Goal: Task Accomplishment & Management: Use online tool/utility

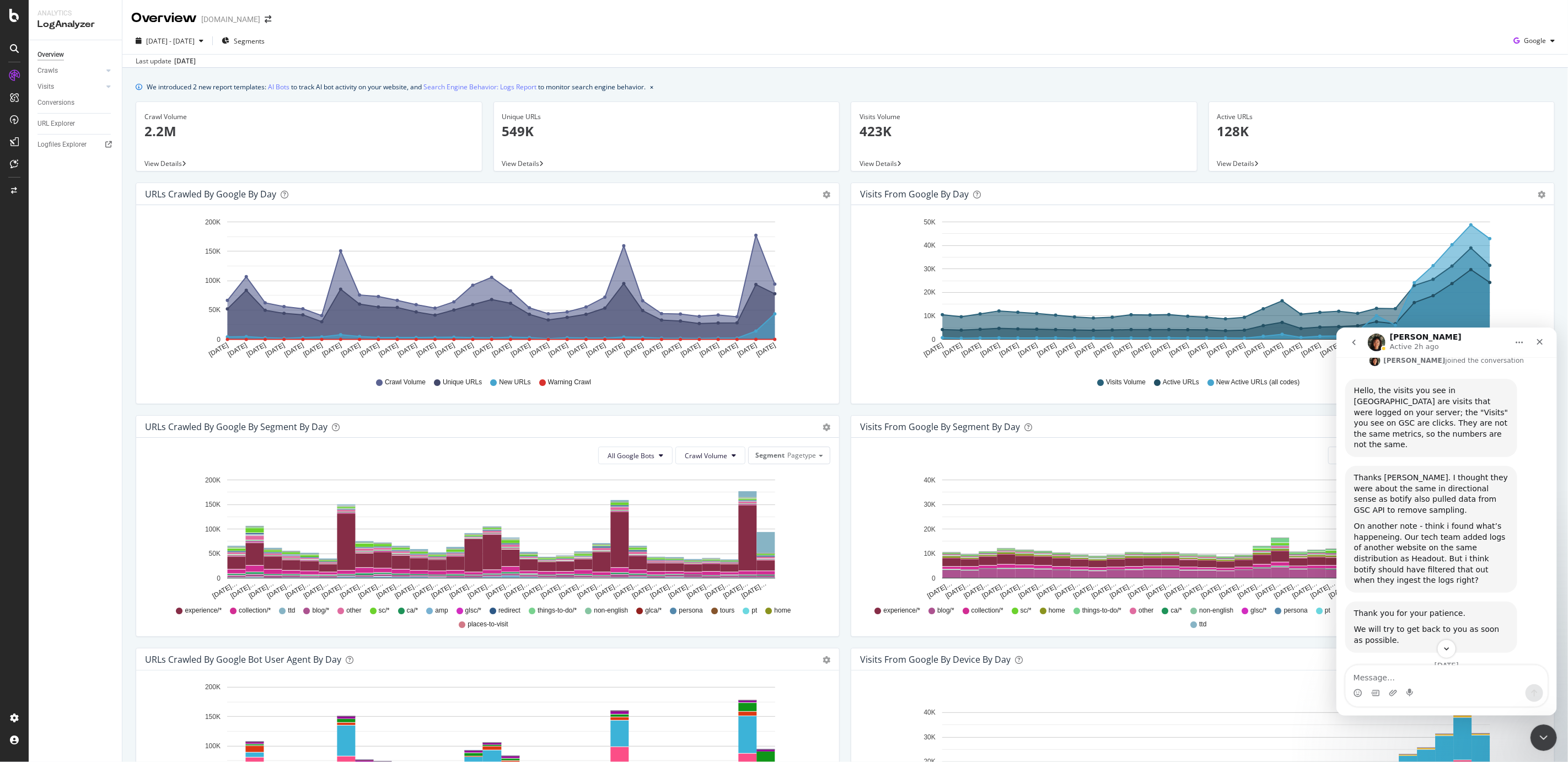
scroll to position [696, 0]
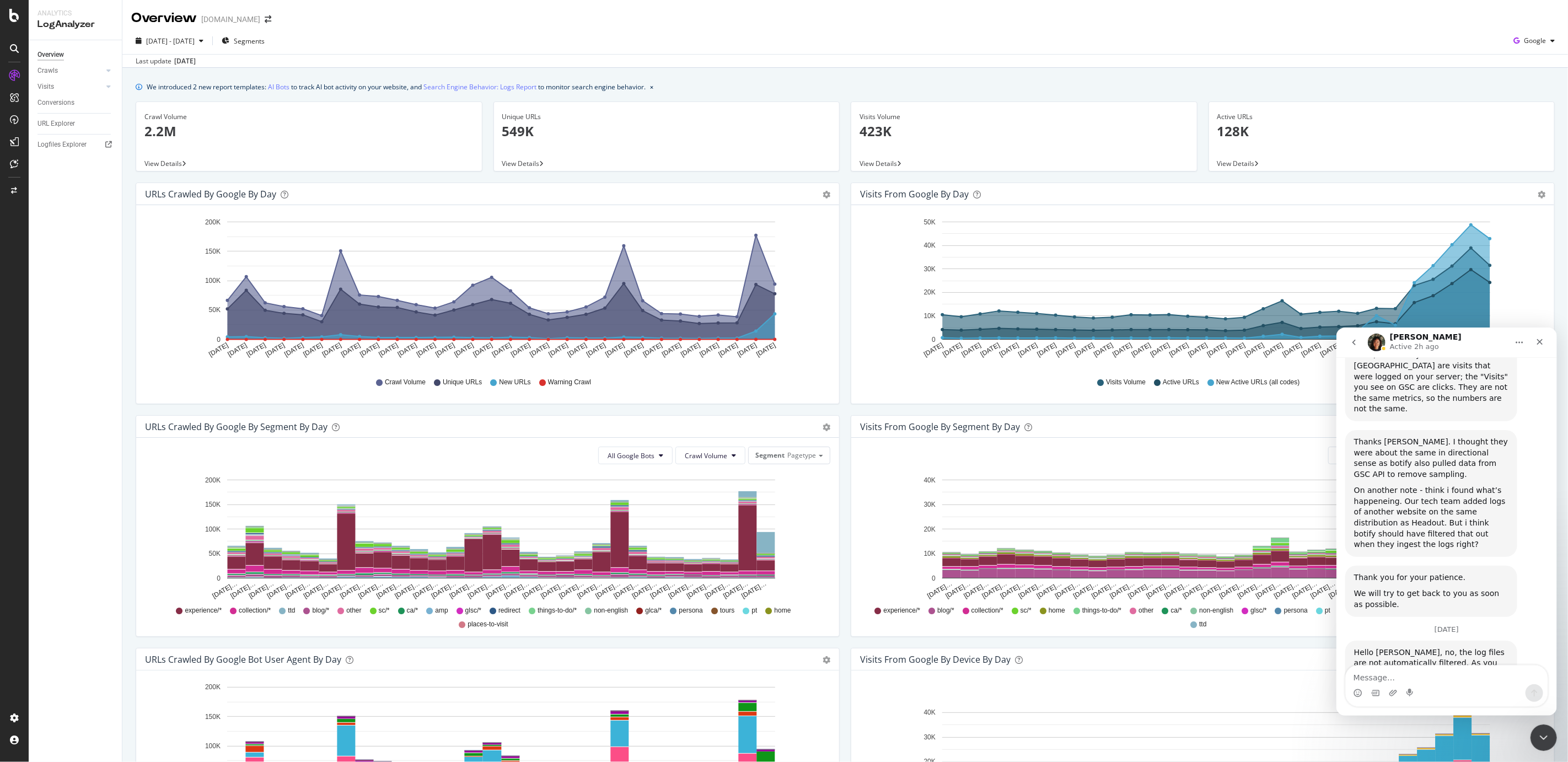
click at [1412, 676] on textarea "Message…" at bounding box center [1446, 674] width 202 height 19
type textarea "Got it. Thanks"
click at [1401, 669] on link "here" at bounding box center [1392, 673] width 18 height 9
click at [1406, 676] on textarea "Got it. Thanks" at bounding box center [1446, 674] width 202 height 19
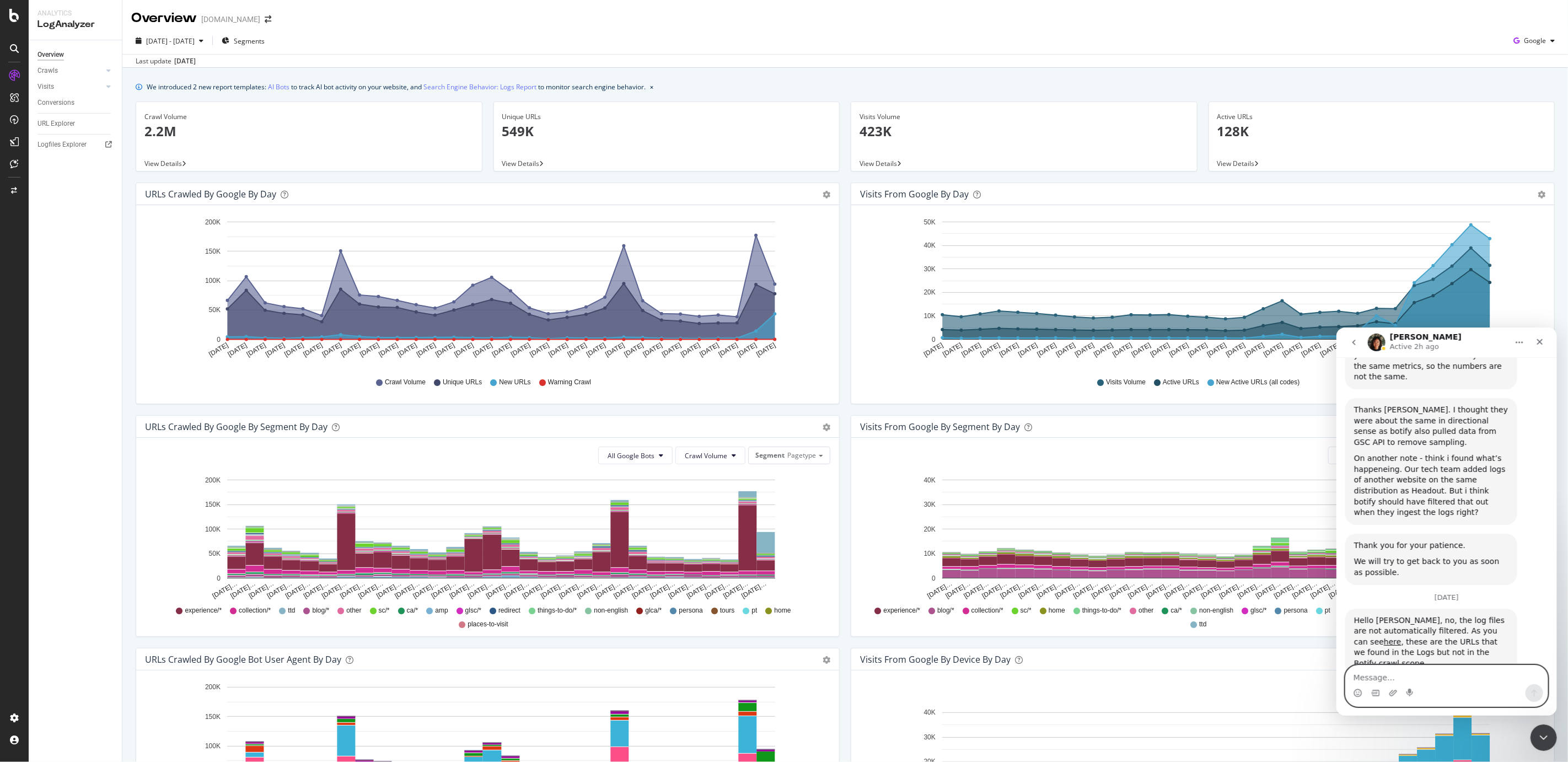
scroll to position [729, 0]
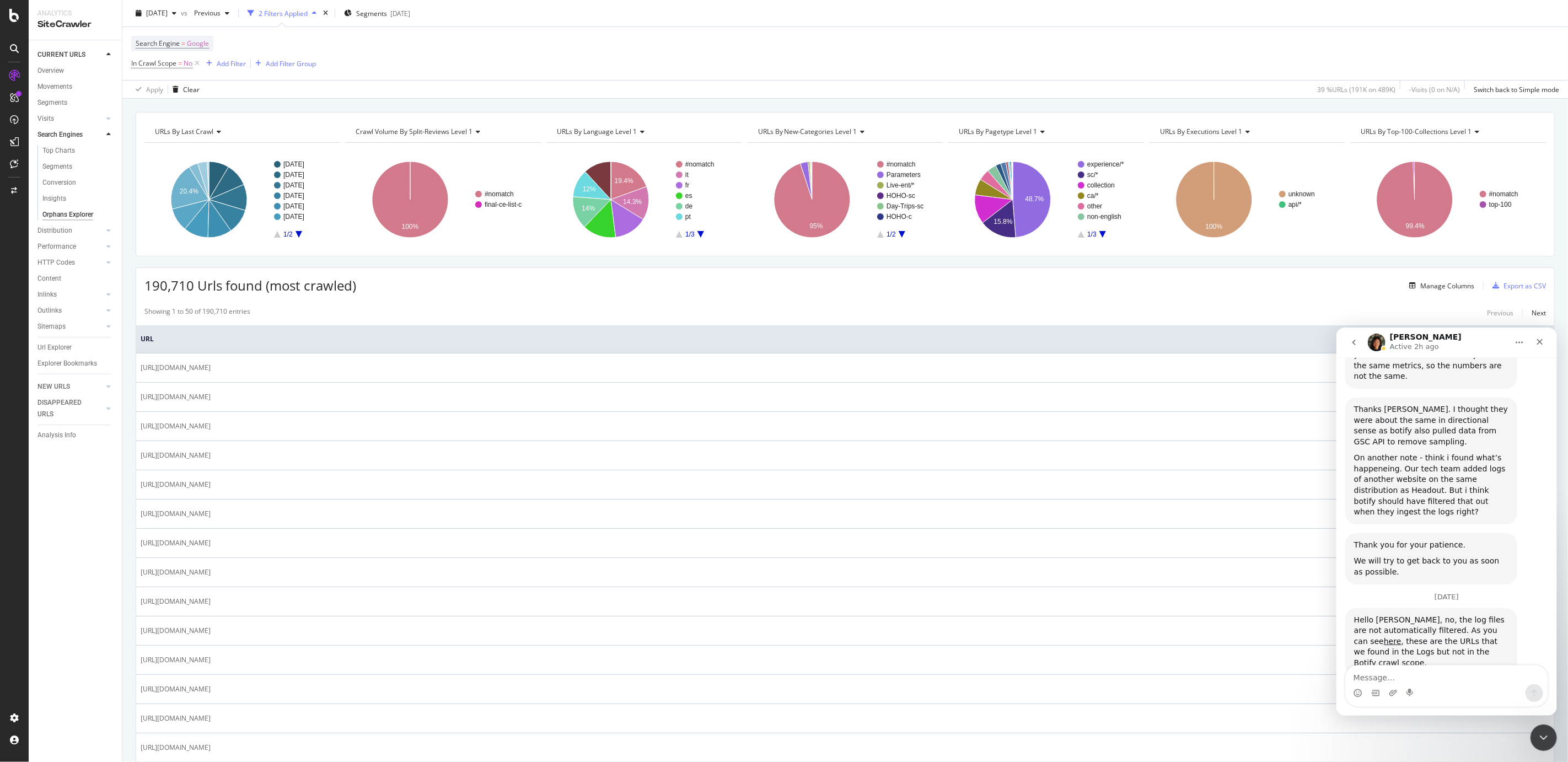
scroll to position [28, 0]
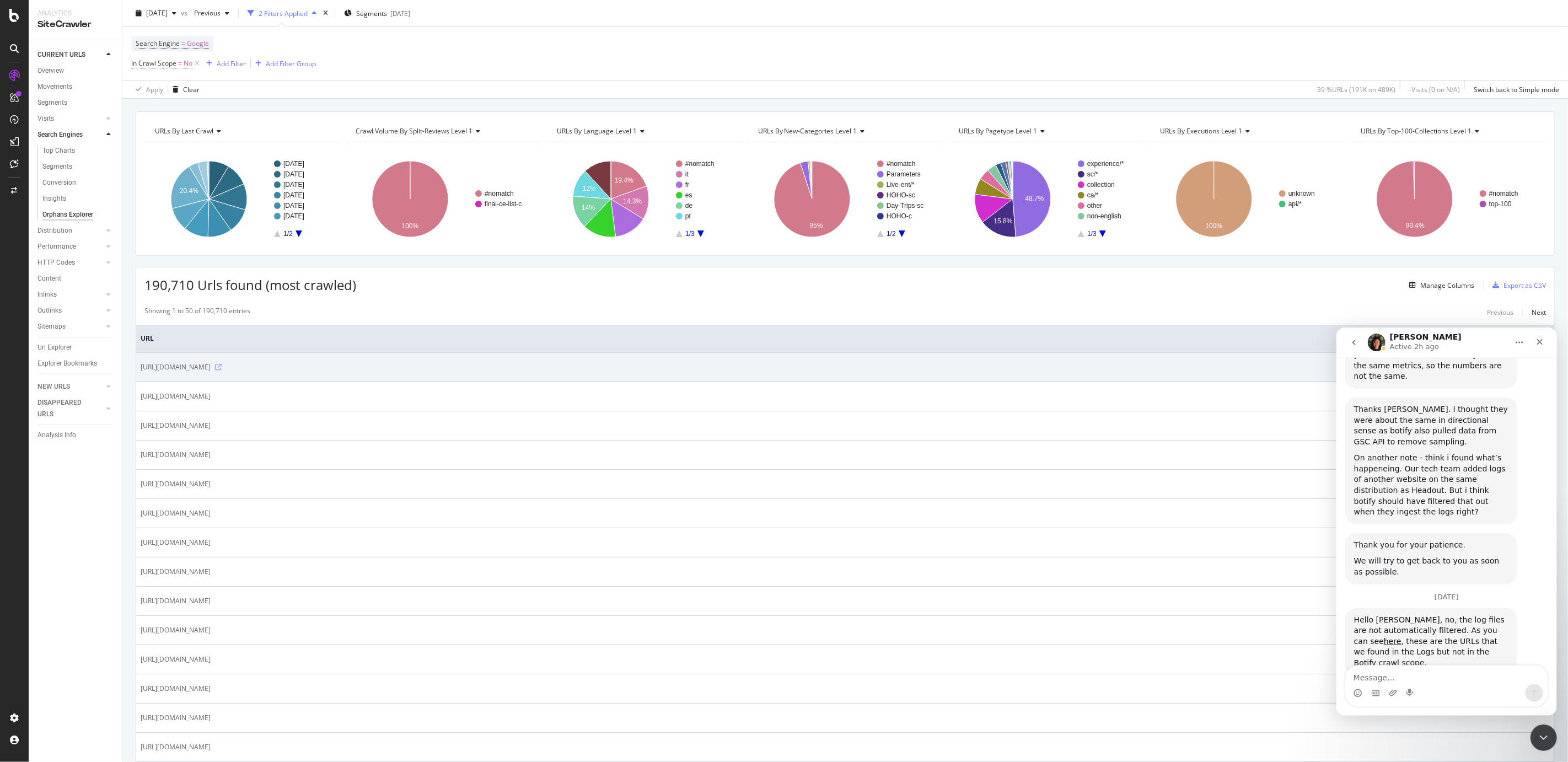
click at [222, 365] on icon at bounding box center [218, 367] width 7 height 7
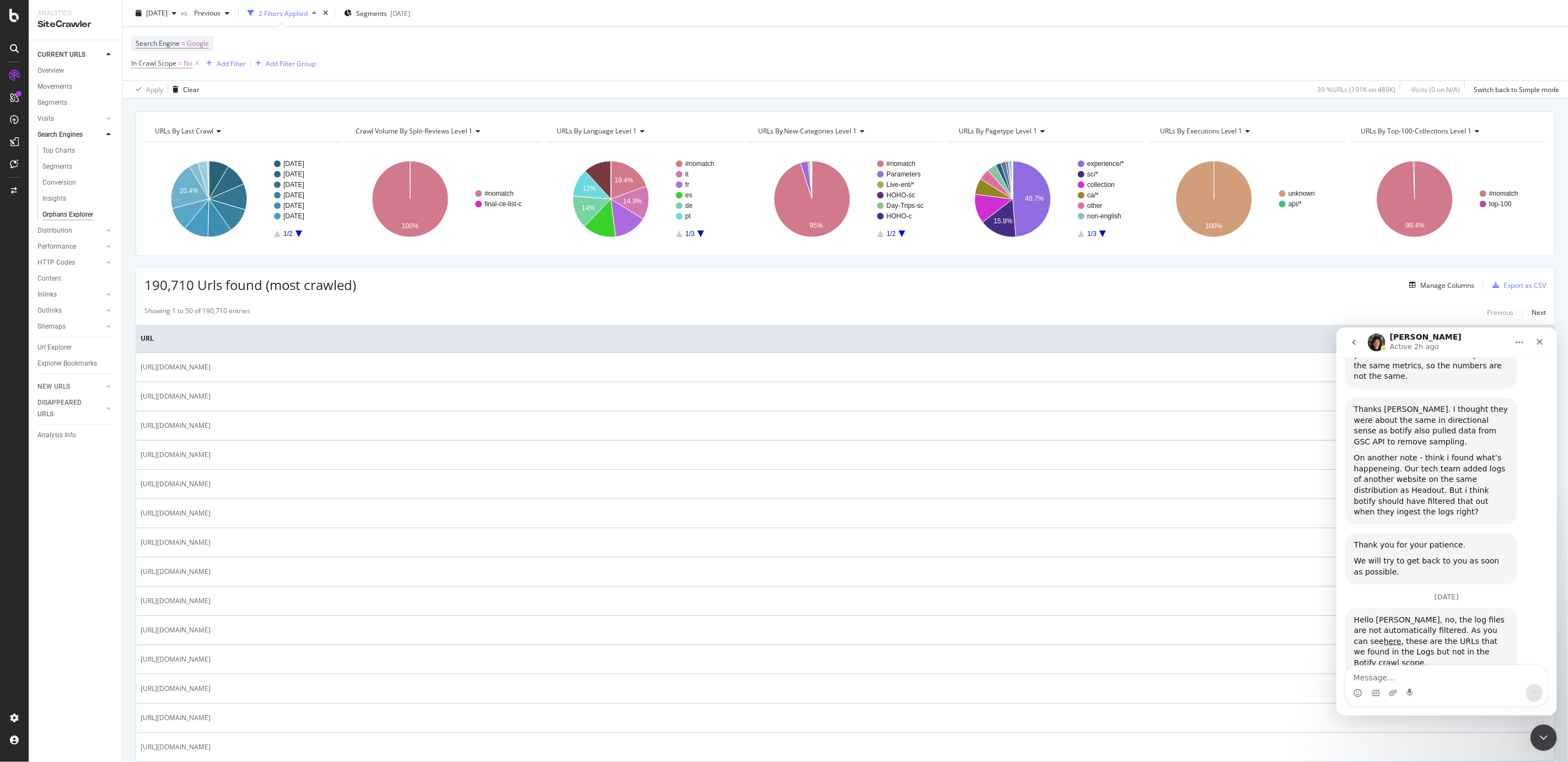
scroll to position [105, 0]
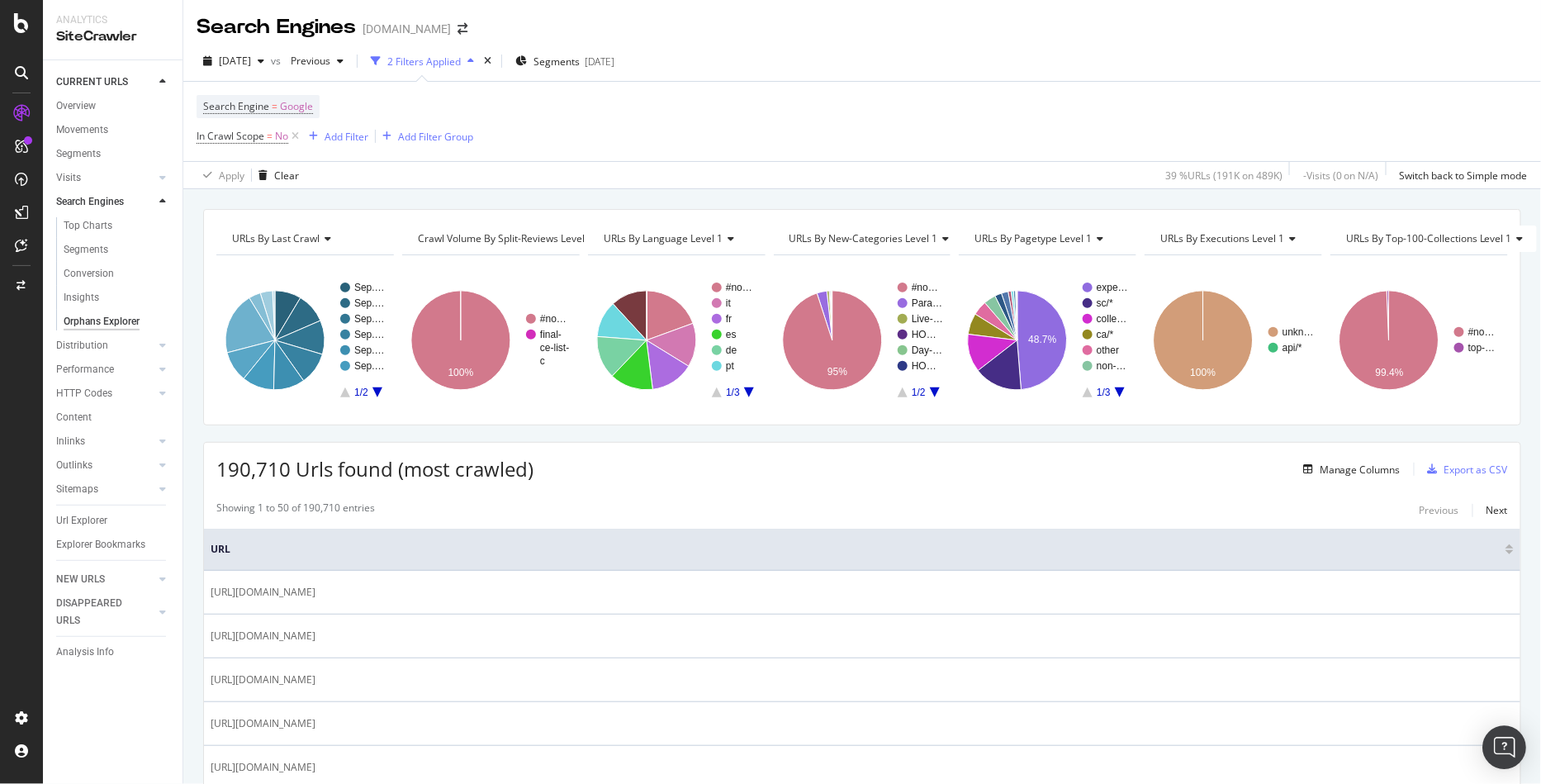
click at [1508, 747] on img "Open Intercom Messenger" at bounding box center [1505, 748] width 22 height 22
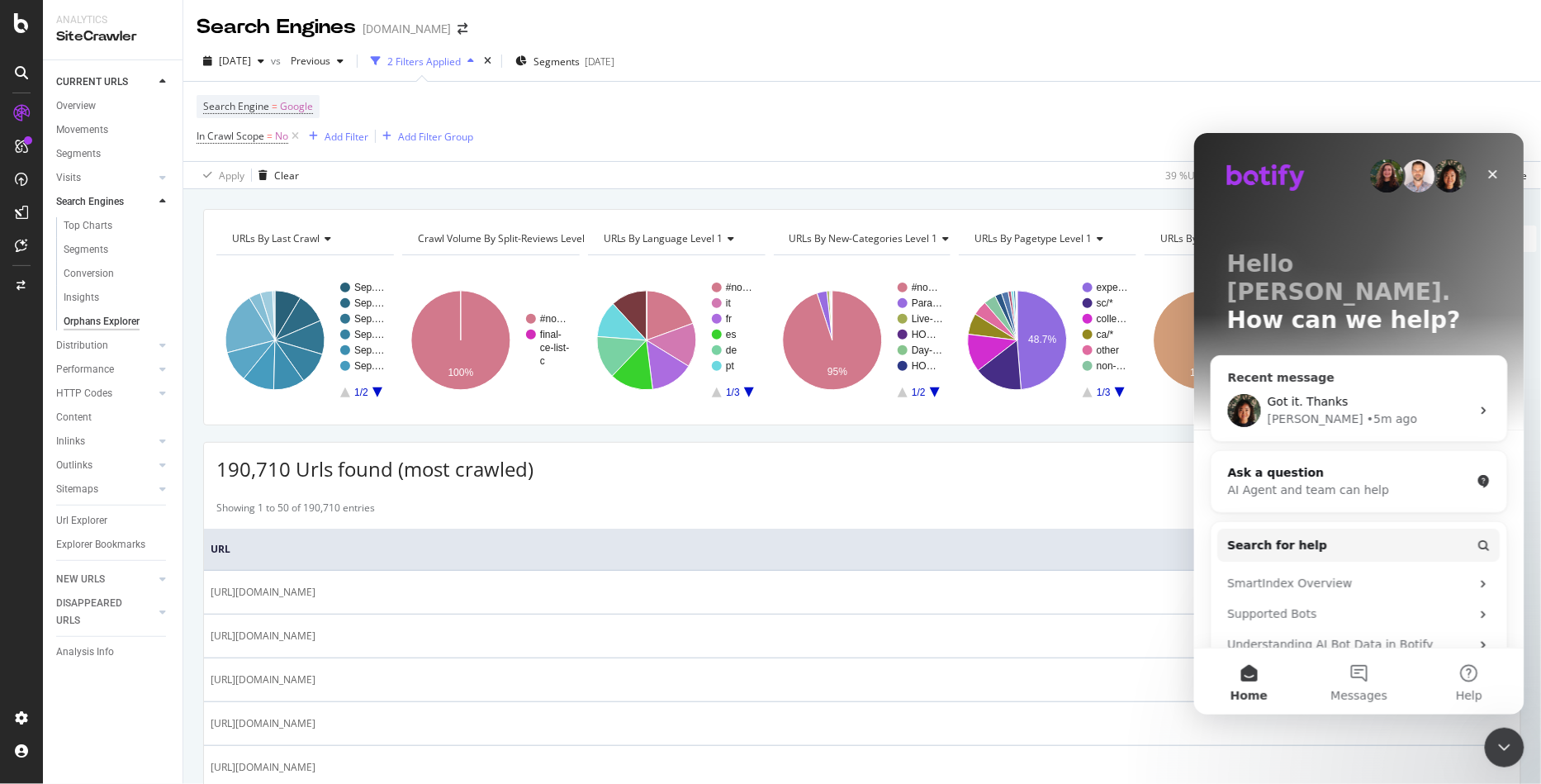
click at [1349, 379] on div "Got it. Thanks Jenny • 5m ago" at bounding box center [1359, 409] width 295 height 61
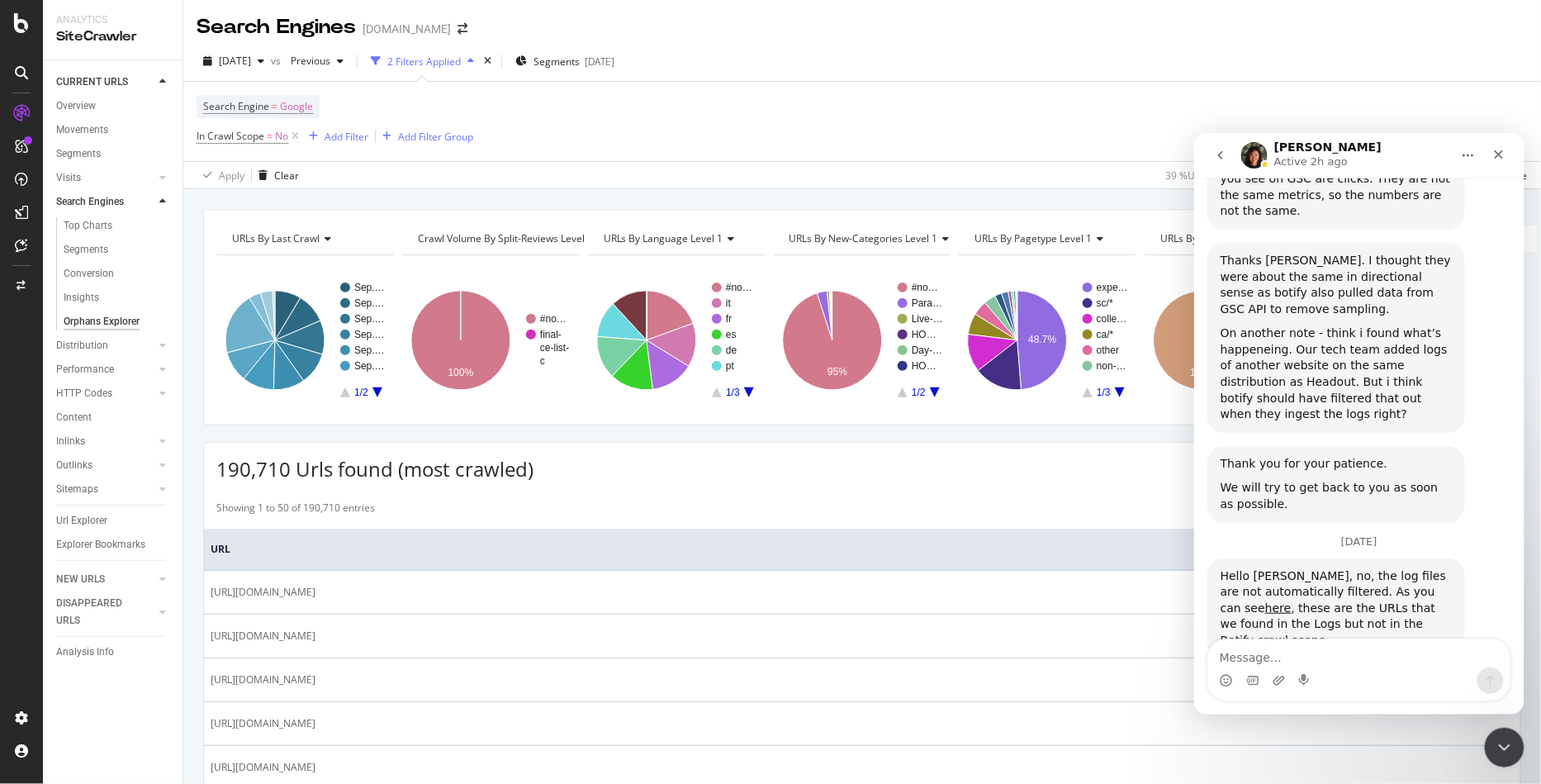
scroll to position [1091, 0]
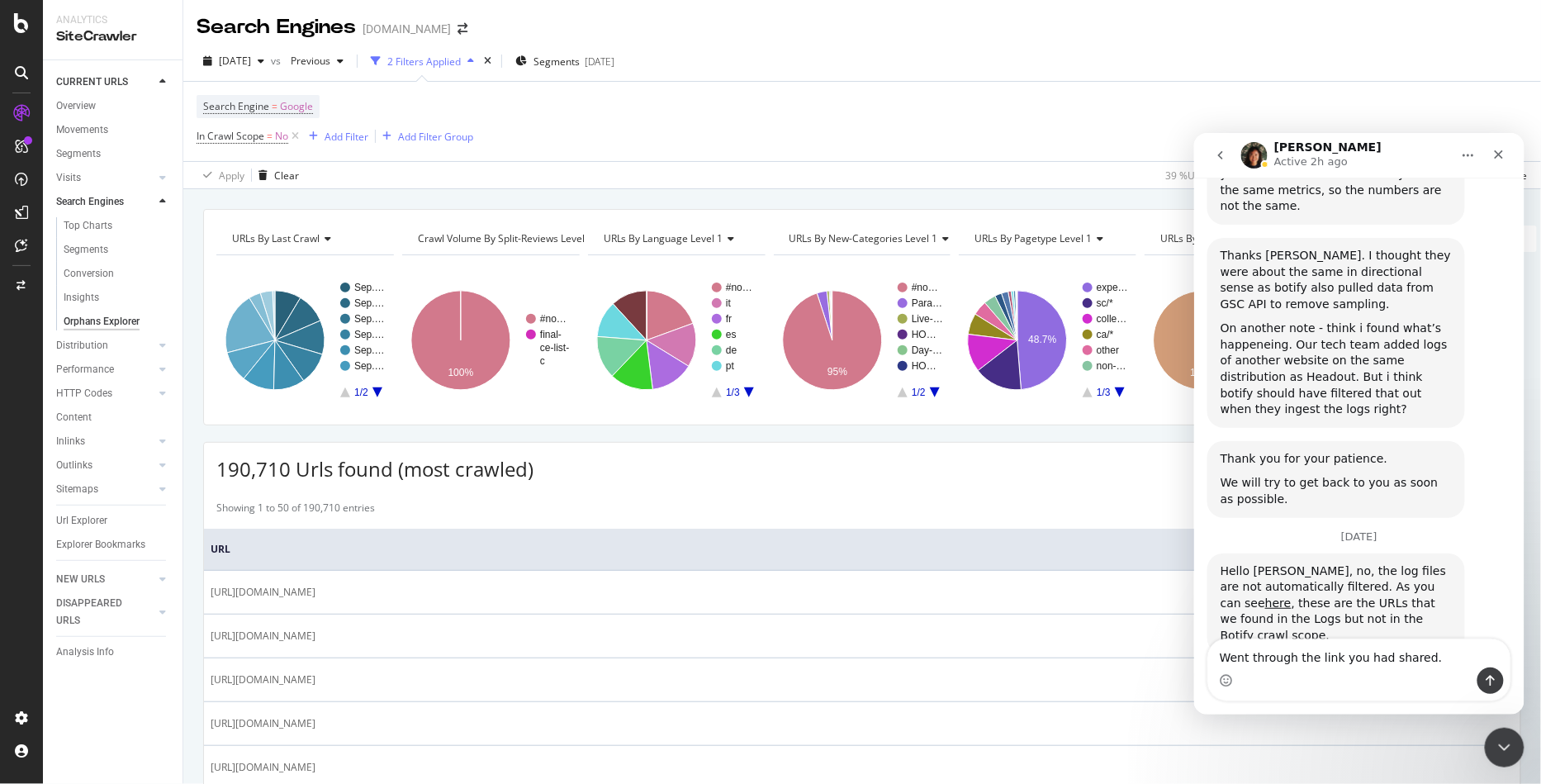
click at [1432, 655] on textarea "Went through the link you had shared." at bounding box center [1359, 652] width 303 height 28
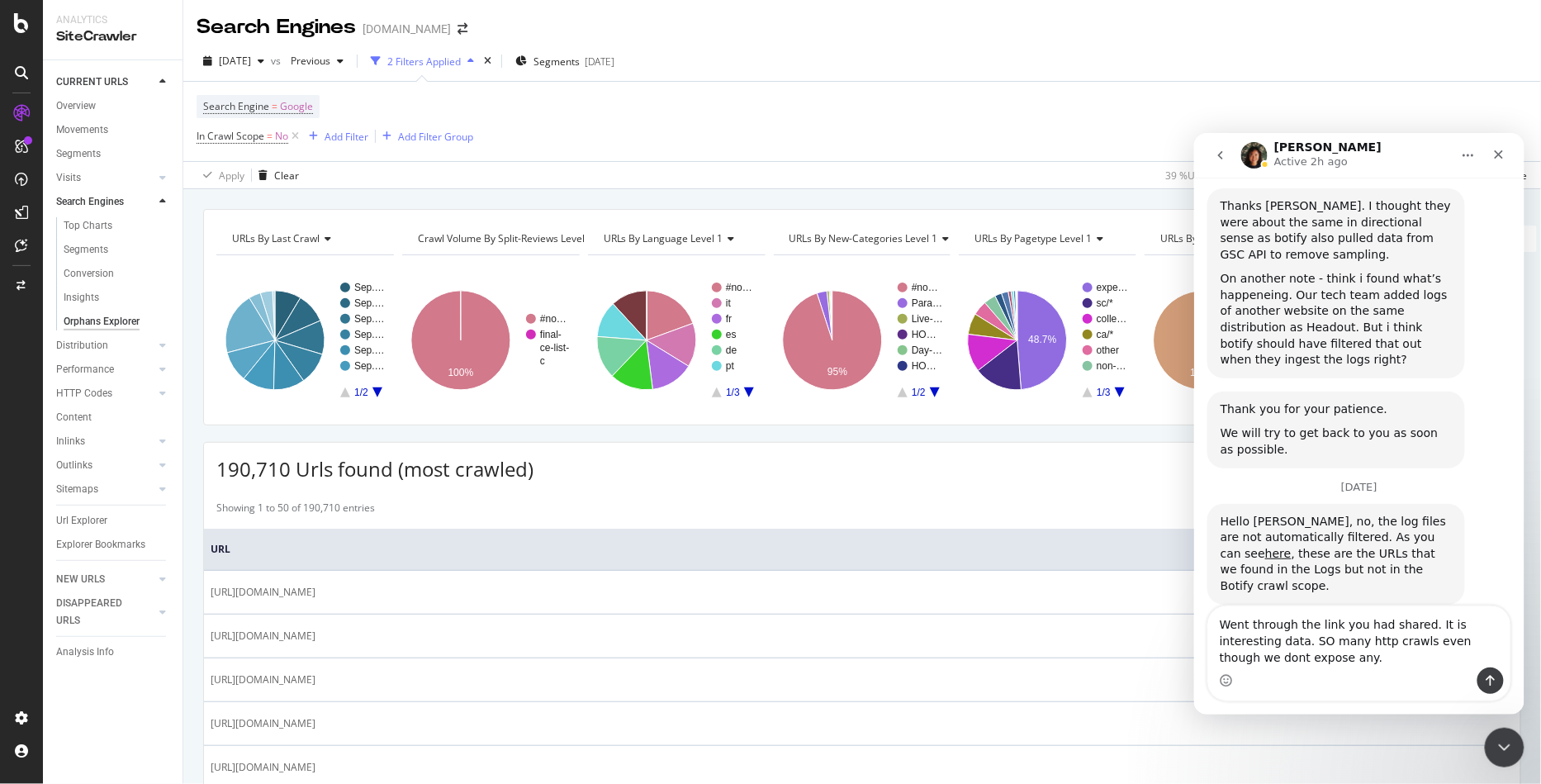
scroll to position [1158, 0]
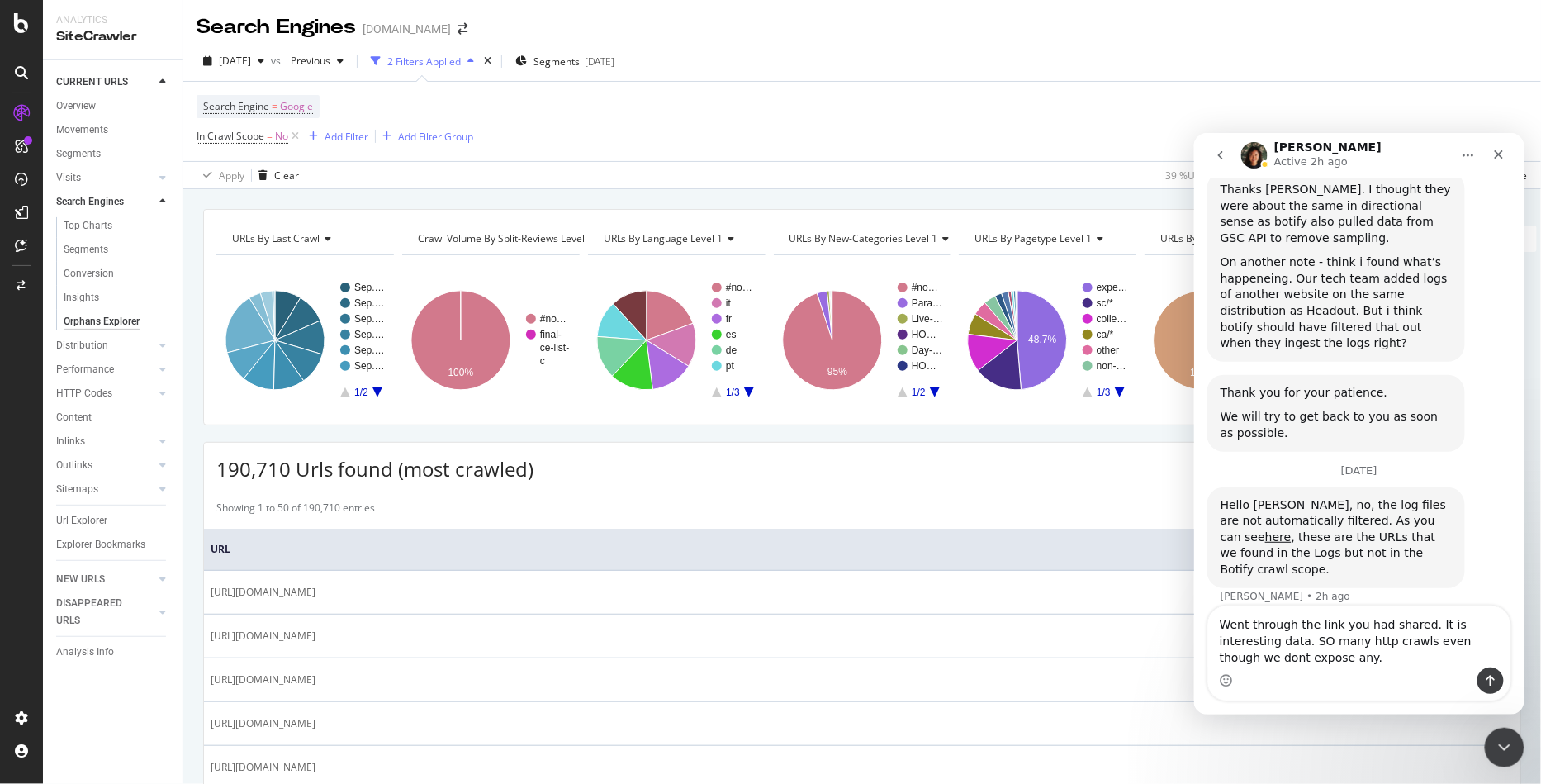
type textarea "Went through the link you had shared. It is interesting data. SO many http craw…"
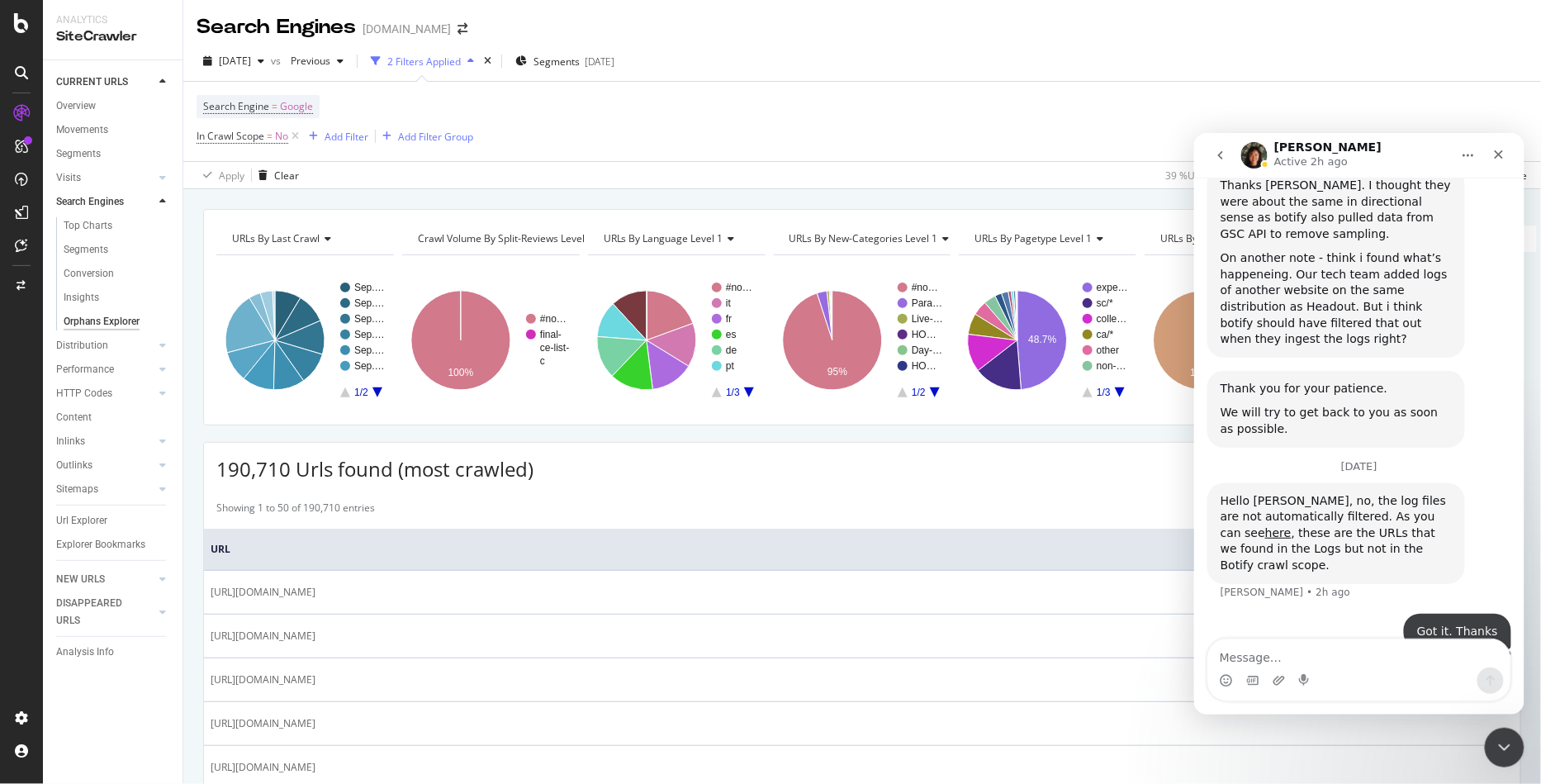
scroll to position [1179, 0]
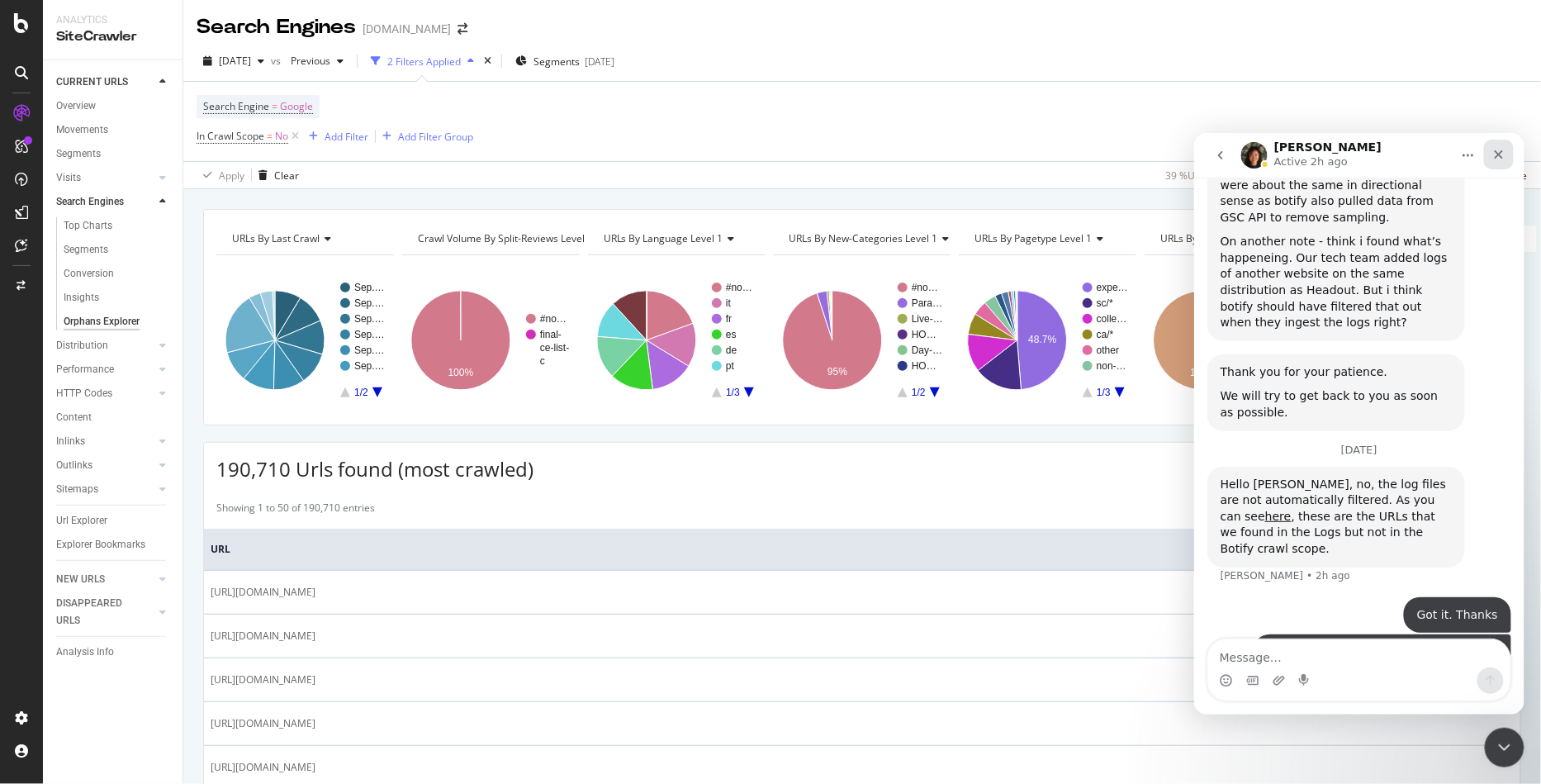
click at [1494, 162] on div "Close" at bounding box center [1498, 153] width 30 height 30
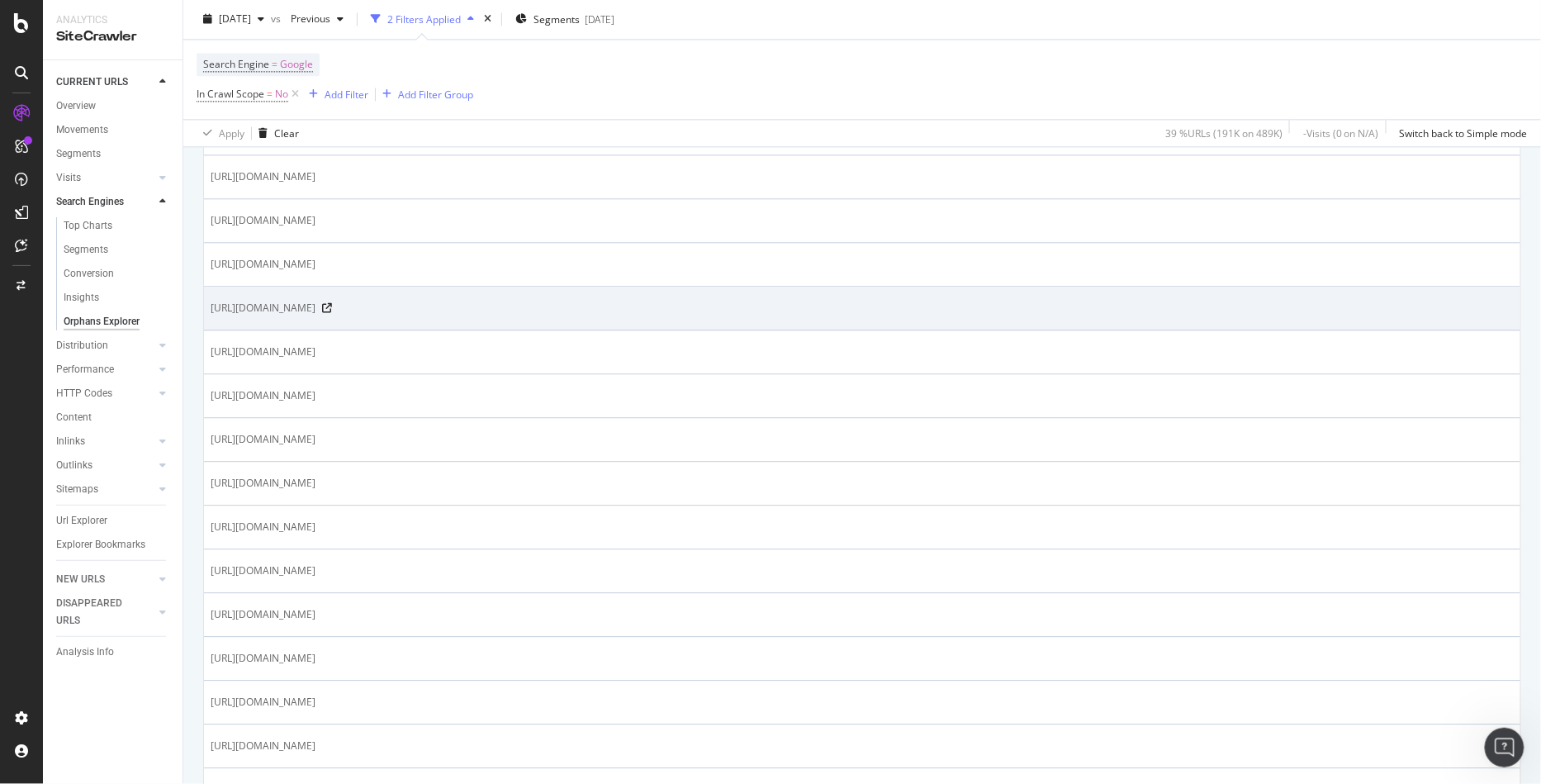
scroll to position [1196, 0]
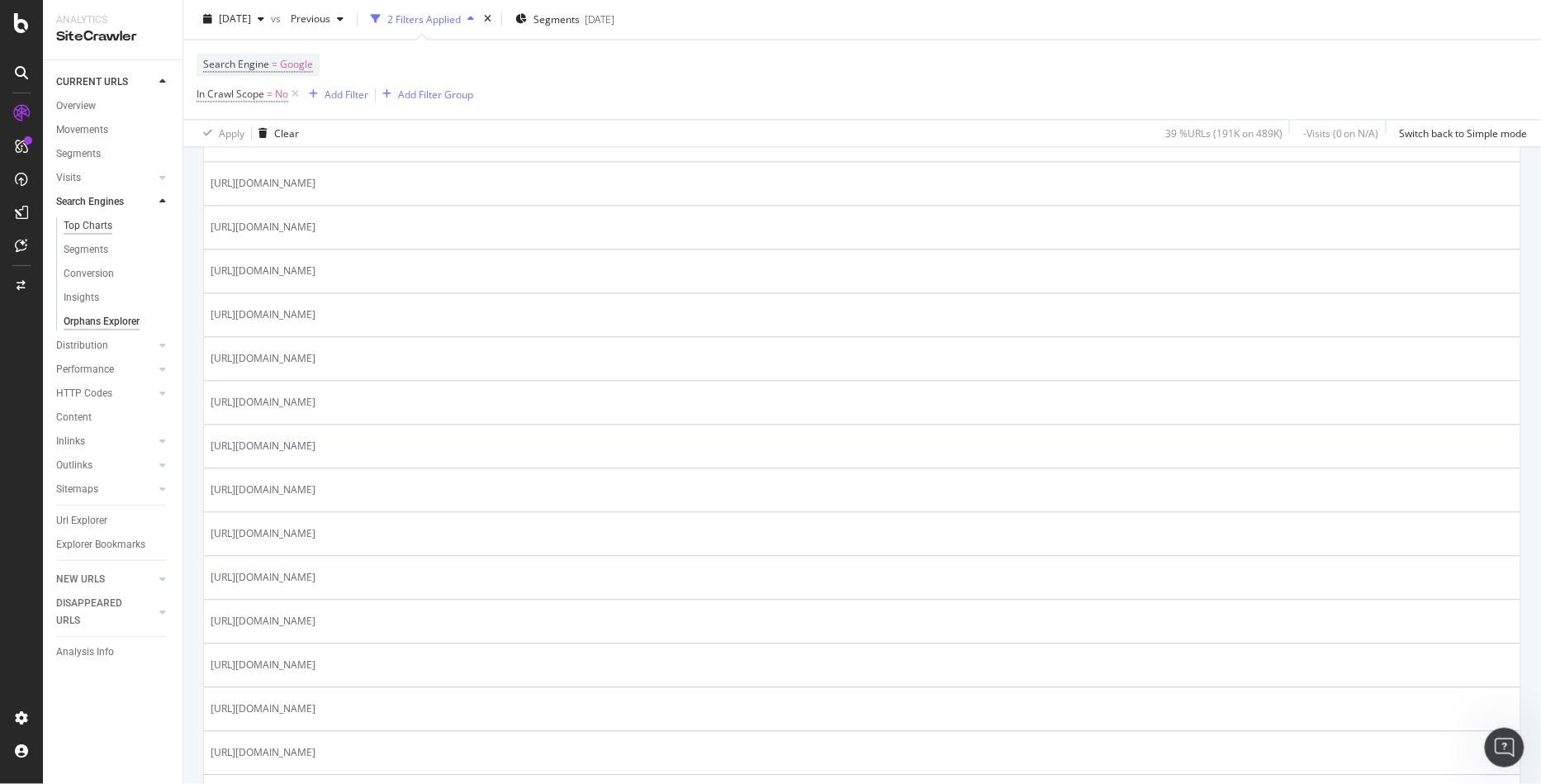
click at [89, 224] on div "Top Charts" at bounding box center [88, 225] width 48 height 17
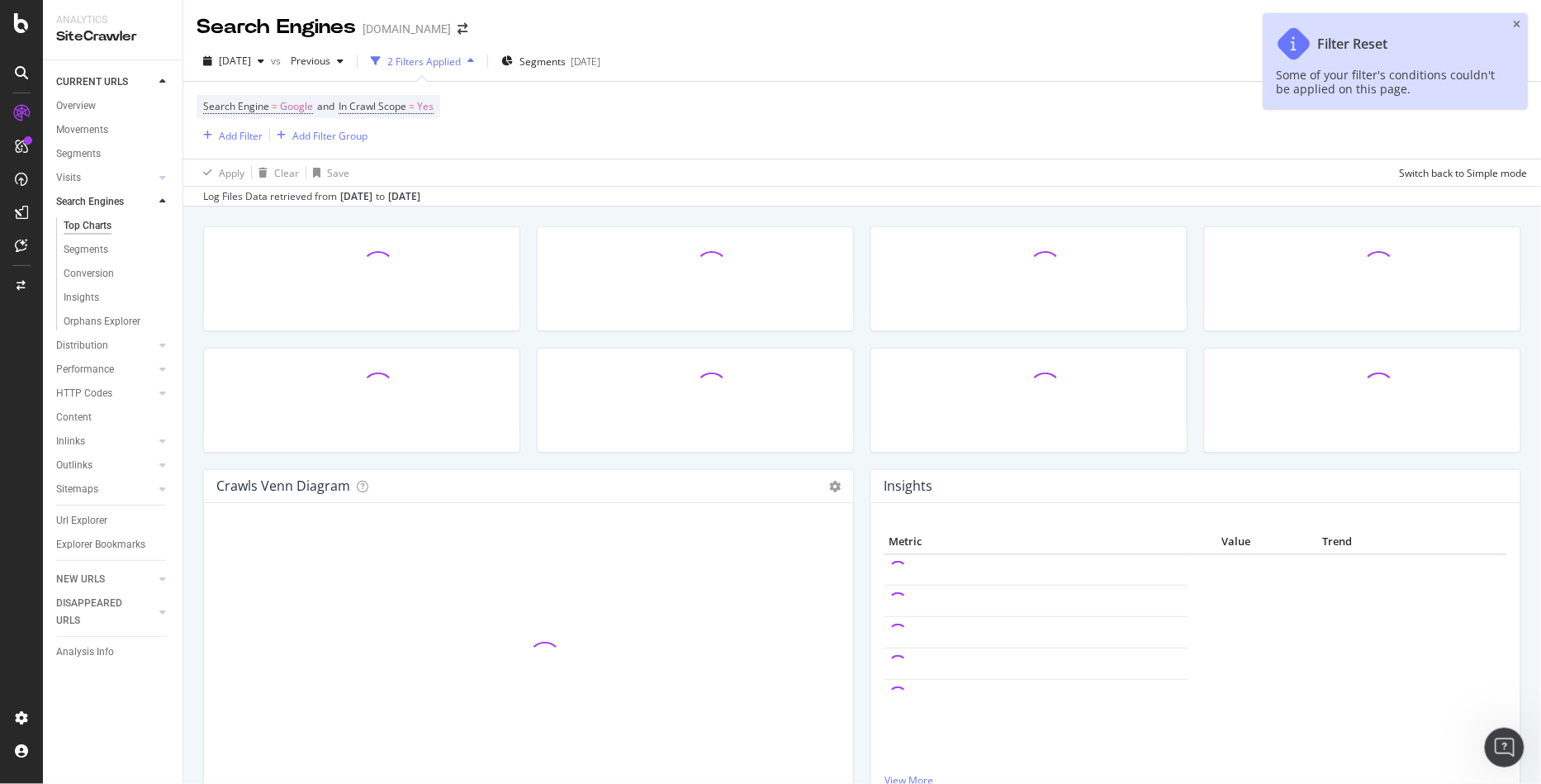
click at [1525, 26] on div "Filter Reset Some of your filter's conditions couldn't be applied on this page." at bounding box center [1396, 60] width 264 height 96
click at [1515, 22] on icon "close toast" at bounding box center [1517, 25] width 7 height 10
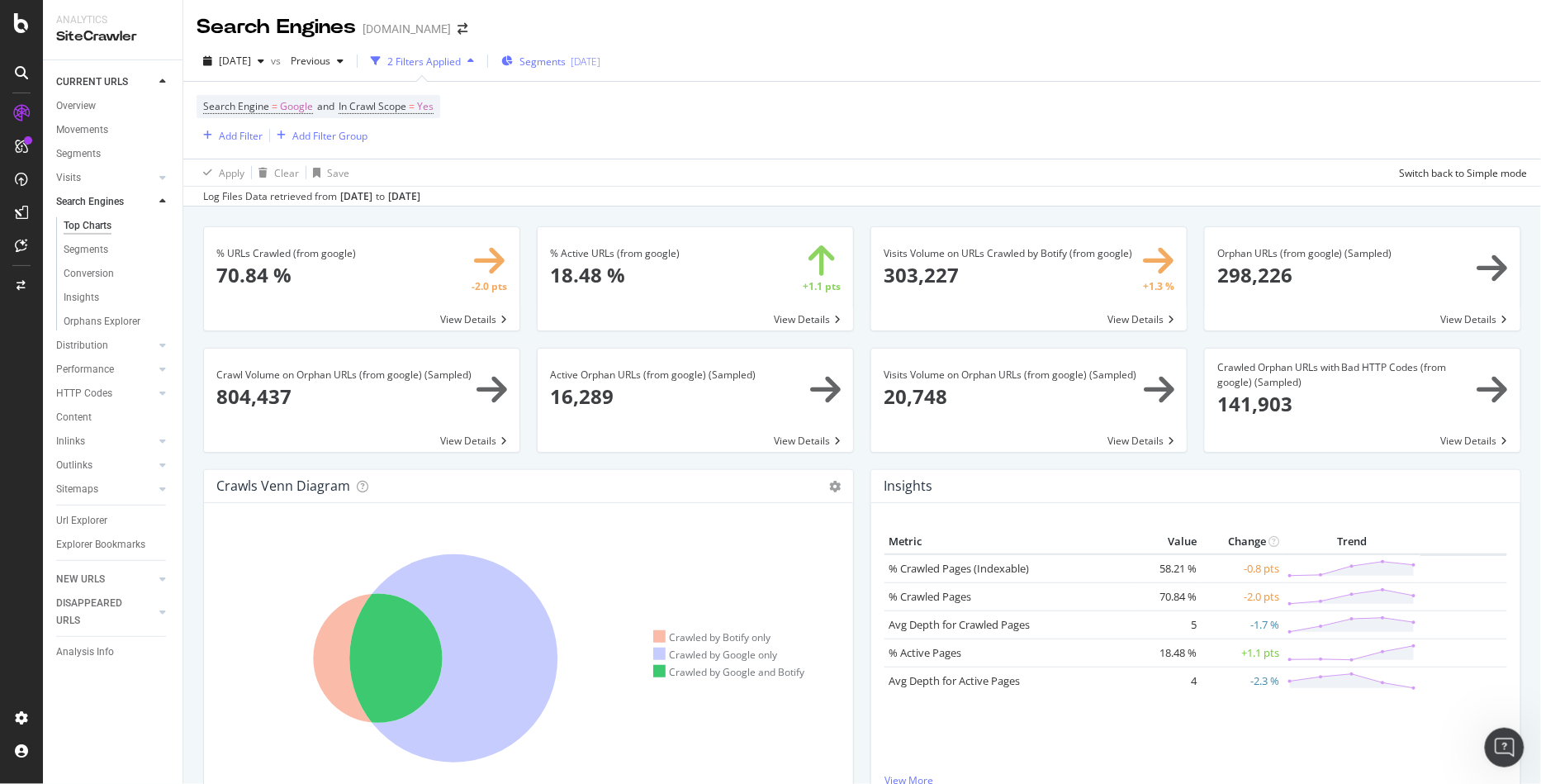
click at [565, 57] on span "Segments" at bounding box center [543, 61] width 47 height 14
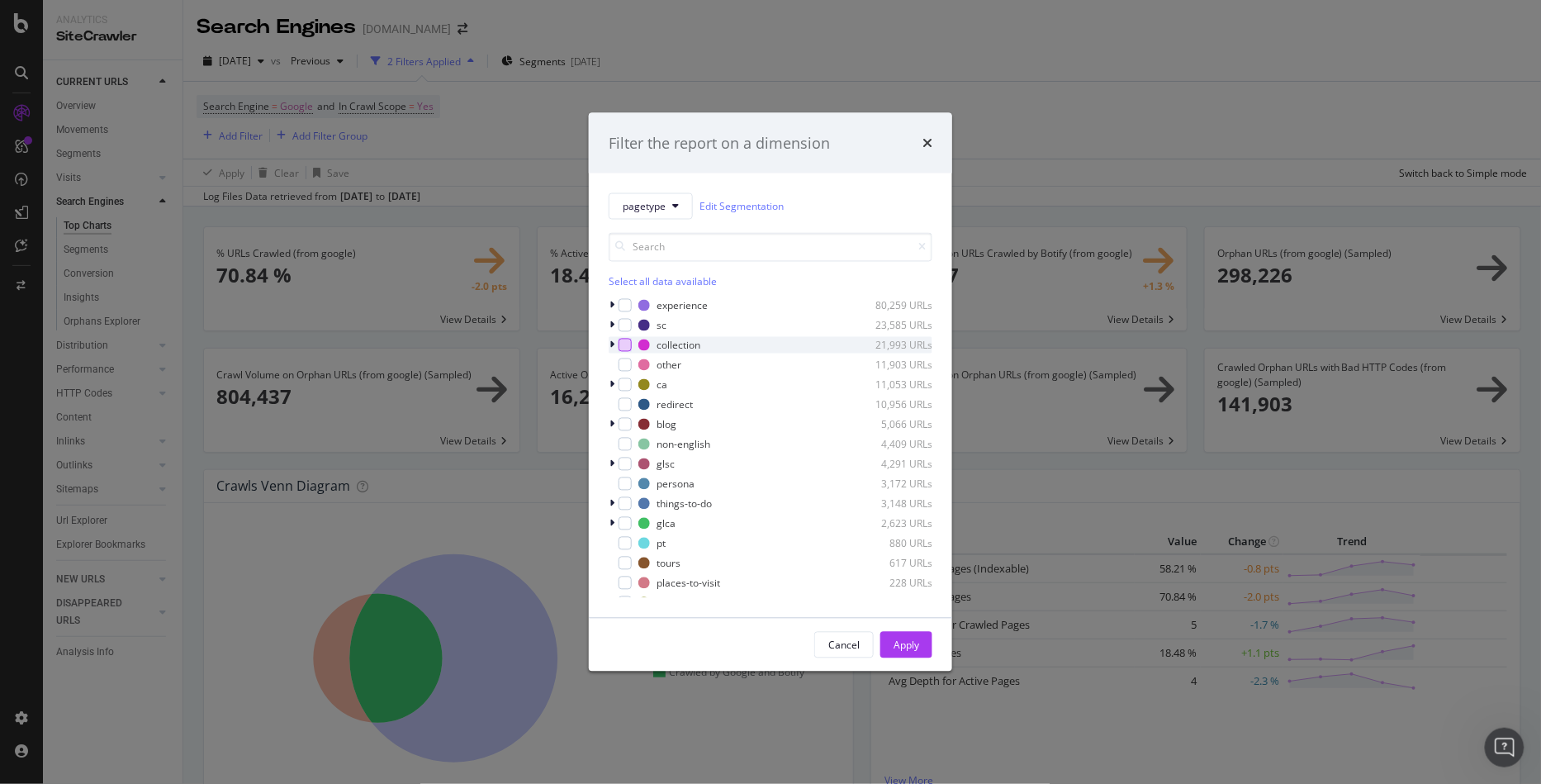
click at [626, 342] on div "modal" at bounding box center [625, 345] width 13 height 13
click at [904, 645] on div "Apply" at bounding box center [906, 644] width 26 height 14
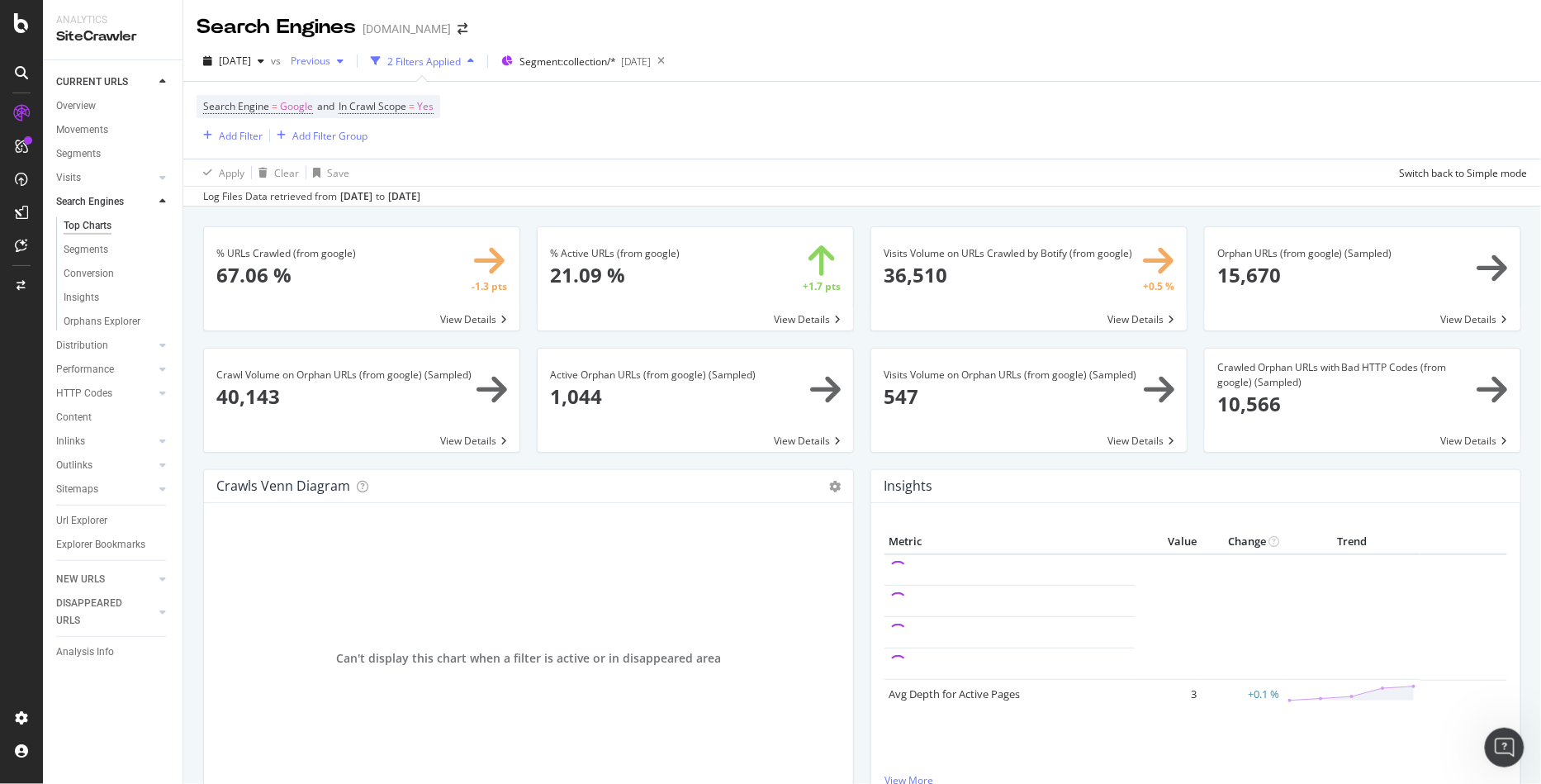
click at [330, 56] on span "Previous" at bounding box center [307, 60] width 47 height 14
click at [356, 128] on div "2024 Feb. 25th" at bounding box center [360, 135] width 88 height 15
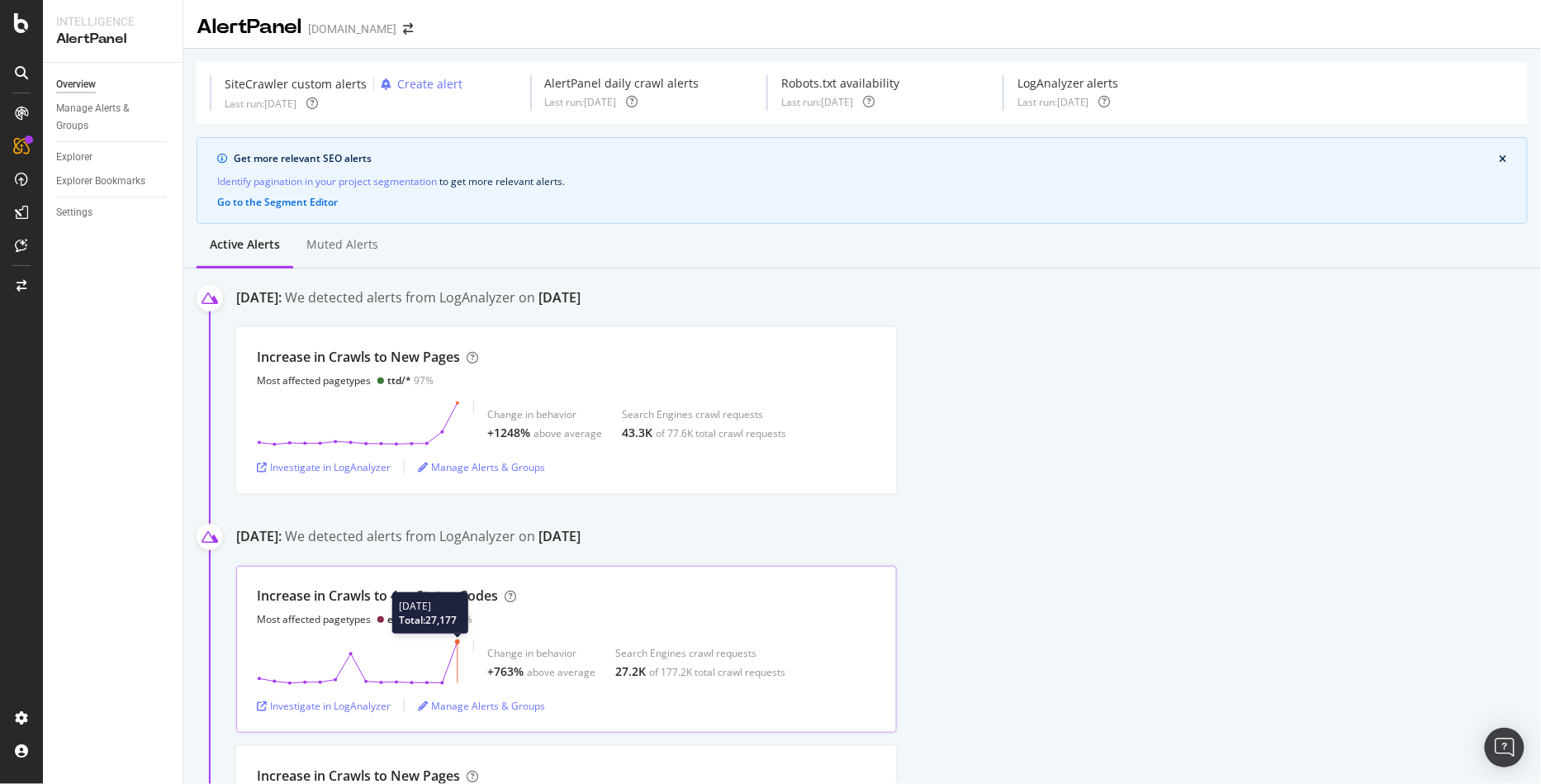
click at [458, 643] on line at bounding box center [458, 662] width 0 height 41
click at [357, 707] on div "Investigate in LogAnalyzer" at bounding box center [324, 705] width 134 height 14
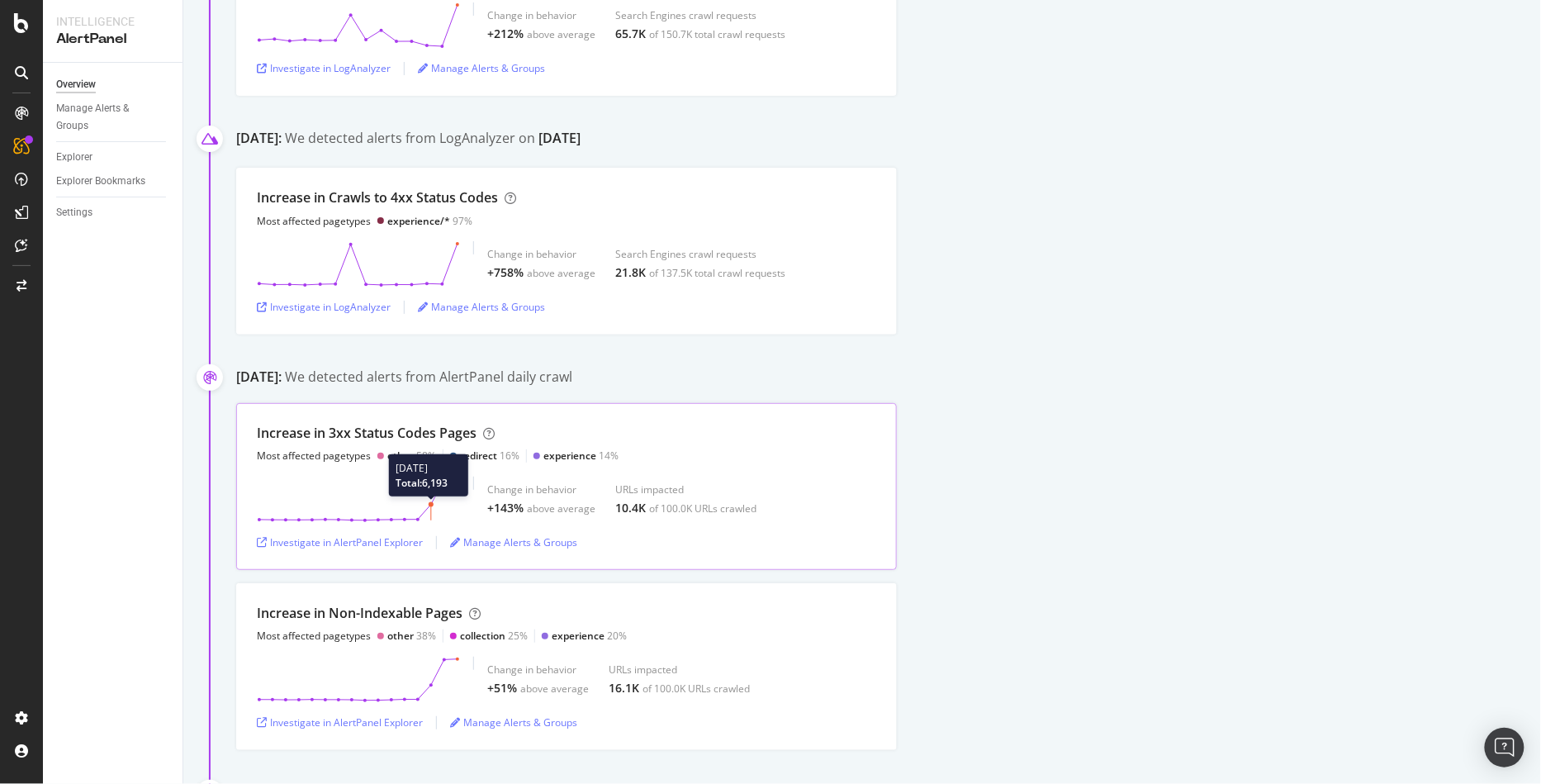
scroll to position [1243, 0]
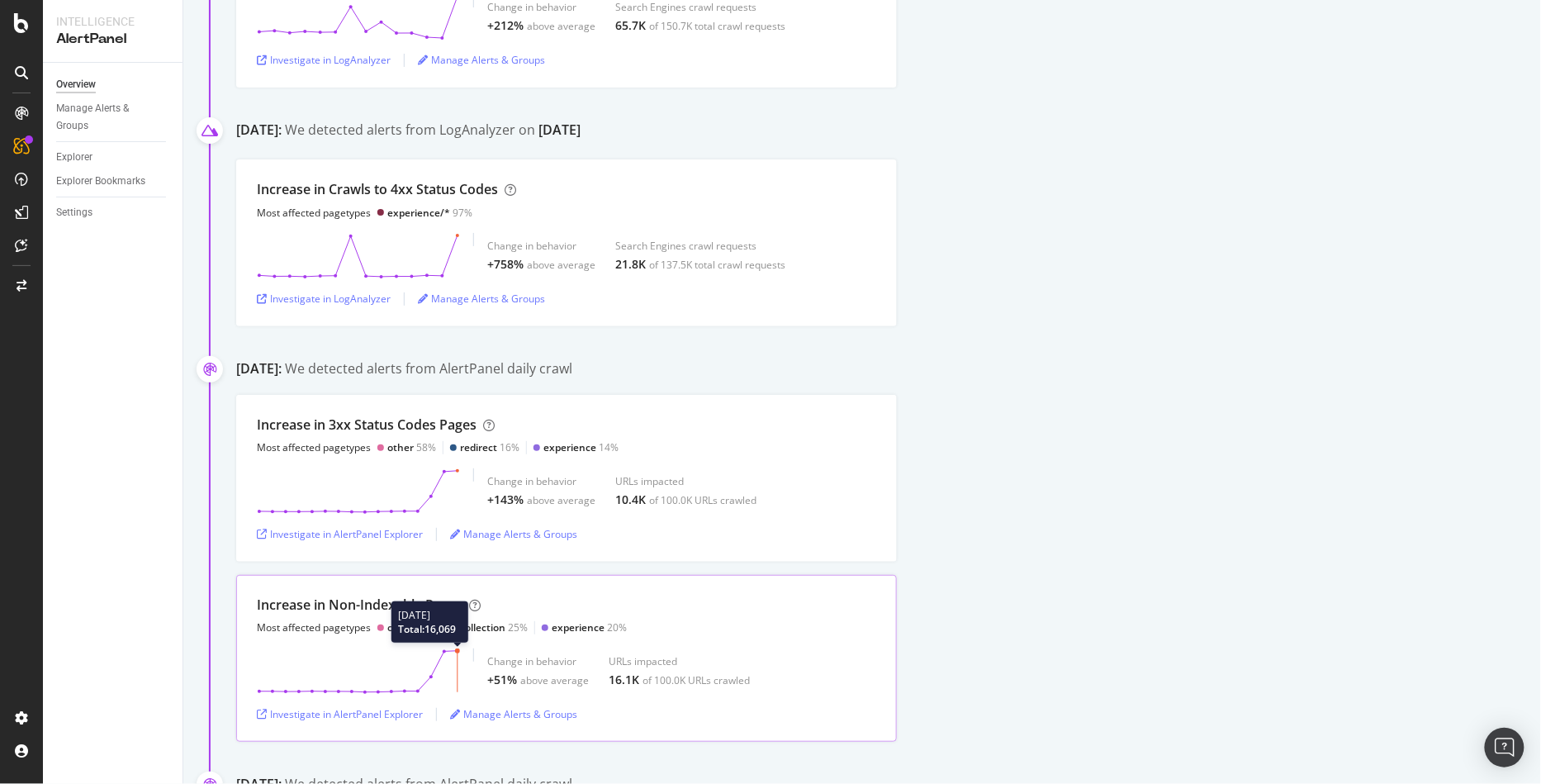
click at [455, 648] on circle at bounding box center [457, 650] width 5 height 5
click at [355, 707] on div "Investigate in AlertPanel Explorer" at bounding box center [340, 713] width 166 height 14
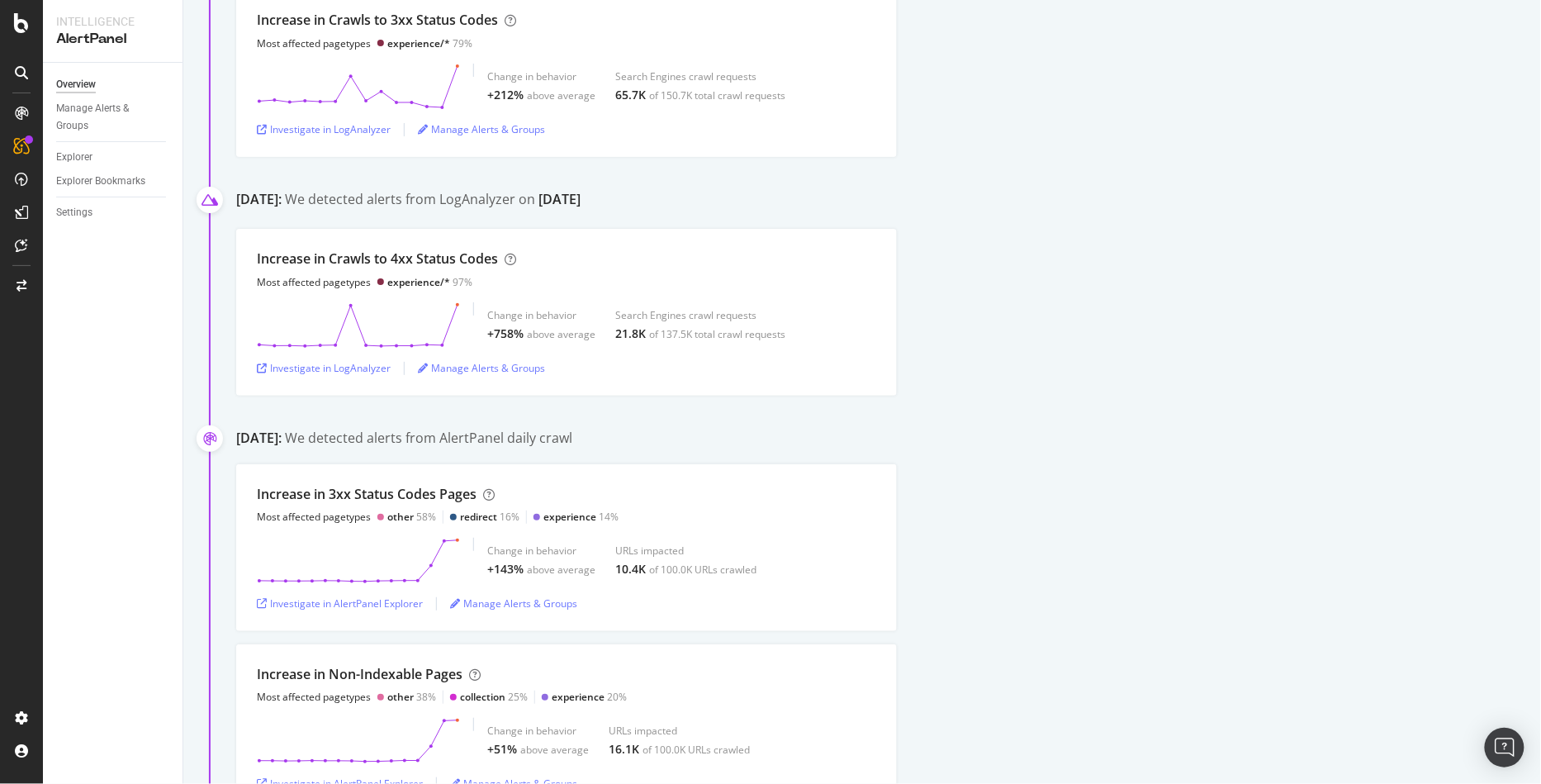
scroll to position [1172, 0]
click at [458, 306] on line at bounding box center [458, 326] width 0 height 41
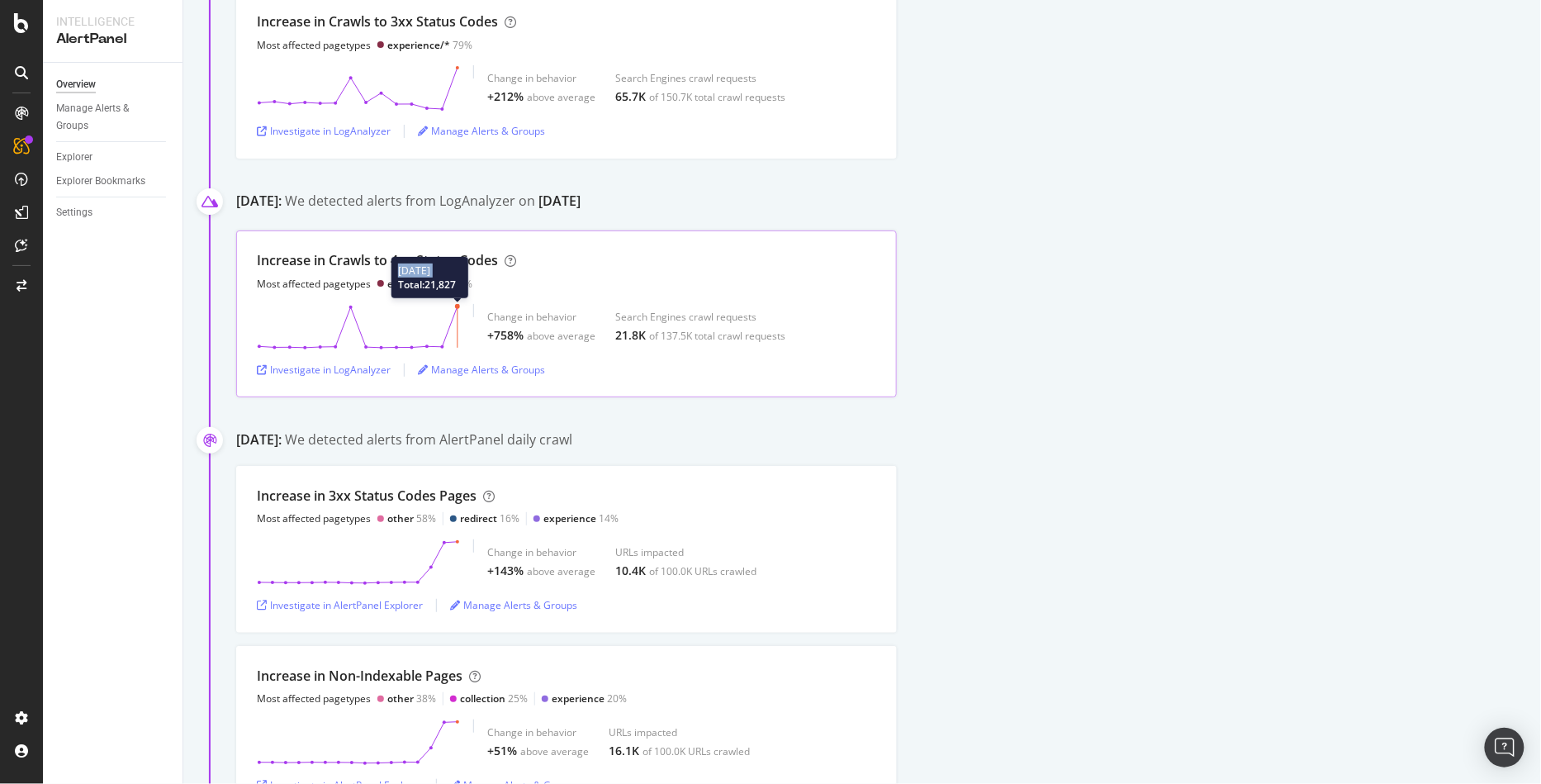
click at [458, 306] on line at bounding box center [458, 326] width 0 height 41
click at [358, 276] on div "Most affected pagetypes" at bounding box center [314, 283] width 114 height 14
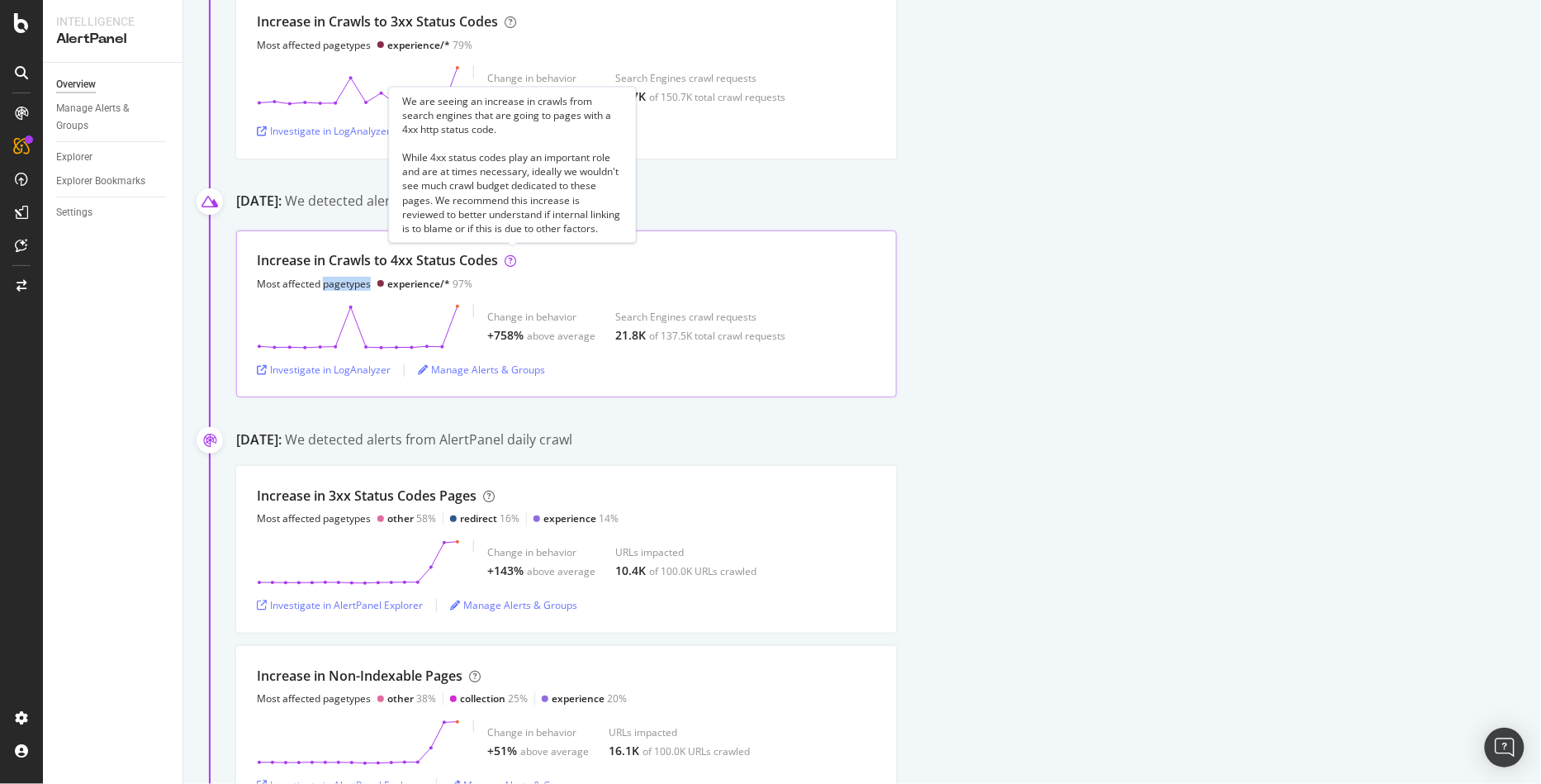
click at [514, 255] on icon at bounding box center [510, 261] width 12 height 12
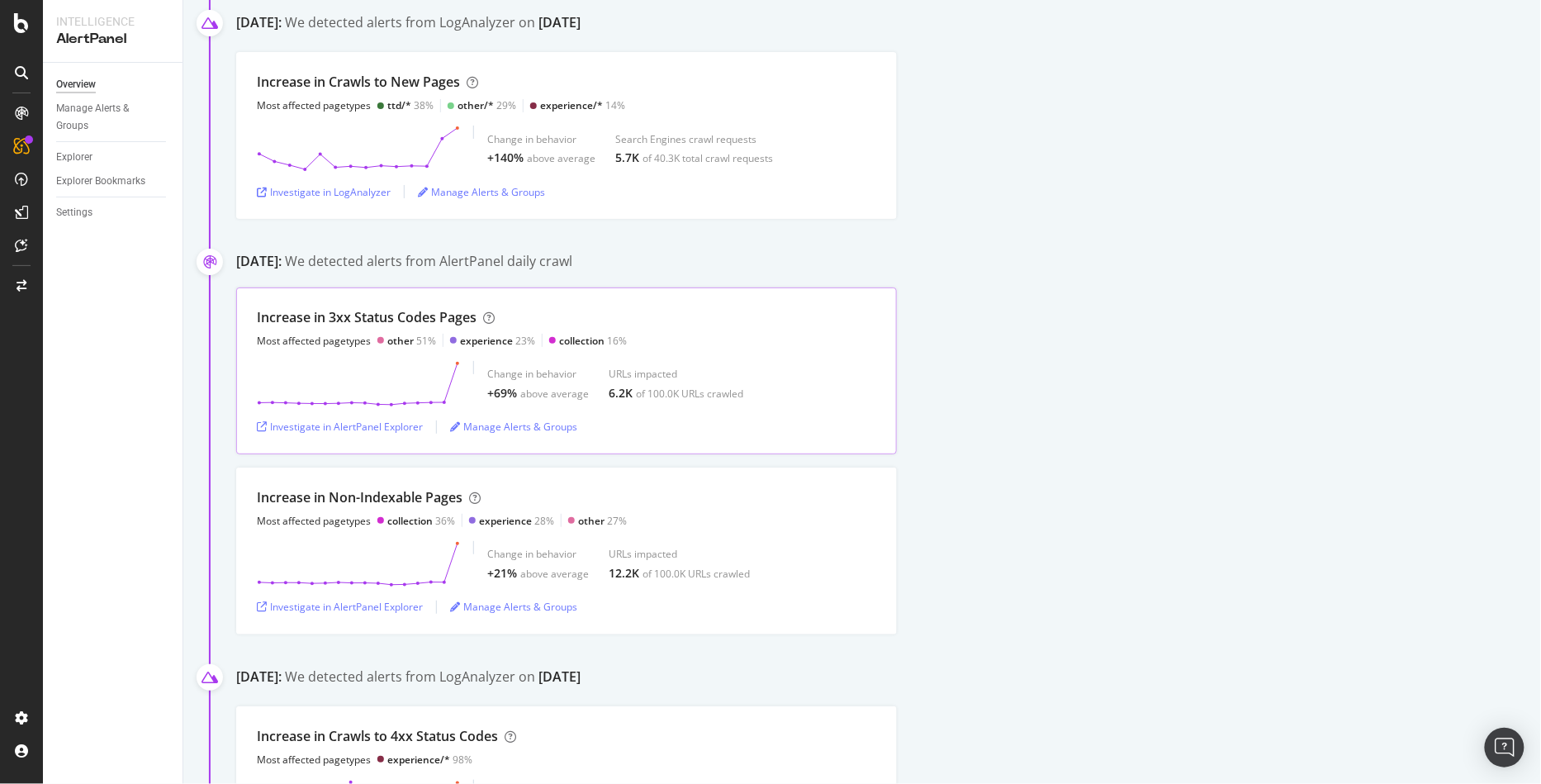
scroll to position [2440, 0]
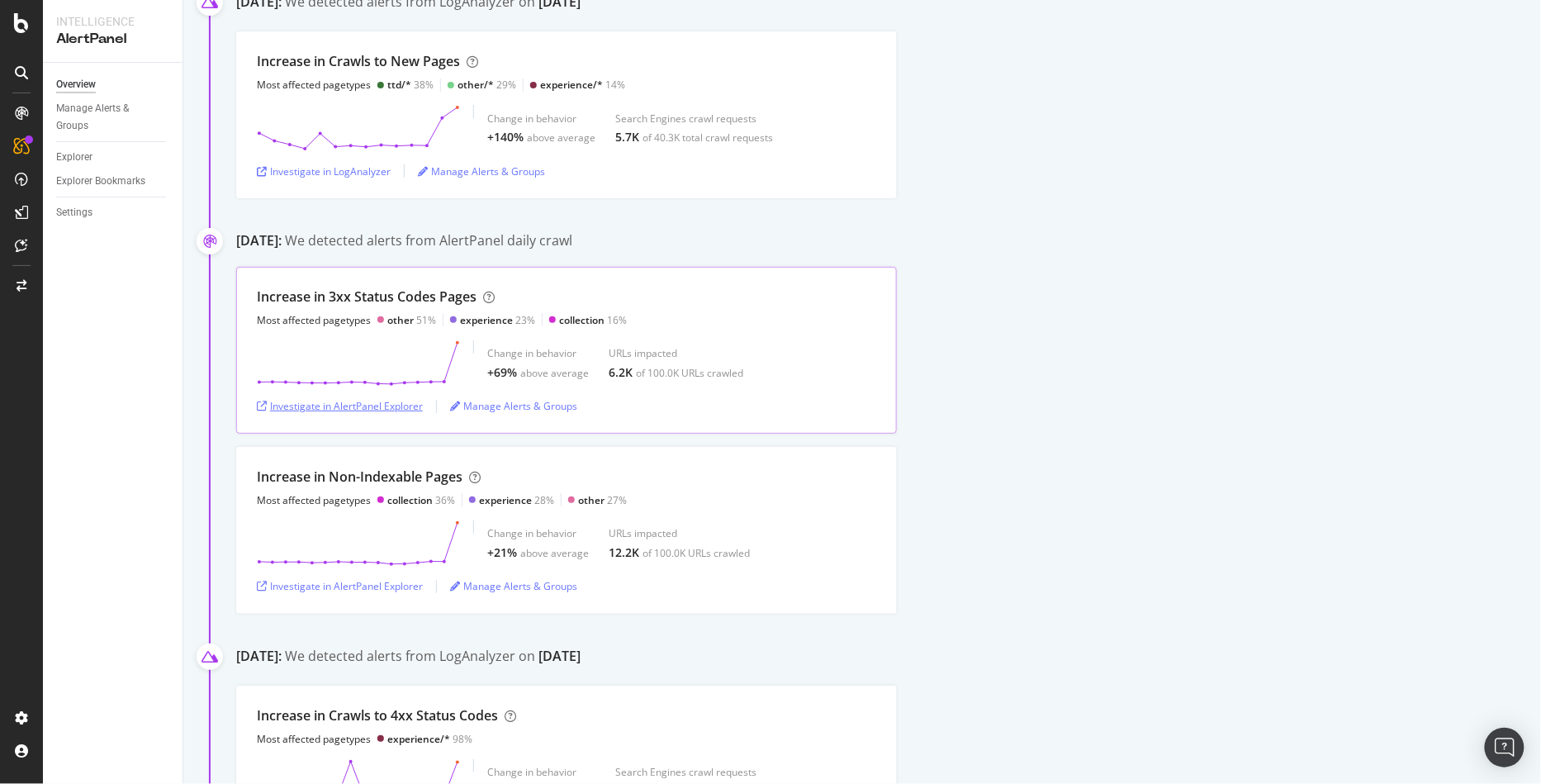
click at [388, 398] on div "Investigate in AlertPanel Explorer" at bounding box center [340, 405] width 166 height 14
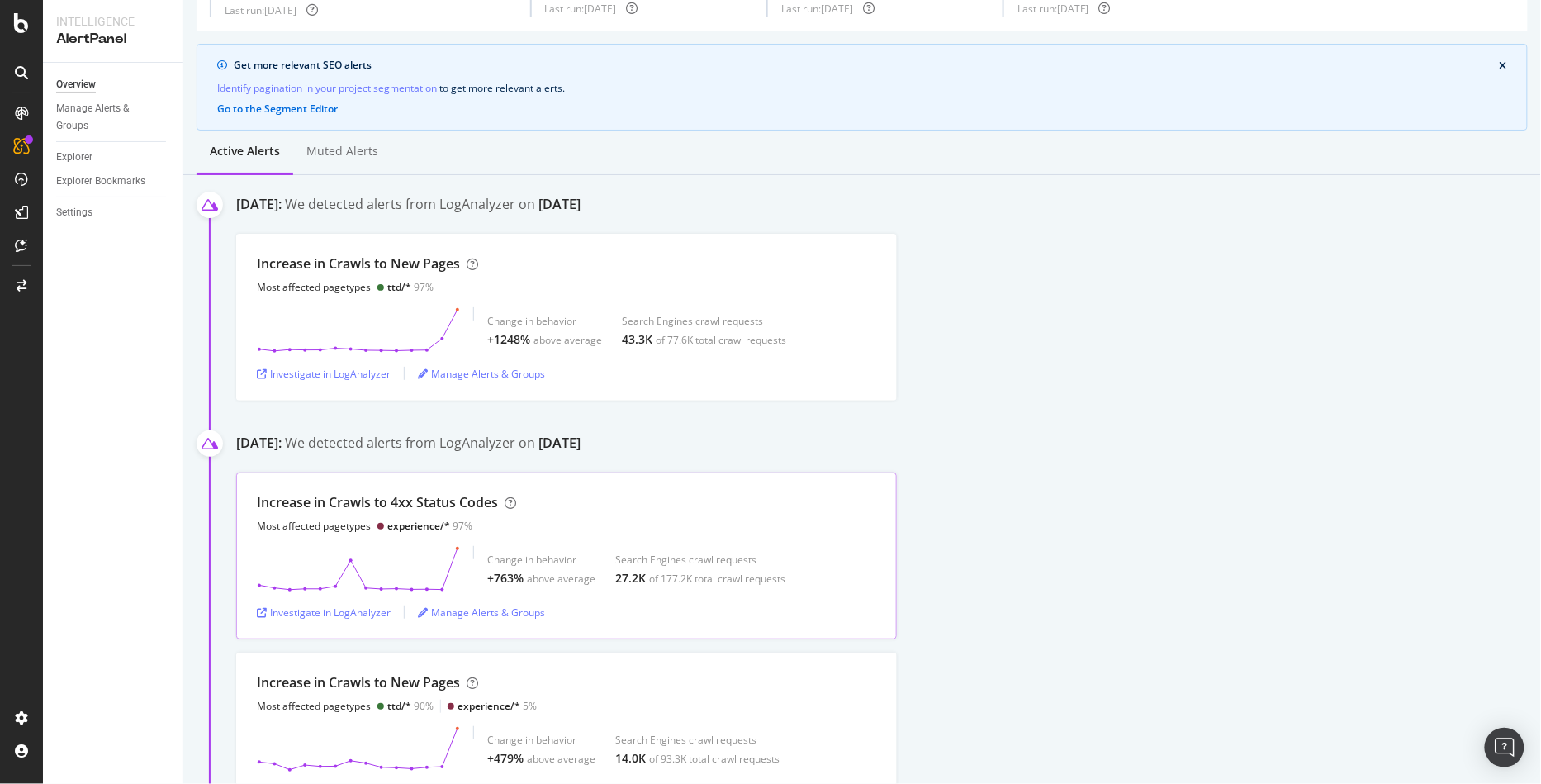
scroll to position [0, 0]
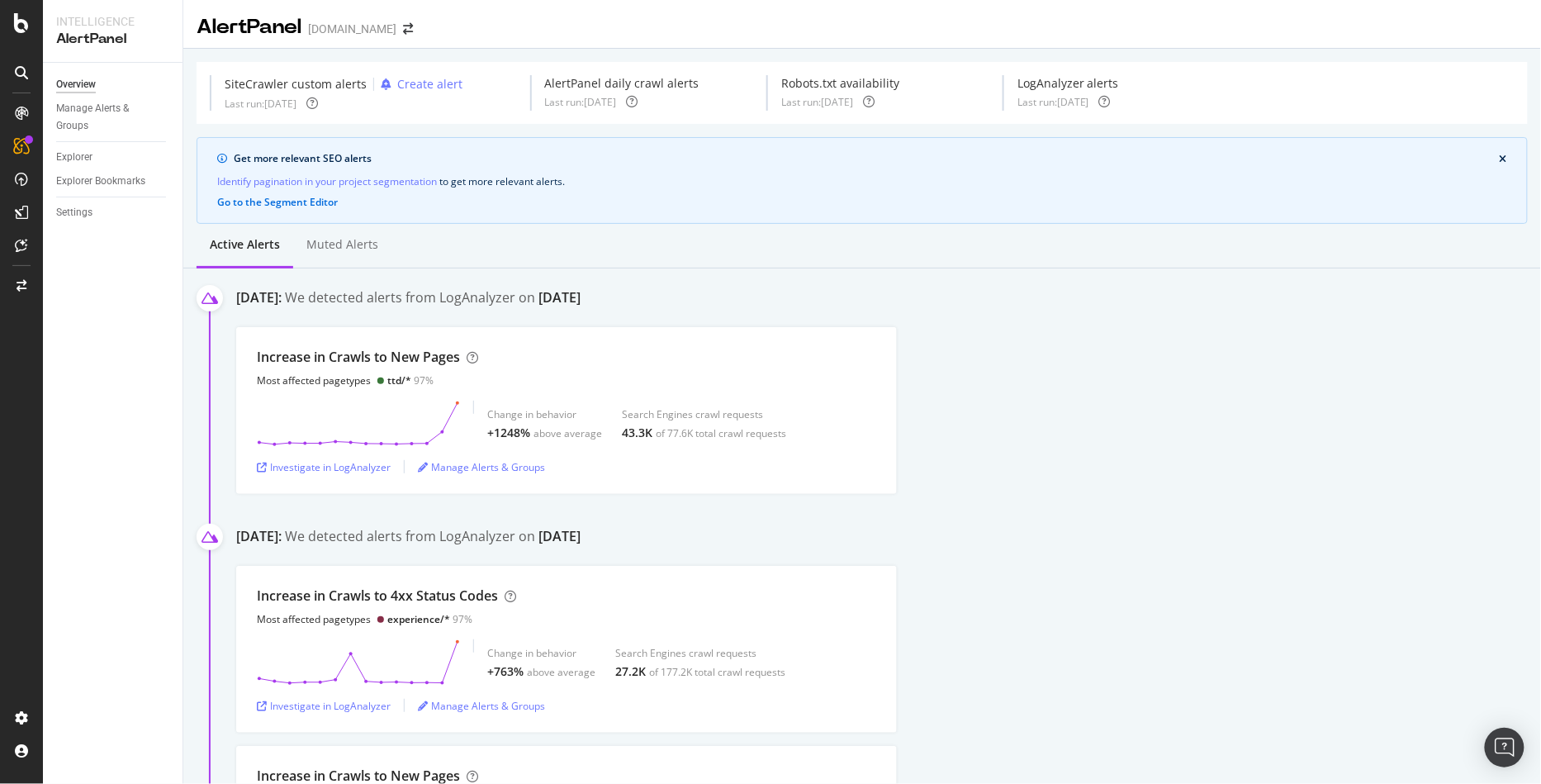
click at [445, 223] on div "Active alerts Muted alerts" at bounding box center [862, 245] width 1358 height 45
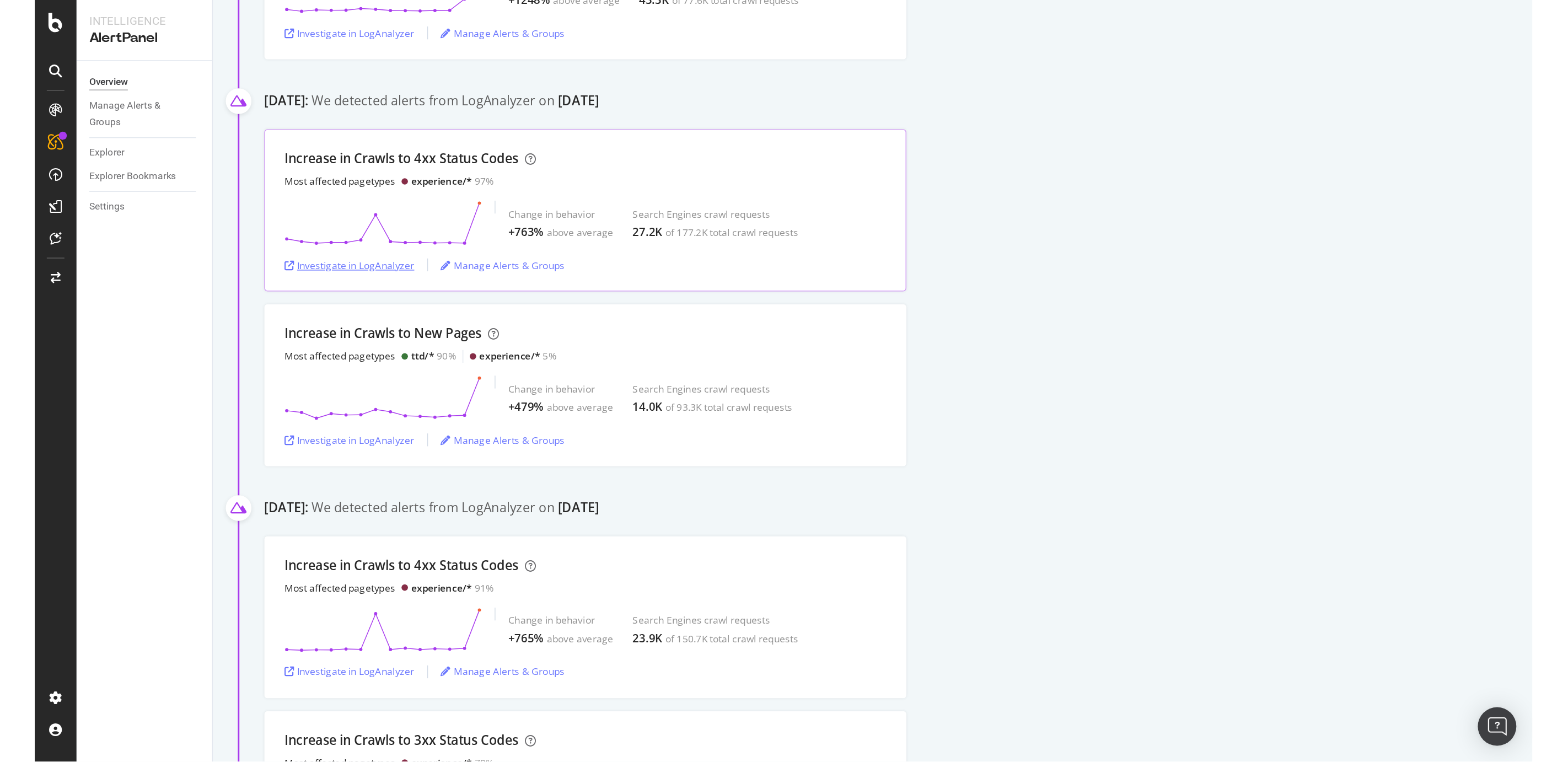
scroll to position [290, 0]
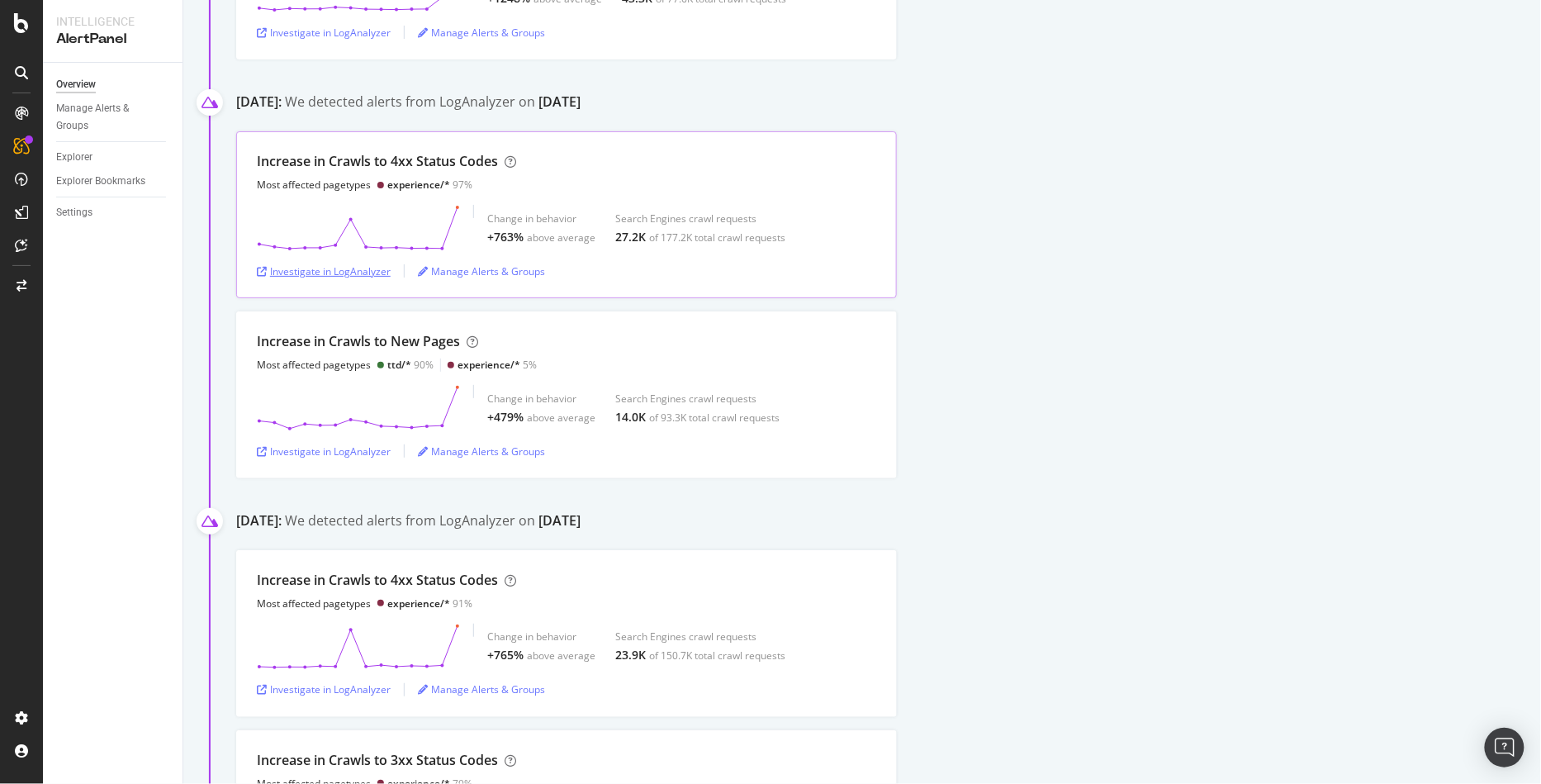
click at [328, 268] on div "Investigate in LogAnalyzer" at bounding box center [324, 271] width 134 height 14
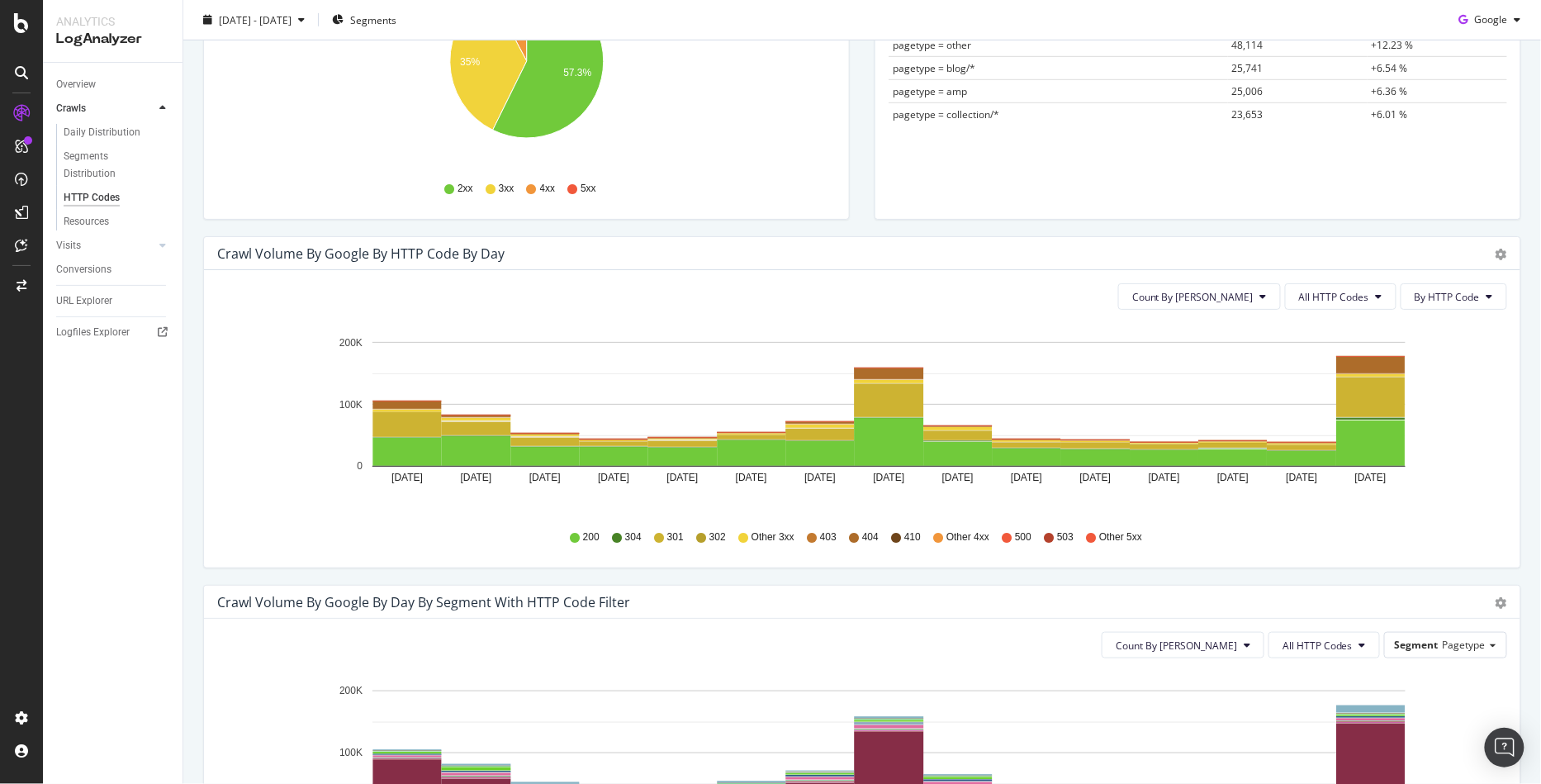
scroll to position [336, 0]
click at [1313, 292] on span "All HTTP Codes" at bounding box center [1334, 295] width 70 height 14
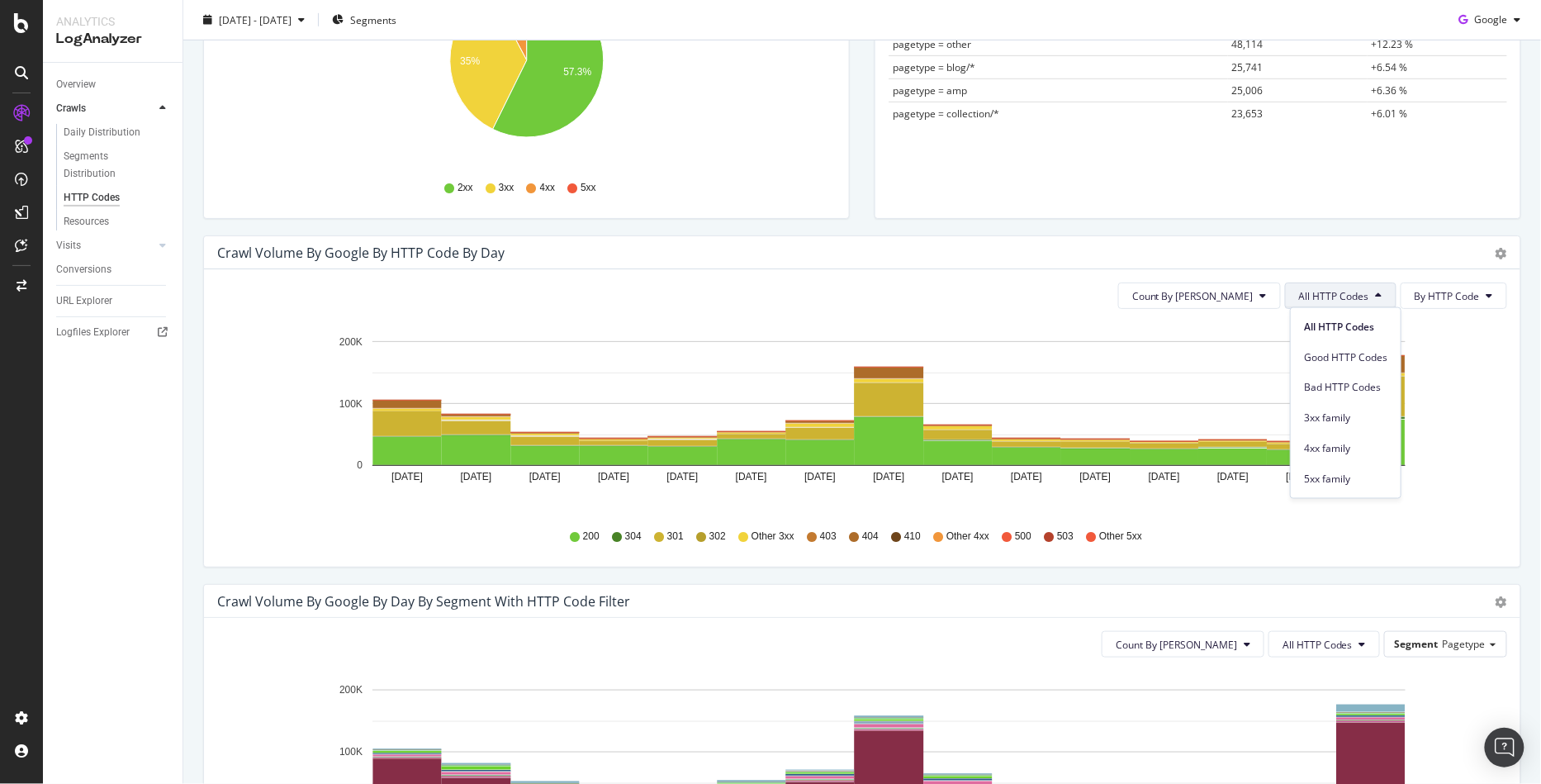
click at [1313, 292] on span "All HTTP Codes" at bounding box center [1334, 295] width 70 height 14
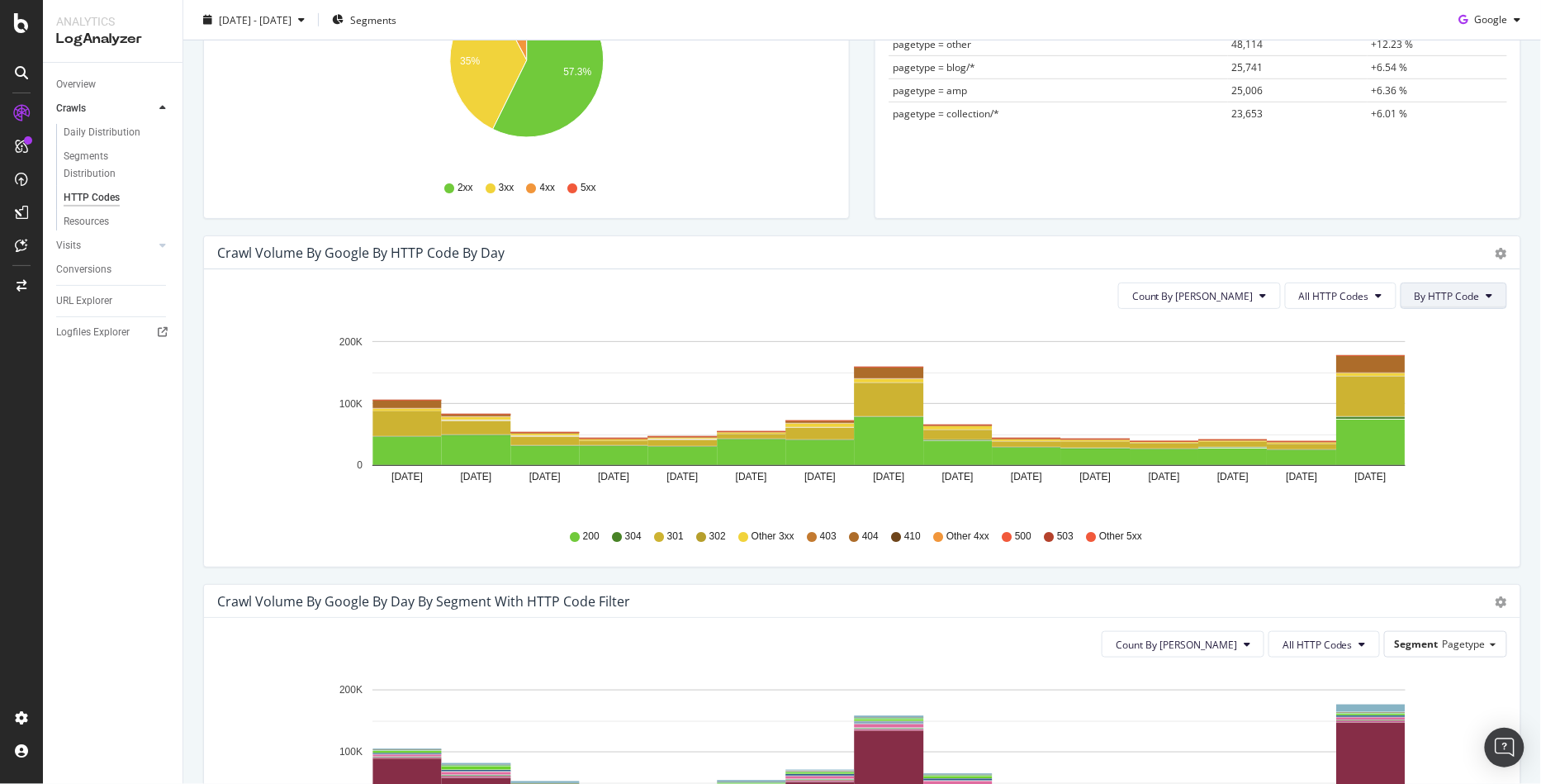
click at [1417, 303] on button "By HTTP Code" at bounding box center [1453, 295] width 107 height 26
click at [1226, 295] on span "Count By [PERSON_NAME]" at bounding box center [1193, 295] width 121 height 14
click at [1226, 295] on span "Count By Day" at bounding box center [1193, 295] width 121 height 14
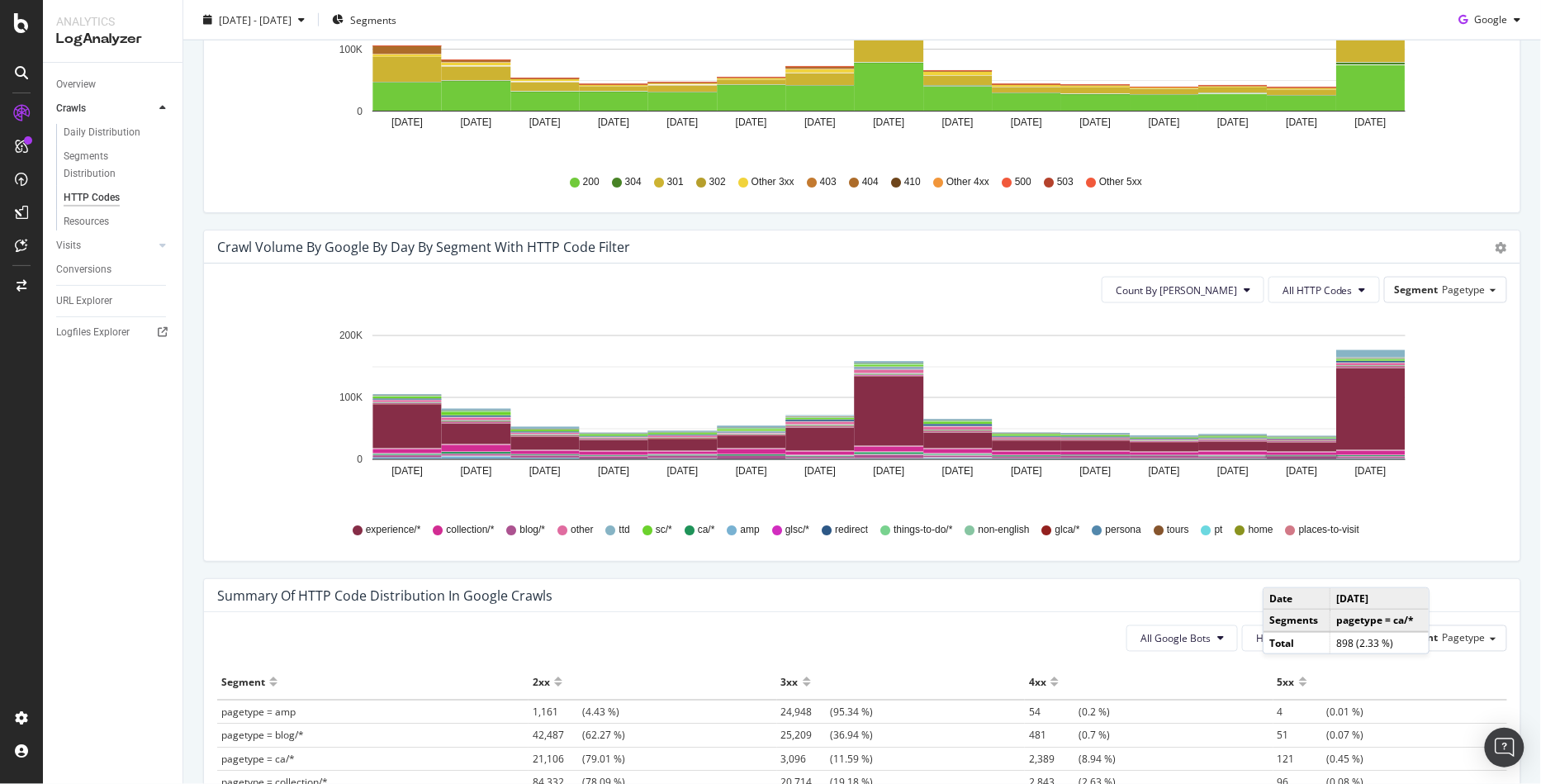
scroll to position [691, 0]
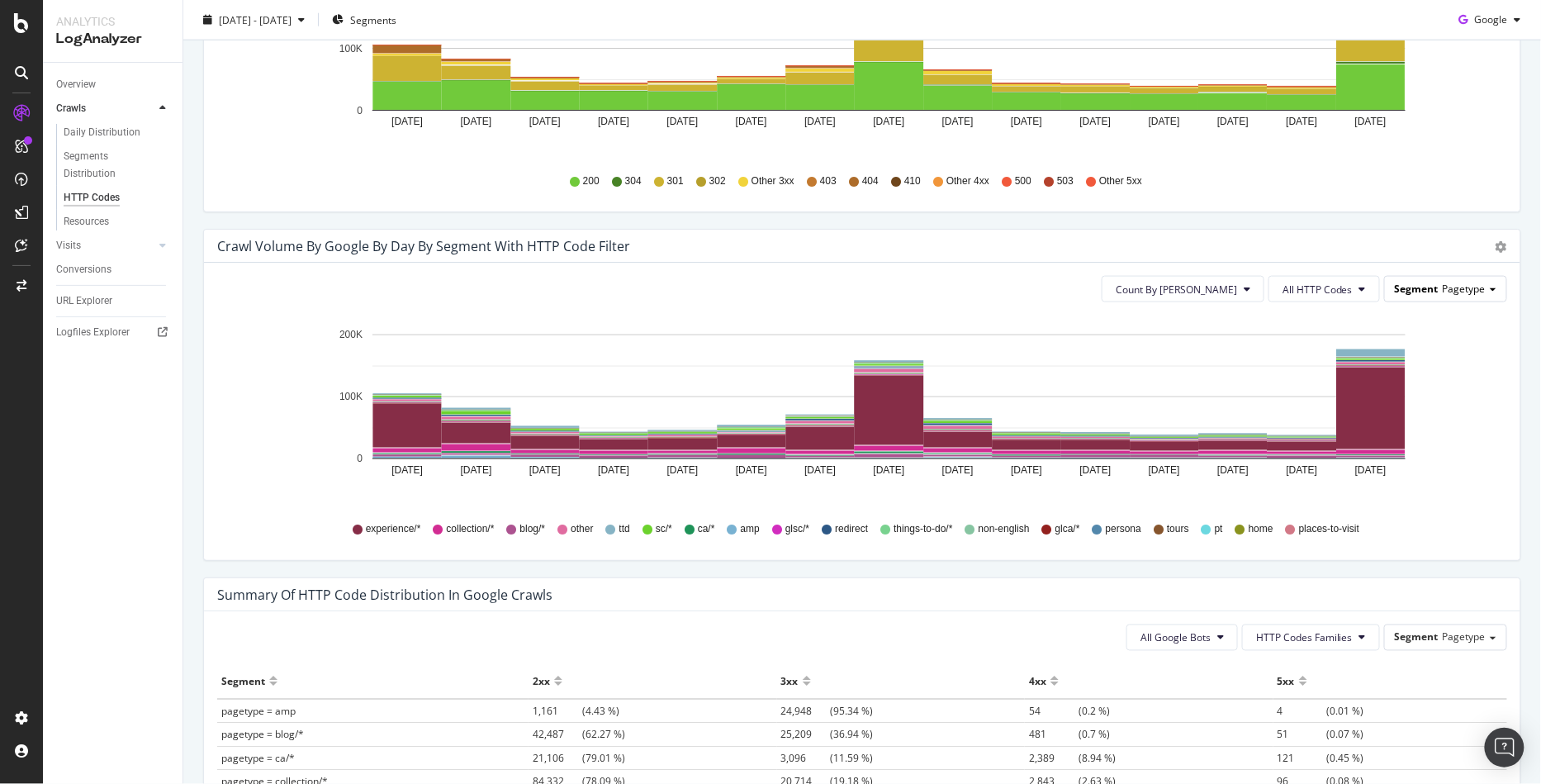
click at [1451, 282] on span "Pagetype" at bounding box center [1463, 288] width 43 height 14
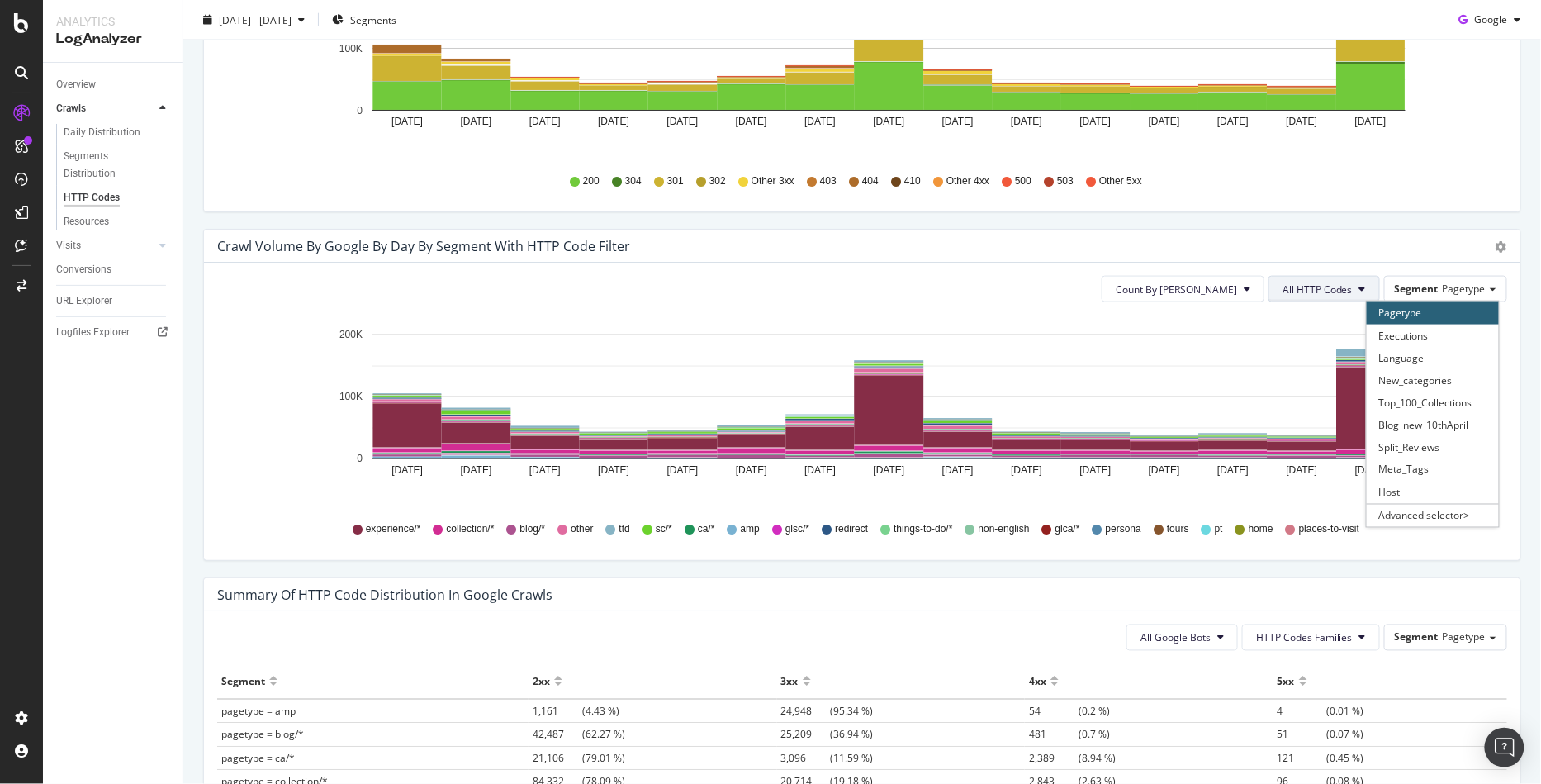
click at [1361, 286] on button "All HTTP Codes" at bounding box center [1324, 289] width 111 height 26
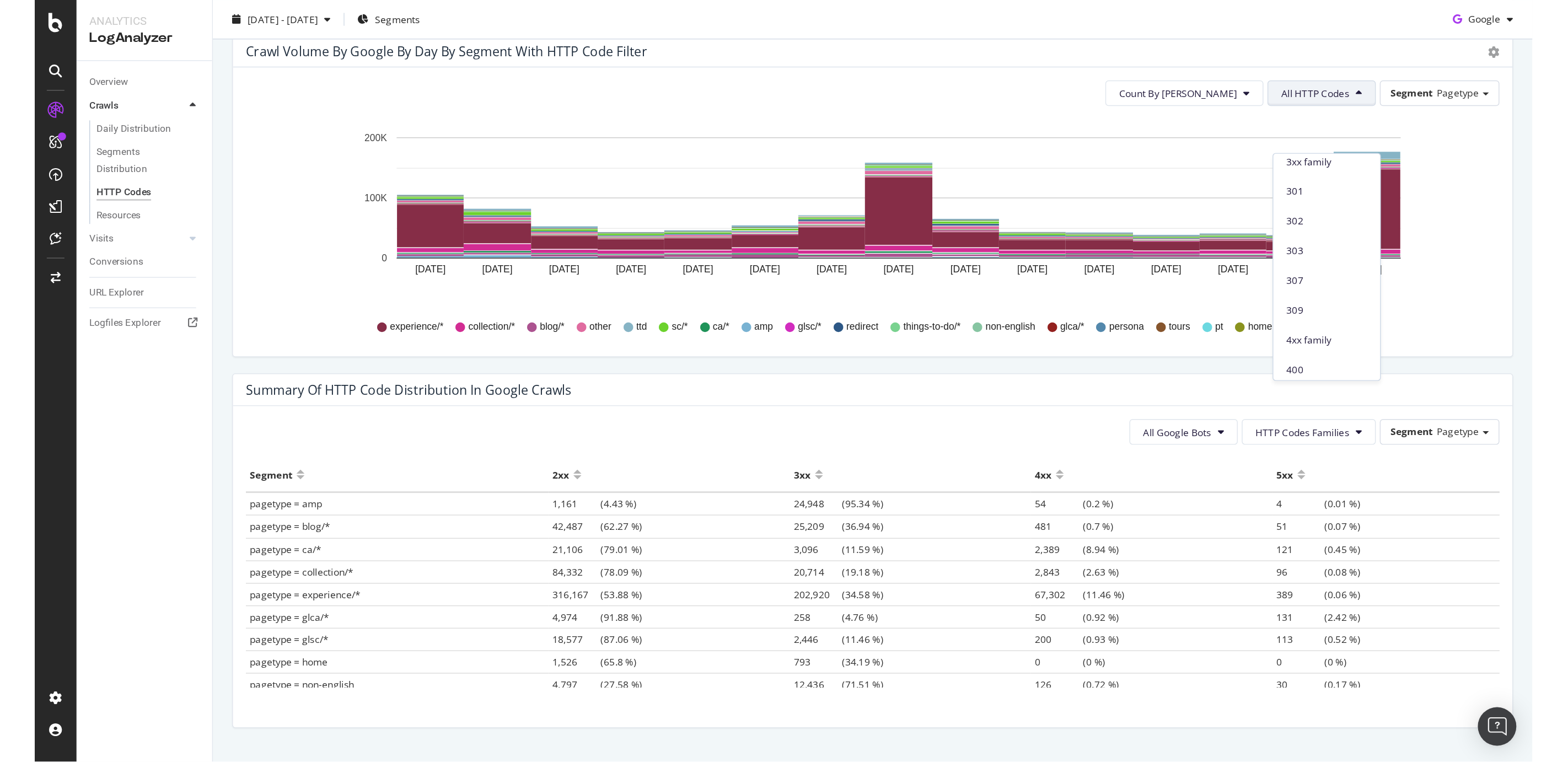
scroll to position [591, 0]
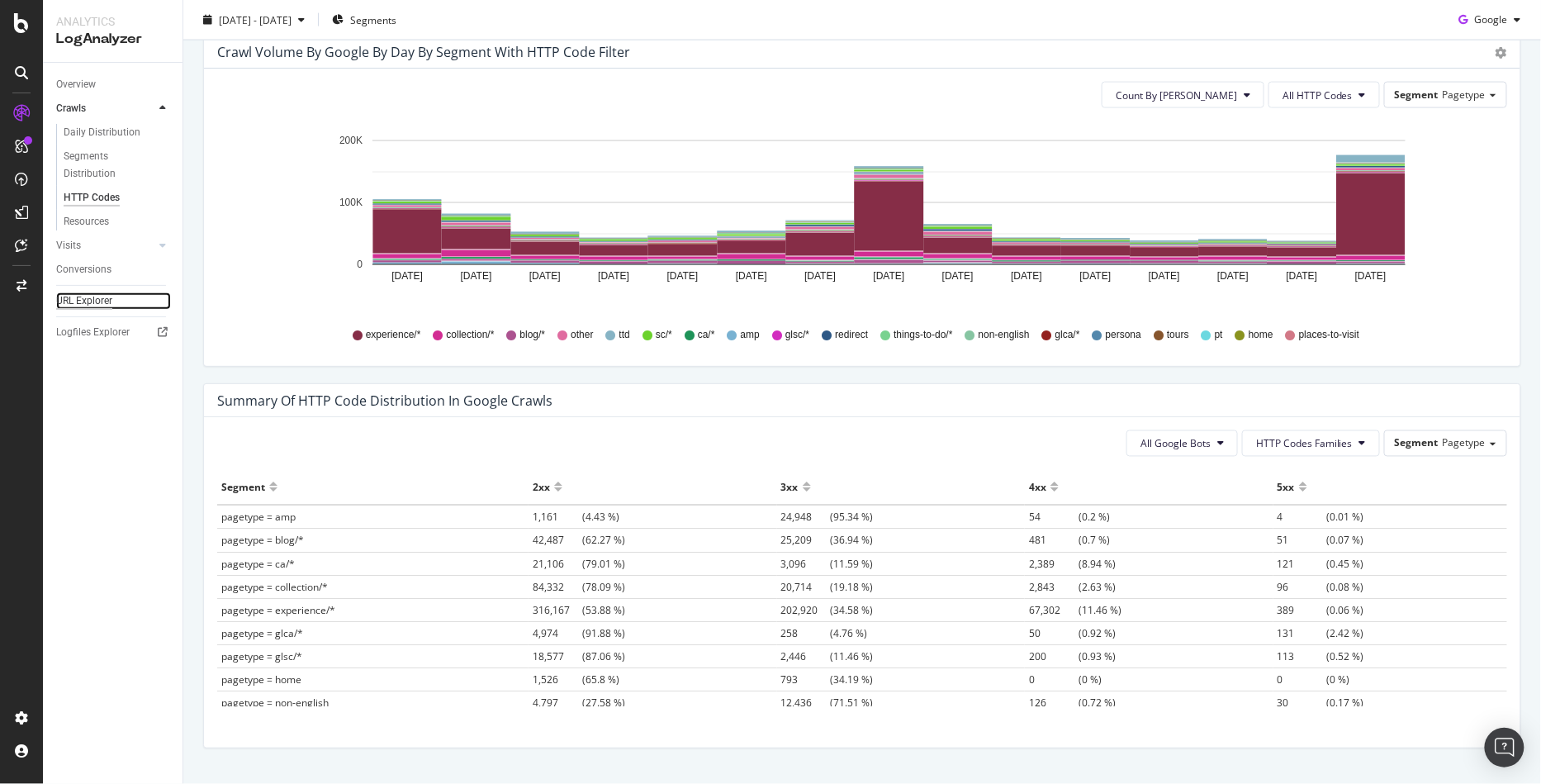
click at [92, 300] on div "URL Explorer" at bounding box center [85, 301] width 57 height 17
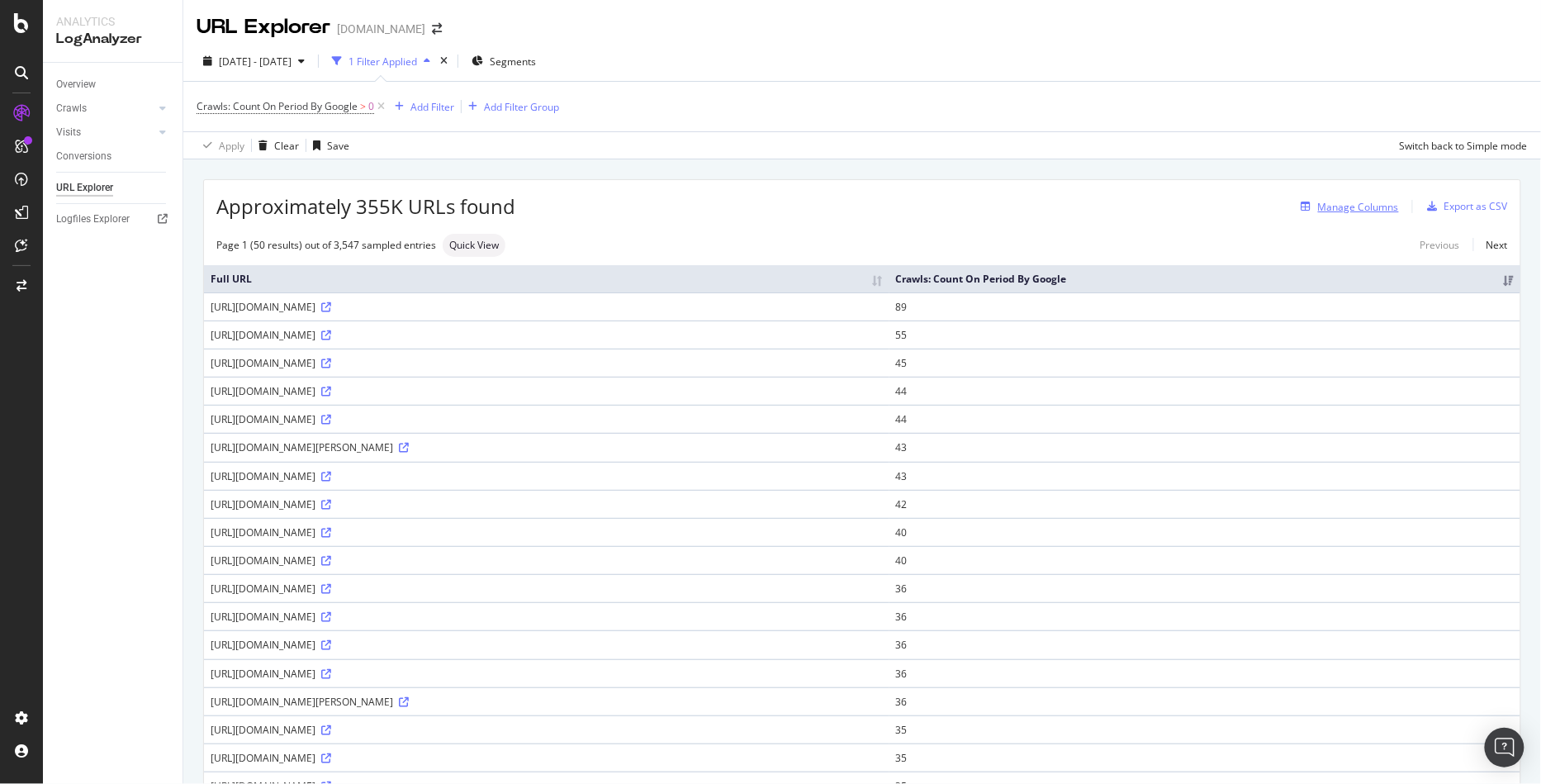
click at [1357, 200] on div "Manage Columns" at bounding box center [1359, 206] width 81 height 14
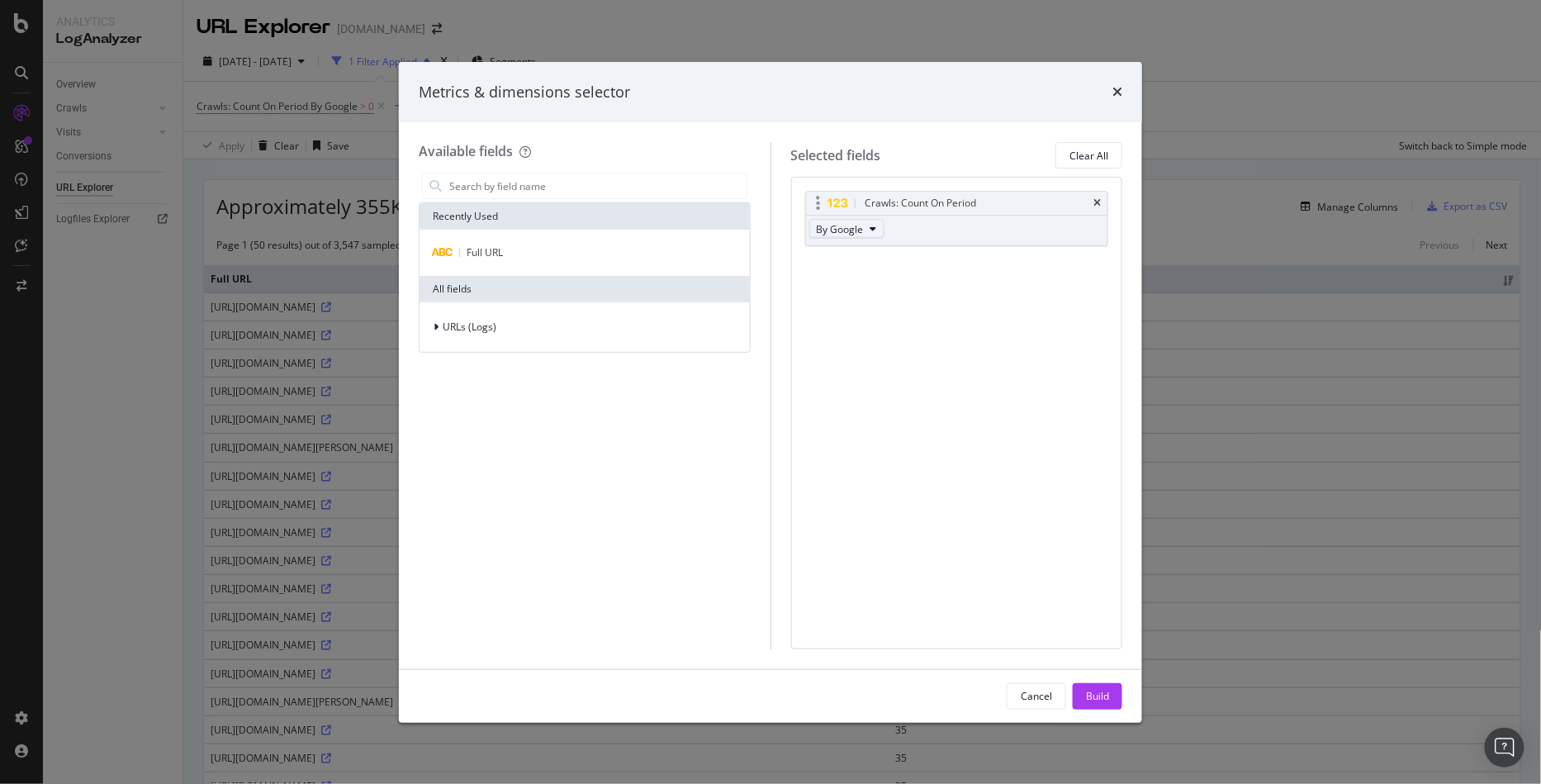
click at [841, 222] on span "By Google" at bounding box center [841, 229] width 47 height 14
click at [489, 320] on span "URLs (Logs)" at bounding box center [469, 326] width 54 height 14
click at [485, 181] on input "modal" at bounding box center [597, 185] width 299 height 25
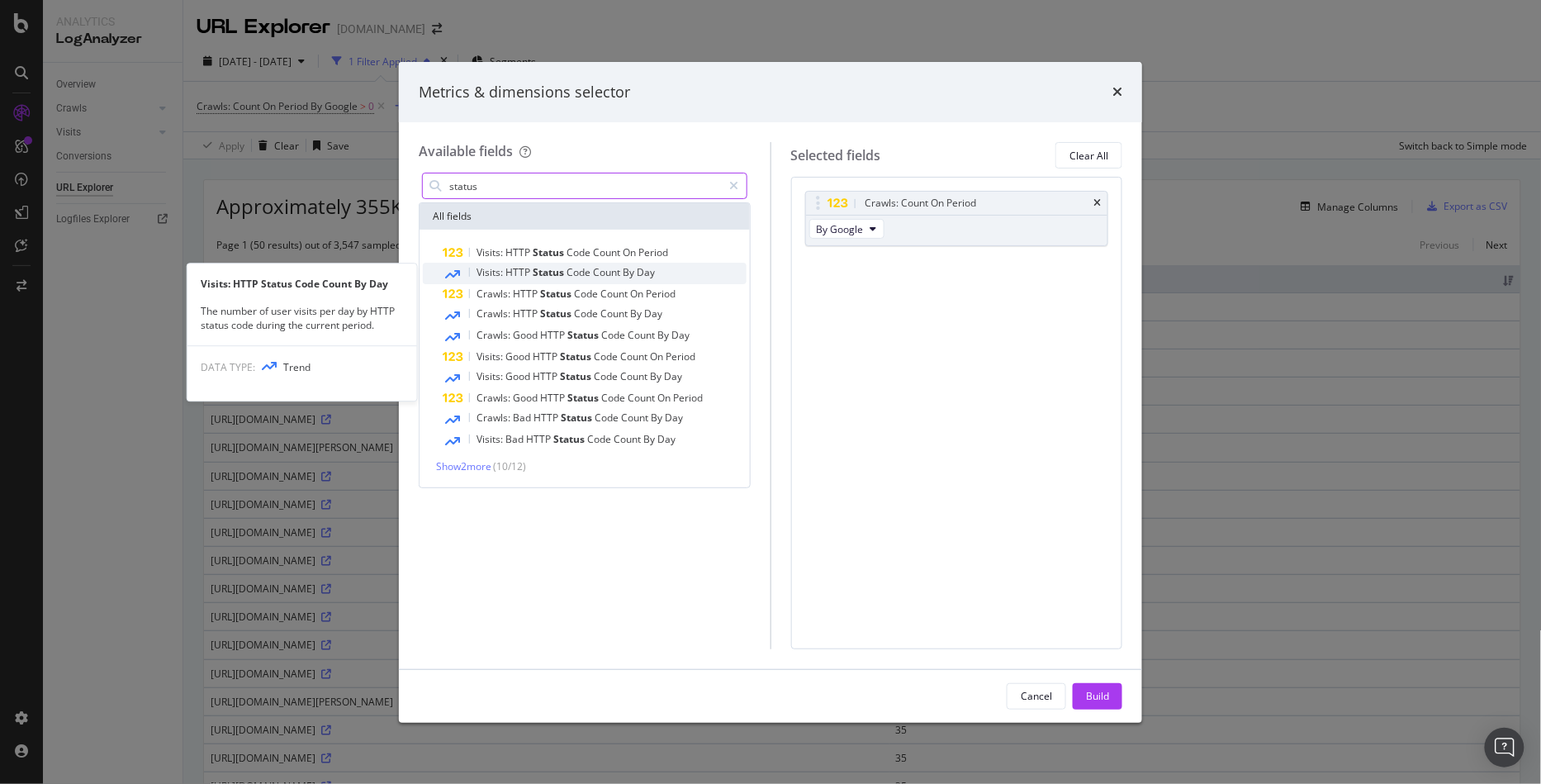
type input "status"
click at [564, 274] on span "Status" at bounding box center [549, 272] width 34 height 14
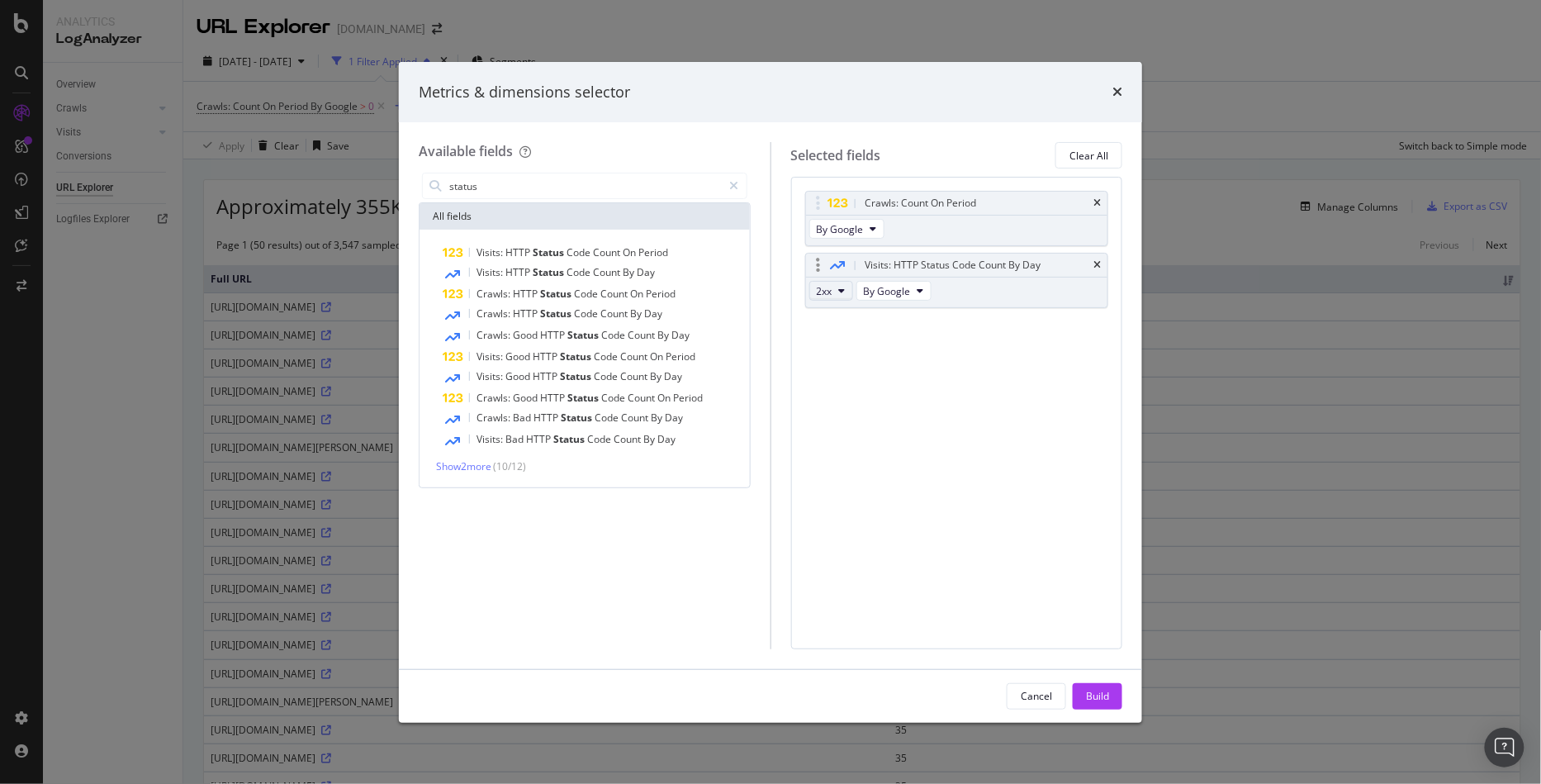
click at [824, 290] on span "2xx" at bounding box center [824, 291] width 16 height 14
click at [837, 342] on span "3xx" at bounding box center [844, 349] width 45 height 15
click at [820, 294] on span "2xx" at bounding box center [824, 291] width 16 height 14
click at [833, 381] on span "4xx" at bounding box center [844, 380] width 45 height 15
click at [1099, 699] on div "Build" at bounding box center [1097, 695] width 23 height 14
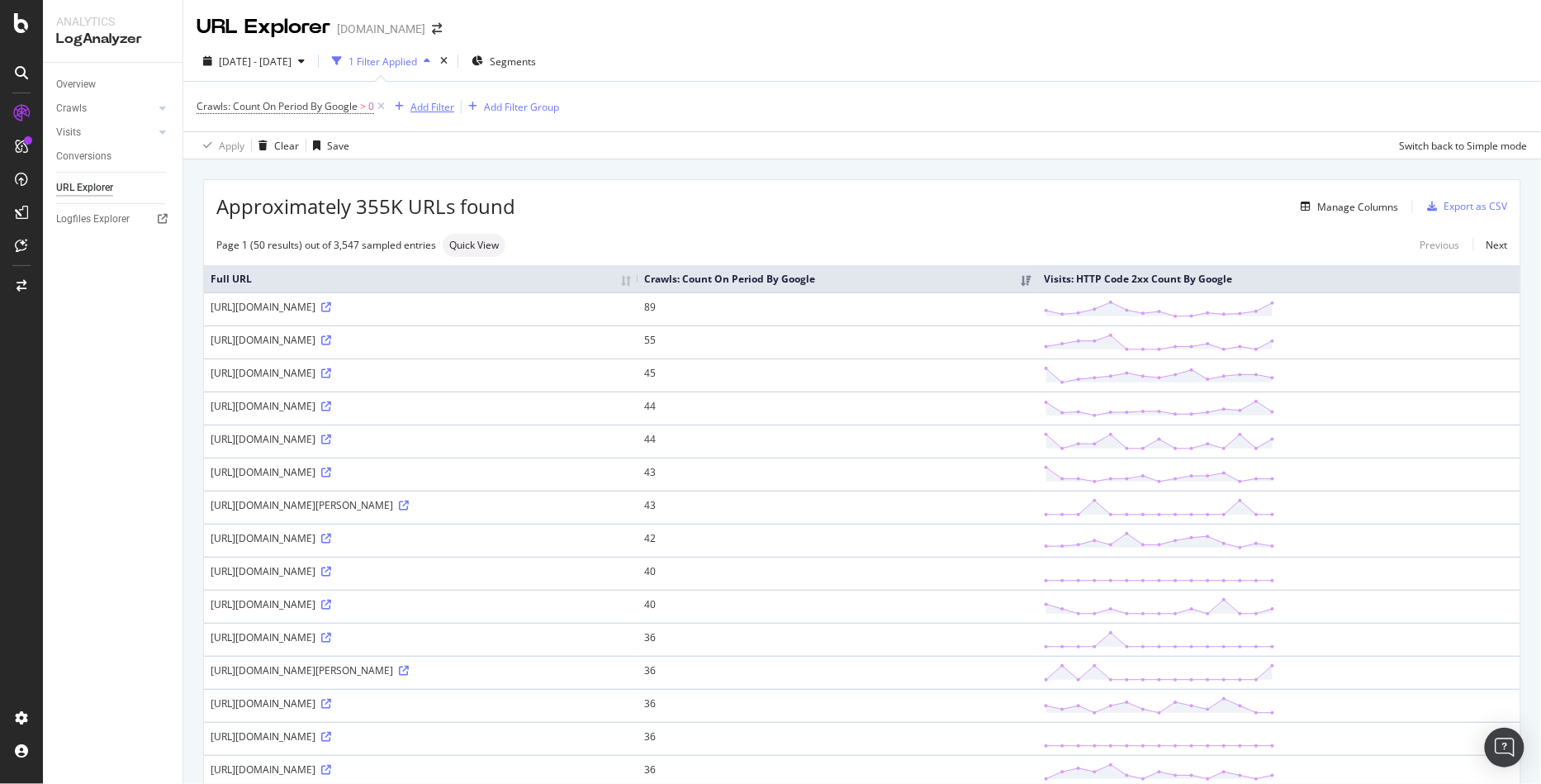
click at [417, 108] on div "Add Filter" at bounding box center [432, 107] width 44 height 14
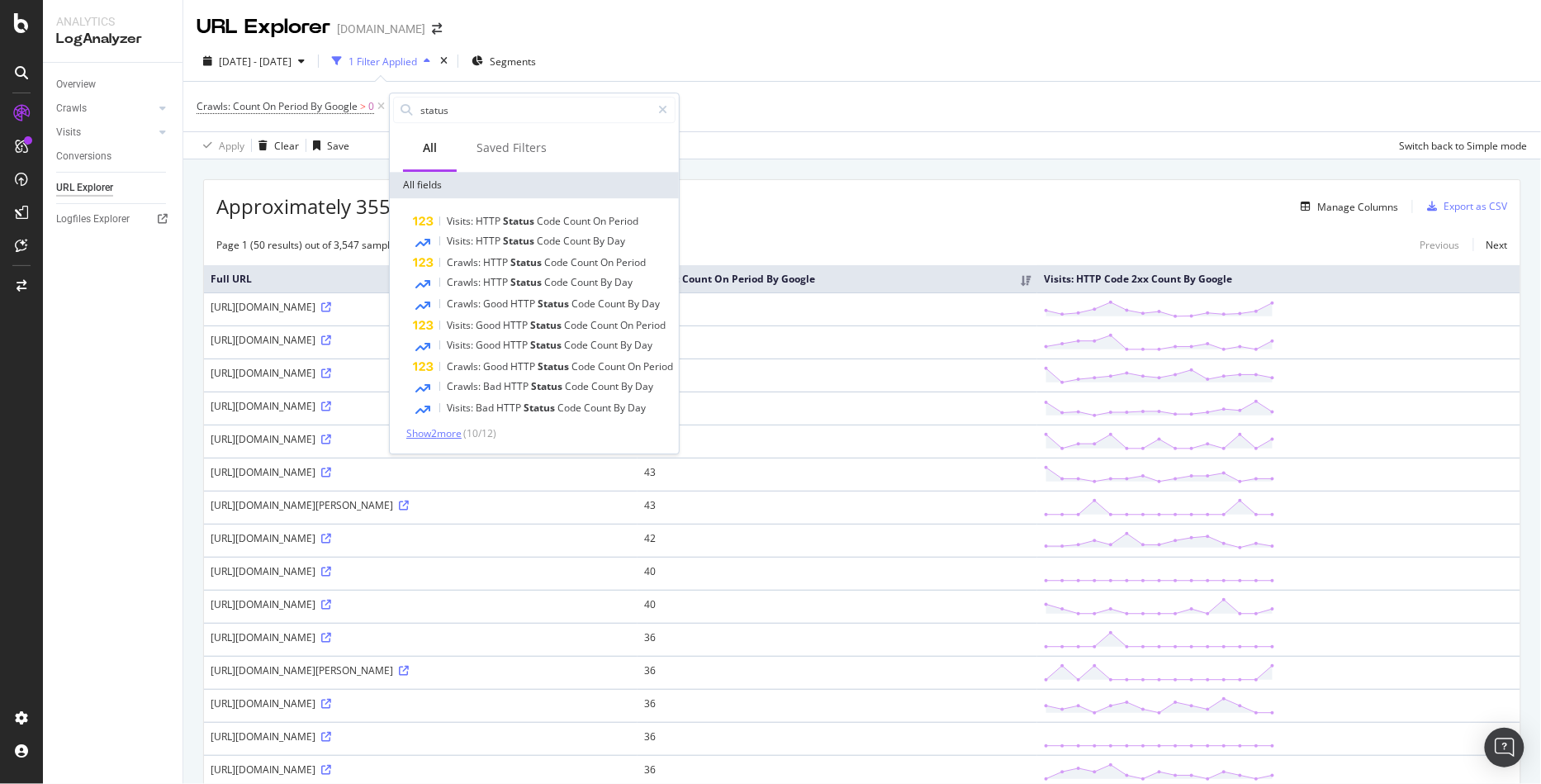
type input "status"
click at [448, 429] on span "Show 2 more" at bounding box center [434, 432] width 56 height 14
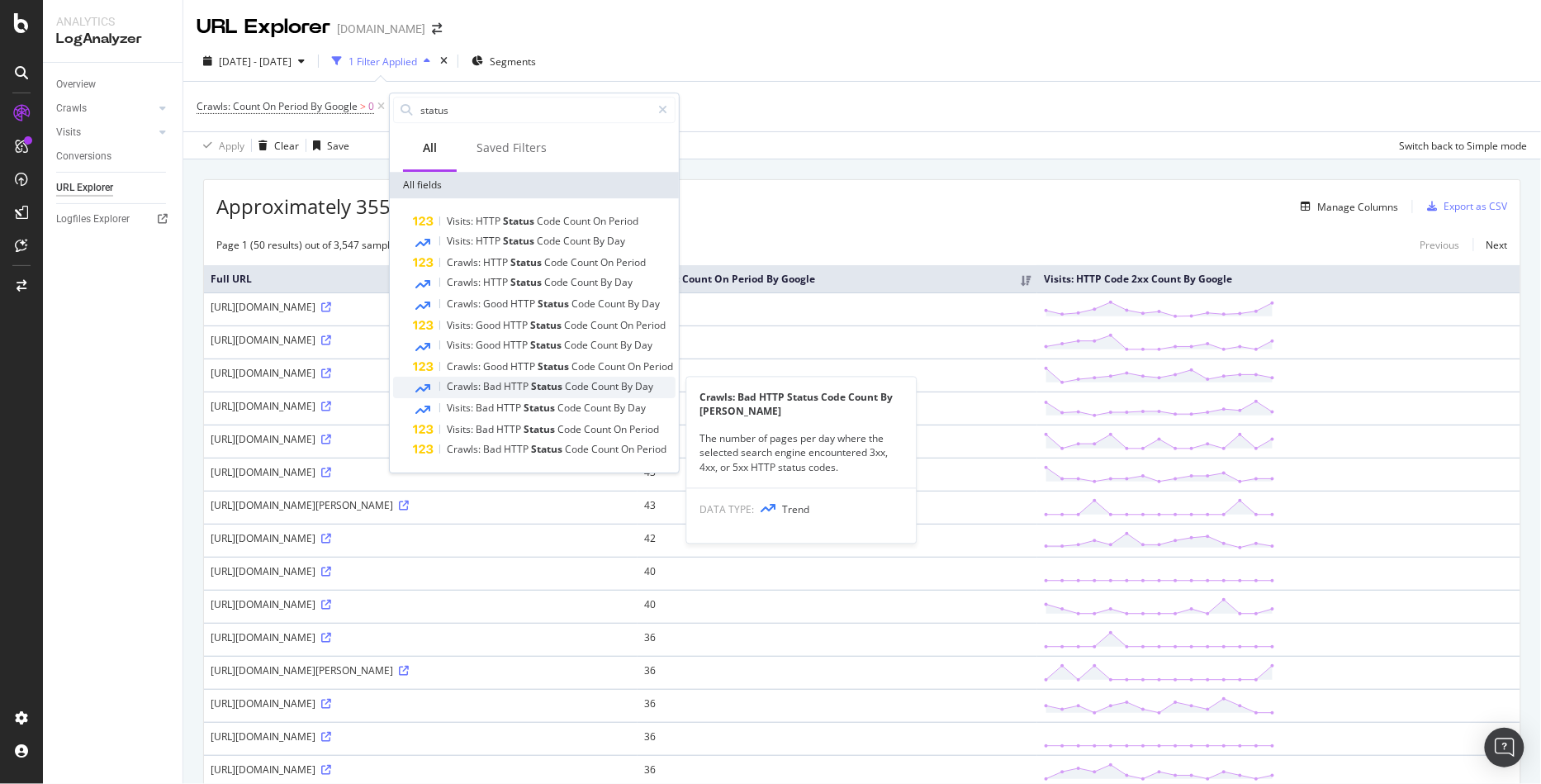
click at [504, 390] on span "HTTP" at bounding box center [518, 386] width 27 height 14
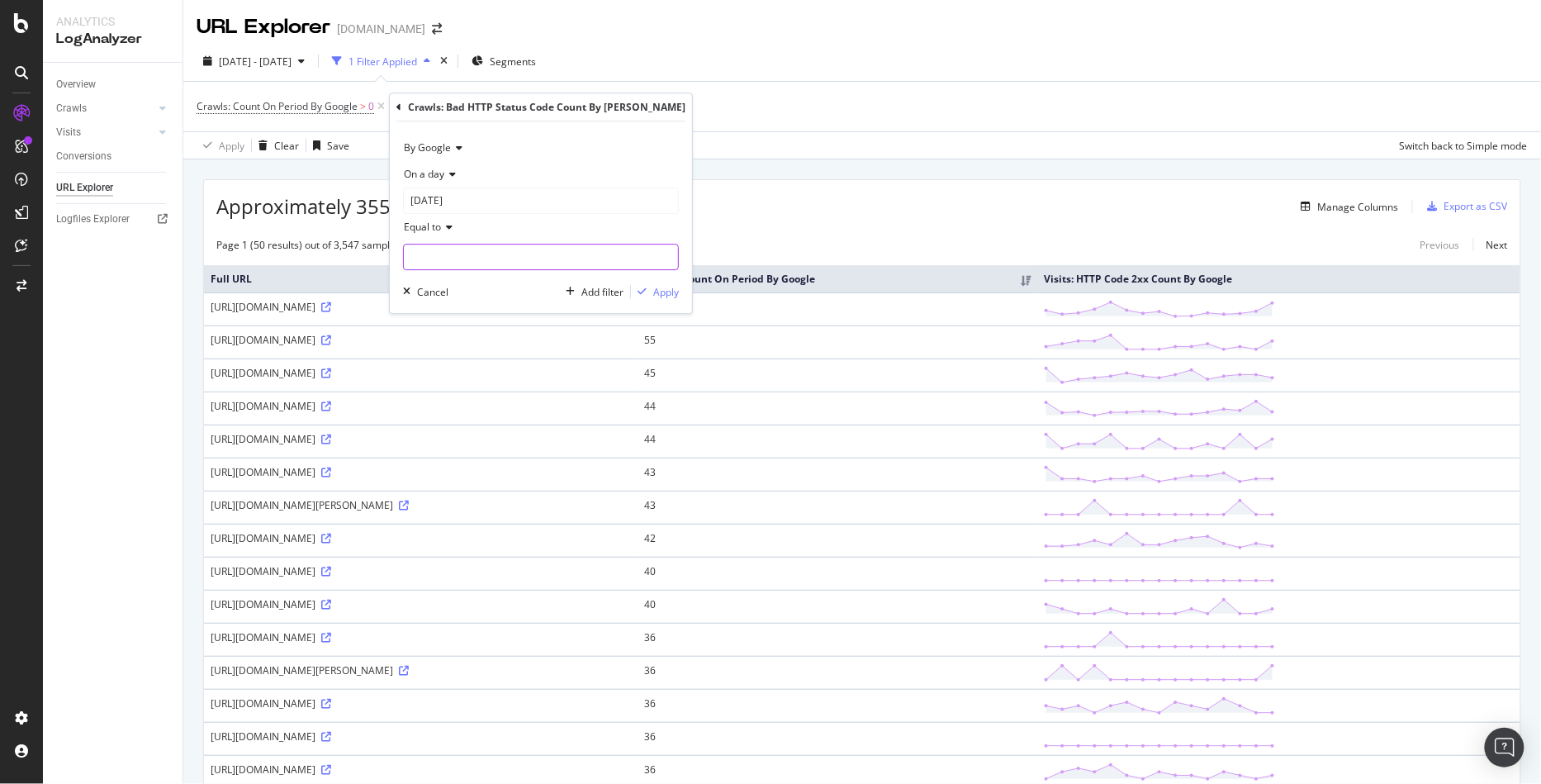
click at [429, 246] on input "number" at bounding box center [541, 256] width 276 height 26
click at [431, 230] on span "Equal to" at bounding box center [422, 226] width 37 height 14
click at [442, 197] on input "2025-08-22" at bounding box center [541, 201] width 276 height 26
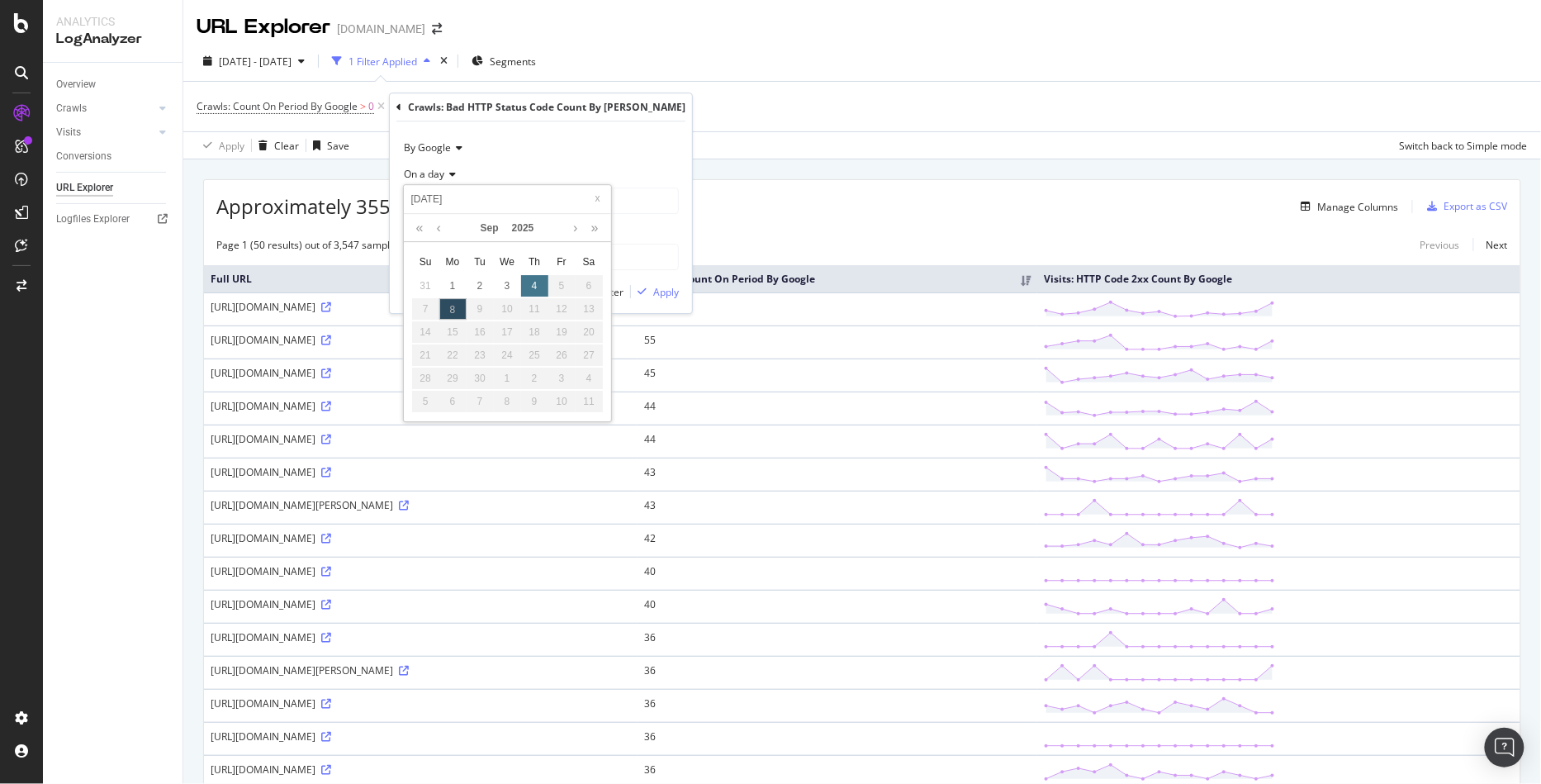
click at [533, 287] on div "4" at bounding box center [535, 286] width 27 height 22
type input "2025-09-04"
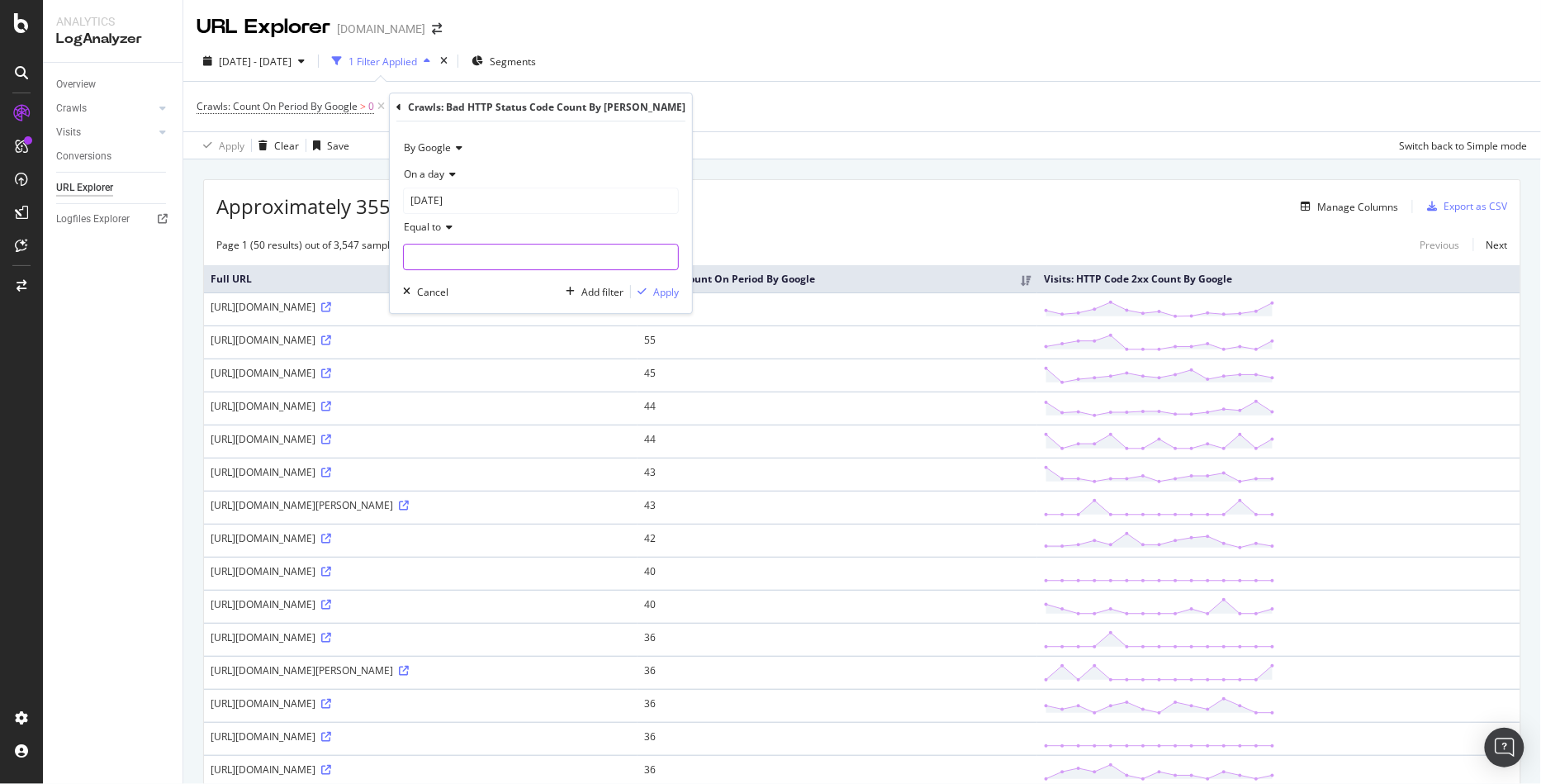
click at [461, 250] on input "number" at bounding box center [541, 256] width 276 height 26
click at [442, 235] on div "Equal to" at bounding box center [541, 227] width 276 height 26
click at [450, 346] on span "Greater than" at bounding box center [440, 346] width 59 height 14
click at [446, 248] on input "number" at bounding box center [541, 256] width 276 height 26
type input "1"
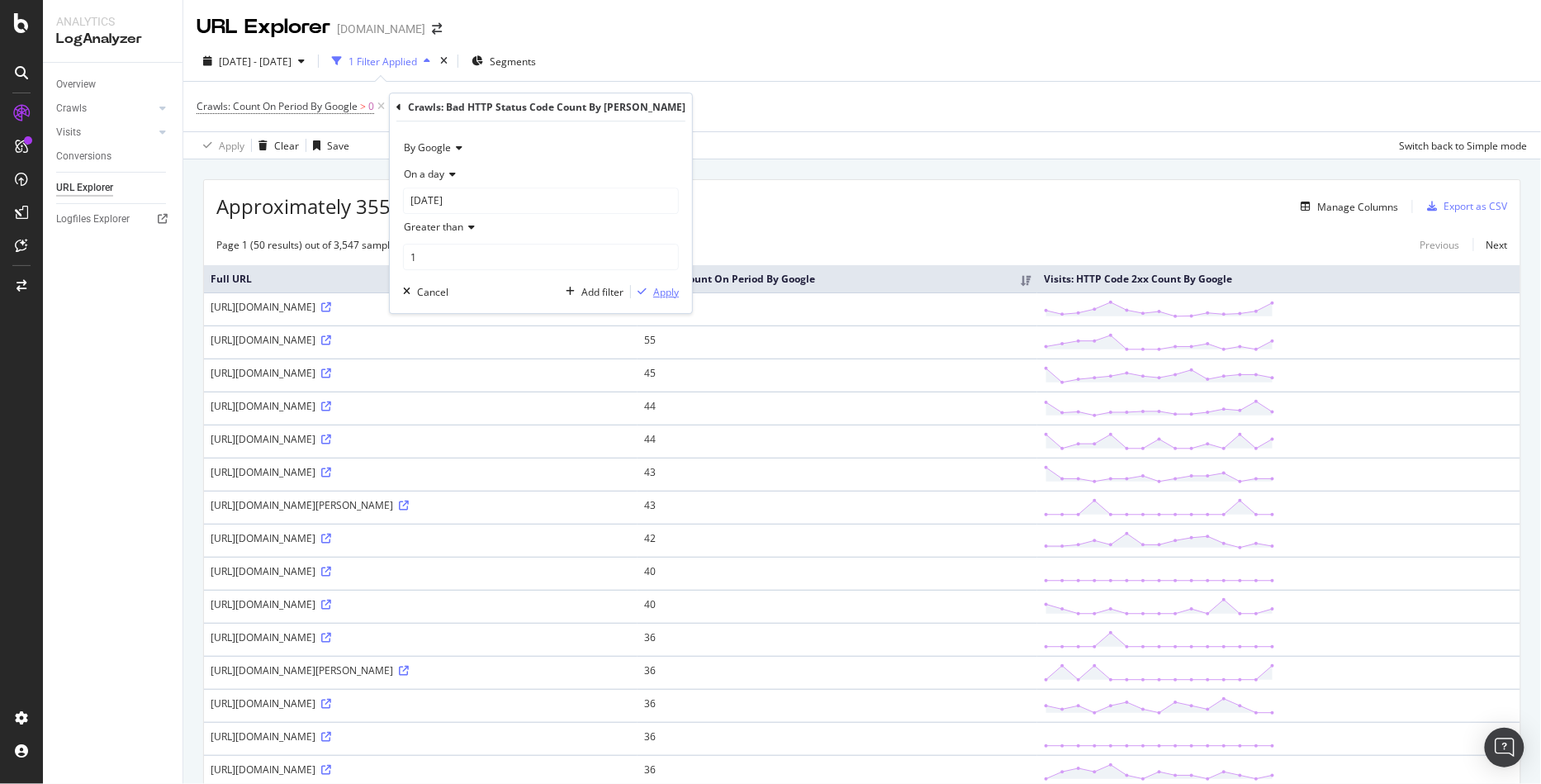
click at [653, 284] on div "Apply" at bounding box center [666, 291] width 26 height 14
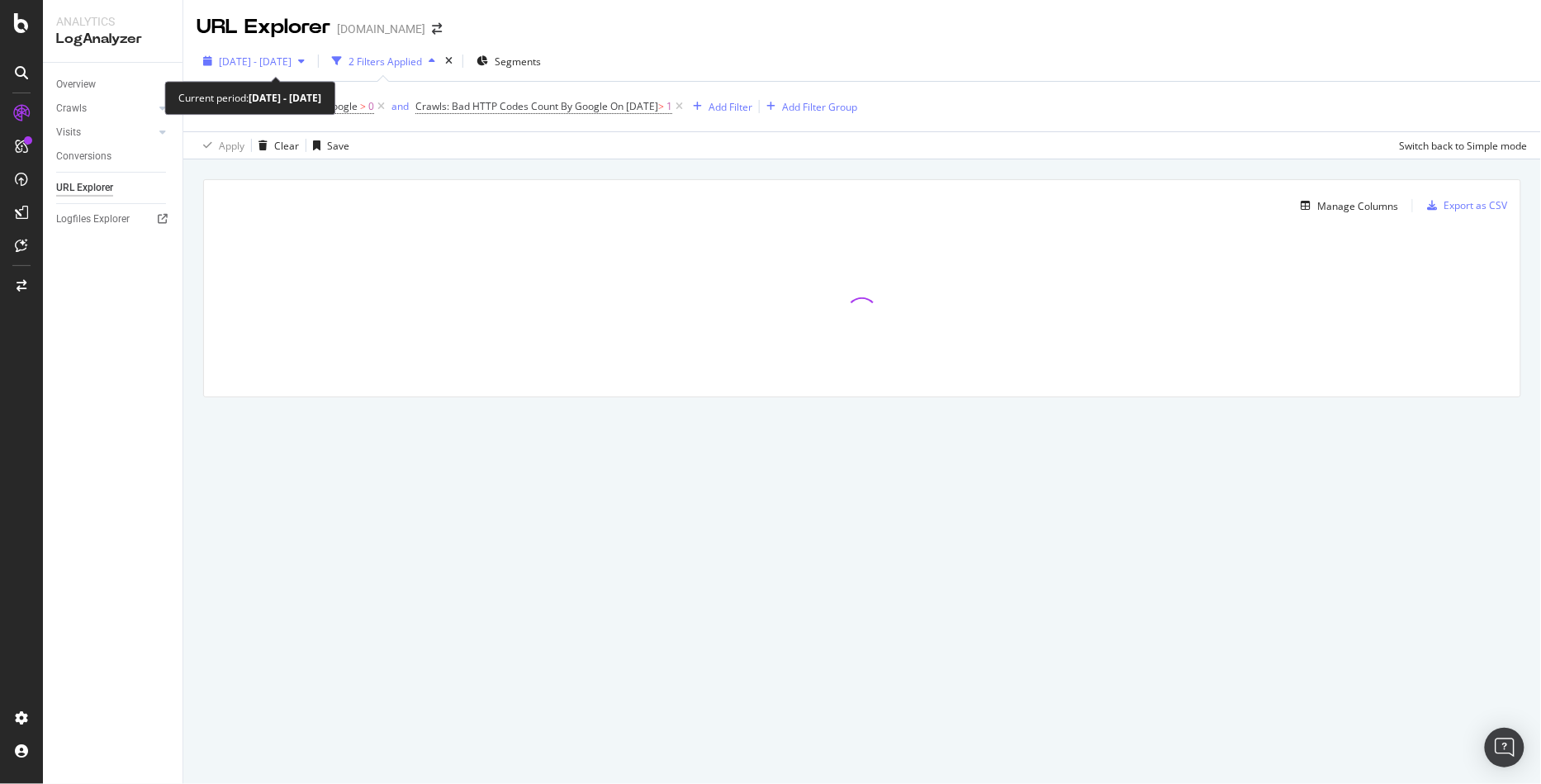
click at [292, 58] on span "2025 Aug. 22nd - Sep. 5th" at bounding box center [255, 61] width 73 height 14
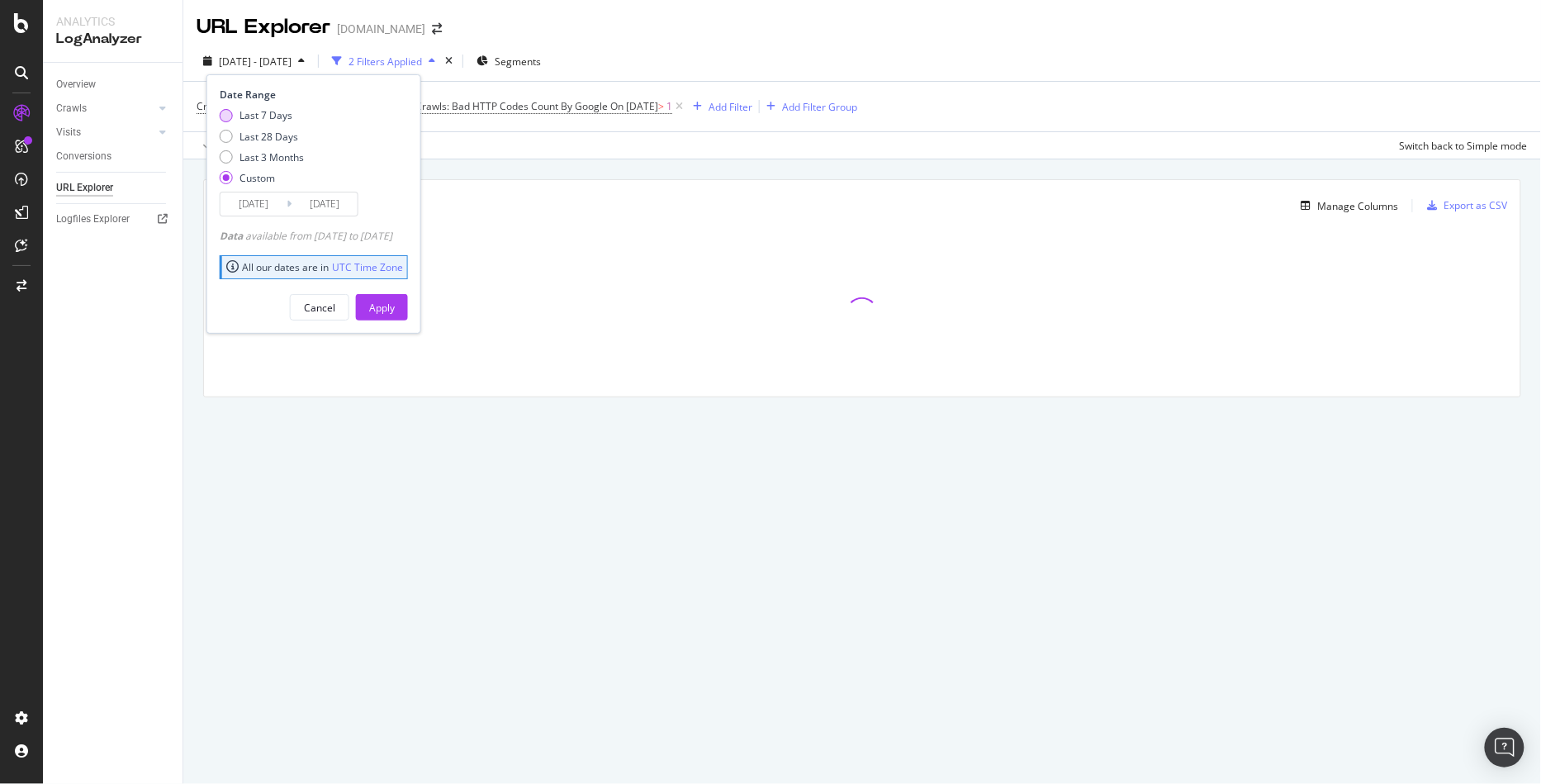
click at [224, 121] on div "Last 7 Days" at bounding box center [226, 116] width 13 height 13
type input "2025/09/01"
type input "2025/09/07"
click at [395, 301] on div "Apply" at bounding box center [382, 307] width 26 height 14
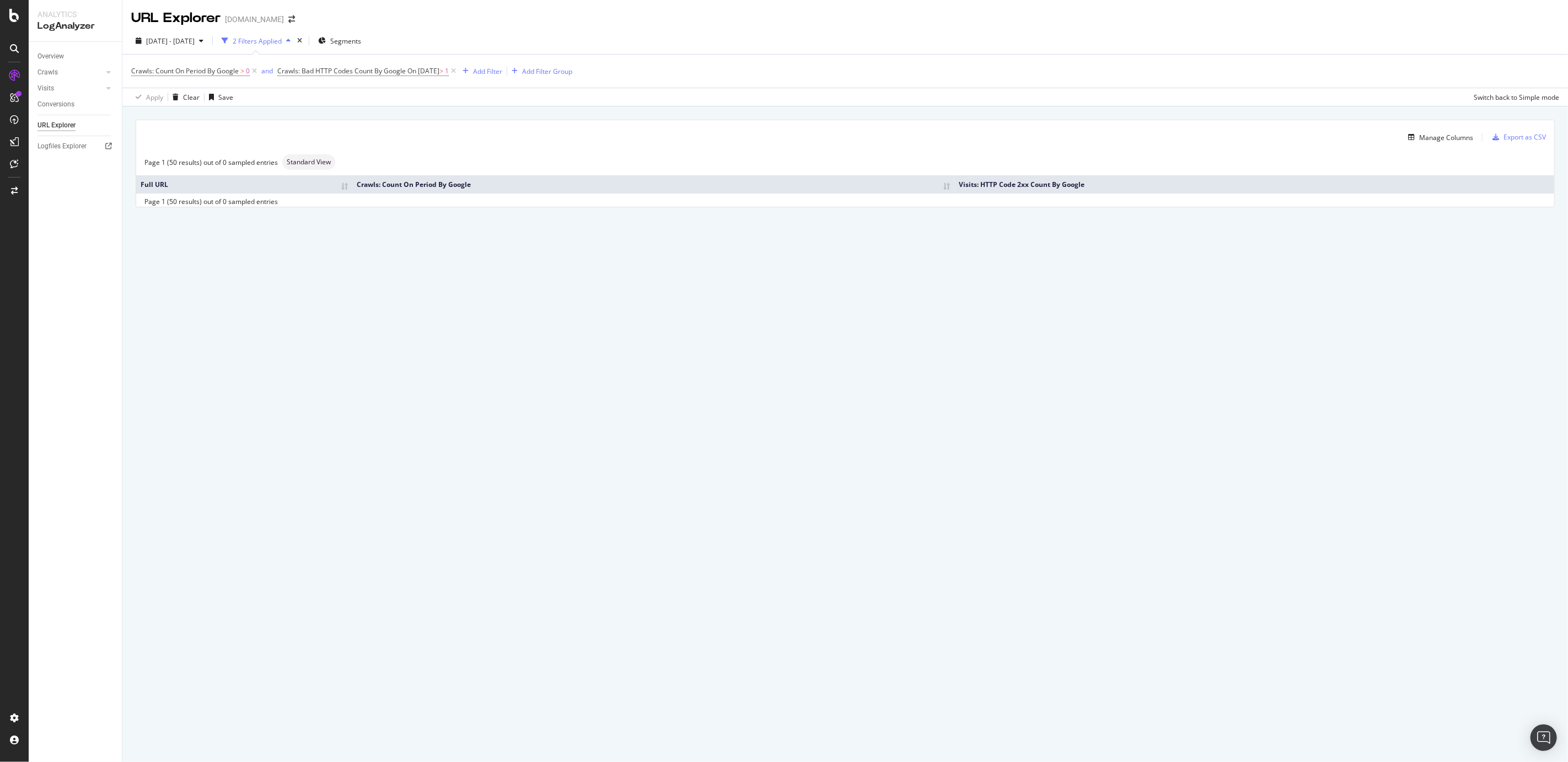
click at [390, 97] on div "Apply Clear Save Switch back to Simple mode" at bounding box center [845, 97] width 1446 height 18
click at [427, 72] on span "On 2025-09-14" at bounding box center [423, 71] width 32 height 9
click at [194, 35] on div "2025 Sep. 1st - Sep. 7th" at bounding box center [170, 40] width 77 height 16
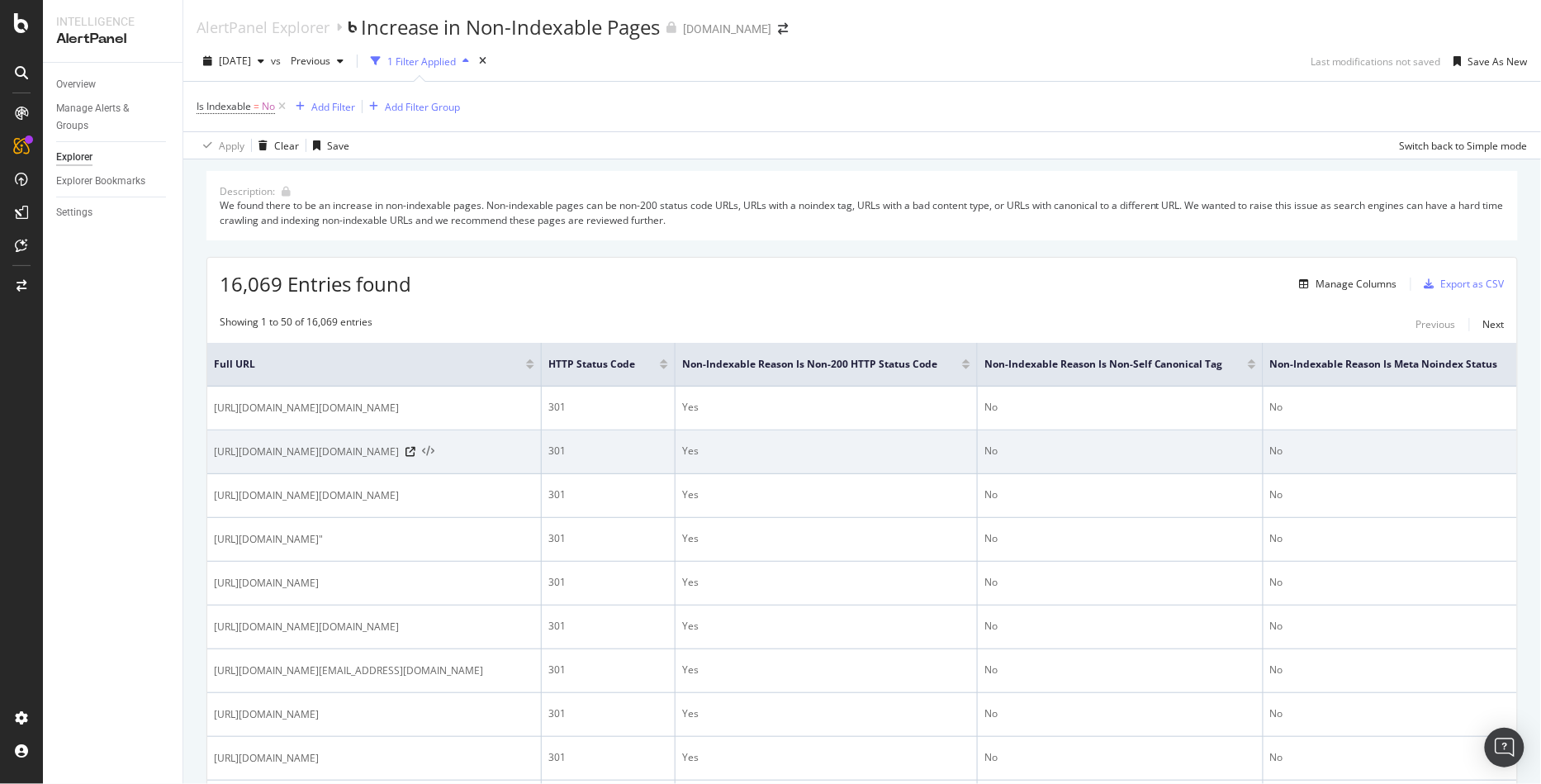
click at [434, 458] on icon at bounding box center [429, 451] width 13 height 12
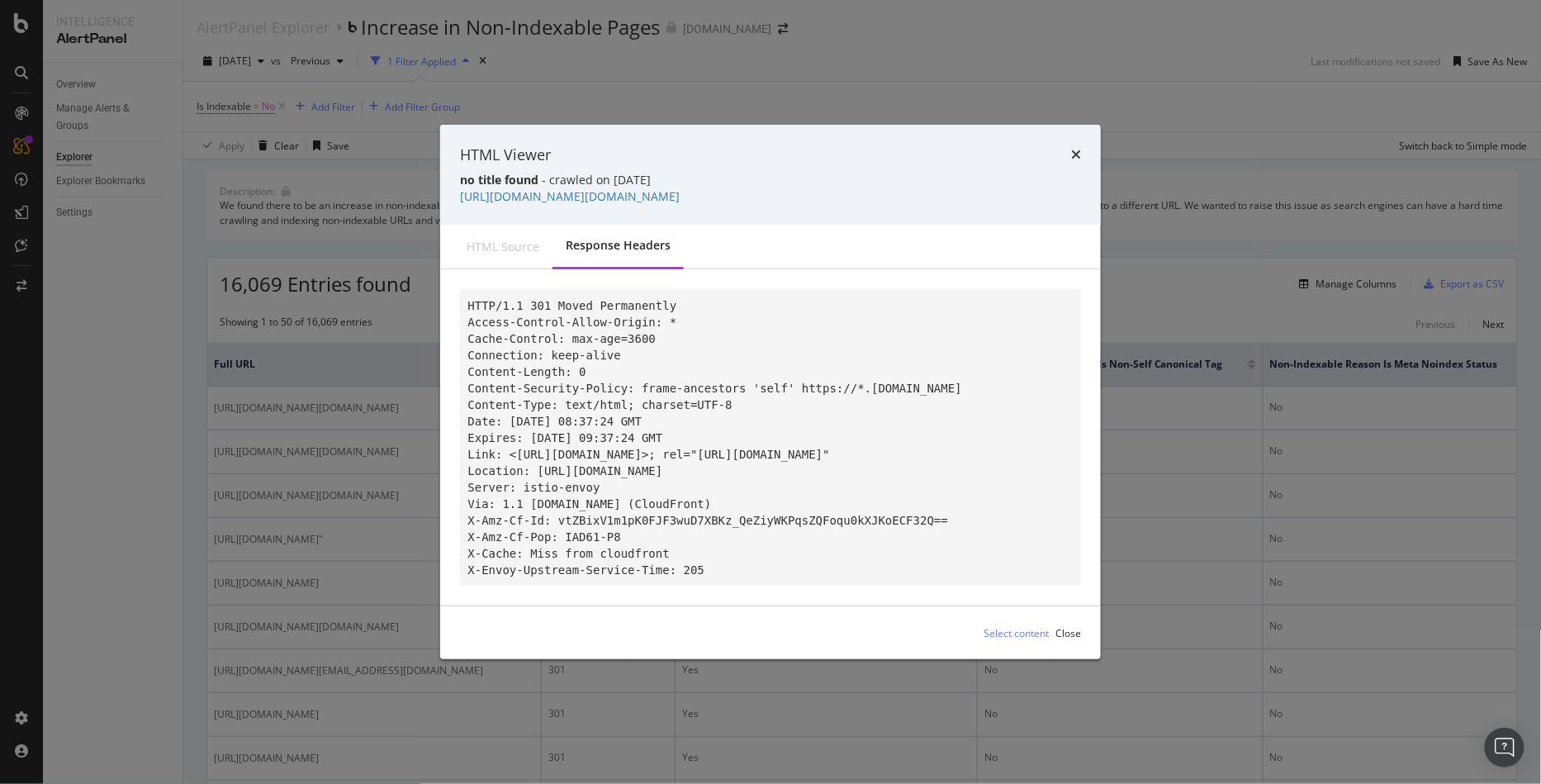
click at [481, 242] on div "HTML source" at bounding box center [503, 247] width 73 height 16
click at [1076, 148] on icon "times" at bounding box center [1076, 154] width 10 height 13
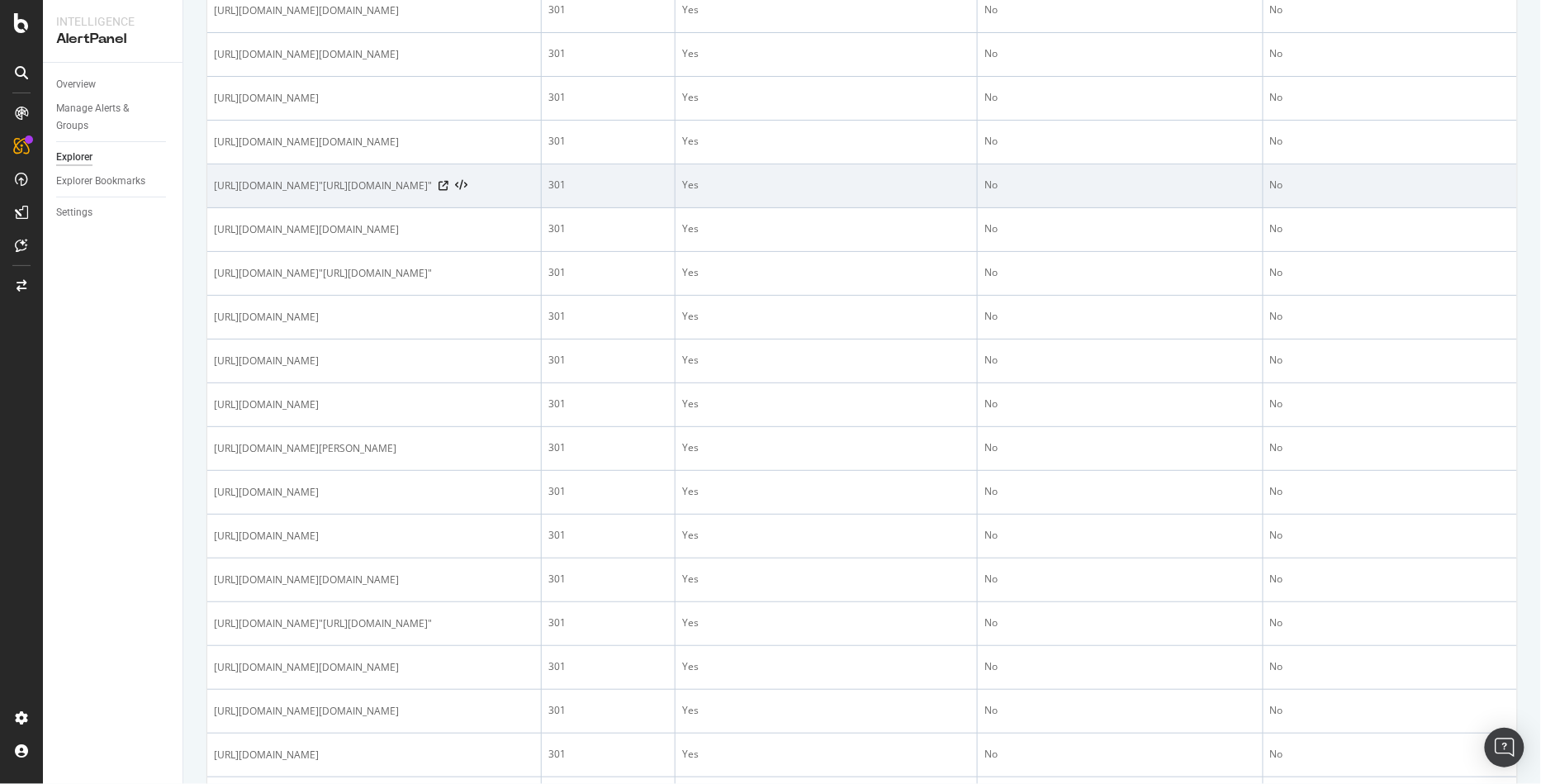
scroll to position [1450, 0]
click at [449, 188] on icon at bounding box center [443, 182] width 10 height 10
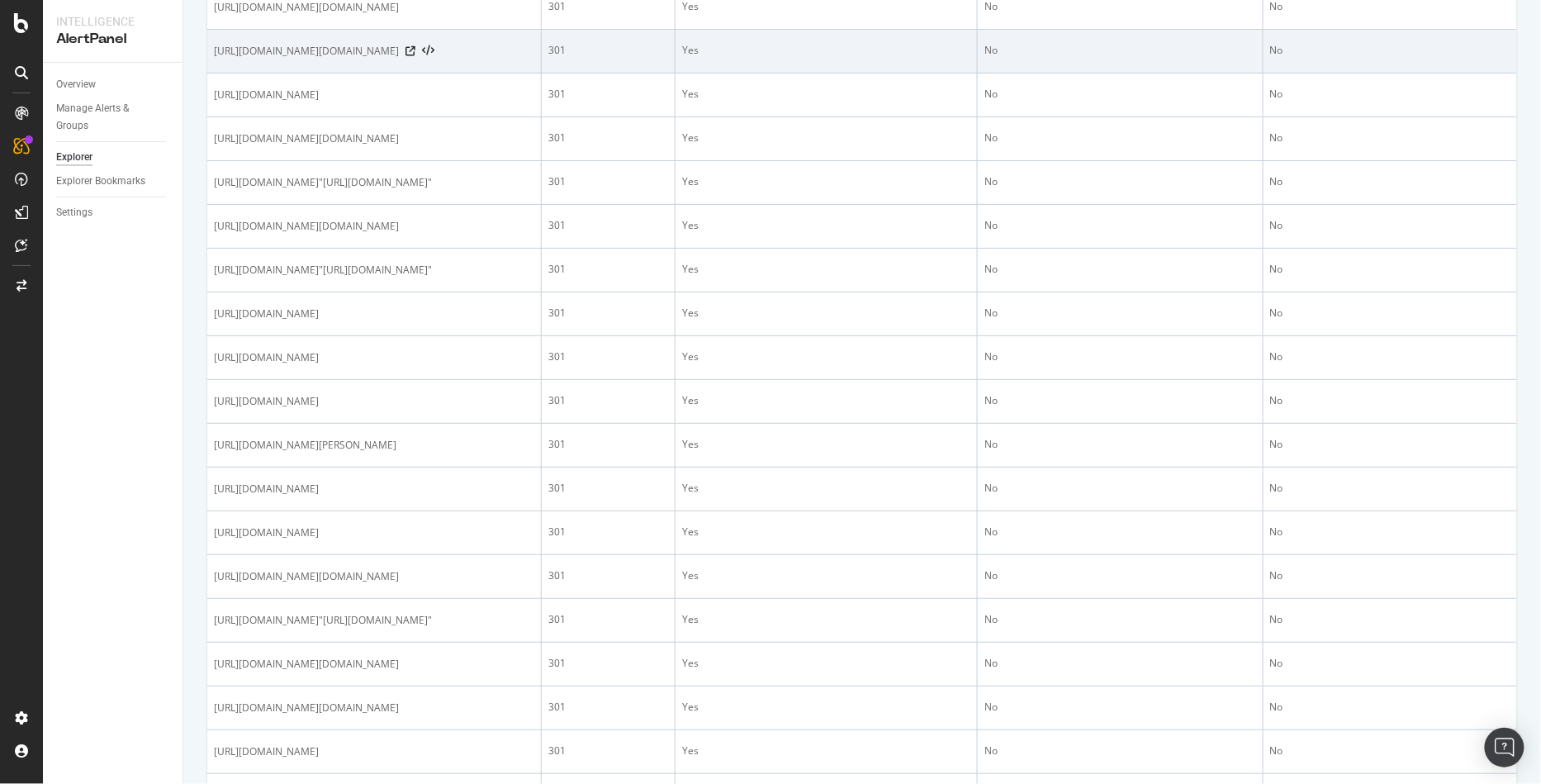
scroll to position [0, 0]
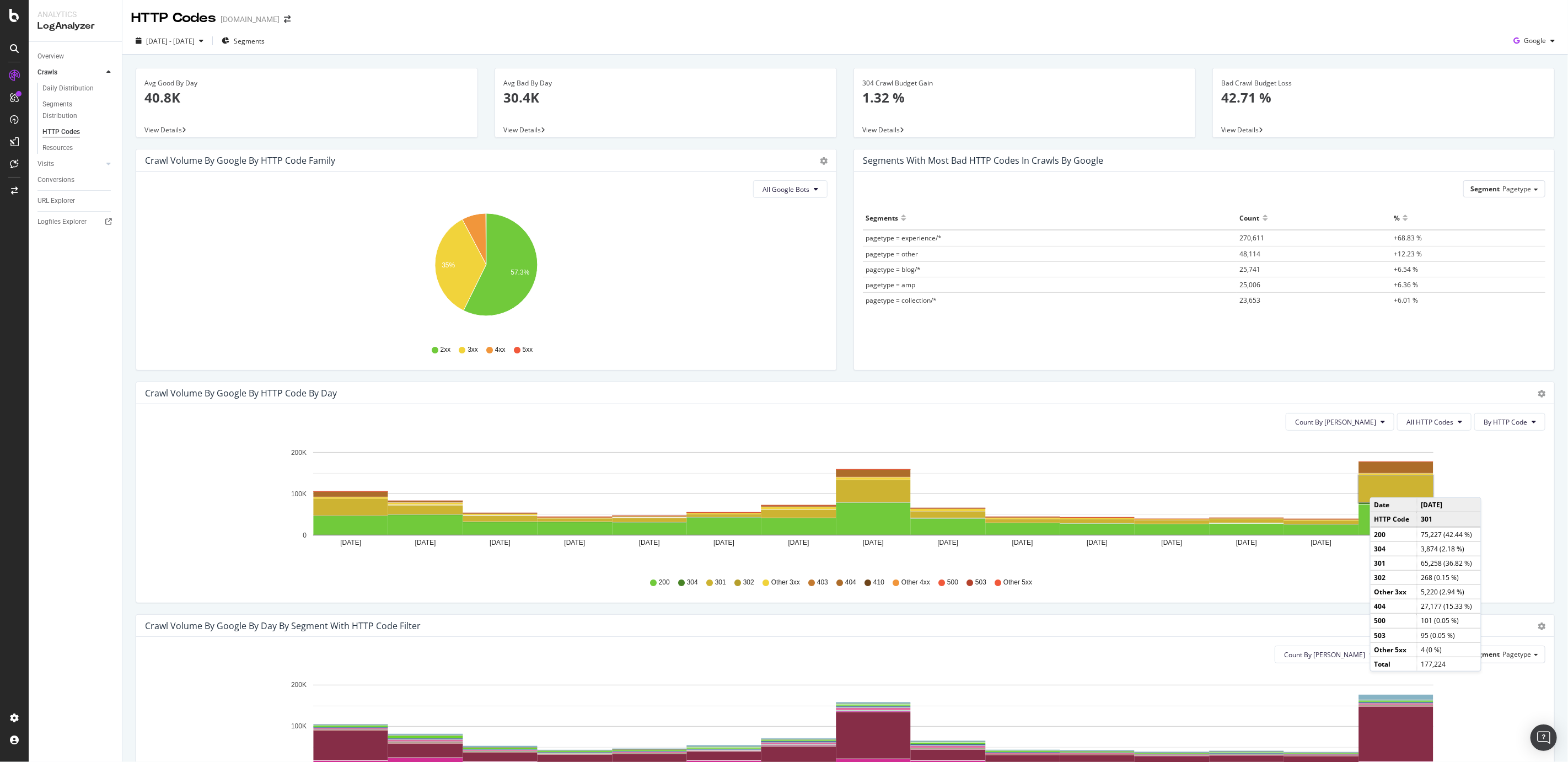
click at [1028, 487] on rect "A chart." at bounding box center [1396, 489] width 74 height 26
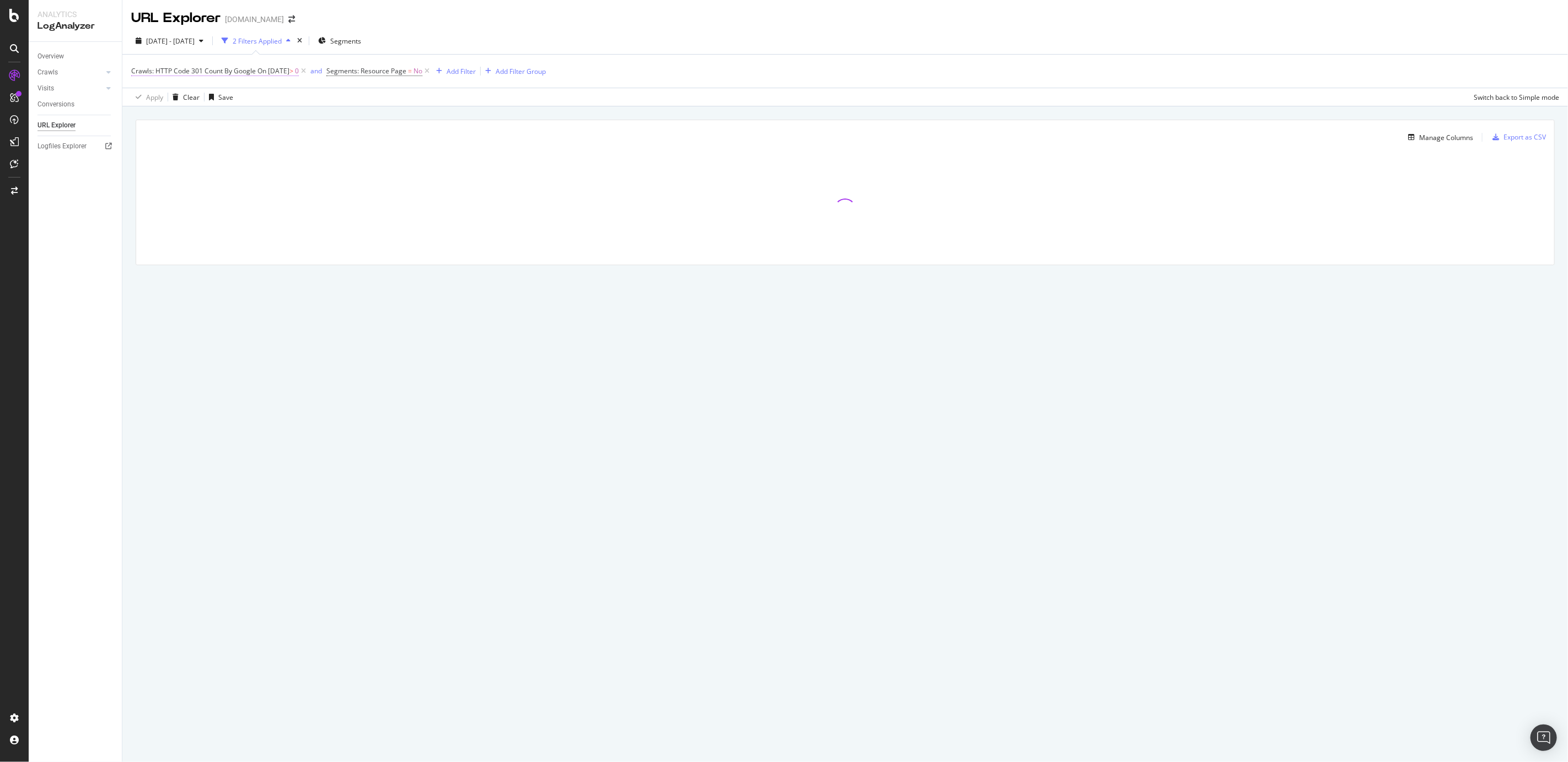
click at [289, 69] on span "On [DATE]" at bounding box center [273, 71] width 32 height 9
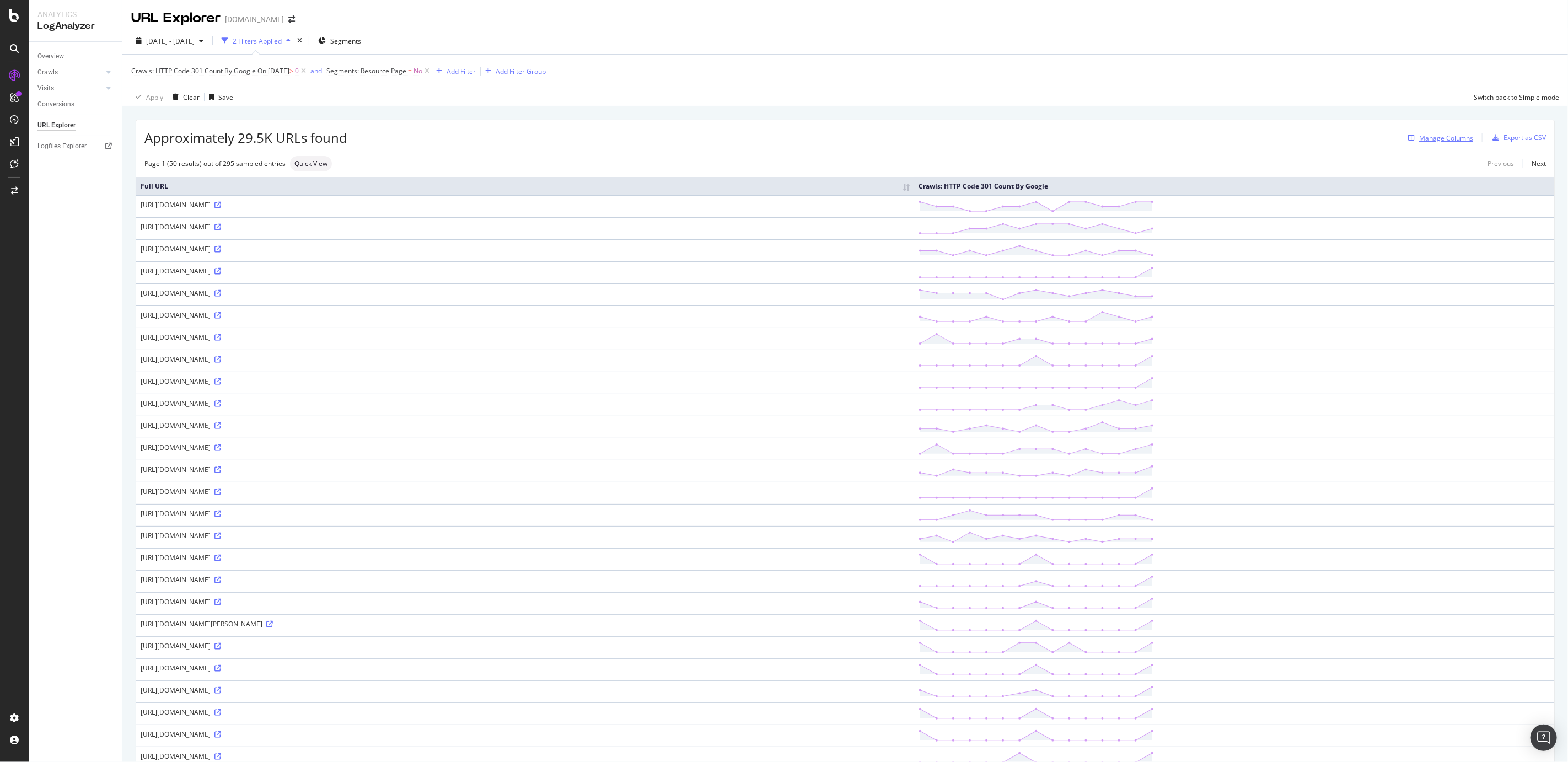
click at [1028, 138] on div "Manage Columns" at bounding box center [1446, 138] width 54 height 9
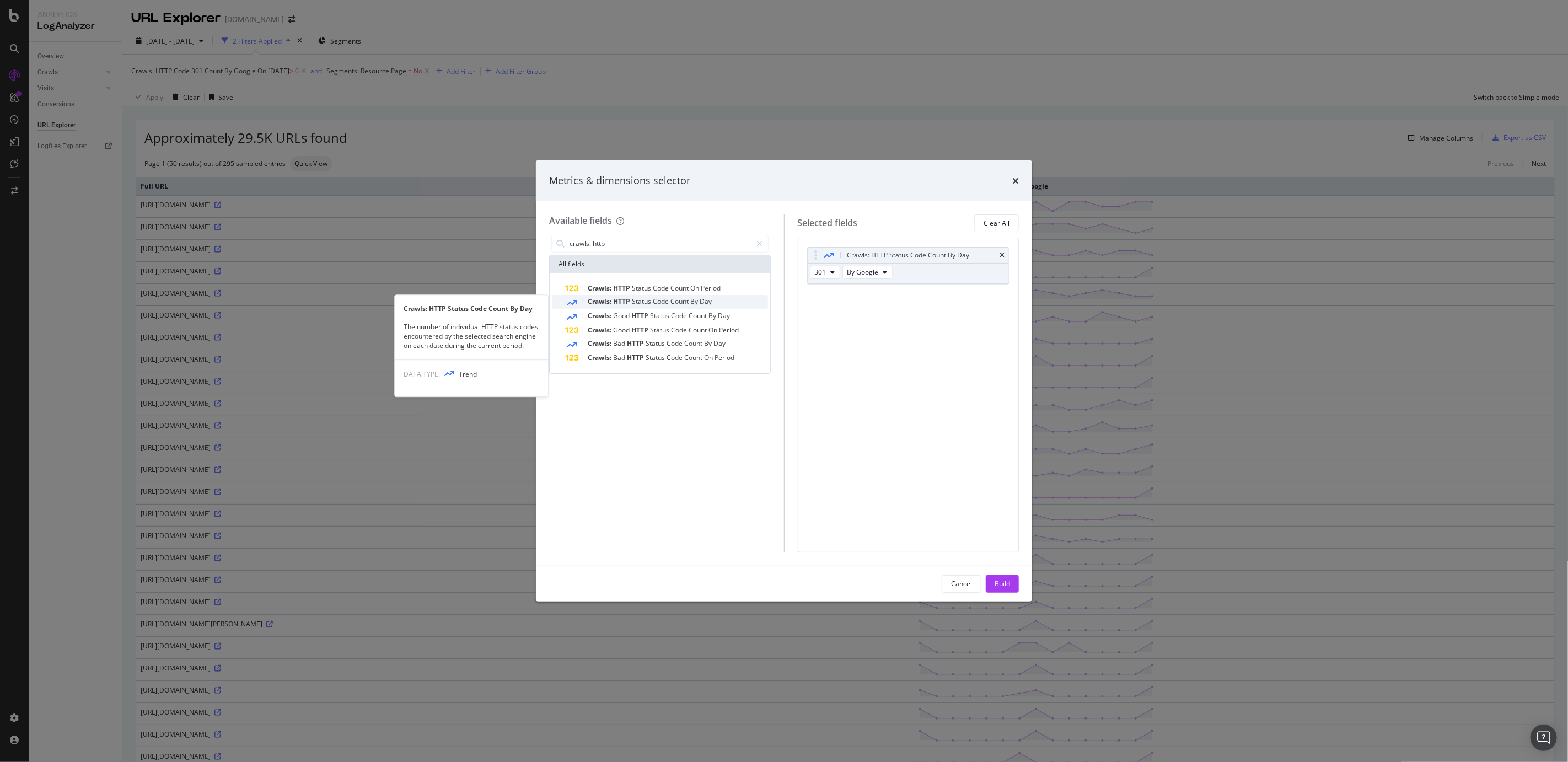
type input "crawls: http"
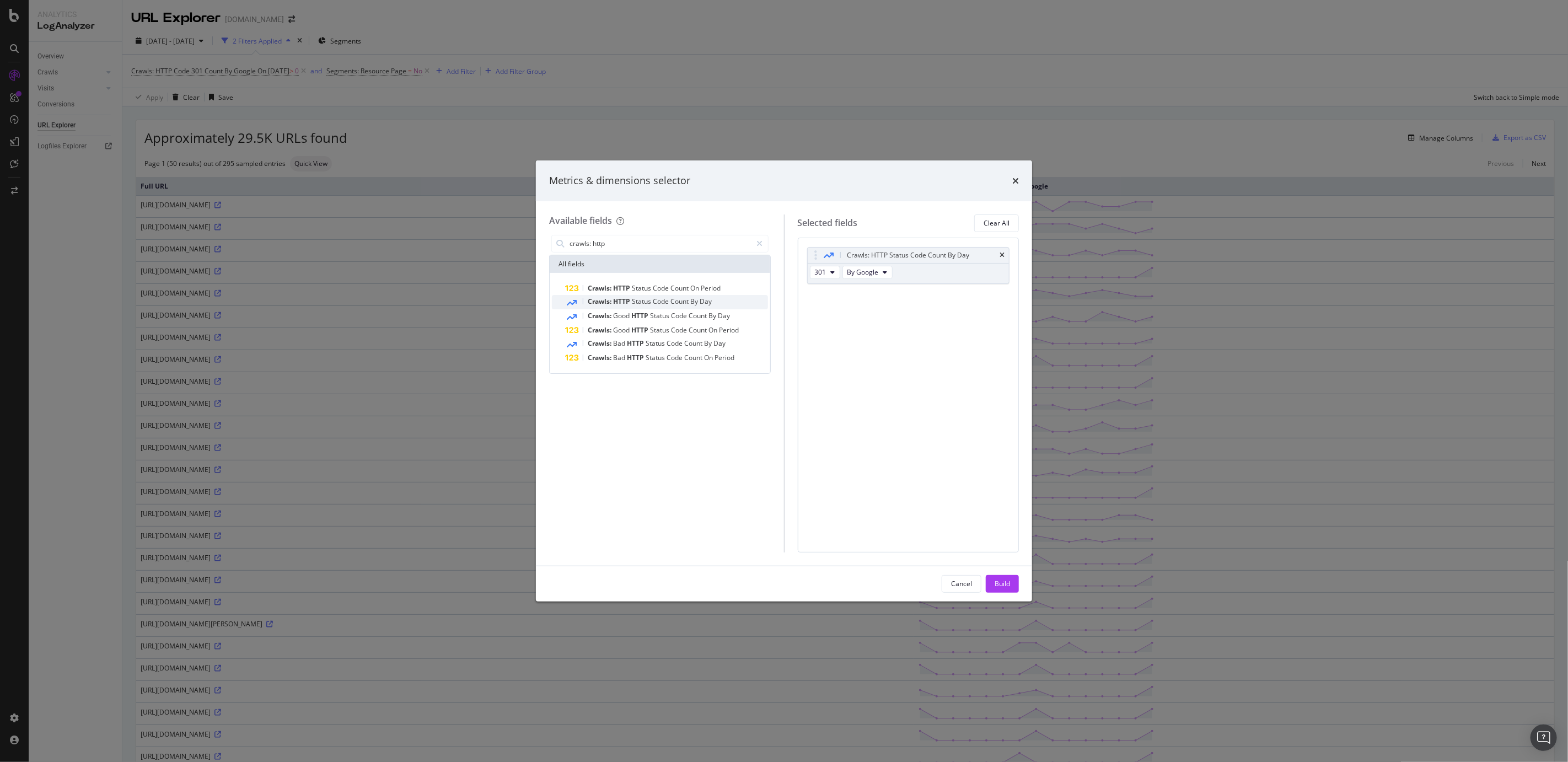
click at [688, 302] on span "Count" at bounding box center [680, 301] width 20 height 9
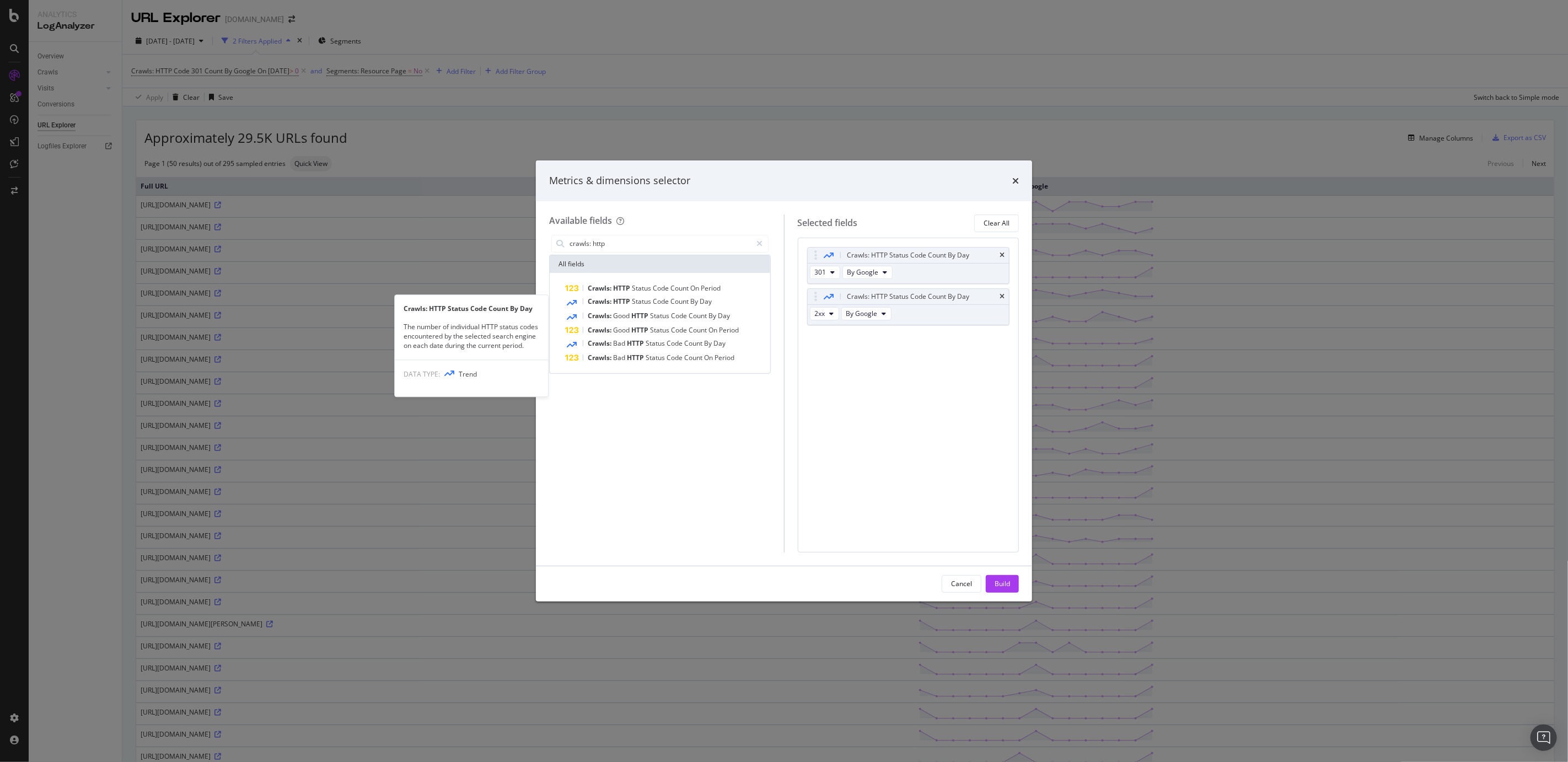
click at [688, 302] on span "Count" at bounding box center [680, 301] width 20 height 9
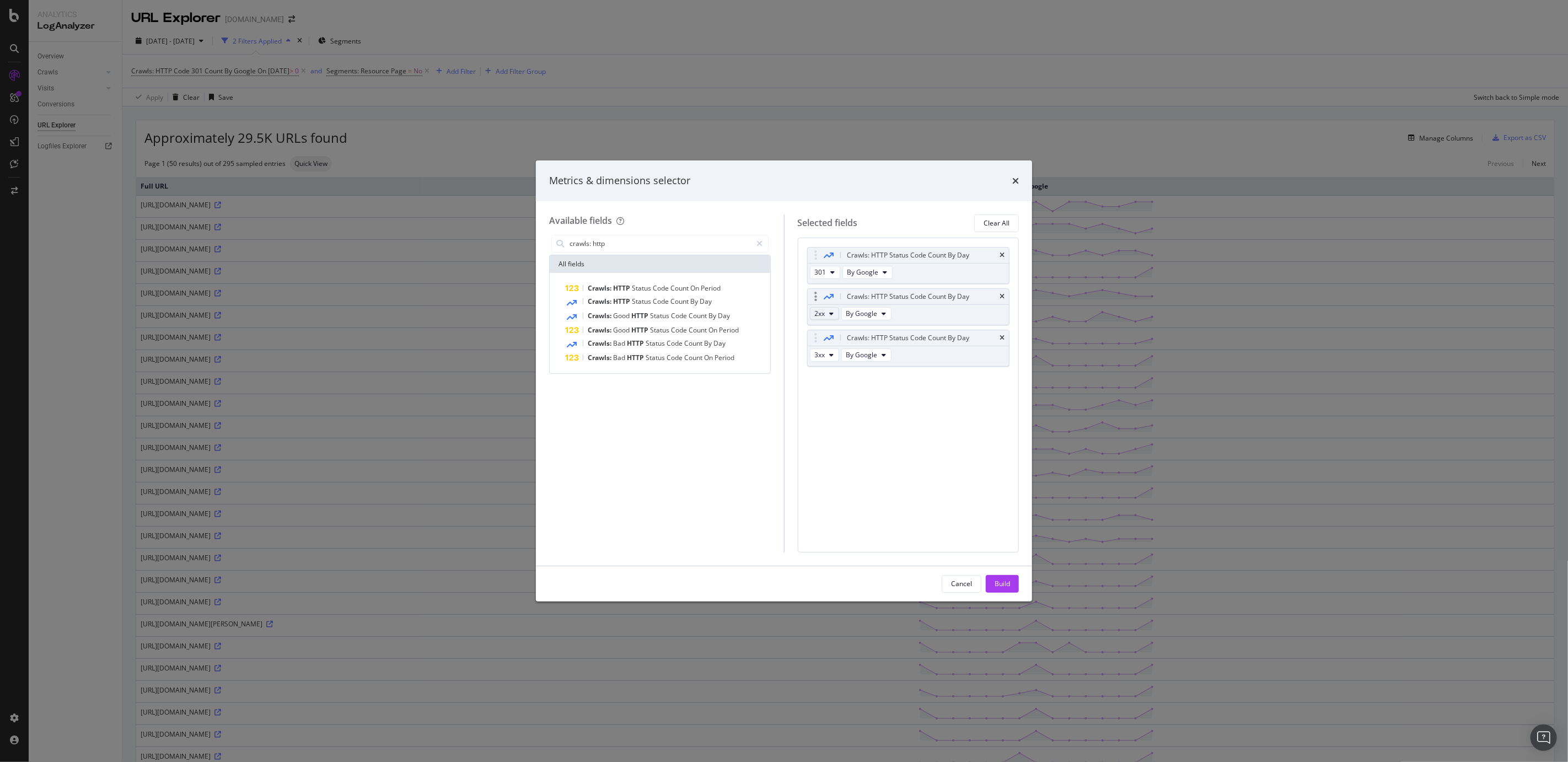
click at [821, 314] on span "2xx" at bounding box center [820, 313] width 10 height 9
click at [829, 350] on span "3xx" at bounding box center [834, 354] width 30 height 10
click at [858, 317] on span "By Google" at bounding box center [862, 313] width 32 height 9
click at [874, 349] on span "By Google Desktop" at bounding box center [894, 354] width 87 height 10
click at [831, 357] on icon "modal" at bounding box center [831, 355] width 4 height 7
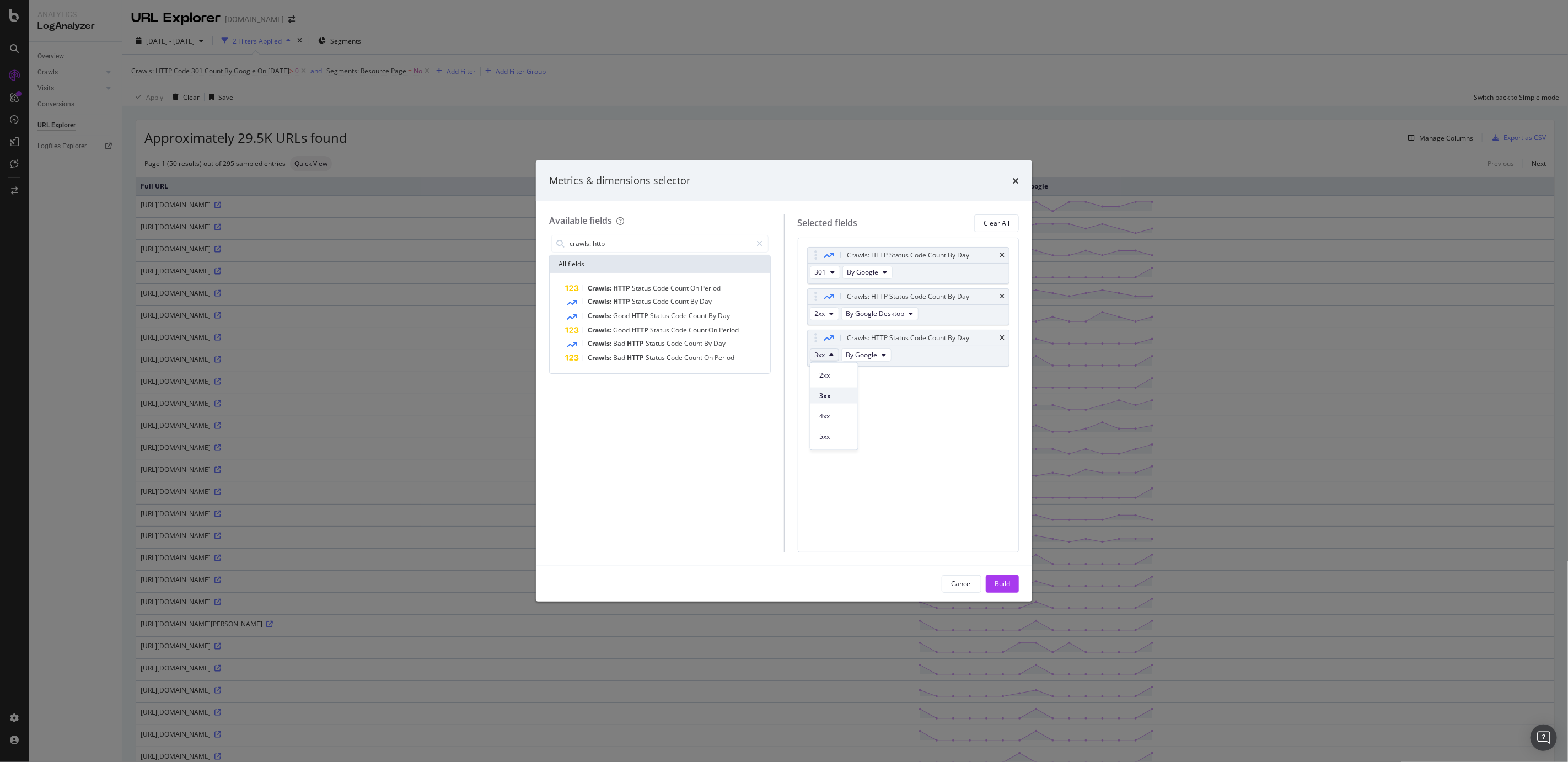
click at [828, 397] on span "3xx" at bounding box center [834, 395] width 30 height 10
click at [867, 357] on span "By Google" at bounding box center [862, 354] width 32 height 9
click at [878, 407] on span "By Google Smartphone" at bounding box center [894, 405] width 87 height 10
click at [824, 317] on span "2xx" at bounding box center [820, 313] width 10 height 9
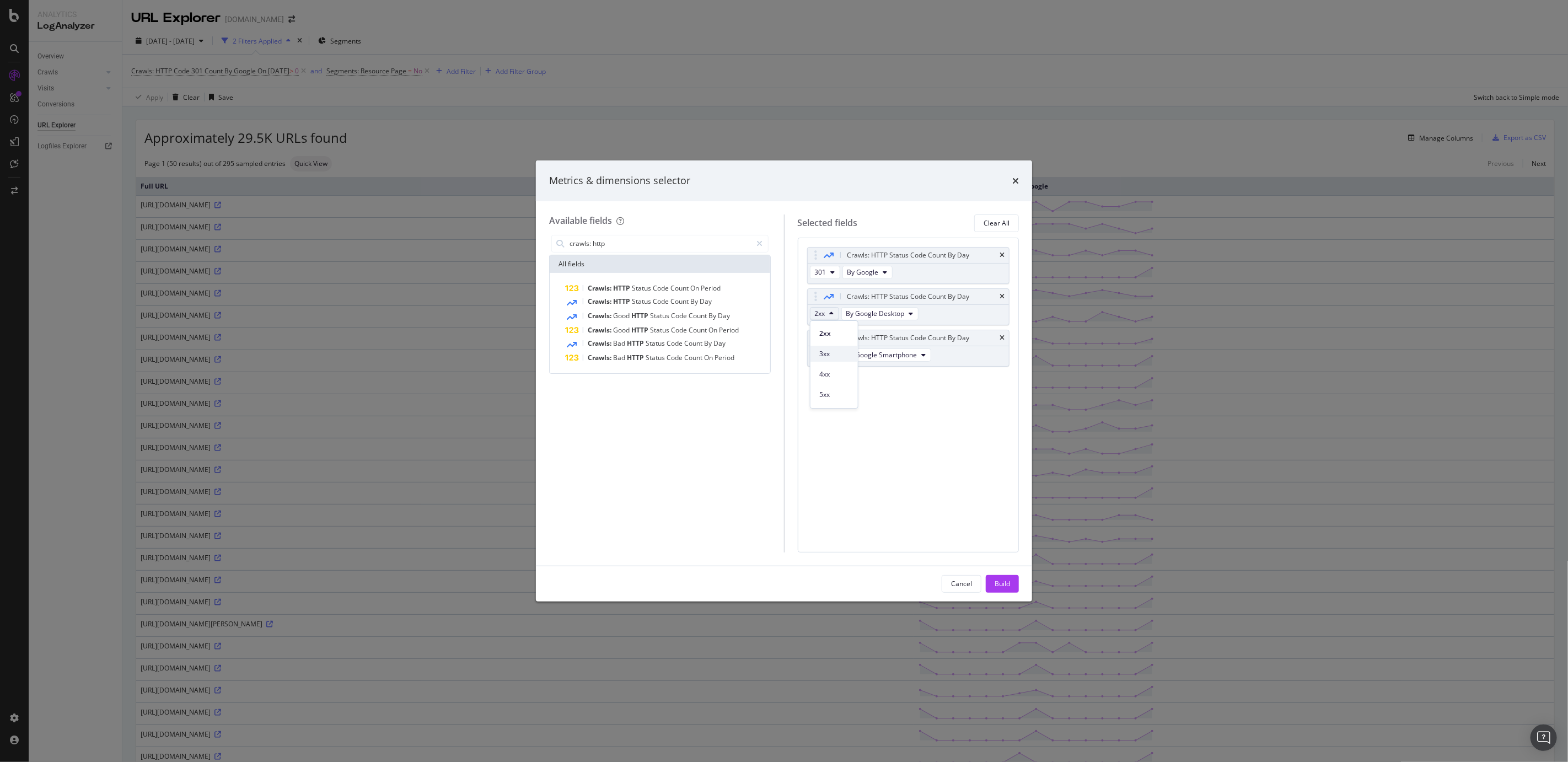
click at [830, 354] on span "3xx" at bounding box center [834, 354] width 30 height 10
click at [819, 313] on span "2xx" at bounding box center [820, 313] width 10 height 9
click at [819, 351] on span "3xx" at bounding box center [834, 354] width 30 height 10
click at [849, 415] on div "Crawls: HTTP Status Code Count By Day 301 By Google Crawls: HTTP Status Code Co…" at bounding box center [909, 394] width 222 height 315
click at [832, 308] on button "2xx" at bounding box center [825, 314] width 29 height 13
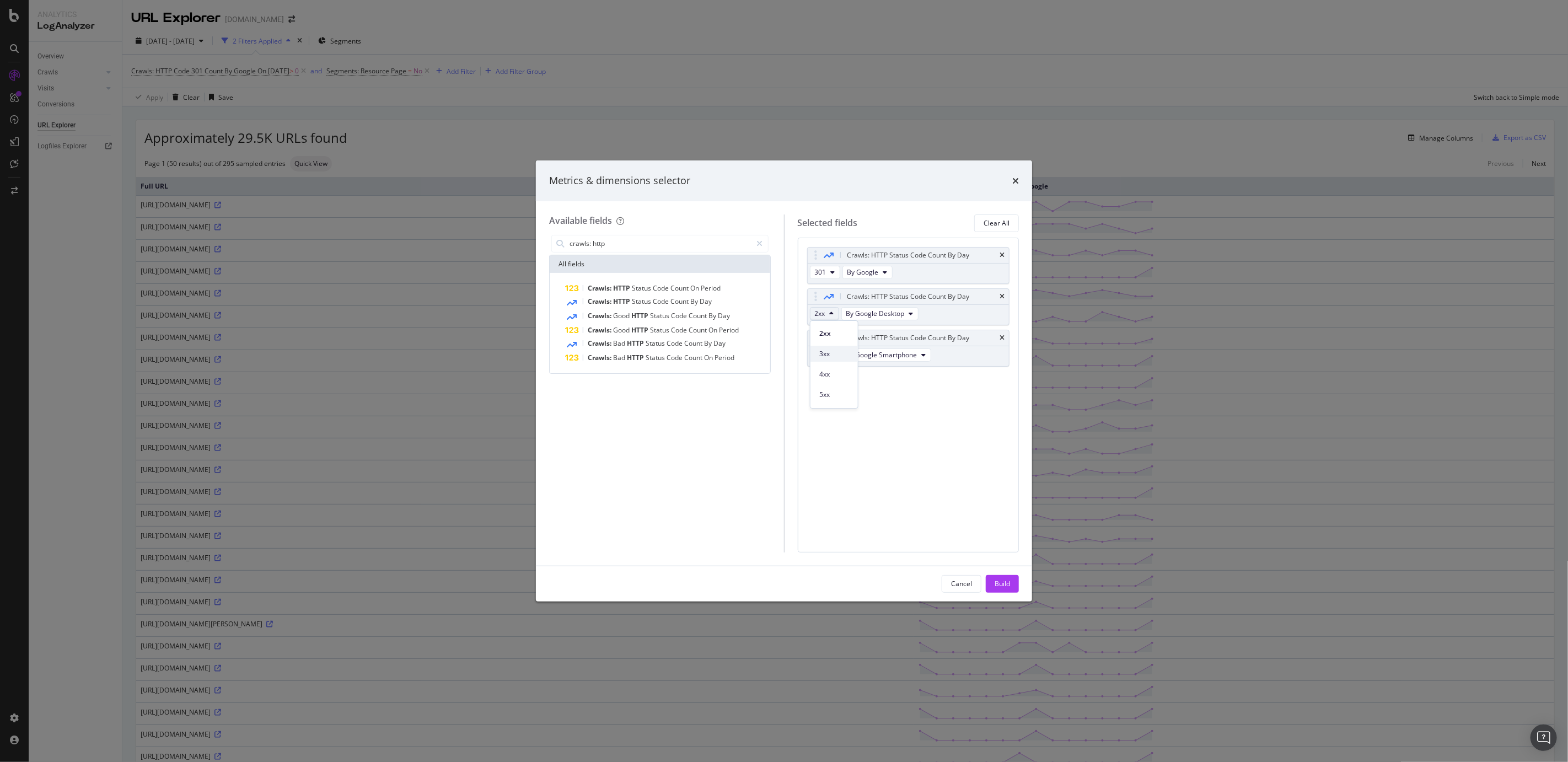
click at [833, 350] on span "3xx" at bounding box center [834, 354] width 30 height 10
drag, startPoint x: 822, startPoint y: 290, endPoint x: 822, endPoint y: 417, distance: 127.0
click at [822, 417] on body "Analytics LogAnalyzer Overview Crawls Daily Distribution Segments Distribution …" at bounding box center [784, 381] width 1568 height 762
click at [825, 322] on div "2xx By Google Desktop" at bounding box center [865, 315] width 115 height 20
click at [1006, 523] on div "Build" at bounding box center [1002, 583] width 15 height 9
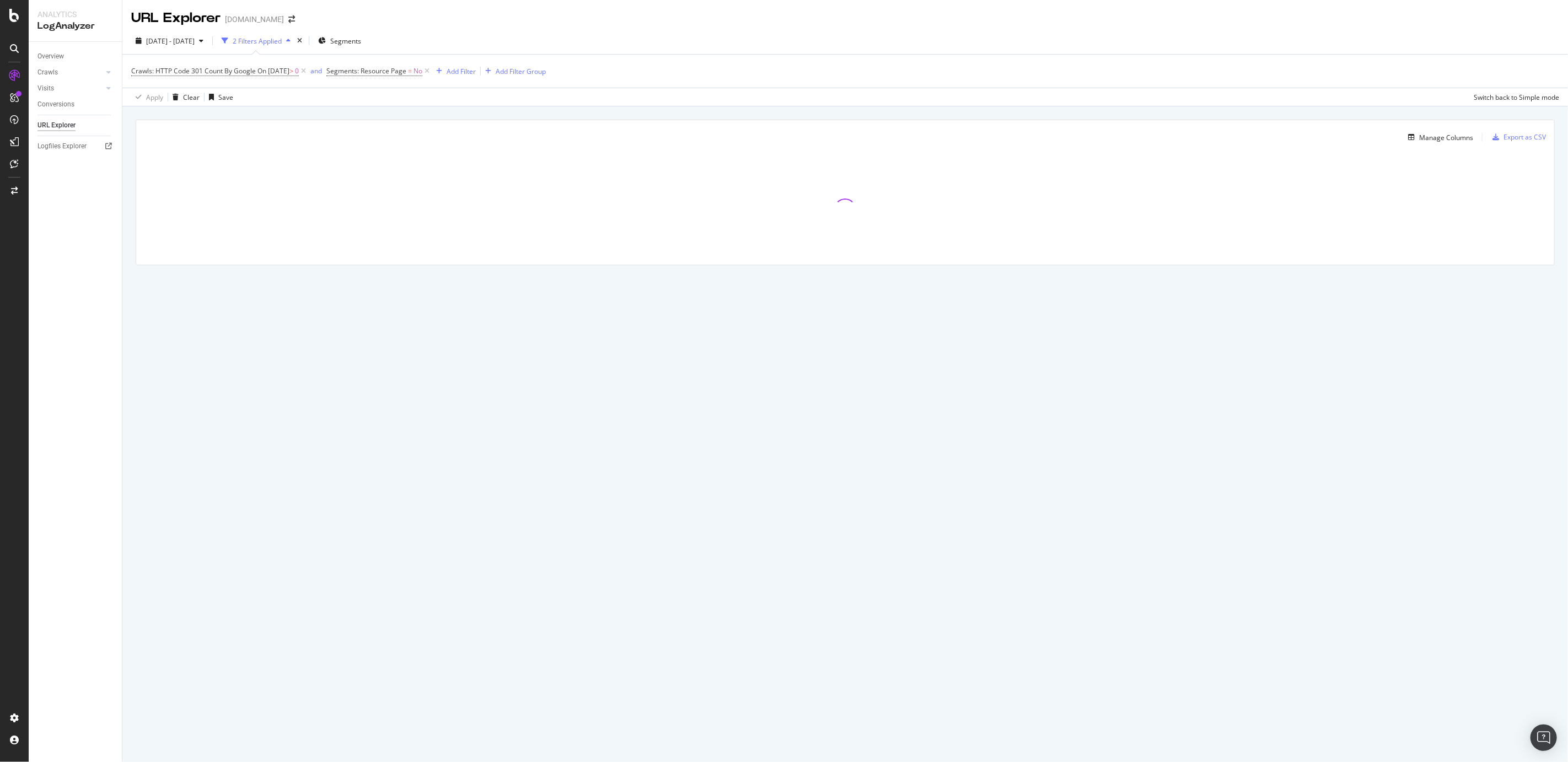
click at [1028, 145] on div "Manage Columns Export as CSV" at bounding box center [845, 133] width 1418 height 26
click at [1028, 137] on div "Manage Columns" at bounding box center [1446, 137] width 54 height 9
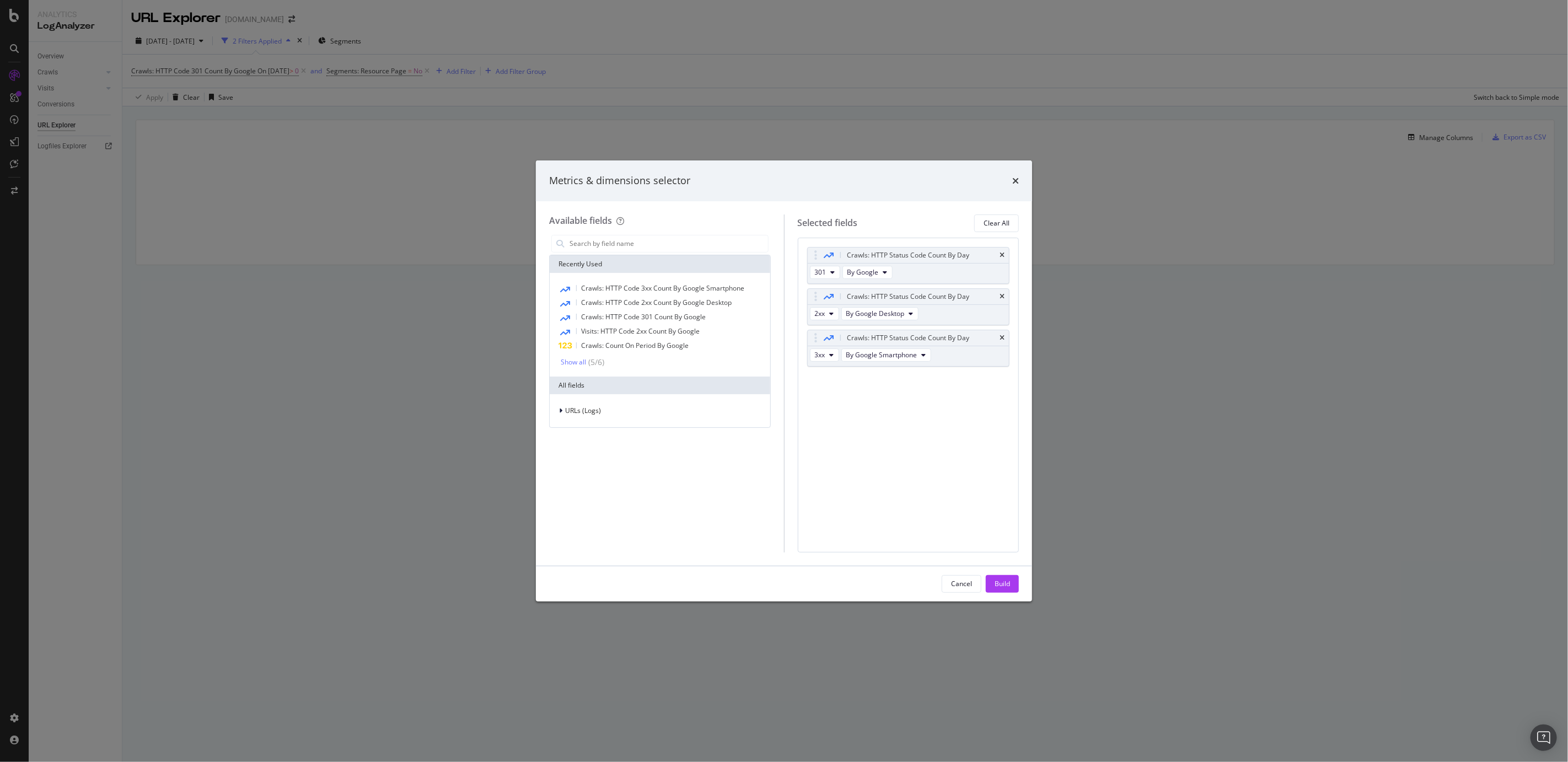
type input "n"
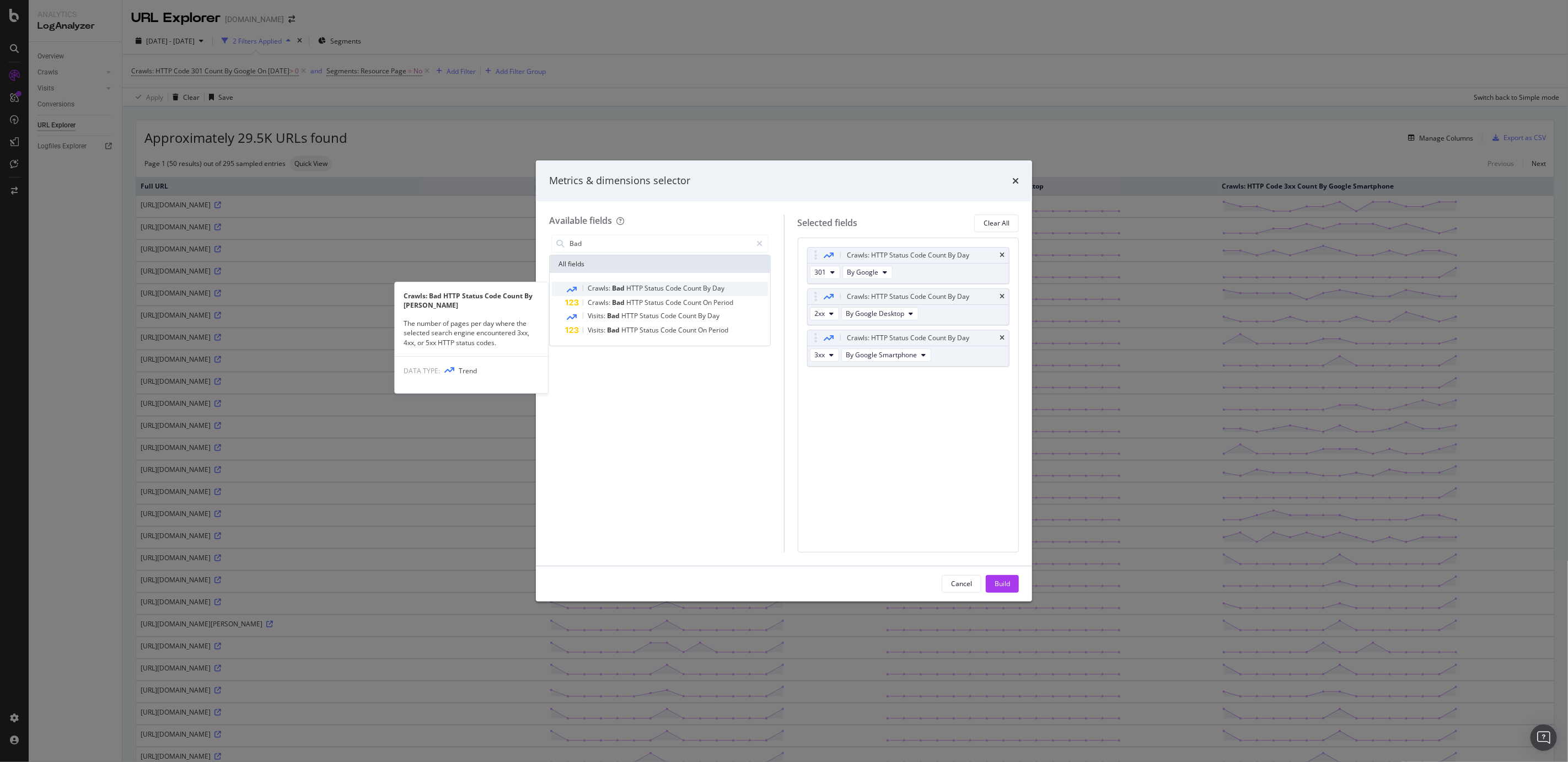
type input "Bad"
click at [618, 285] on span "Bad" at bounding box center [619, 288] width 15 height 9
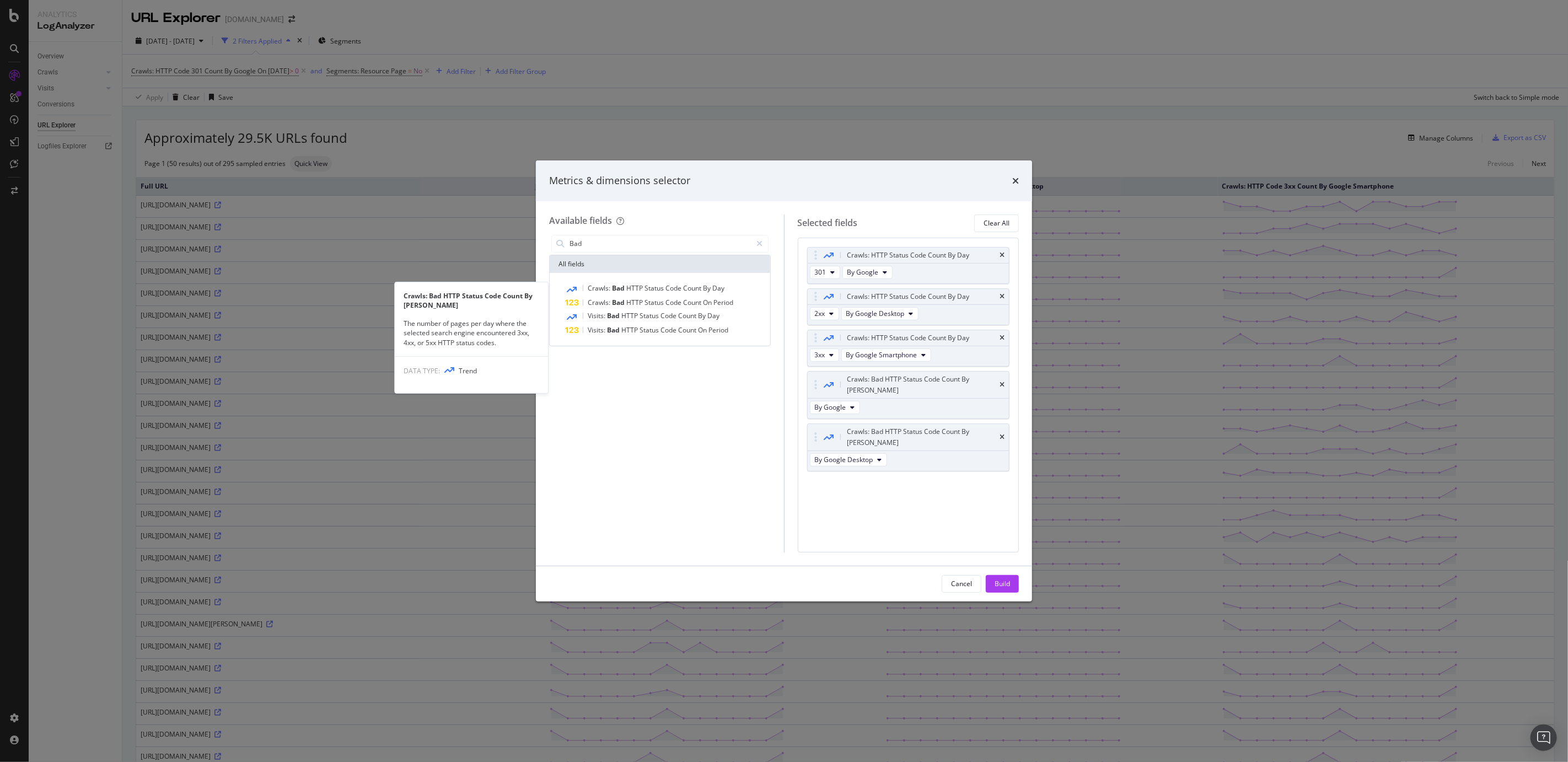
click at [618, 285] on span "Bad" at bounding box center [619, 288] width 15 height 9
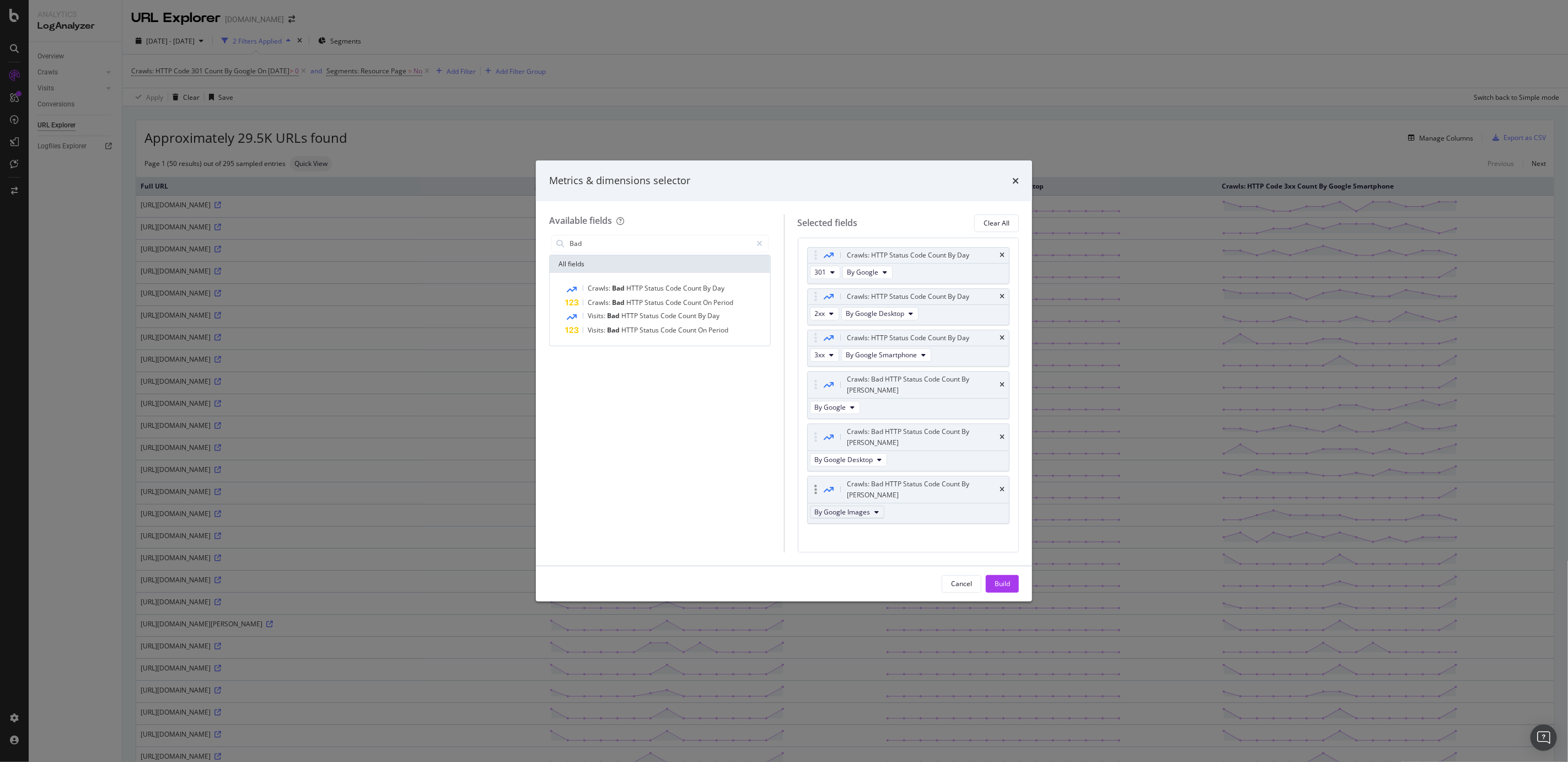
click at [853, 507] on span "By Google Images" at bounding box center [842, 511] width 55 height 9
click at [875, 523] on span "By Google Smartphone" at bounding box center [863, 524] width 87 height 10
click at [845, 400] on button "By Google" at bounding box center [835, 407] width 50 height 13
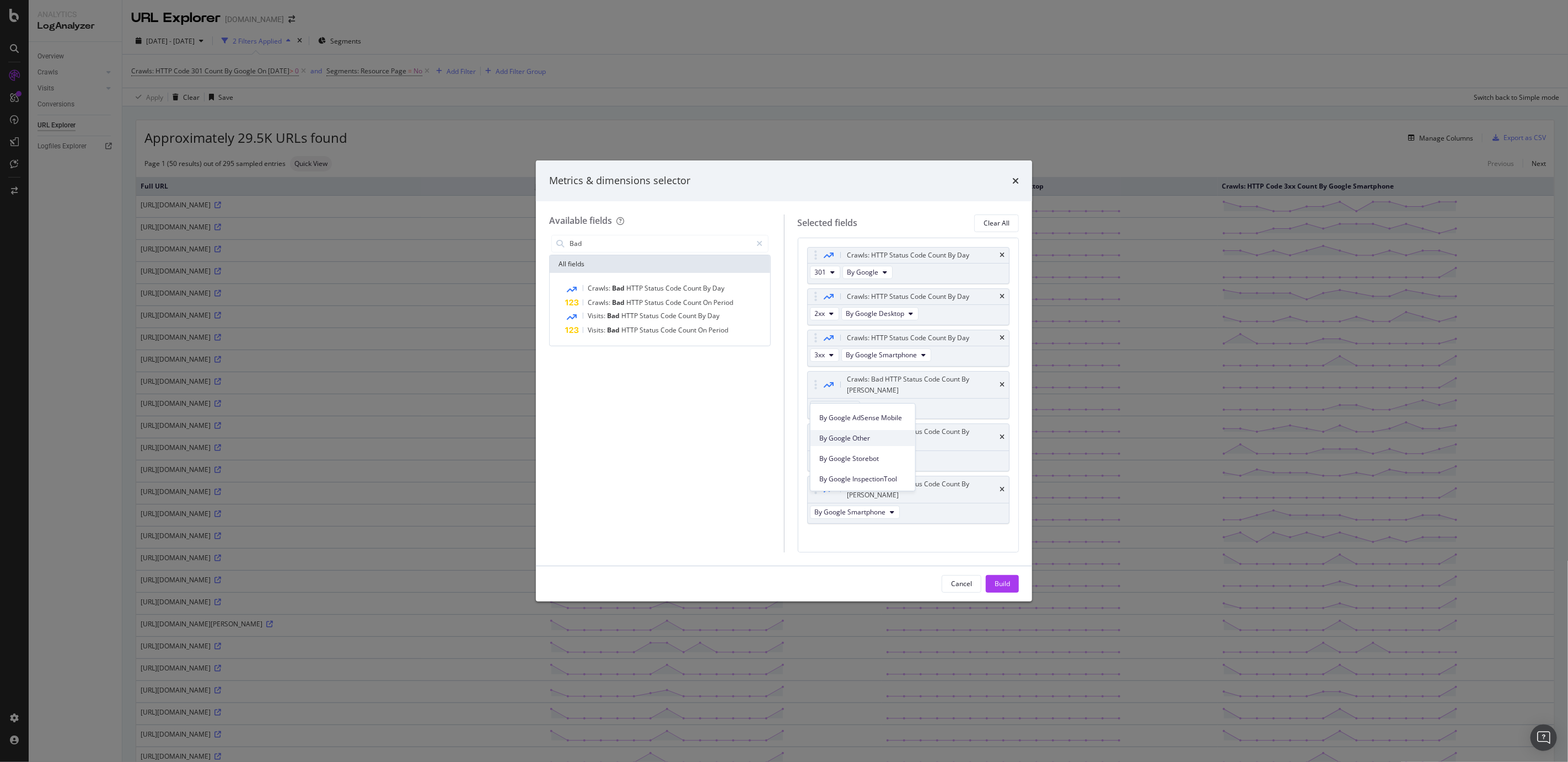
click at [864, 436] on span "By Google Other" at bounding box center [863, 438] width 87 height 10
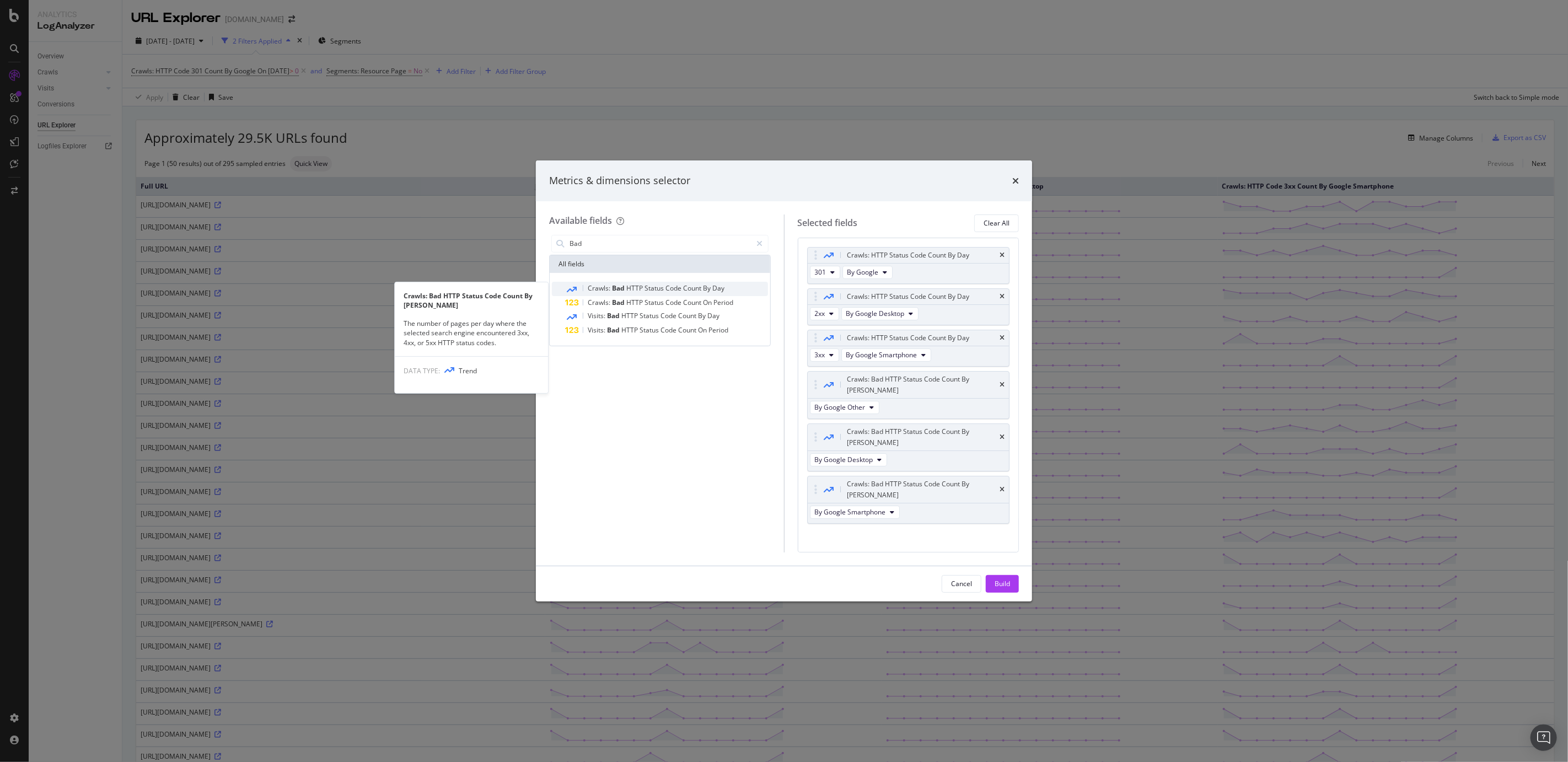
click at [694, 294] on div "Crawls: Bad HTTP Status Code Count By Day" at bounding box center [666, 289] width 203 height 15
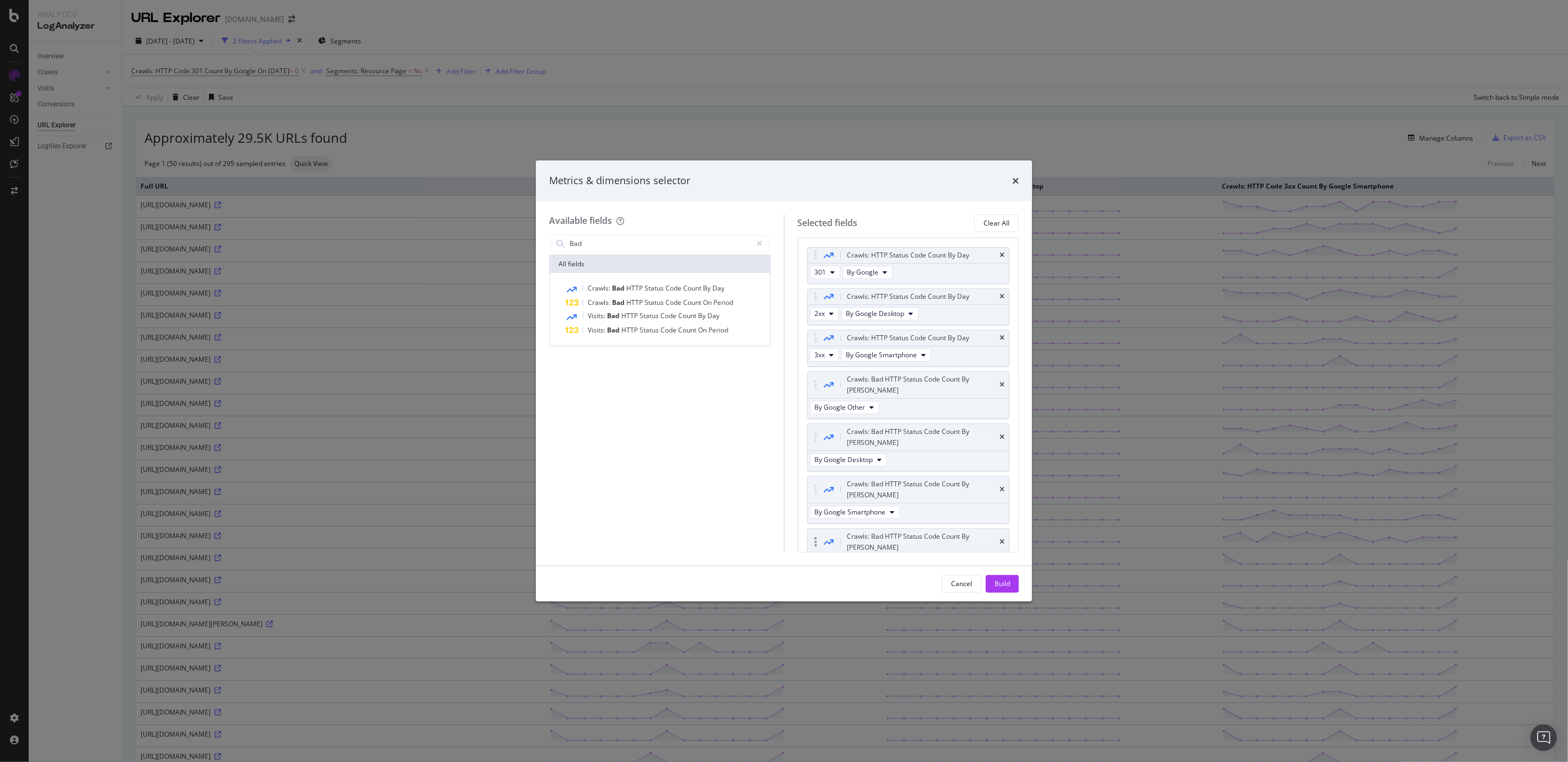
click at [829, 523] on span "By Google" at bounding box center [831, 564] width 32 height 9
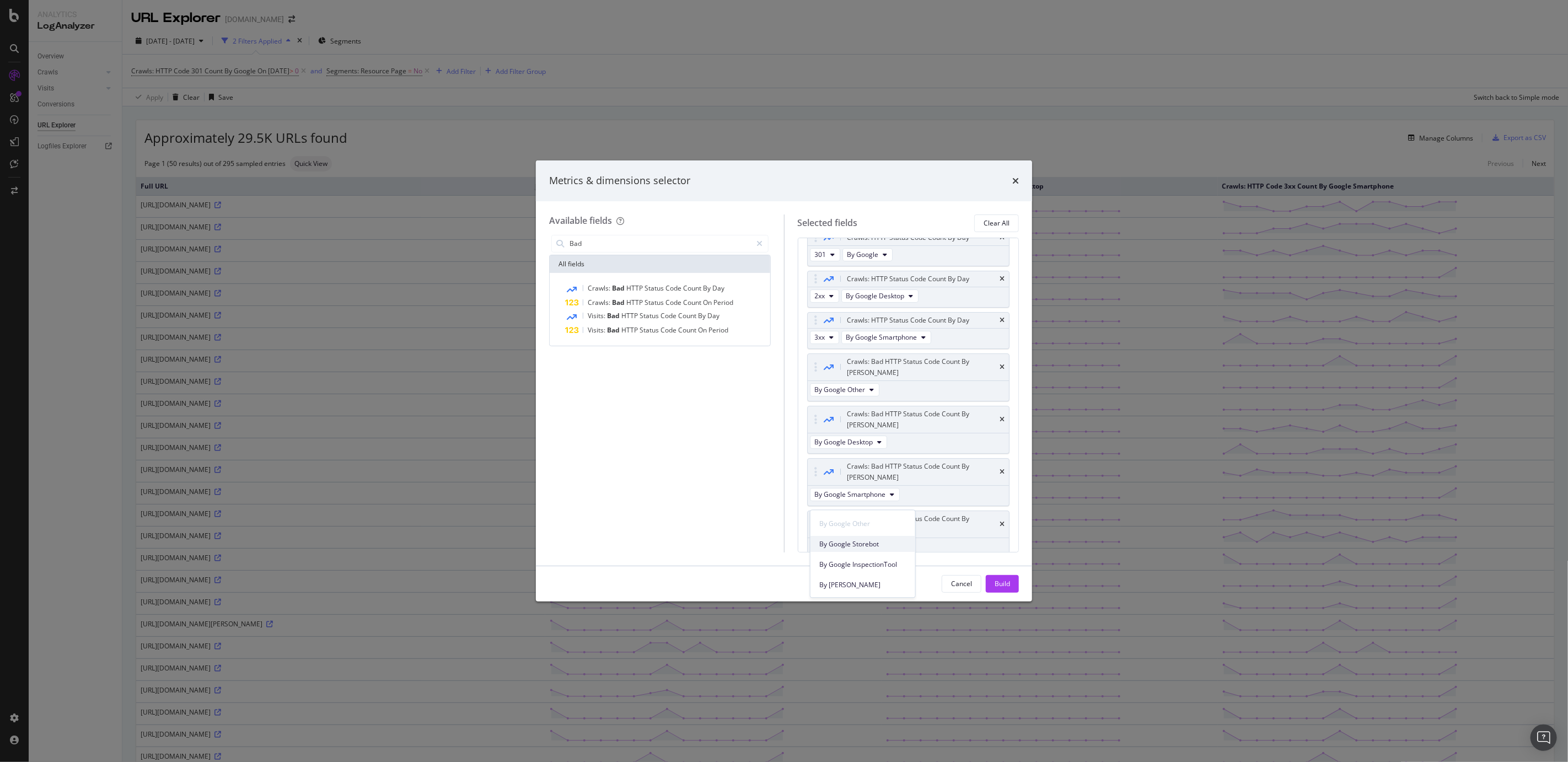
scroll to position [185, 0]
click at [868, 523] on span "By Google InspectionTool" at bounding box center [863, 562] width 87 height 10
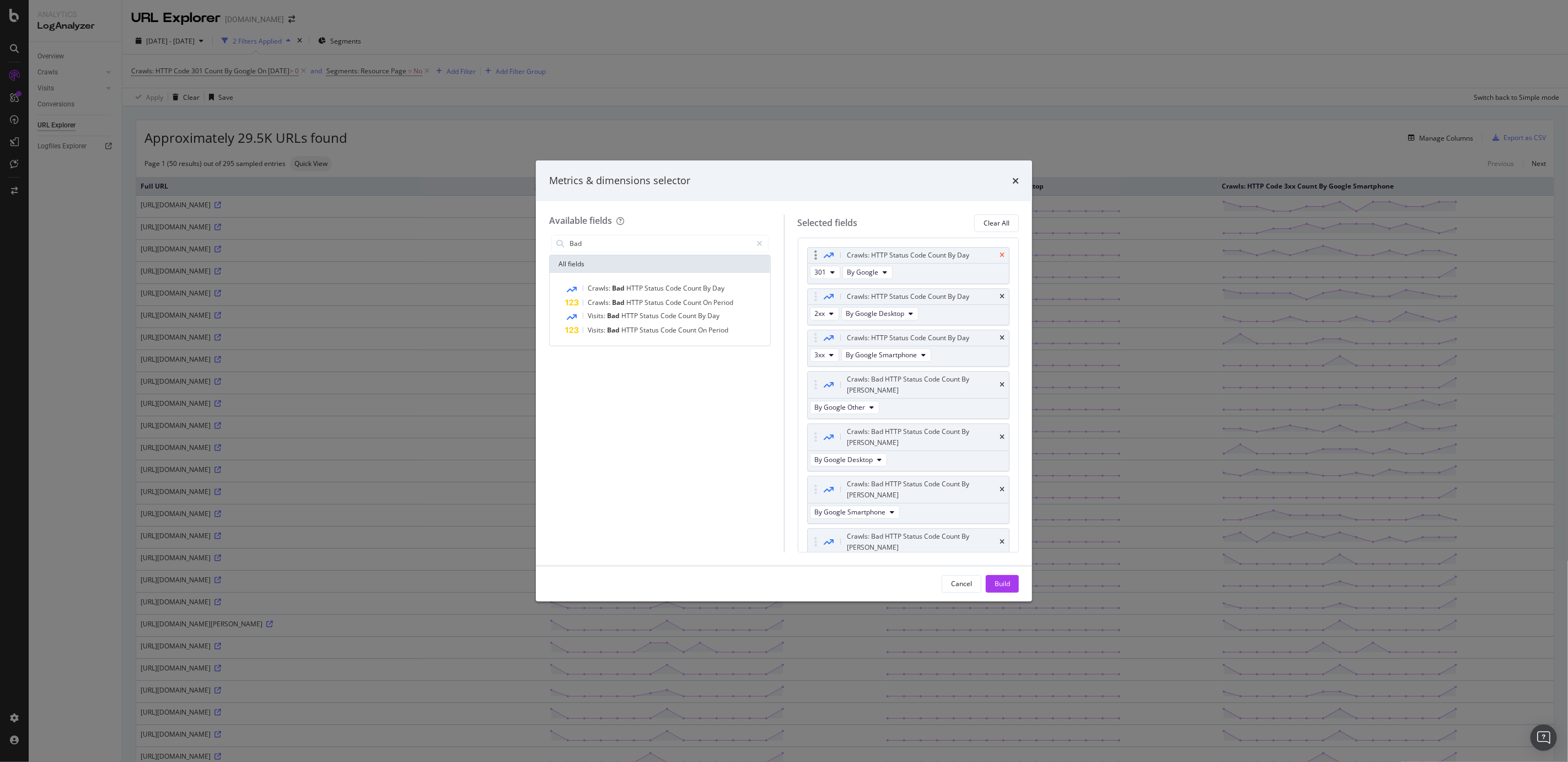
click at [1003, 253] on icon "times" at bounding box center [1002, 255] width 5 height 7
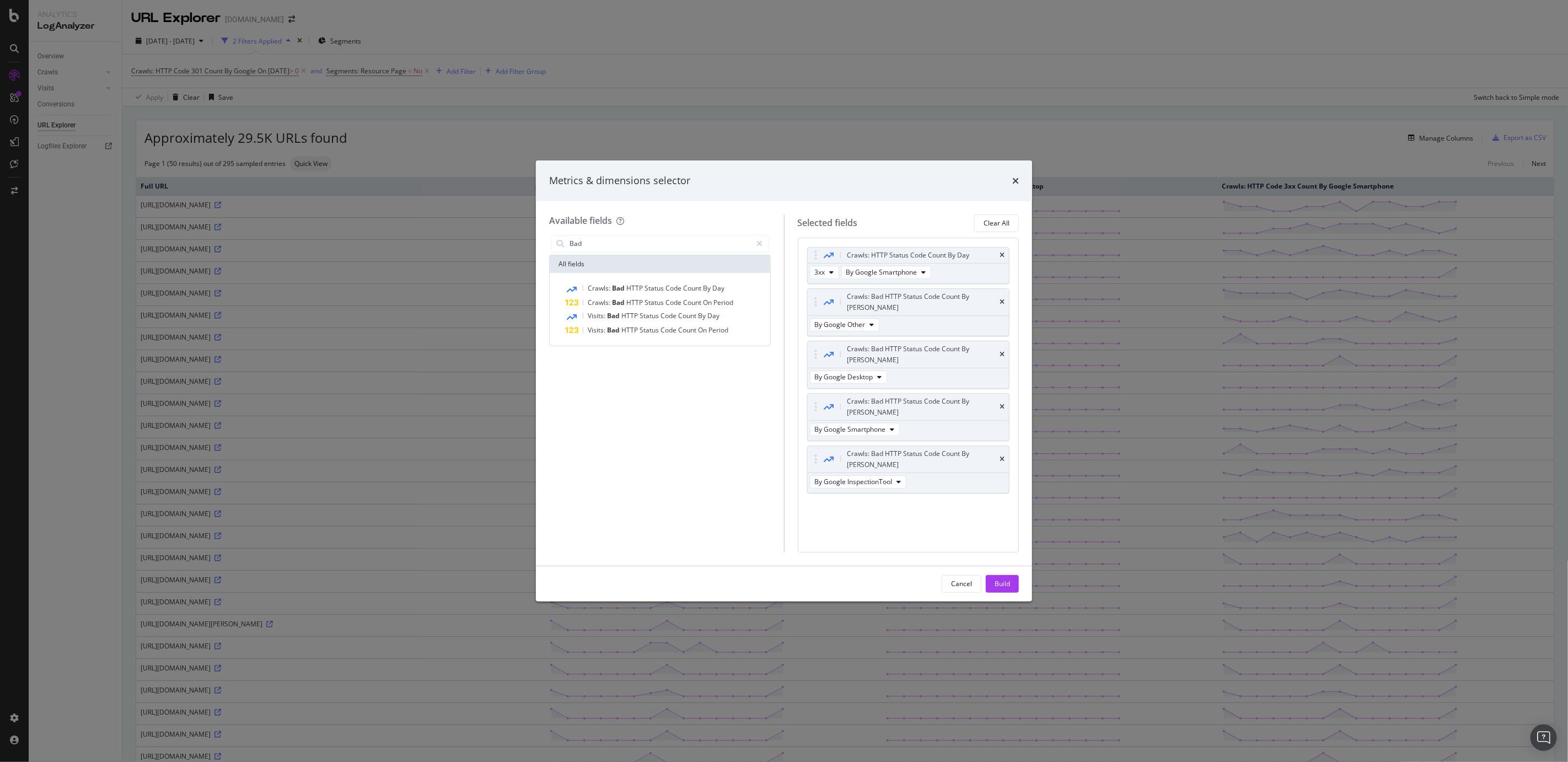
click at [1003, 253] on icon "times" at bounding box center [1002, 255] width 5 height 7
click at [1012, 523] on button "Build" at bounding box center [1003, 584] width 33 height 18
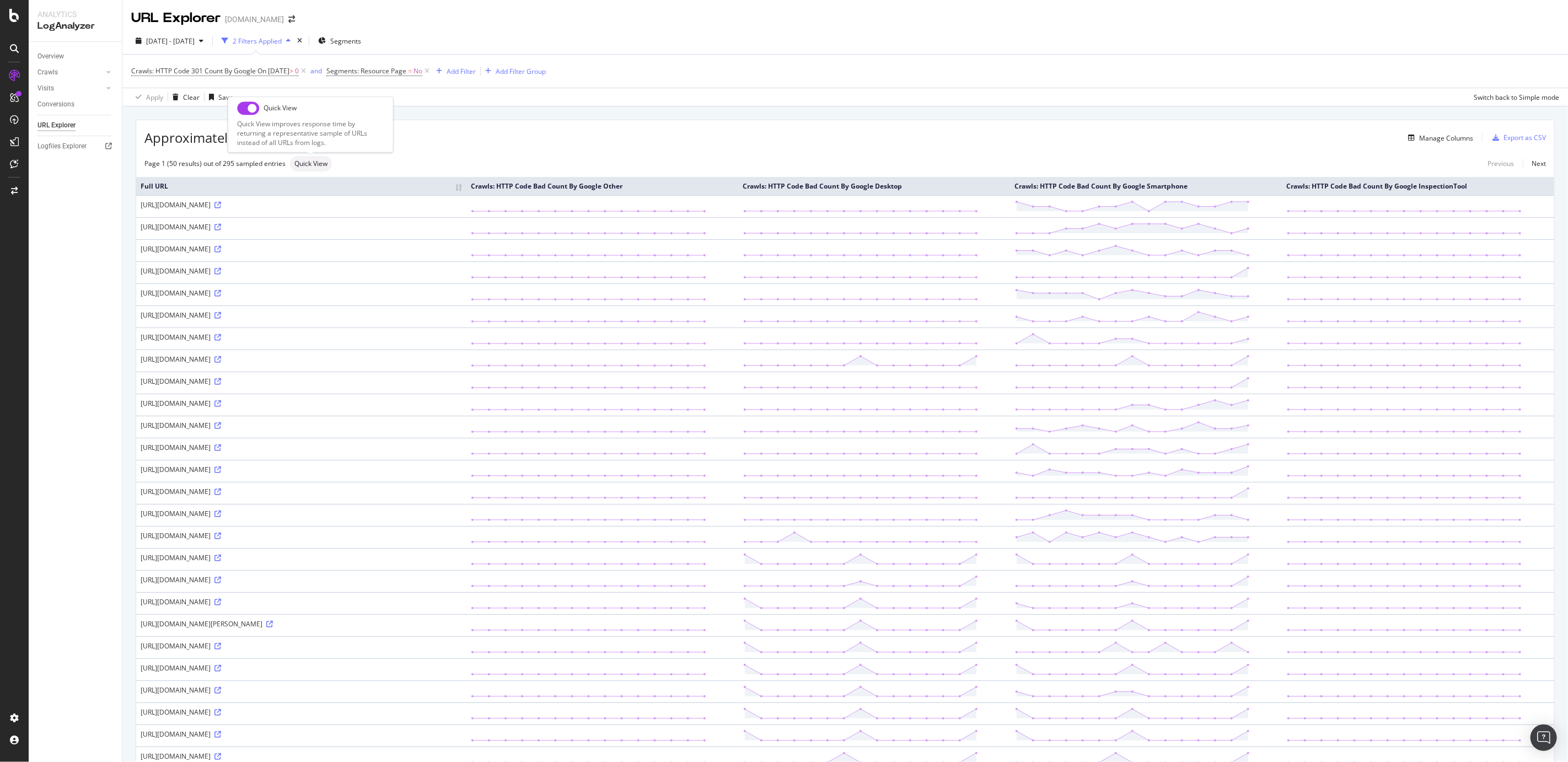
click at [307, 165] on span "Quick View" at bounding box center [311, 164] width 33 height 7
click at [250, 110] on input "checkbox" at bounding box center [248, 108] width 22 height 13
checkbox input "true"
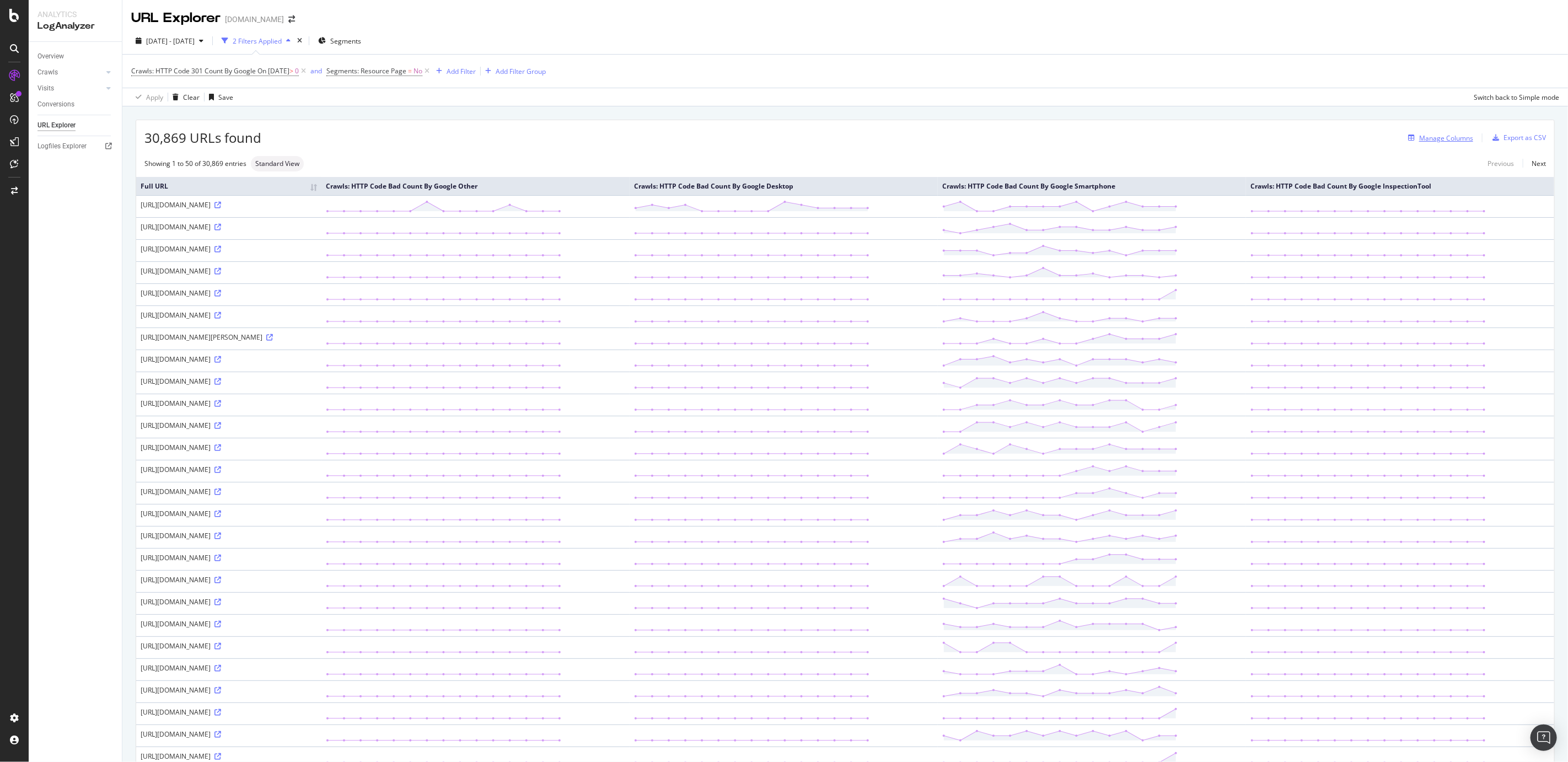
click at [1028, 131] on div "Manage Columns" at bounding box center [1438, 138] width 69 height 12
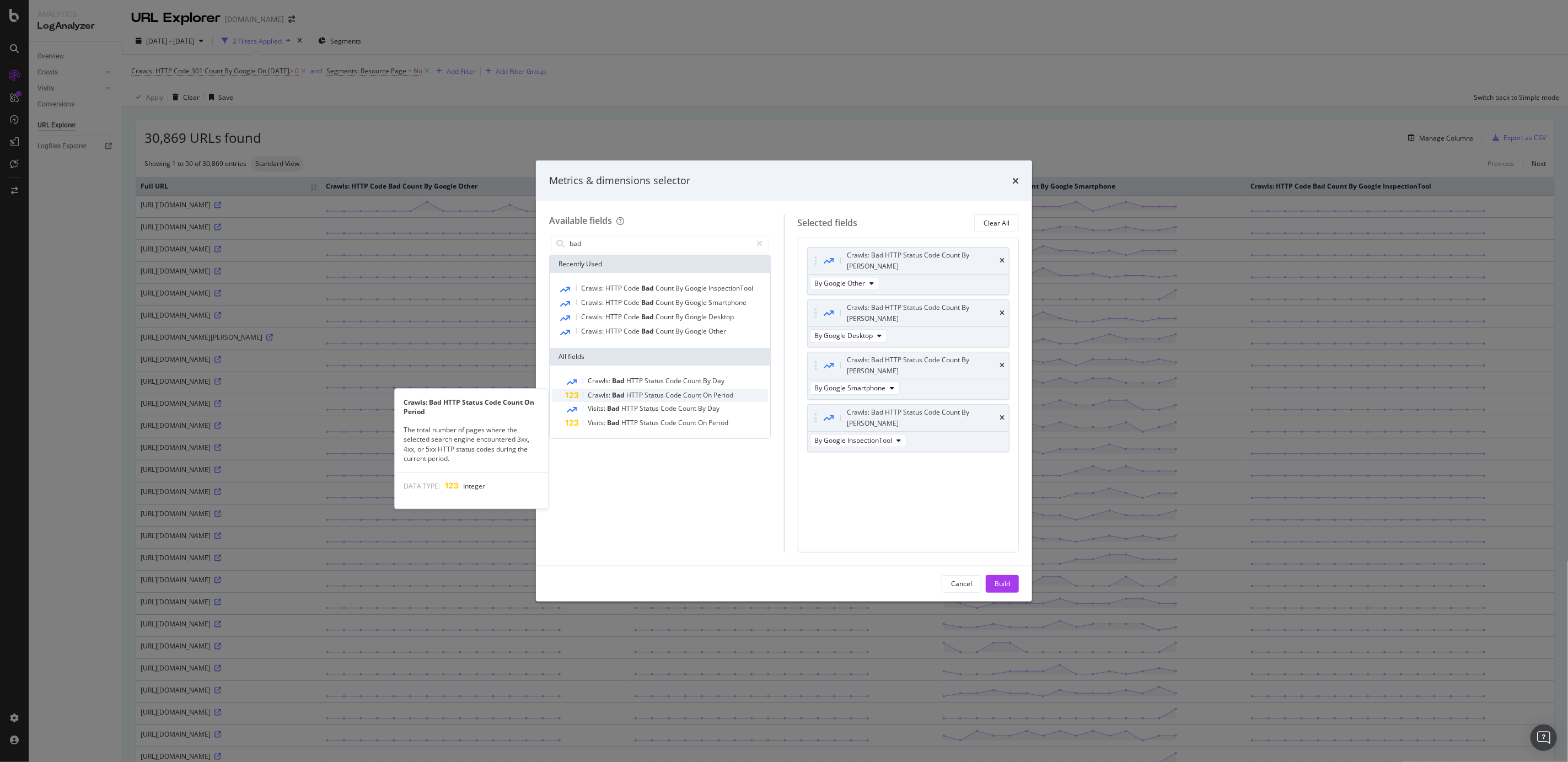
type input "bad"
click at [631, 392] on span "HTTP" at bounding box center [635, 394] width 18 height 9
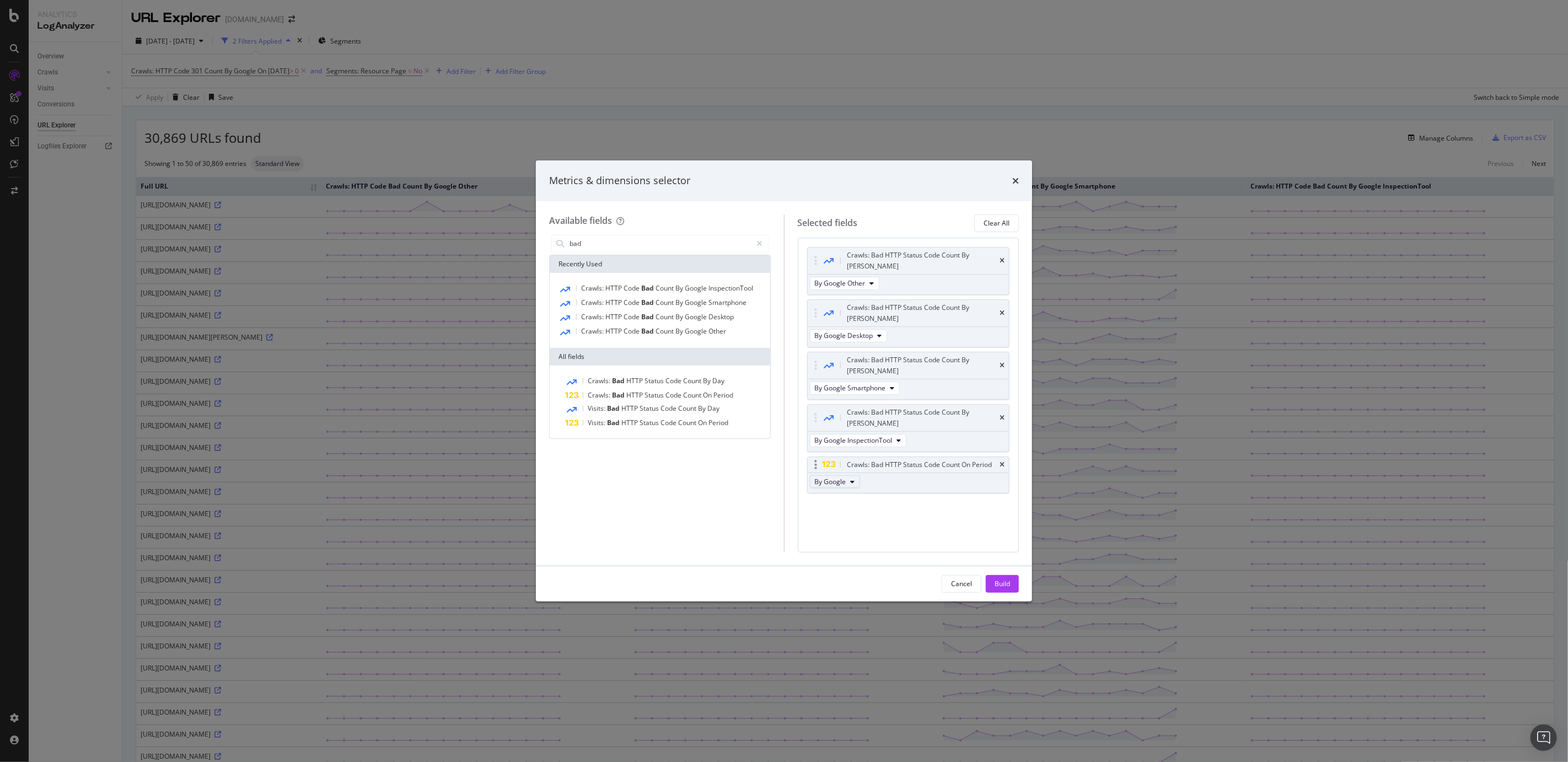
click at [845, 475] on button "By Google" at bounding box center [835, 482] width 50 height 13
click at [855, 474] on span "By Google Smartphone" at bounding box center [863, 470] width 87 height 10
click at [1000, 523] on div "Build" at bounding box center [1002, 583] width 15 height 9
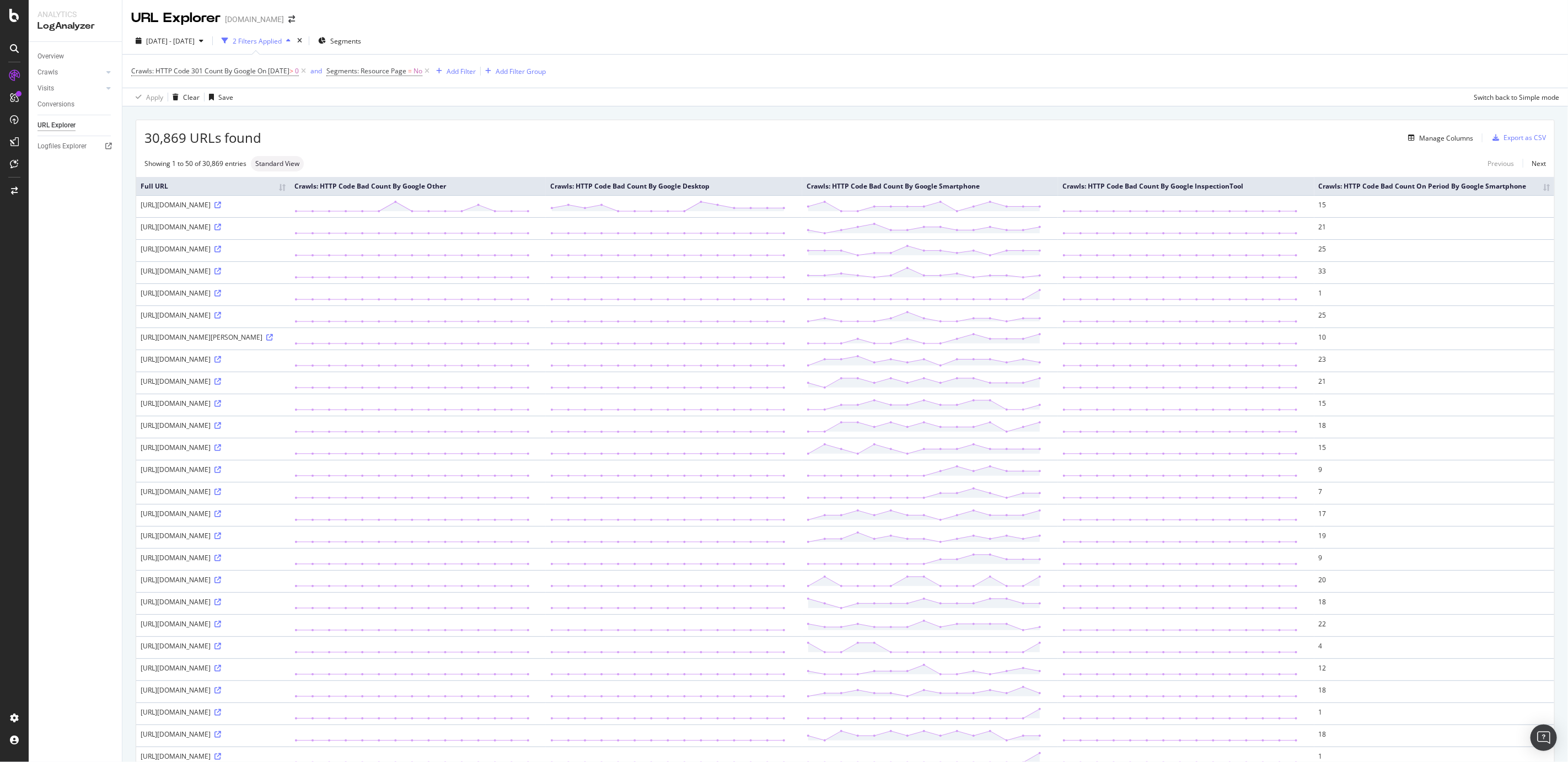
click at [1028, 192] on th "Crawls: HTTP Code Bad Count On Period By Google Smartphone" at bounding box center [1434, 186] width 240 height 18
click at [1028, 192] on th "Crawls: HTTP Code Bad Count On Period By Google Smartphone" at bounding box center [1438, 186] width 232 height 18
click at [221, 208] on icon at bounding box center [217, 205] width 7 height 7
click at [472, 72] on div "Add Filter" at bounding box center [461, 71] width 29 height 9
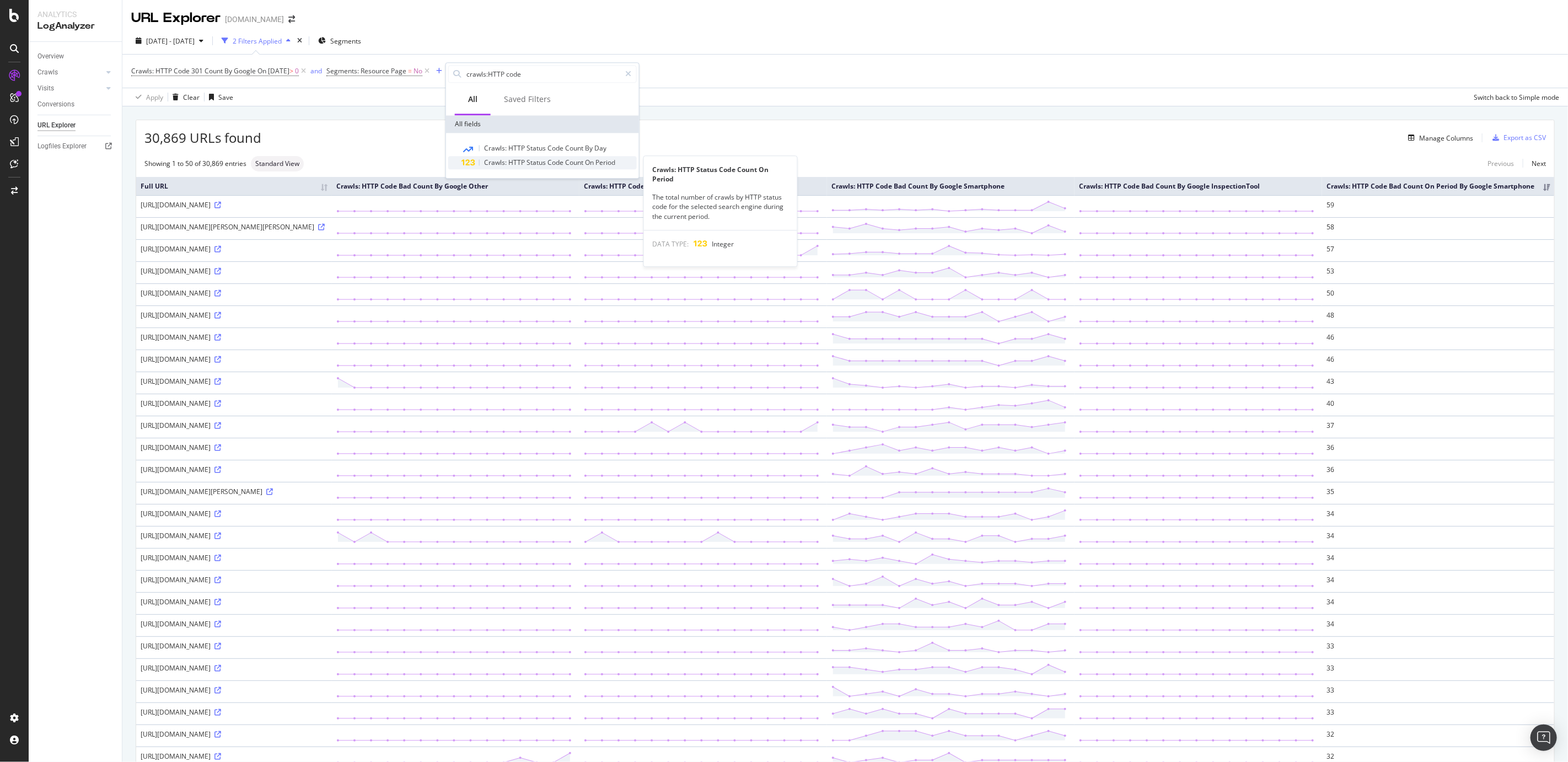
type input "crawls:HTTP code"
click at [509, 161] on span "HTTP" at bounding box center [517, 162] width 18 height 9
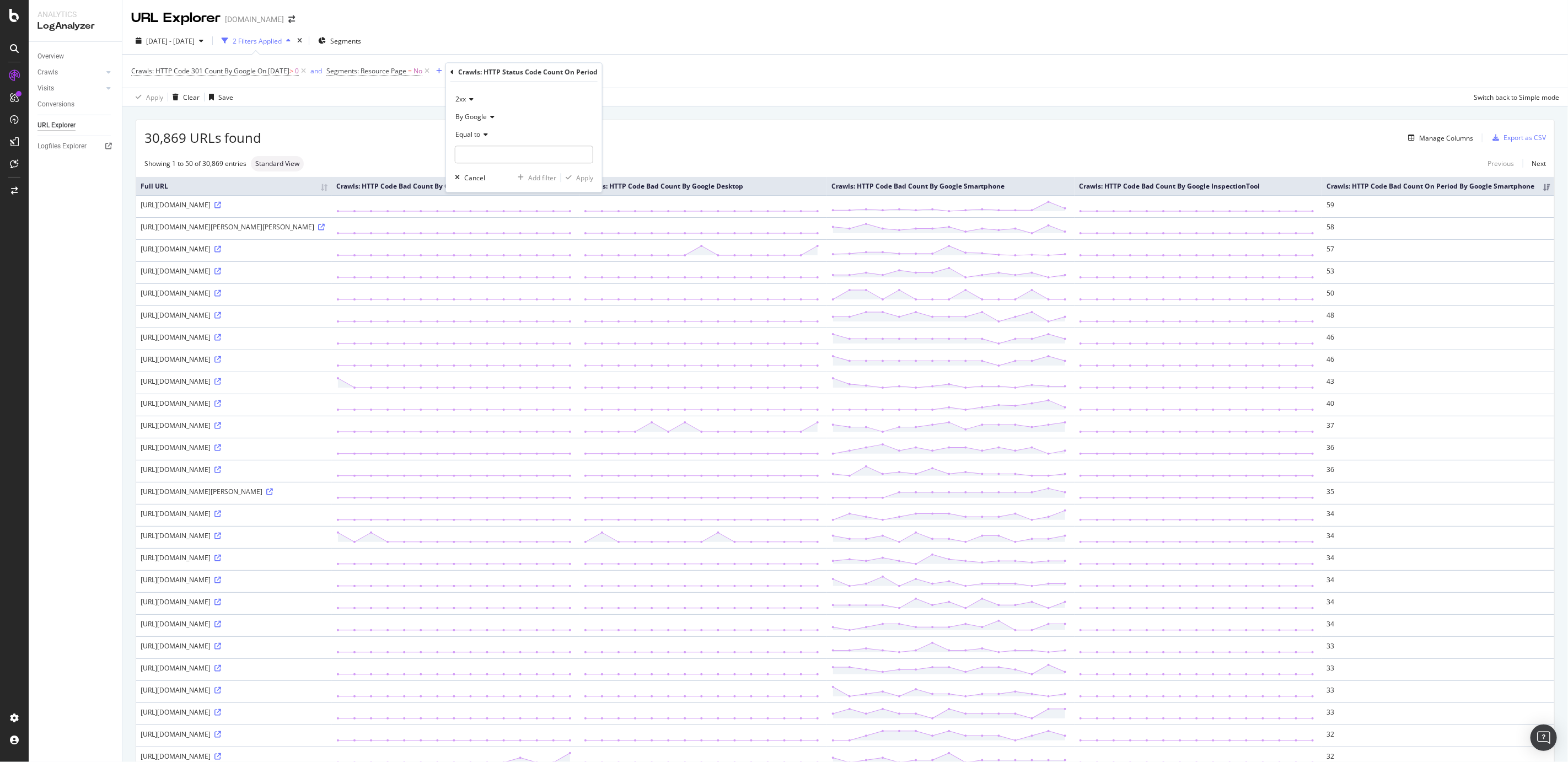
click at [466, 100] on icon at bounding box center [469, 99] width 8 height 7
click at [549, 94] on div "2xx" at bounding box center [523, 99] width 138 height 18
click at [639, 55] on div "Crawls: HTTP Code 301 Count By Google On 2025-09-05 > 0 and Segments: Resource …" at bounding box center [845, 71] width 1428 height 33
click at [547, 71] on span "Crawls: HTTP Code 2xx Count On Period By Google" at bounding box center [527, 71] width 155 height 9
click at [686, 70] on div "button" at bounding box center [680, 71] width 15 height 7
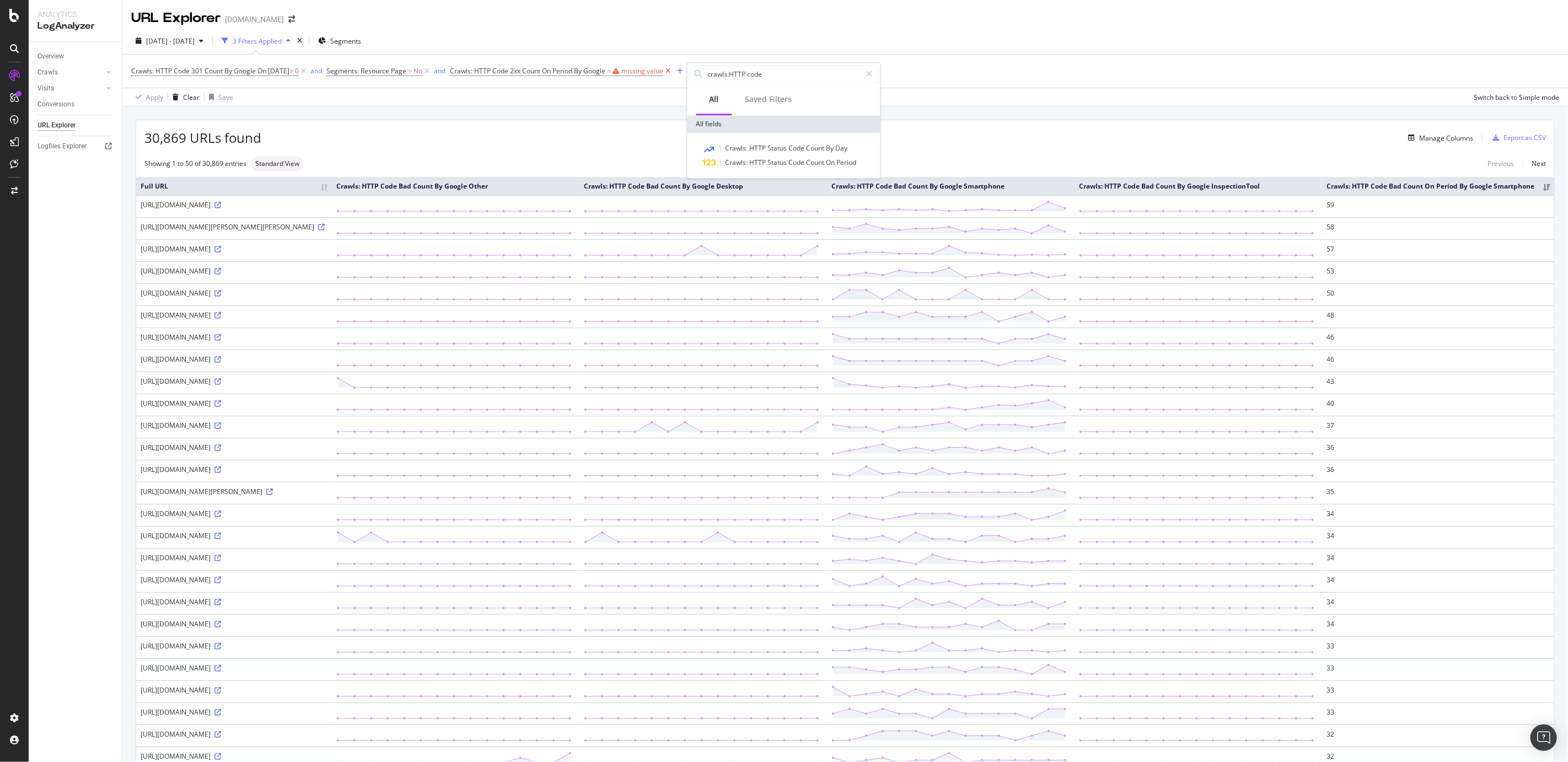
click at [673, 71] on icon at bounding box center [668, 71] width 9 height 11
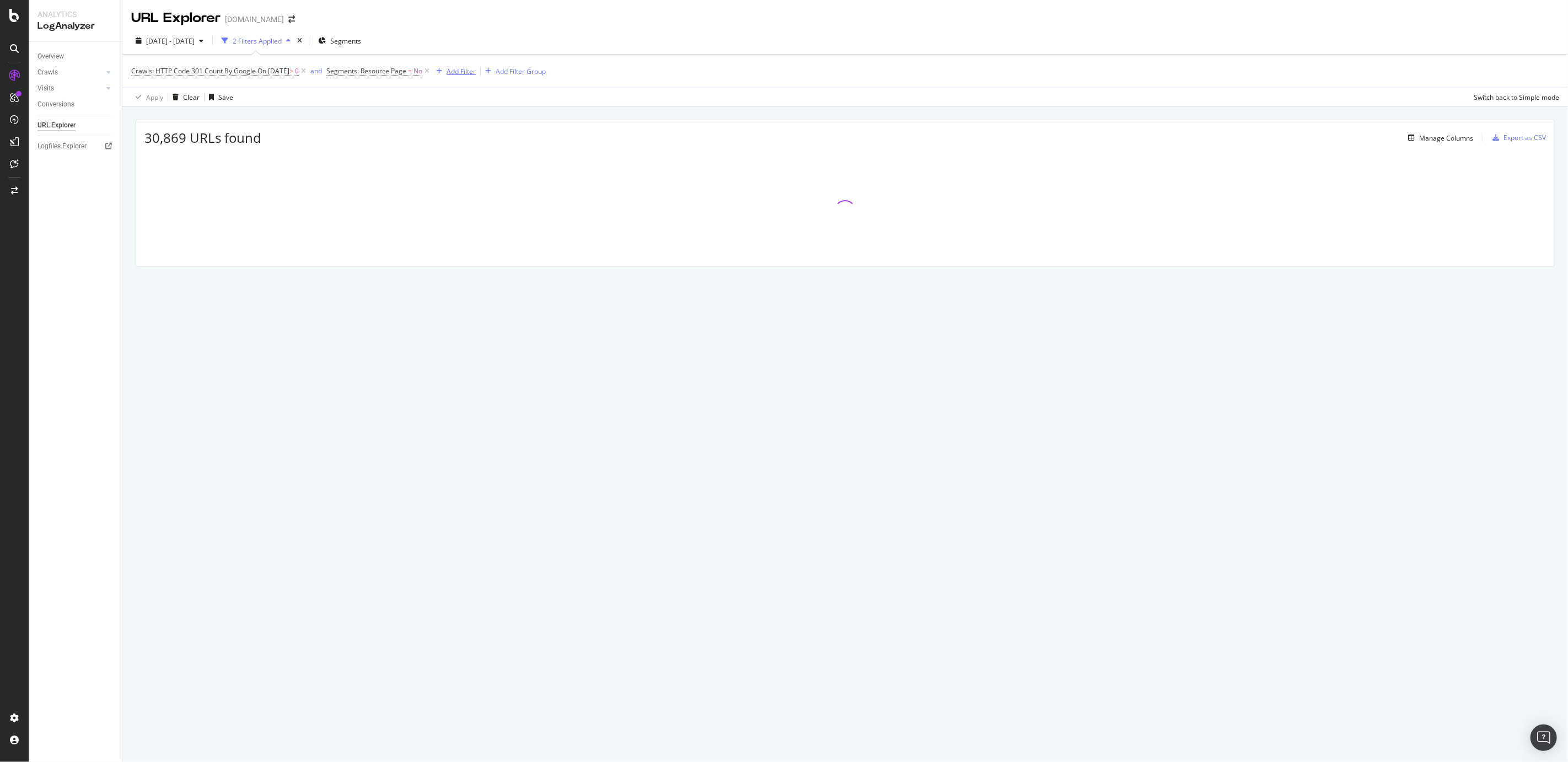
click at [475, 72] on div "Add Filter" at bounding box center [461, 71] width 29 height 9
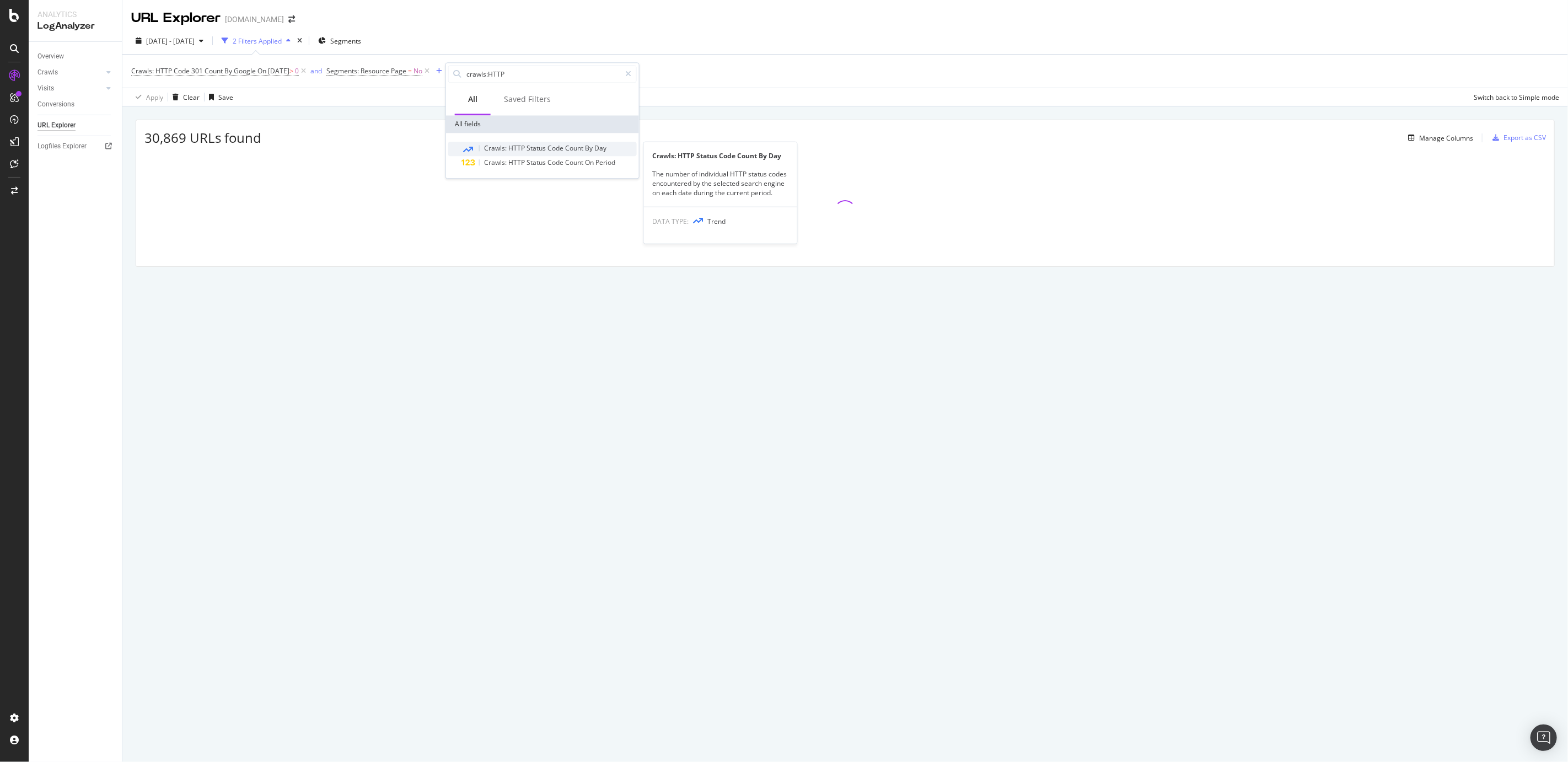
type input "crawls:HTTP"
click at [488, 143] on span "Crawls:" at bounding box center [496, 147] width 24 height 9
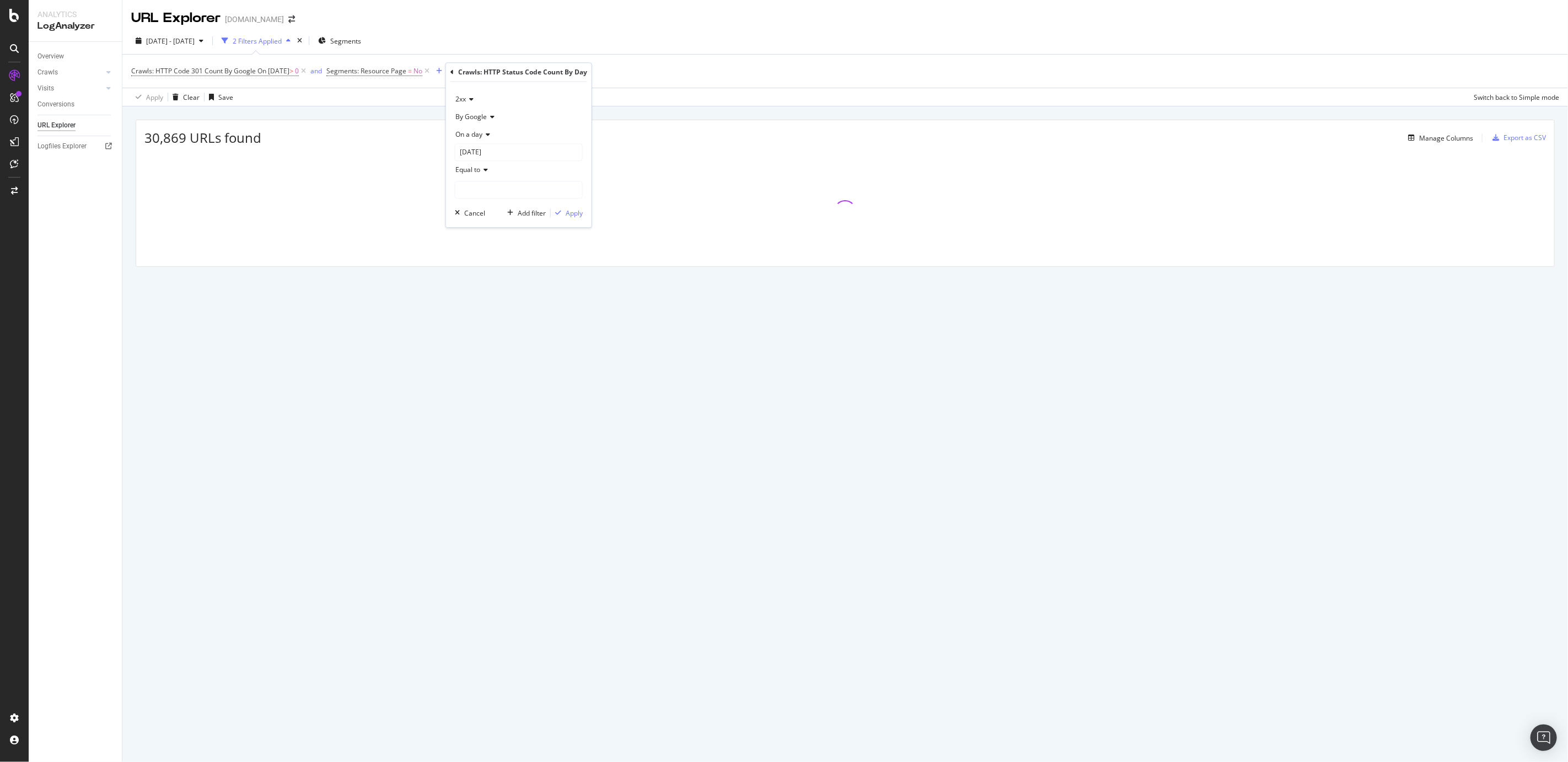
click at [479, 114] on span "By Google" at bounding box center [471, 116] width 32 height 9
click at [517, 217] on div "By Google Smartphone" at bounding box center [517, 211] width 118 height 15
click at [481, 155] on input "2025-08-22" at bounding box center [519, 152] width 128 height 18
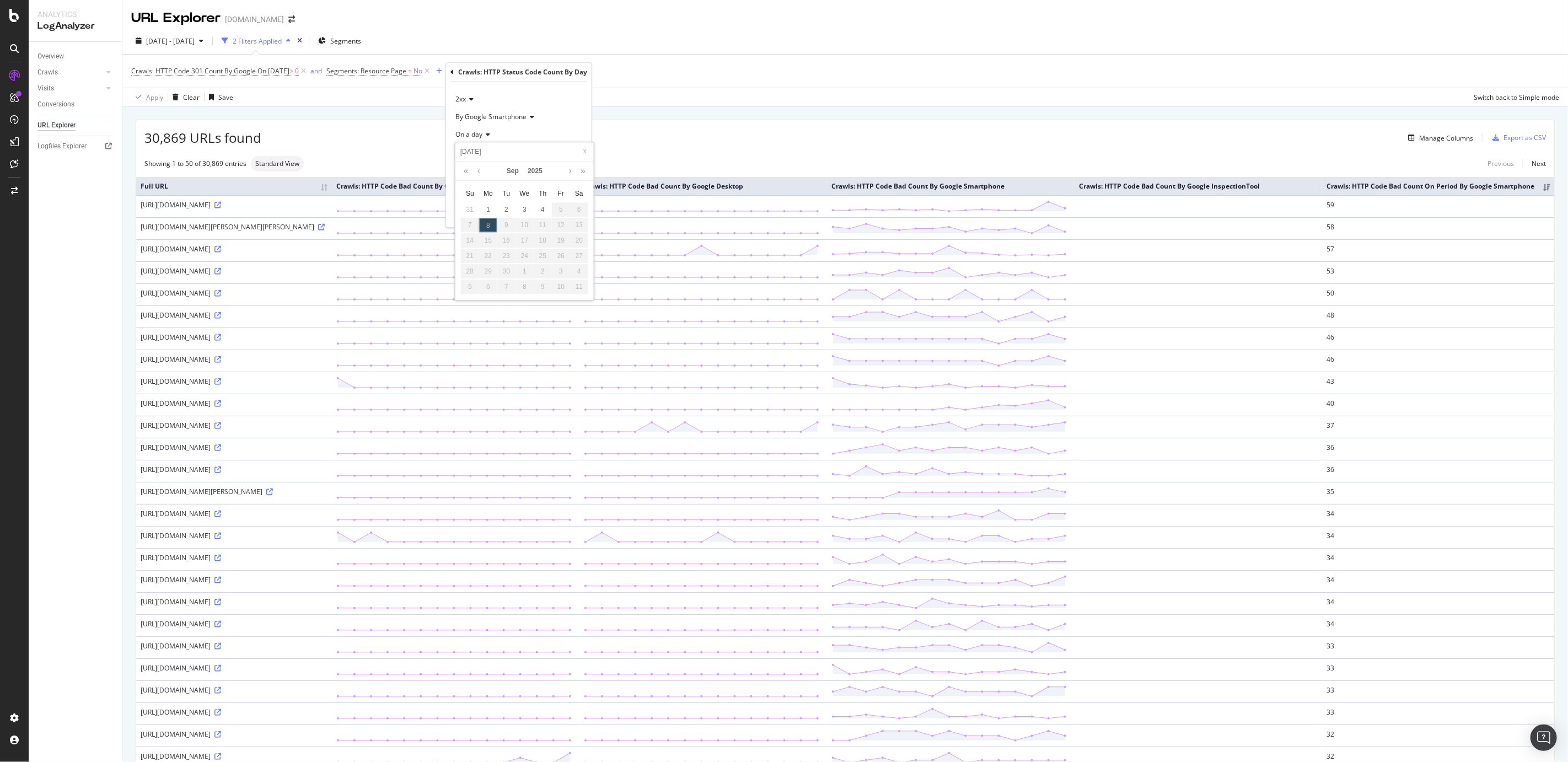
click at [521, 136] on div "On a day" at bounding box center [519, 135] width 128 height 18
click at [531, 103] on div "2xx" at bounding box center [519, 99] width 128 height 18
click at [548, 96] on div "2xx" at bounding box center [519, 99] width 128 height 18
click at [567, 215] on div "Apply" at bounding box center [574, 212] width 17 height 9
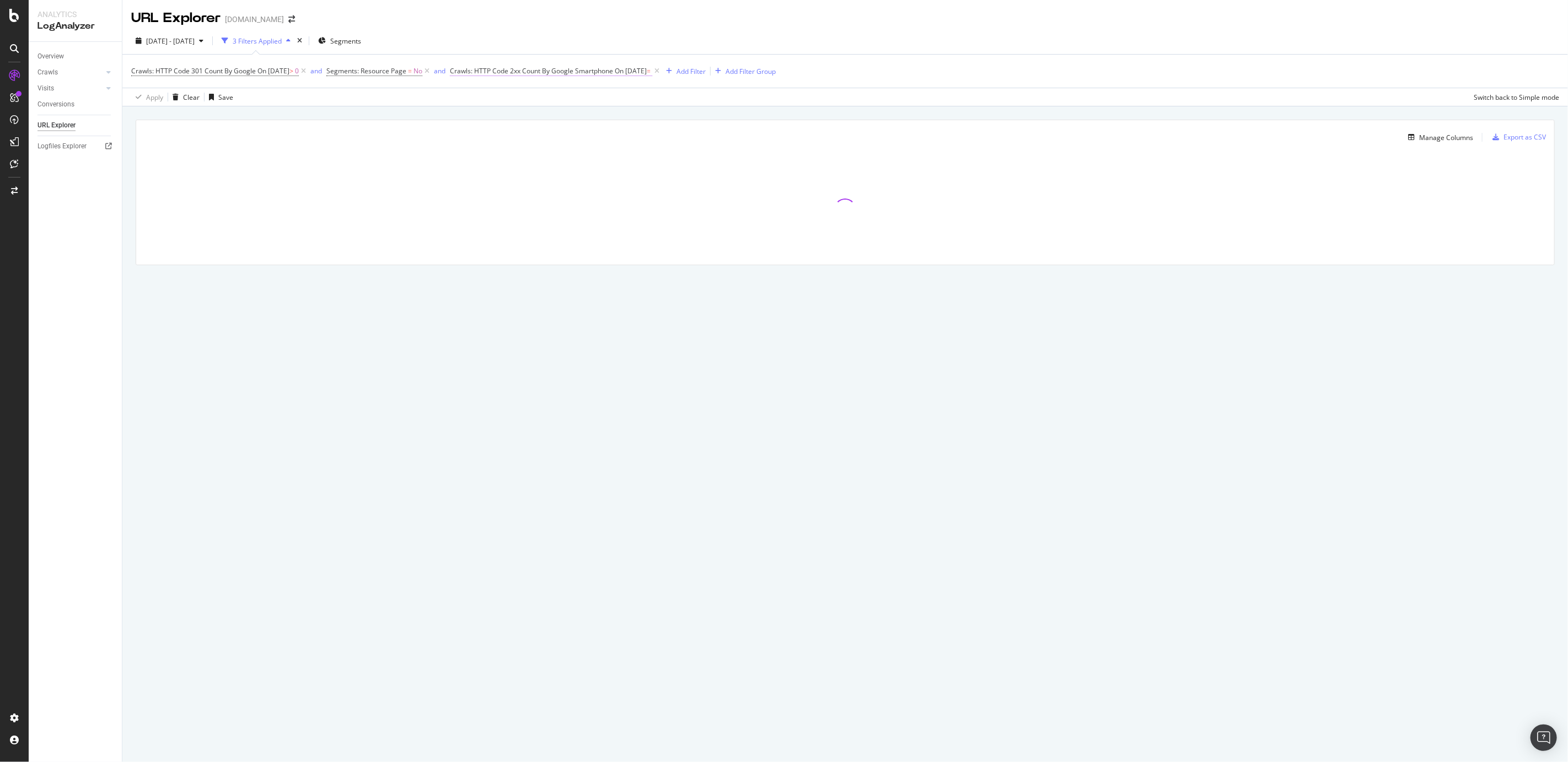
click at [514, 70] on span "Crawls: HTTP Code 2xx Count By Google Smartphone" at bounding box center [531, 71] width 163 height 9
click at [492, 100] on div "2xx" at bounding box center [537, 97] width 128 height 18
click at [522, 88] on div "2xx By Google Smartphone On a day 2025-08-22 Equal to Cancel Add filter Apply" at bounding box center [537, 152] width 145 height 145
click at [488, 91] on div "2xx" at bounding box center [537, 97] width 128 height 18
click at [519, 97] on div "2xx" at bounding box center [537, 97] width 128 height 18
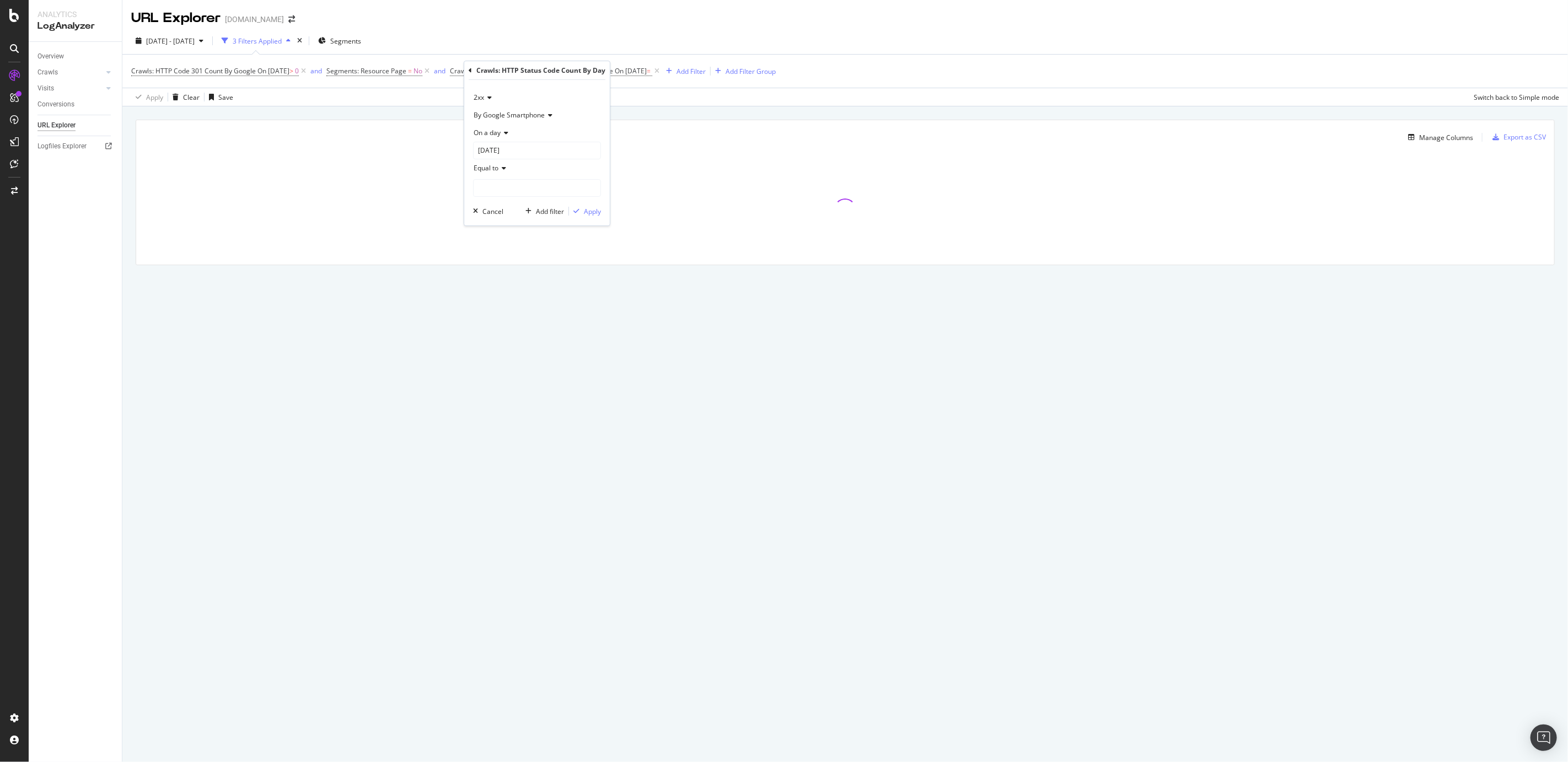
click at [752, 116] on div "Manage Columns Export as CSV Full URL Crawls: HTTP Code Bad Count By Google Oth…" at bounding box center [845, 205] width 1446 height 197
click at [555, 77] on span "Crawls: HTTP Code 2xx Count By Google Smartphone On 2025-08-22 =" at bounding box center [556, 71] width 212 height 15
click at [551, 72] on span "Crawls: HTTP Code 2xx Count By Google Smartphone" at bounding box center [531, 71] width 163 height 9
click at [490, 97] on icon at bounding box center [488, 97] width 8 height 7
click at [489, 133] on span "3xx" at bounding box center [483, 135] width 10 height 9
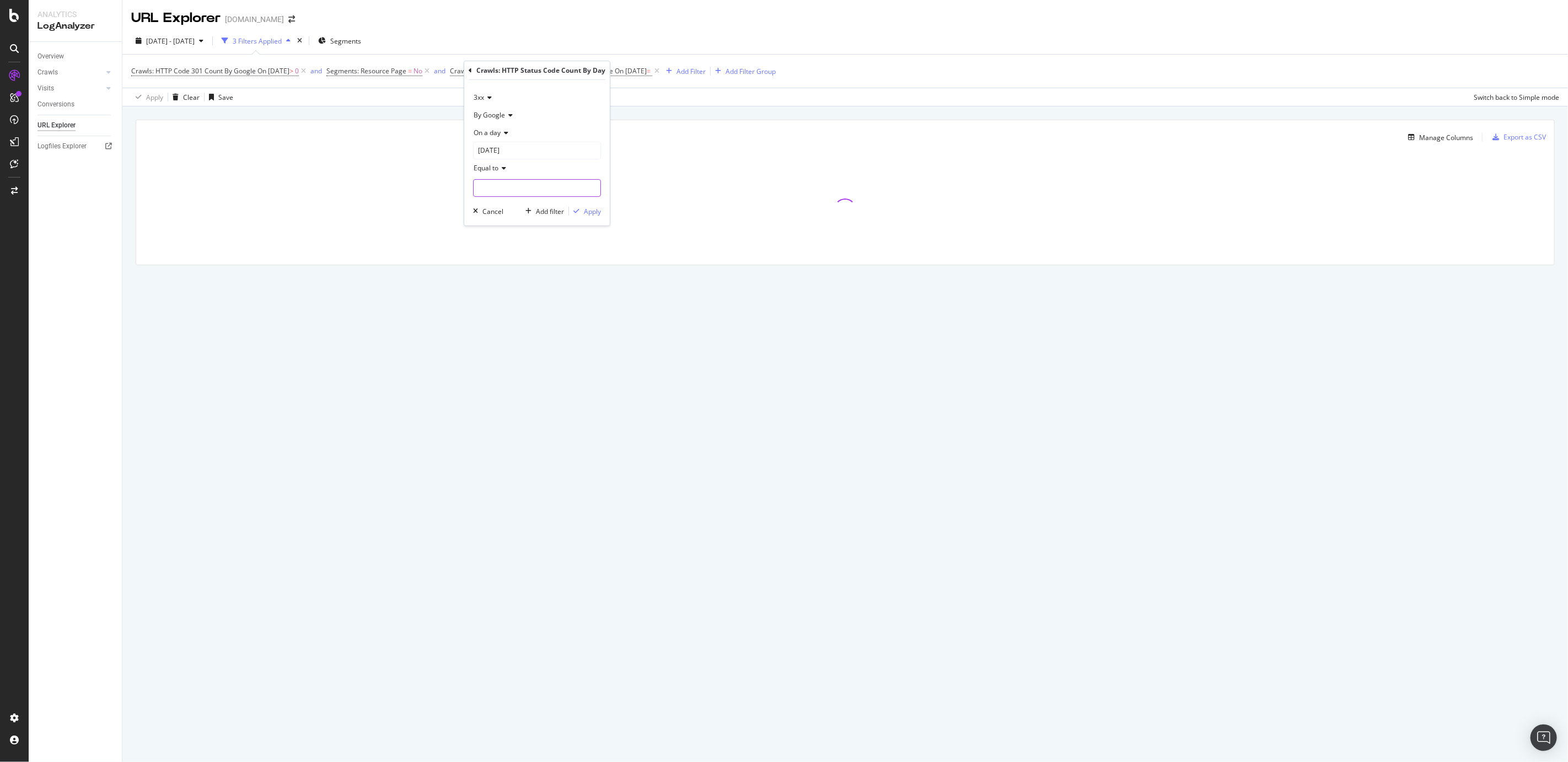
click at [495, 181] on input "number" at bounding box center [537, 187] width 128 height 18
type input "0"
click at [576, 210] on icon "button" at bounding box center [576, 211] width 6 height 7
click at [607, 108] on div "Manage Columns Export as CSV Full URL Crawls: HTTP Code Bad Count By Google Oth…" at bounding box center [845, 205] width 1446 height 197
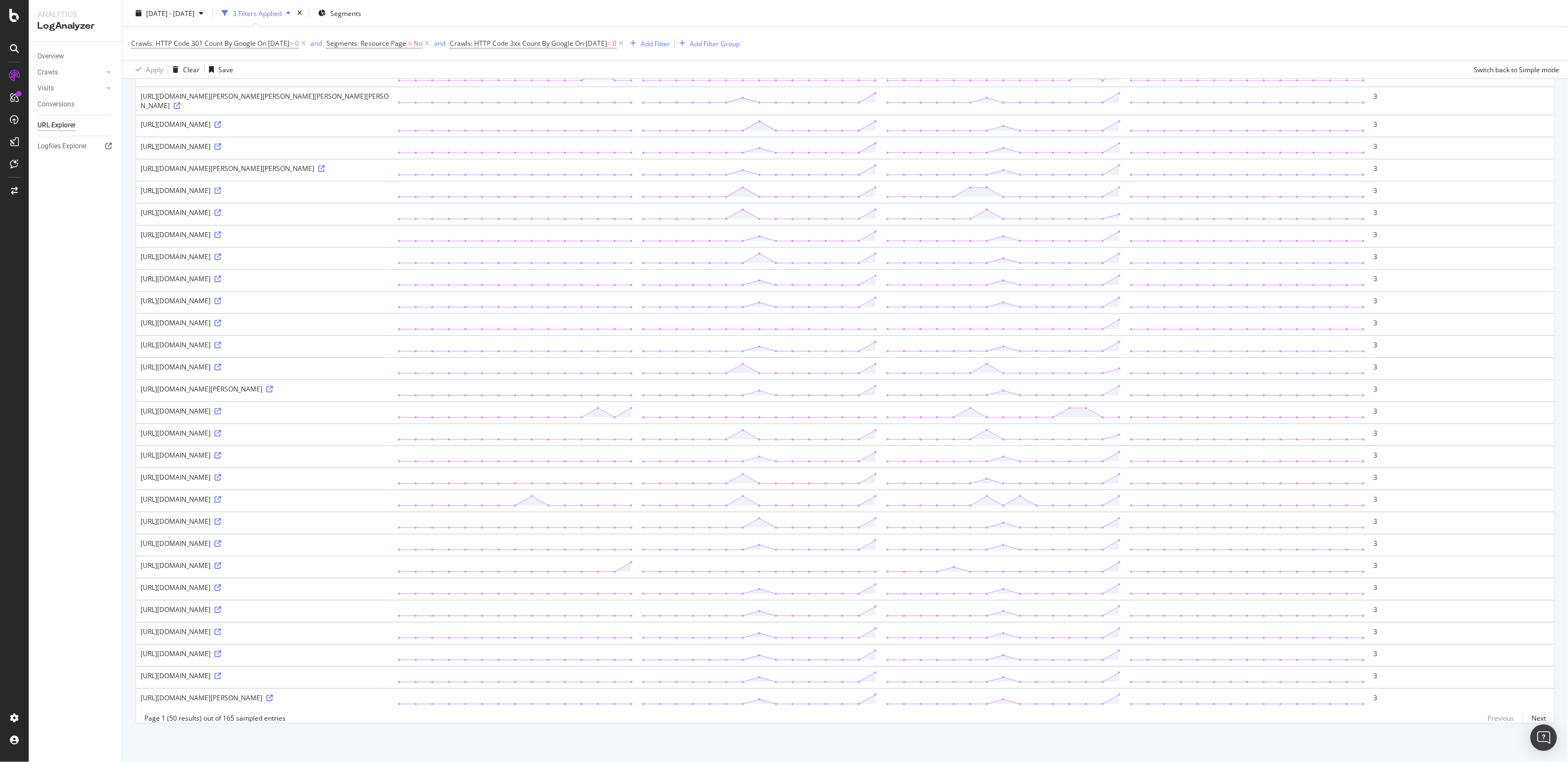
scroll to position [823, 0]
click at [228, 605] on div "[URL][DOMAIN_NAME]" at bounding box center [265, 609] width 248 height 9
copy div "[URL][DOMAIN_NAME]"
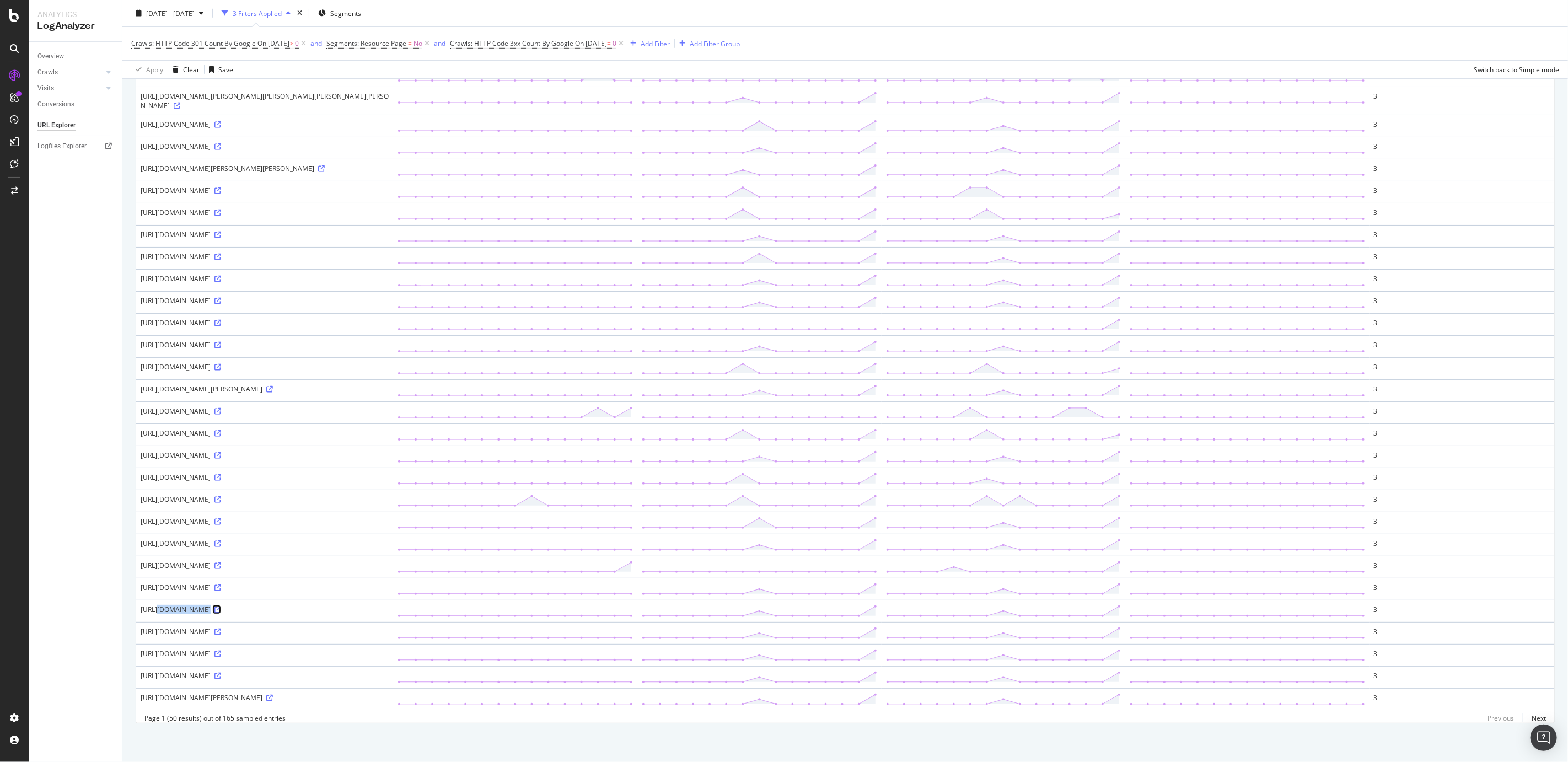
click at [214, 606] on icon at bounding box center [217, 609] width 7 height 7
click at [215, 605] on div "https://www.headout.com/fr/cartes-sim-et-acces-au-wifi-a-dubai/4g-lte-pocket-wi…" at bounding box center [265, 609] width 248 height 9
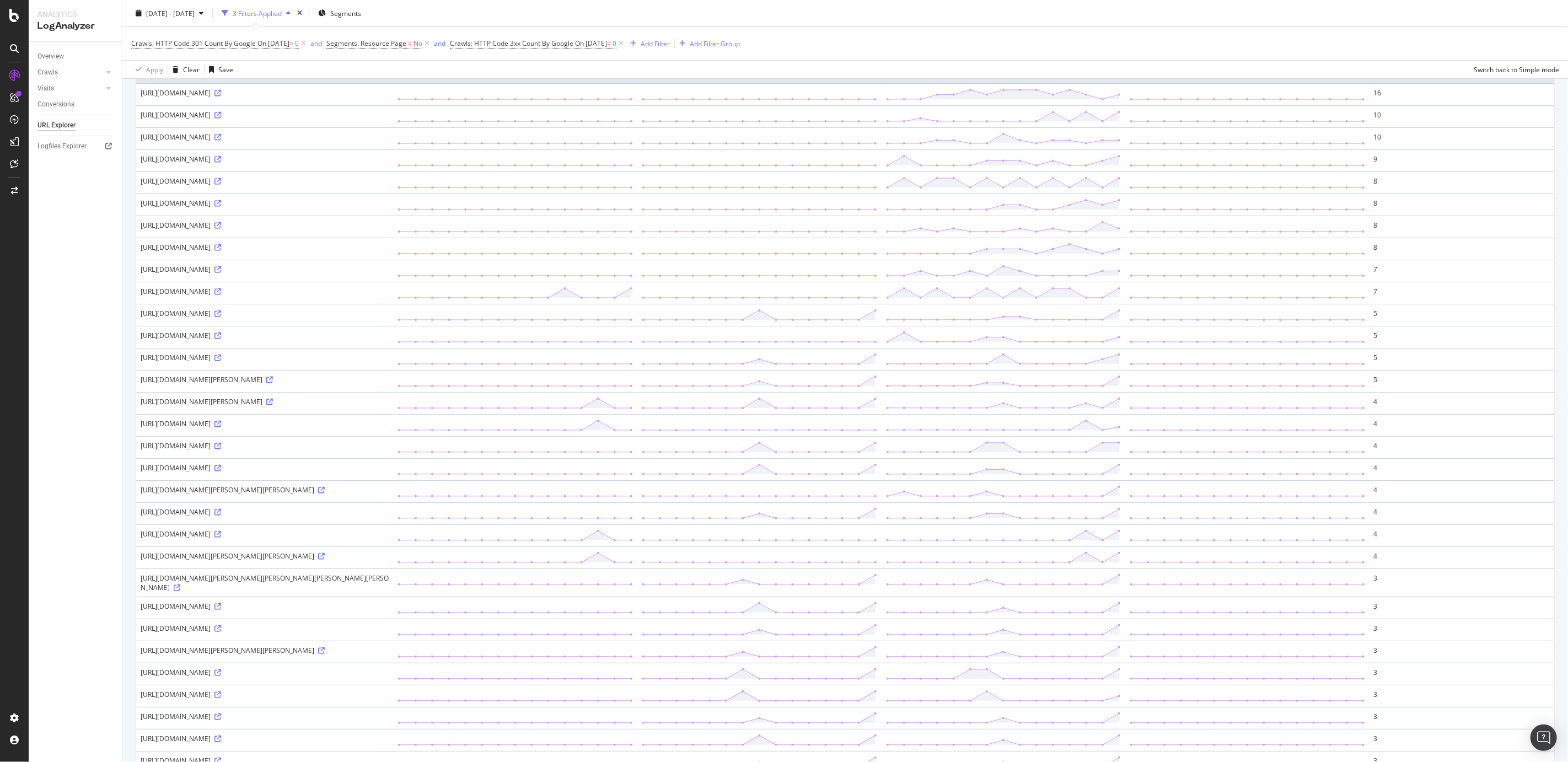
scroll to position [0, 0]
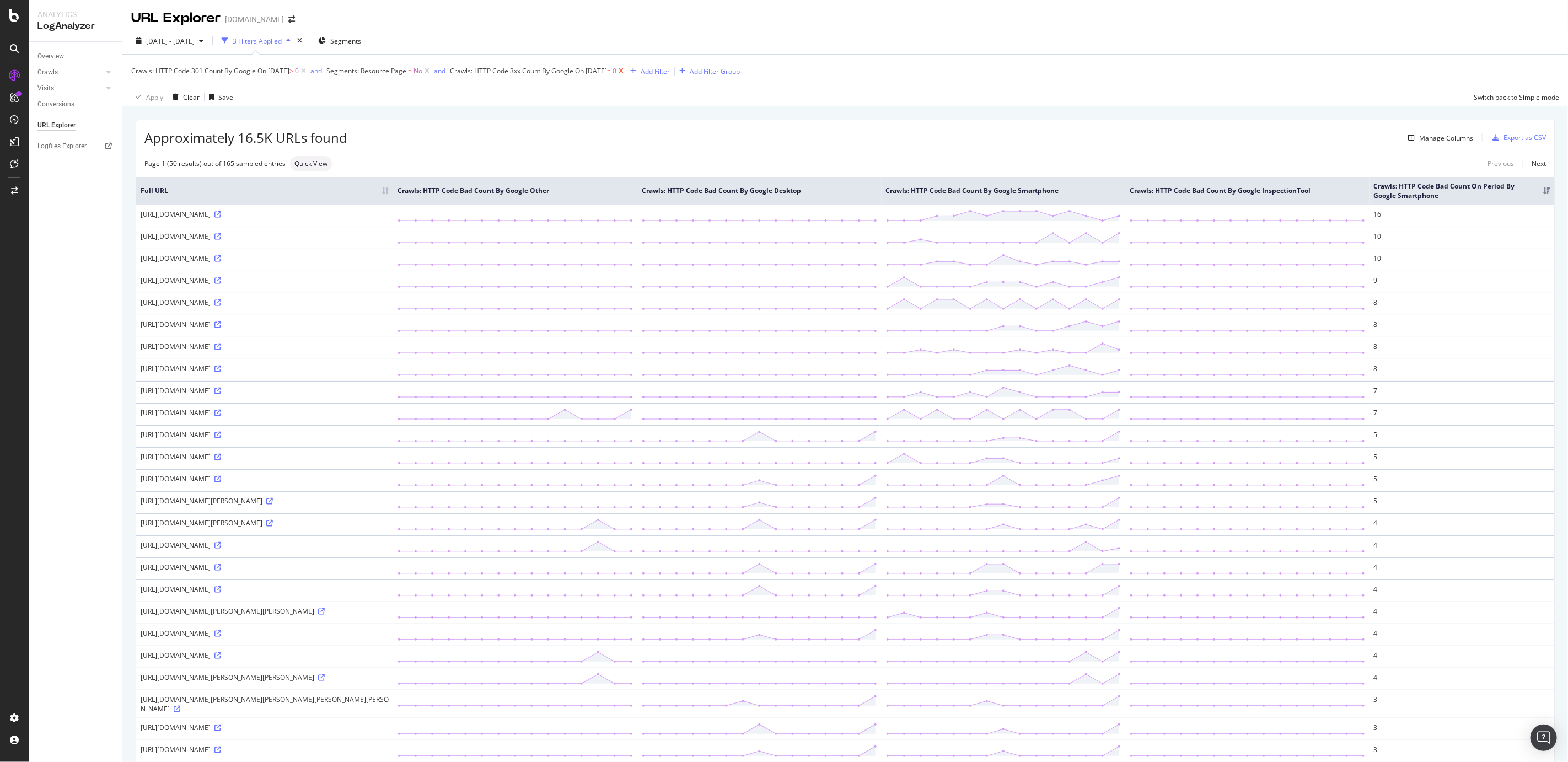
click at [626, 70] on icon at bounding box center [621, 71] width 9 height 11
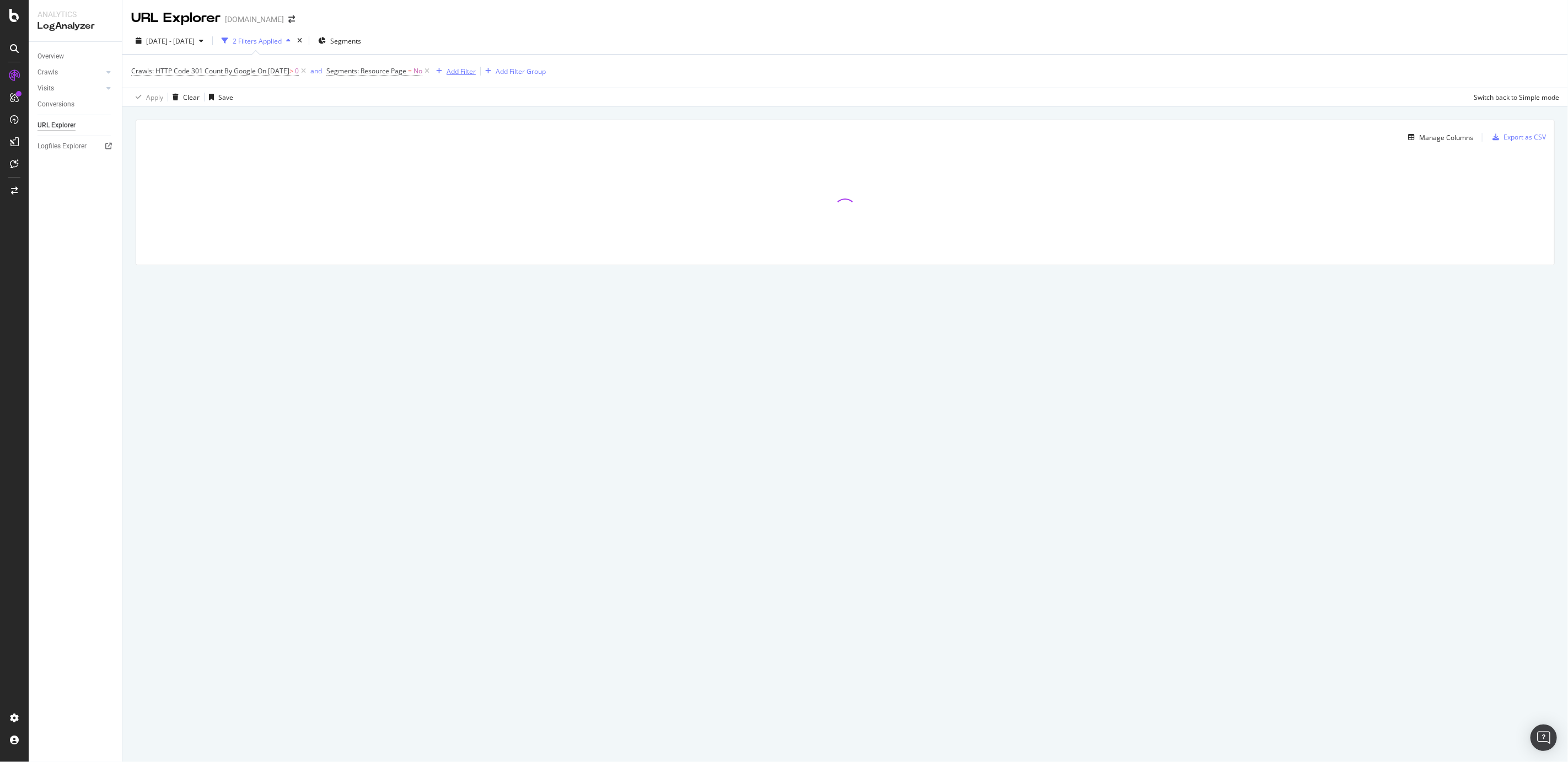
click at [472, 72] on div "Add Filter" at bounding box center [461, 71] width 29 height 9
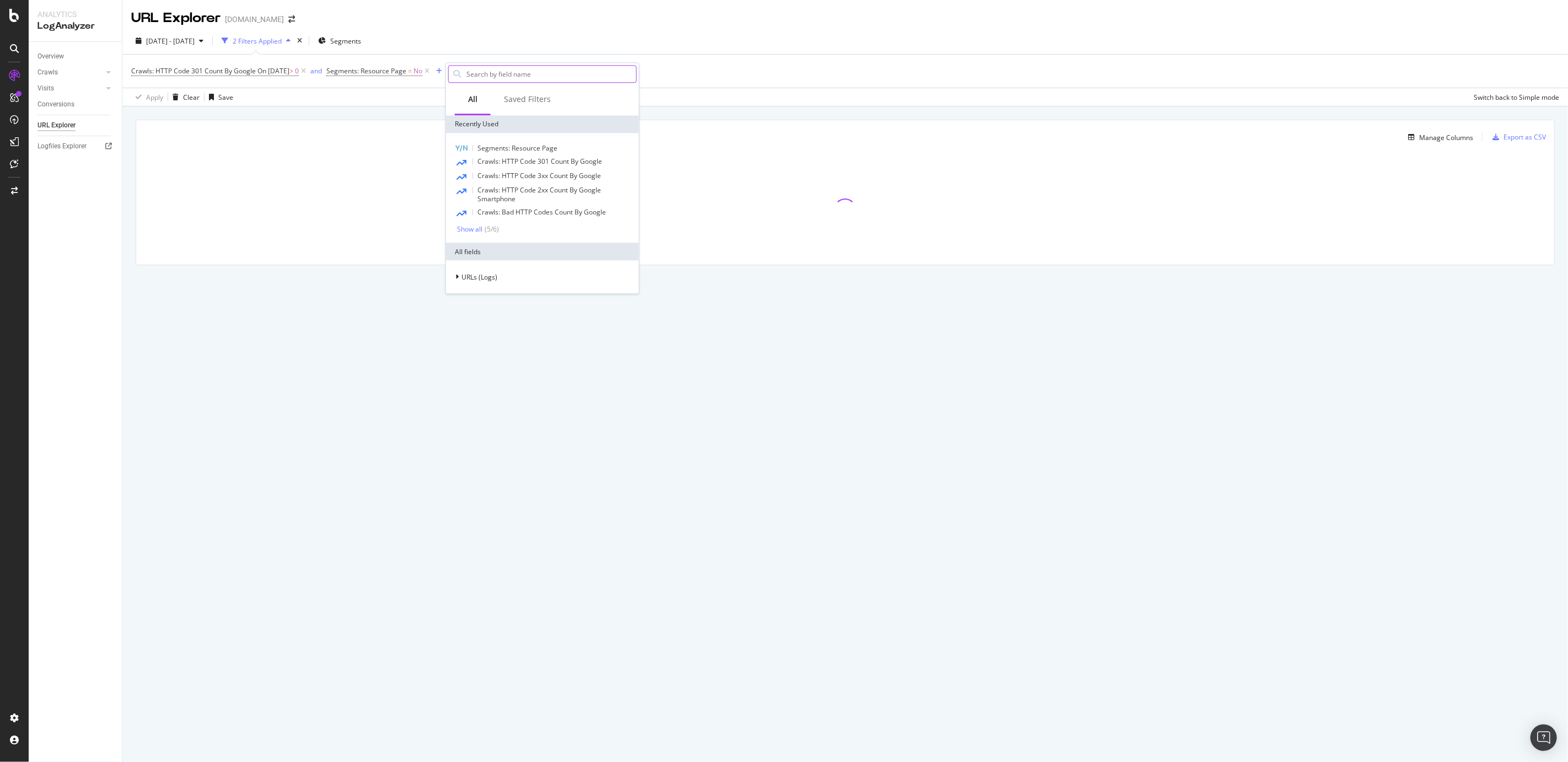
type input "g"
type input "url"
click at [507, 159] on span "URL" at bounding box center [503, 161] width 13 height 9
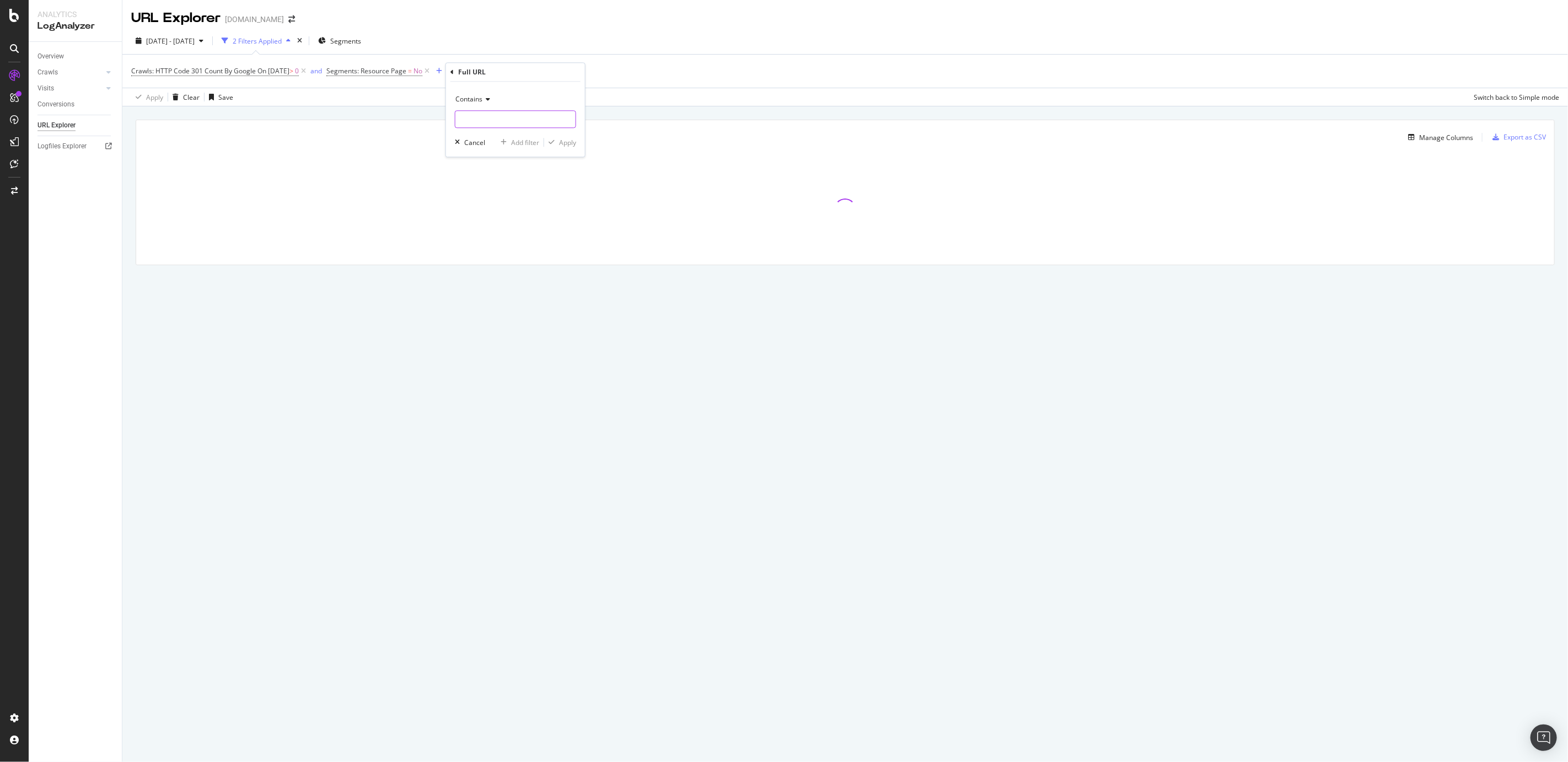
click at [475, 119] on input "text" at bounding box center [515, 119] width 120 height 18
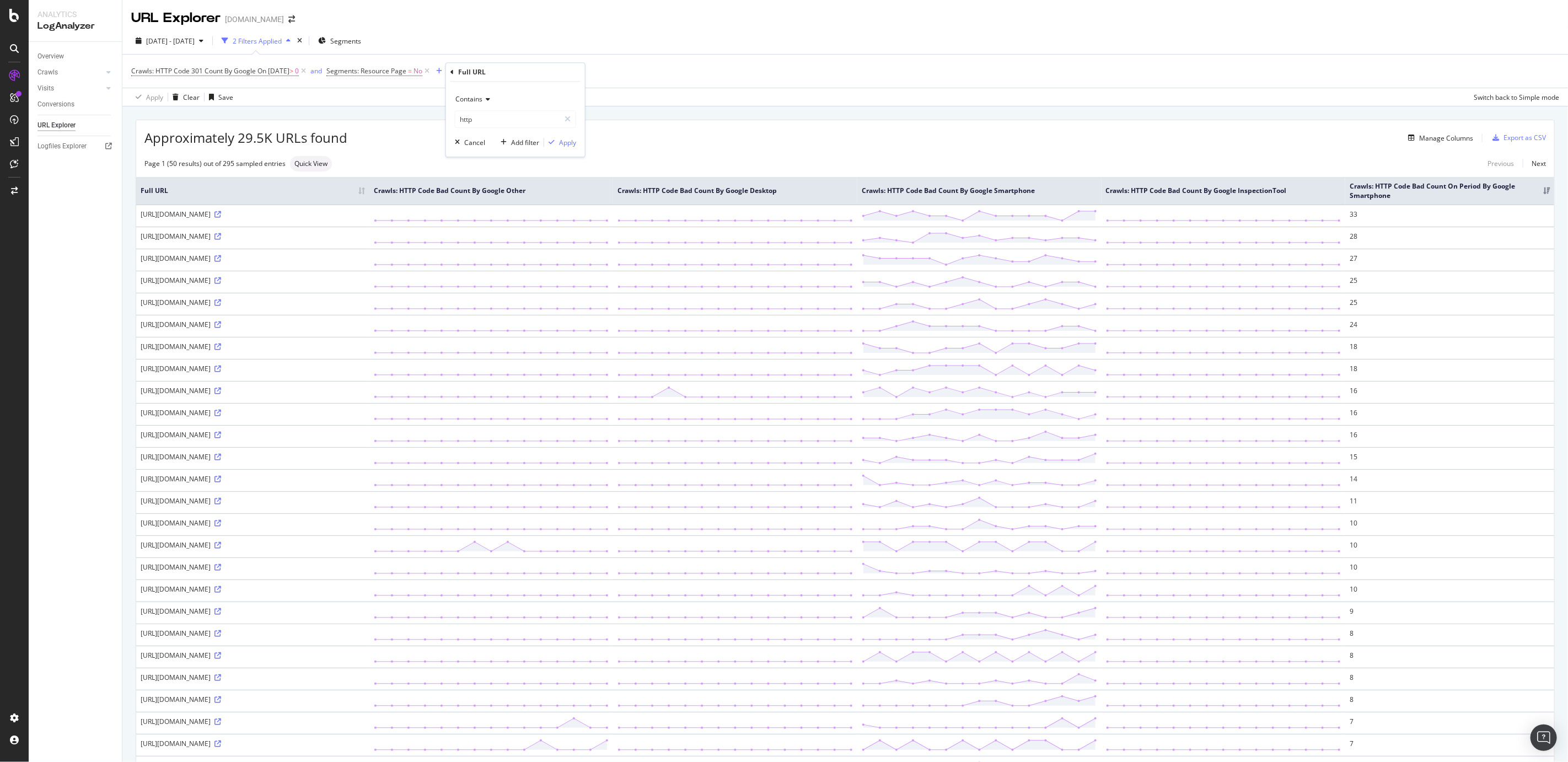
click at [472, 100] on span "Contains" at bounding box center [469, 99] width 27 height 9
click at [551, 91] on div "Contains" at bounding box center [515, 99] width 121 height 18
click at [517, 116] on input "http" at bounding box center [507, 119] width 104 height 18
type input "http://"
click at [564, 146] on div "Apply" at bounding box center [567, 142] width 17 height 9
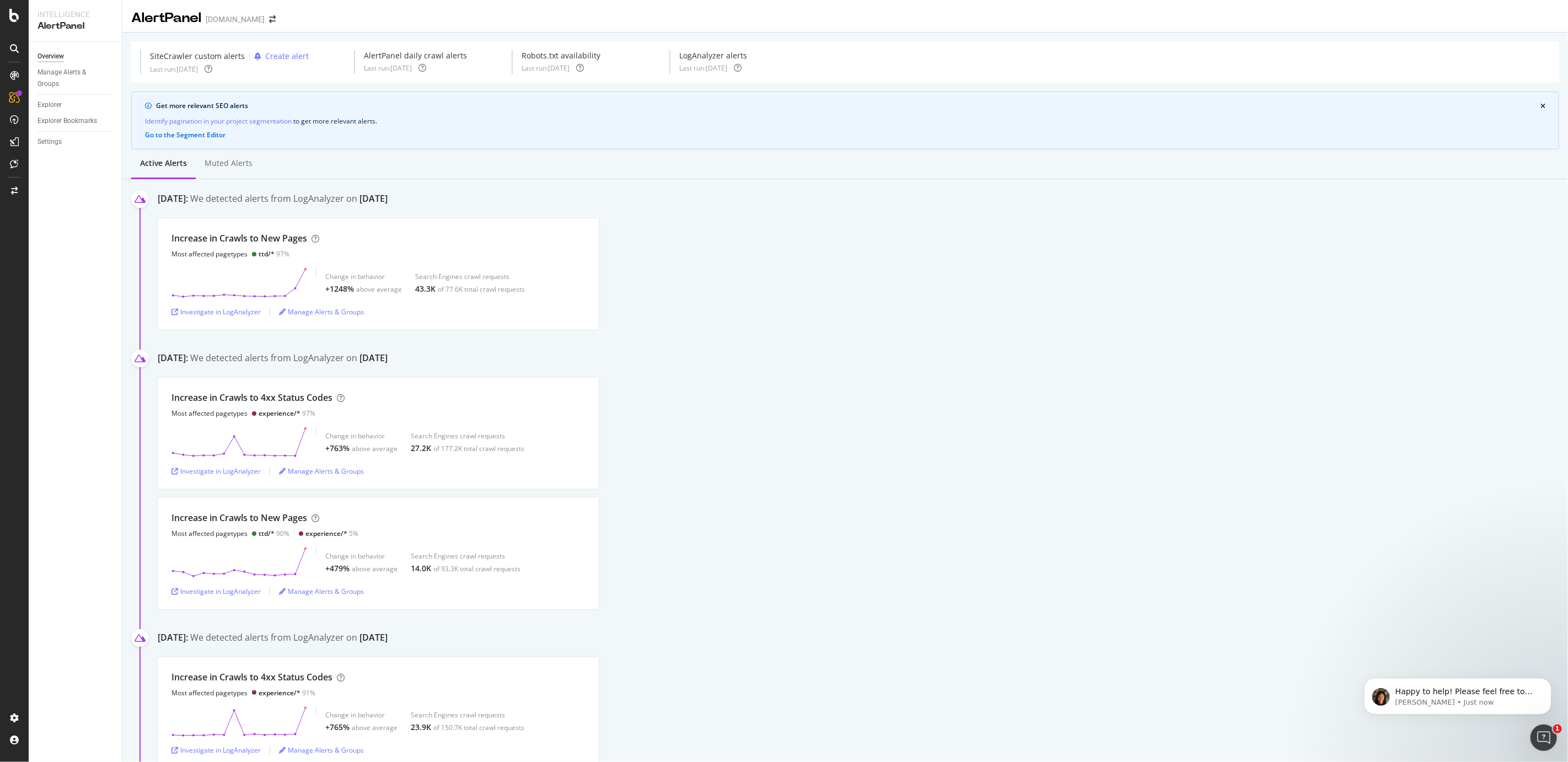
scroll to position [290, 0]
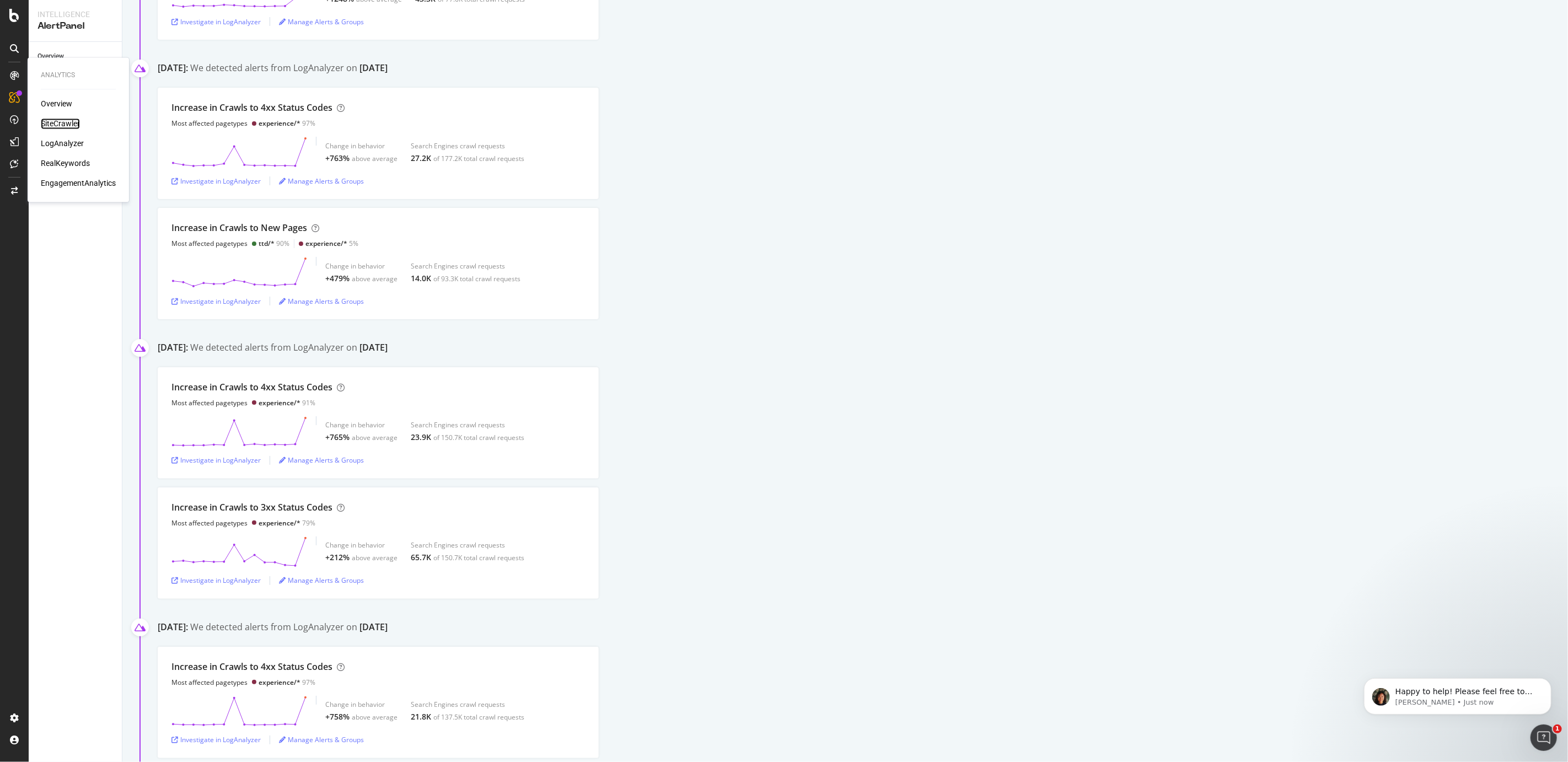
click at [61, 120] on div "SiteCrawler" at bounding box center [60, 124] width 39 height 11
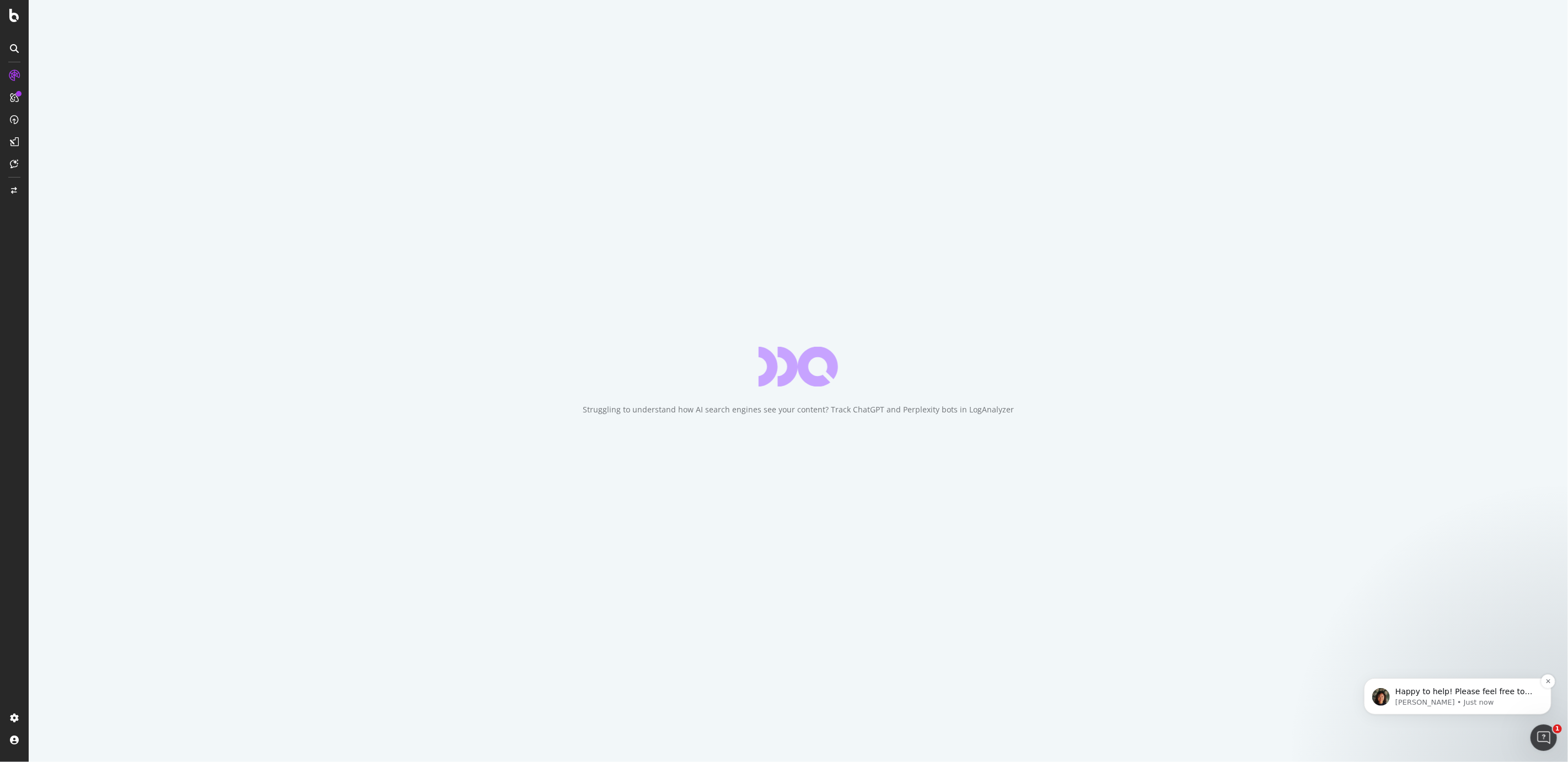
click at [1460, 678] on div "Happy to help! Please feel free to reach out again if you have questions. [PERS…" at bounding box center [1457, 696] width 187 height 37
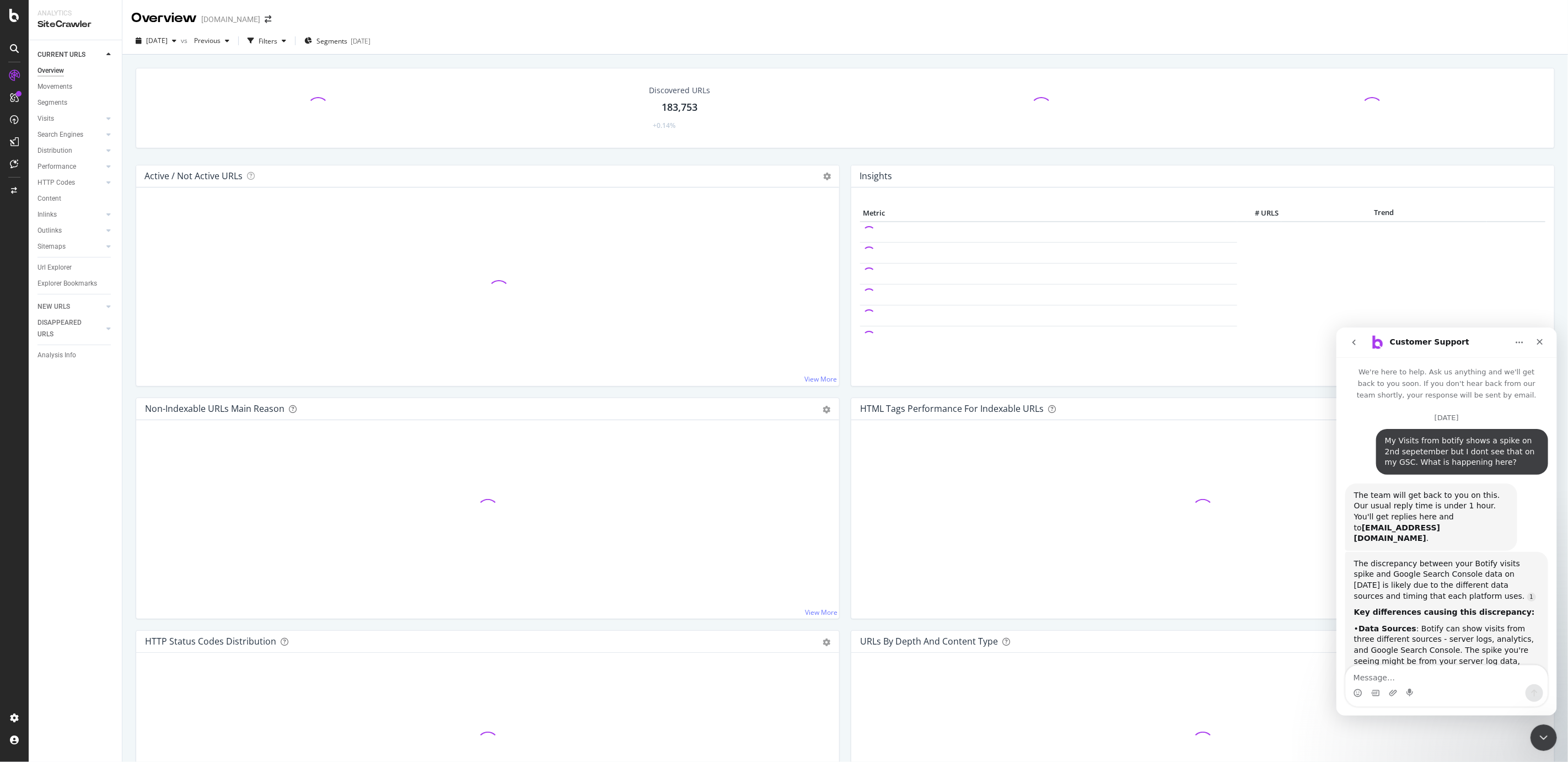
scroll to position [848, 0]
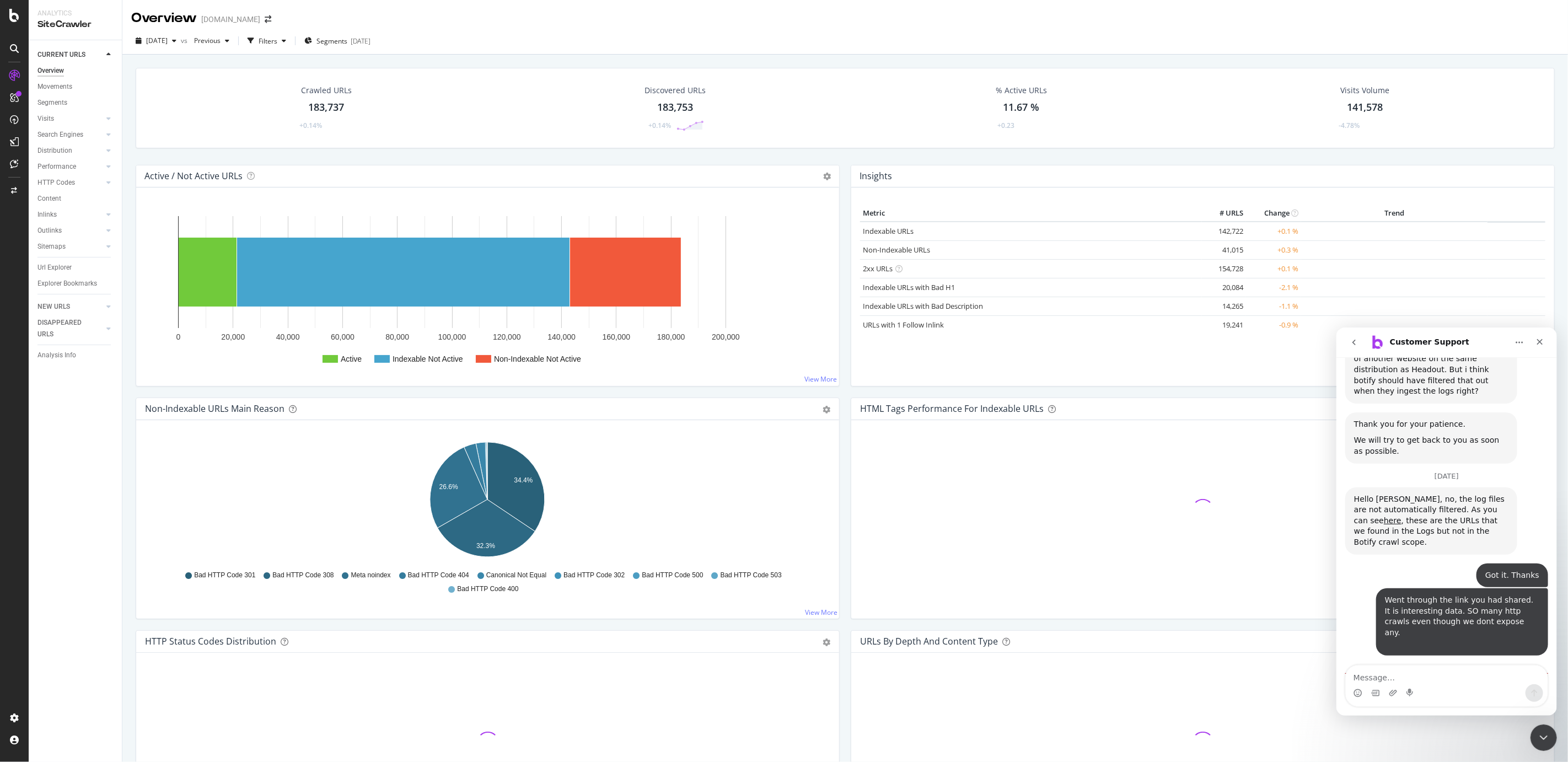
click at [1390, 670] on textarea "Message…" at bounding box center [1446, 674] width 202 height 19
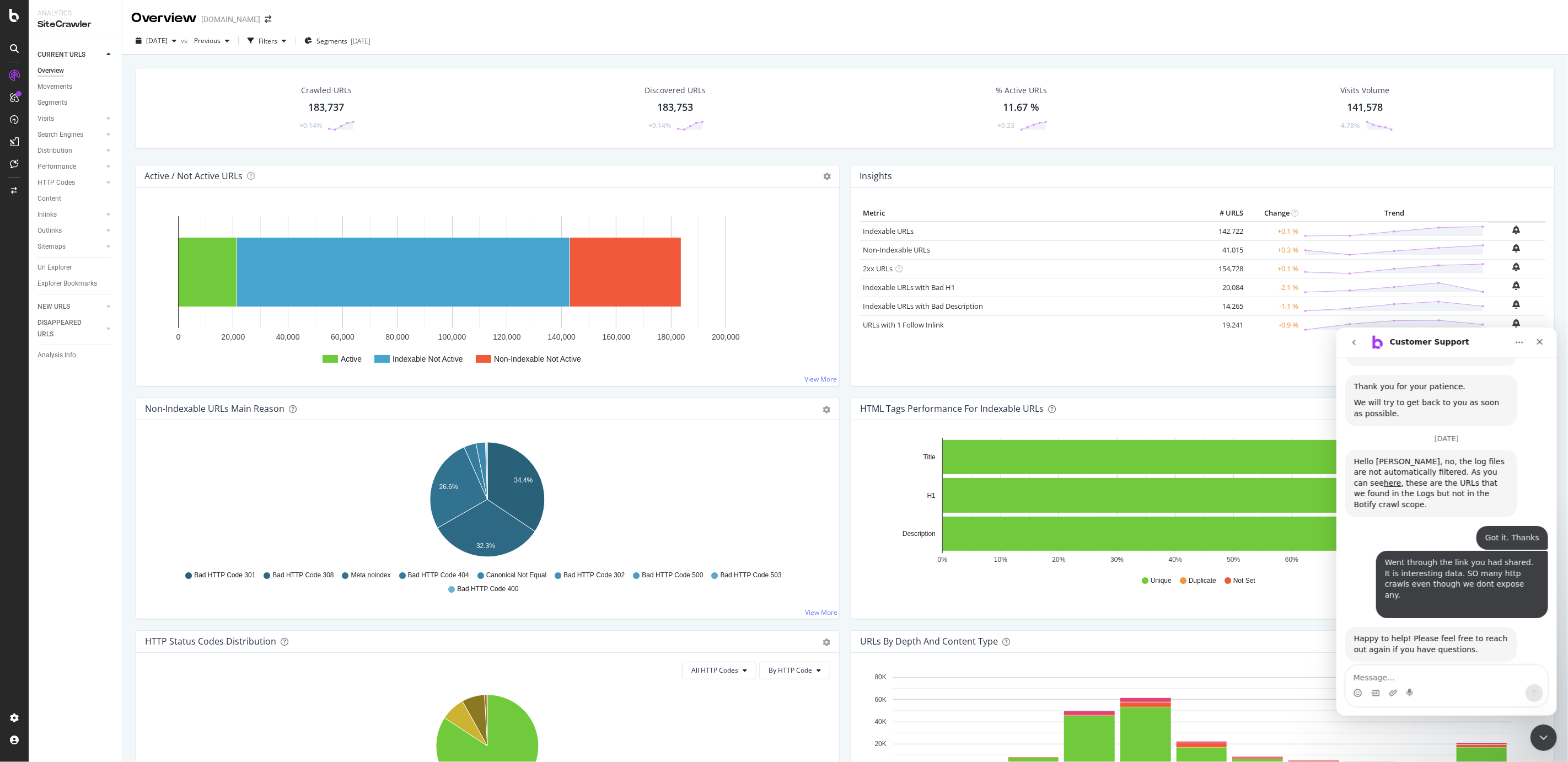
scroll to position [918, 0]
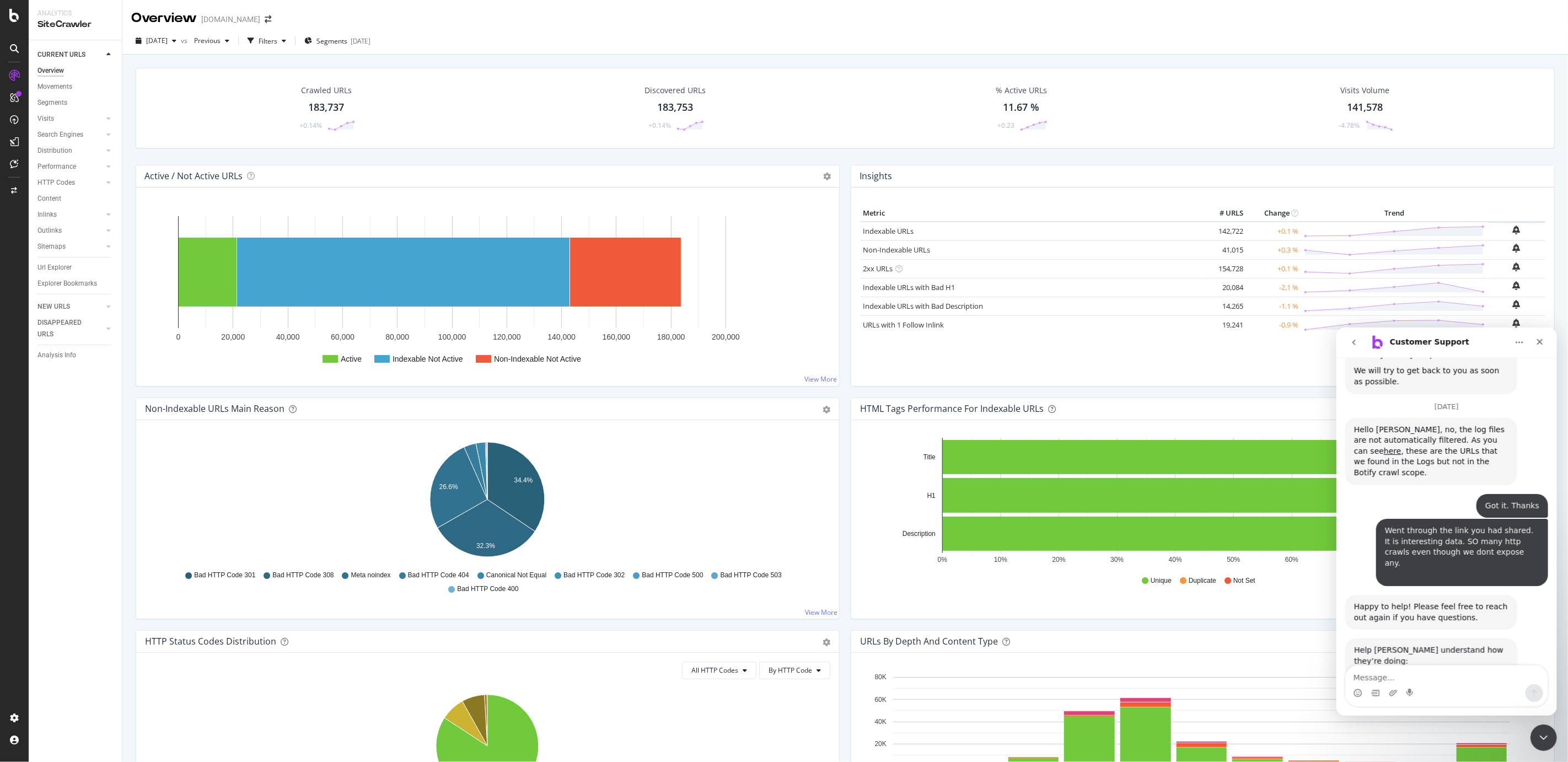
click at [1473, 705] on span "Amazing" at bounding box center [1474, 715] width 20 height 20
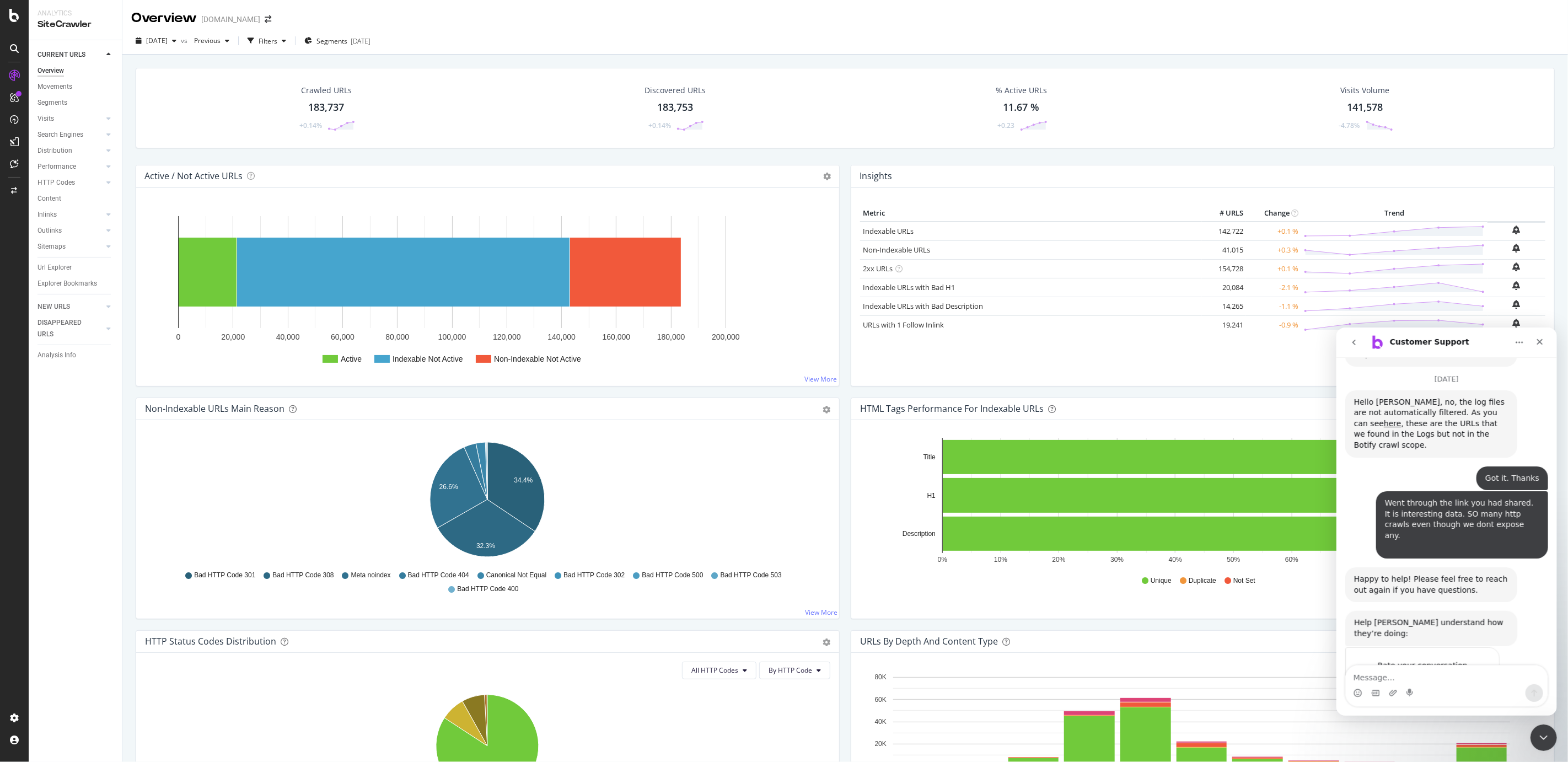
scroll to position [948, 0]
click at [1536, 337] on icon "Close" at bounding box center [1539, 341] width 9 height 9
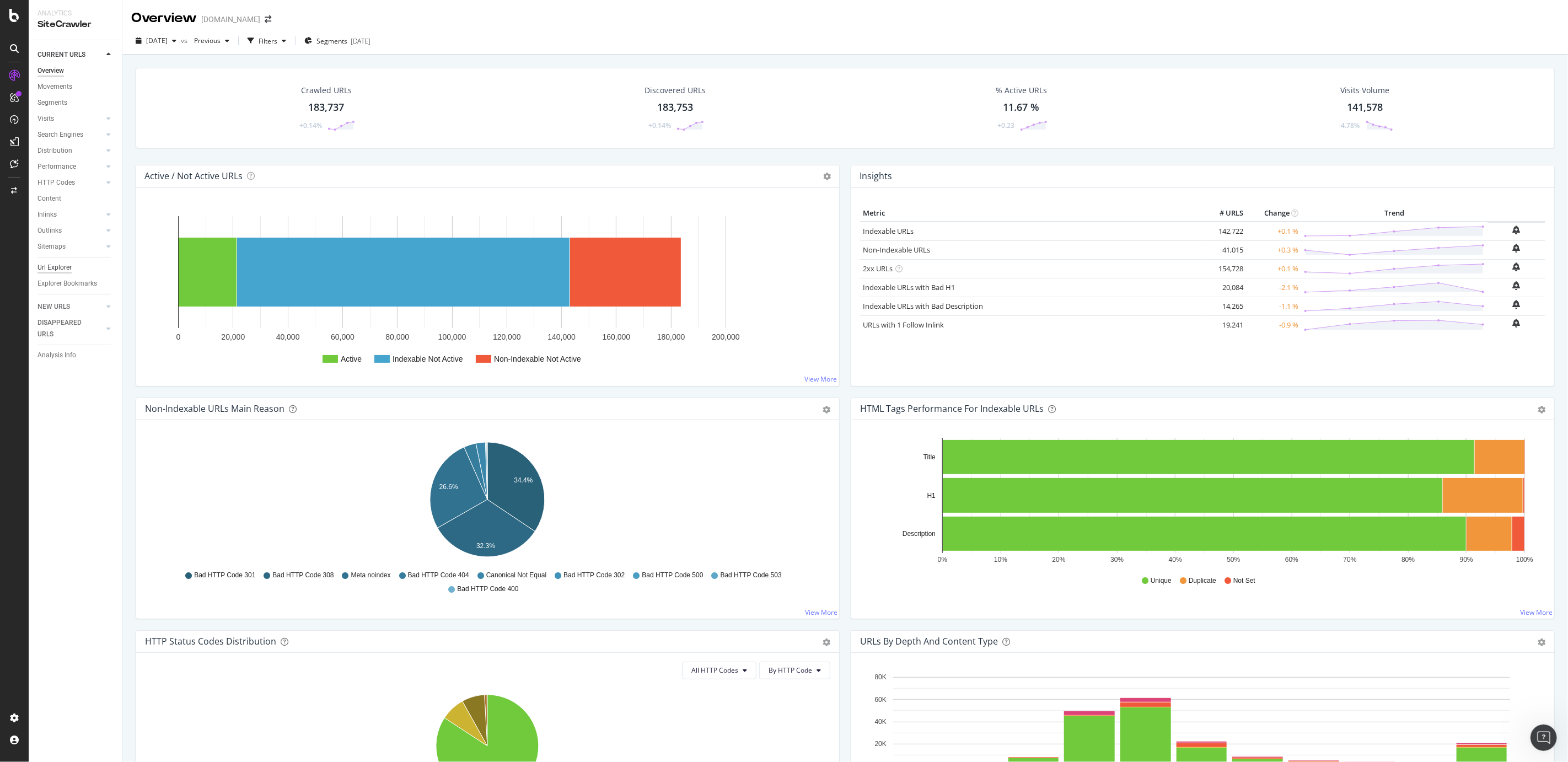
click at [55, 267] on div "Url Explorer" at bounding box center [55, 267] width 34 height 12
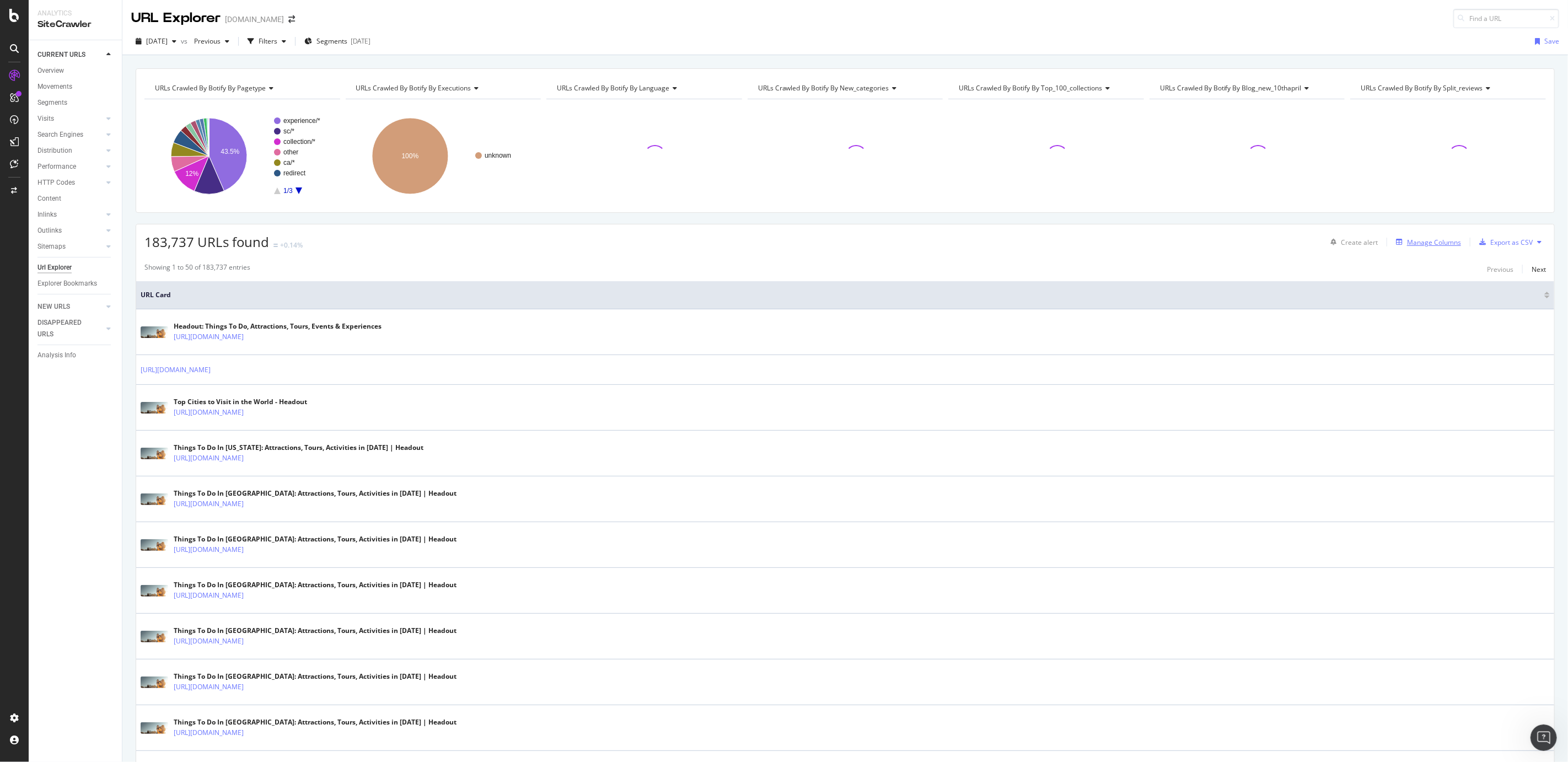
click at [1427, 244] on div "Manage Columns" at bounding box center [1434, 242] width 54 height 9
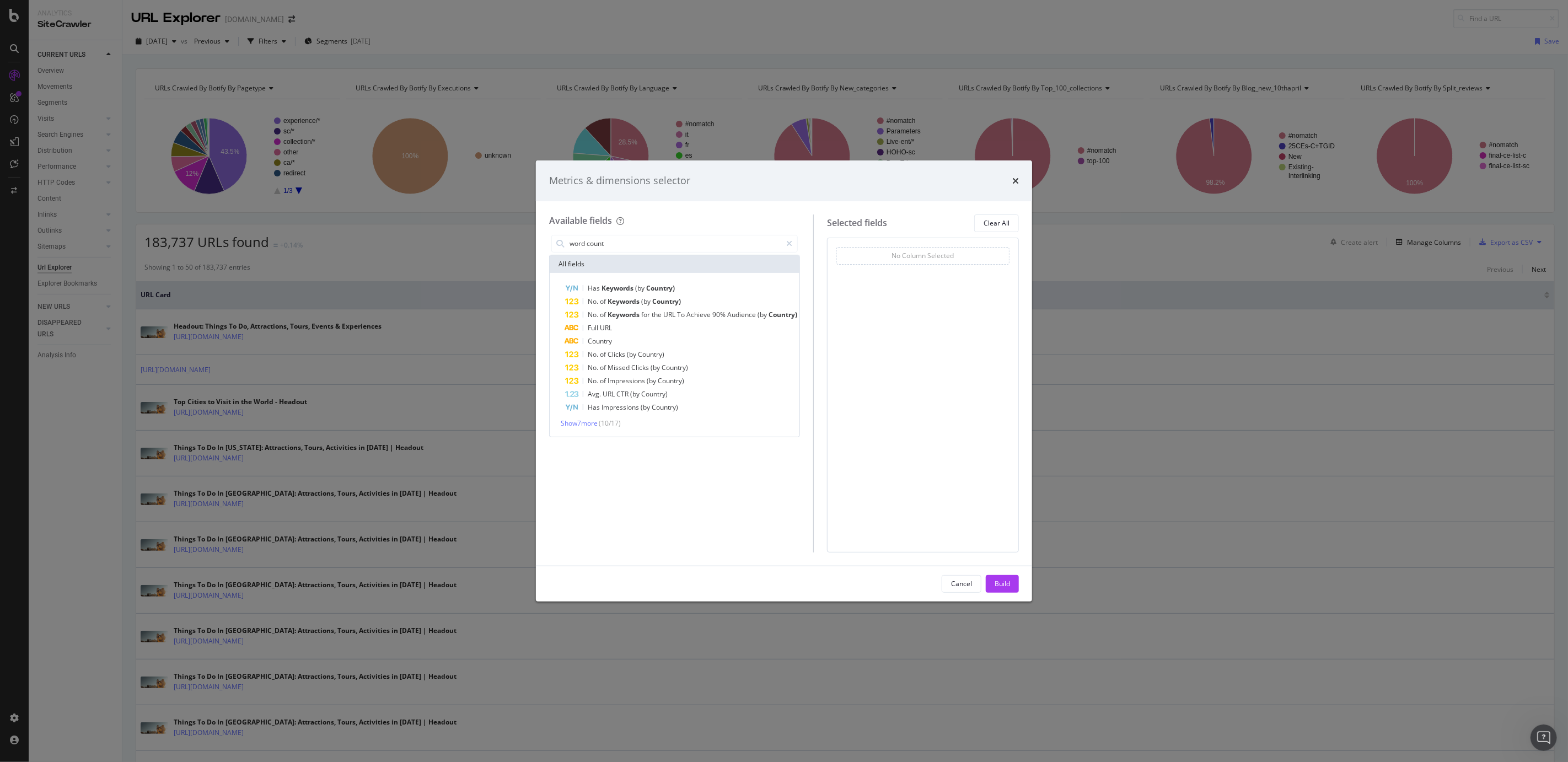
type input "word count"
click at [604, 424] on span "( 10 / 17 )" at bounding box center [610, 422] width 22 height 9
click at [573, 424] on span "Show 7 more" at bounding box center [579, 422] width 37 height 9
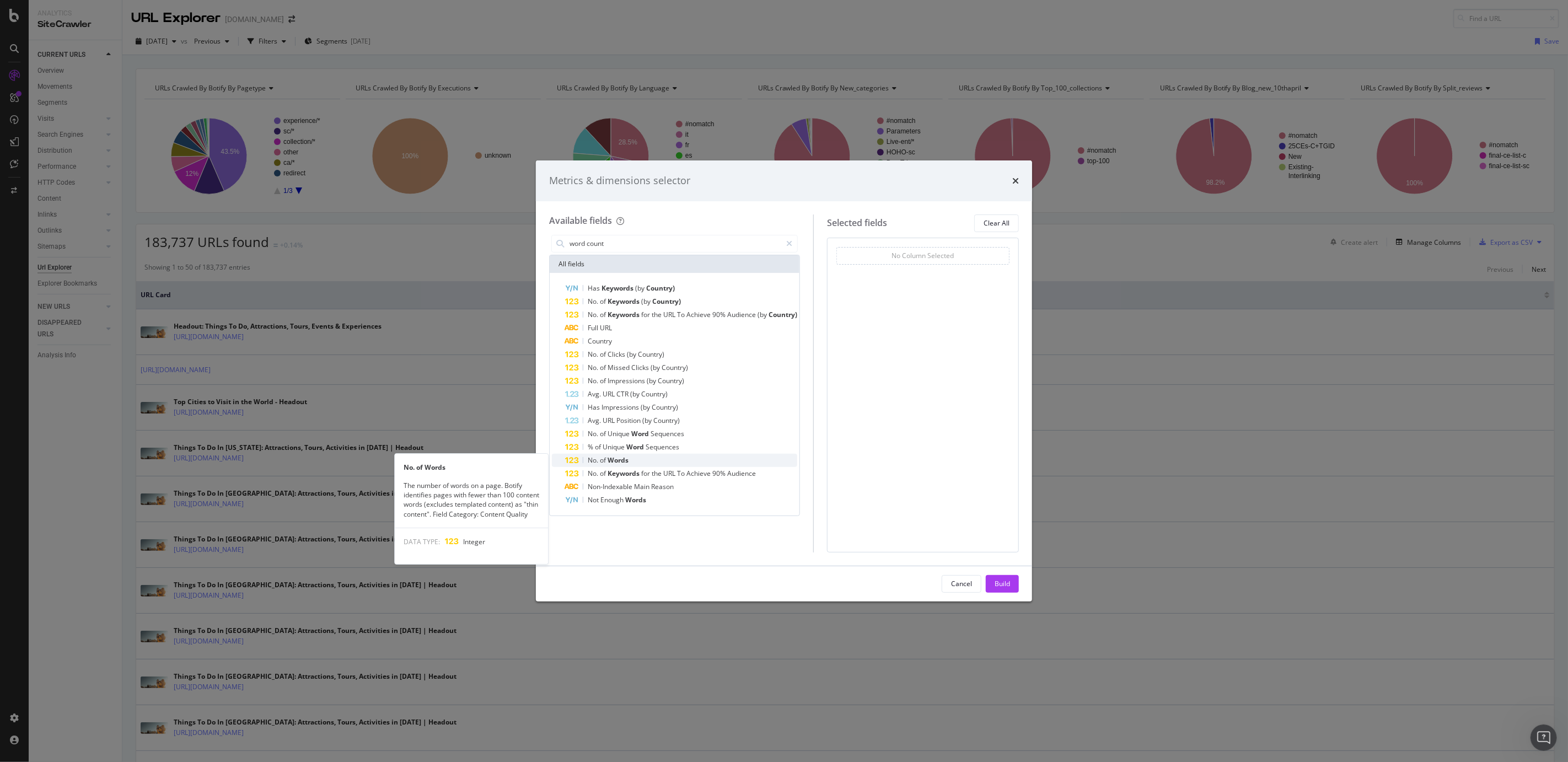
click at [658, 461] on div "No. of Words" at bounding box center [681, 460] width 232 height 13
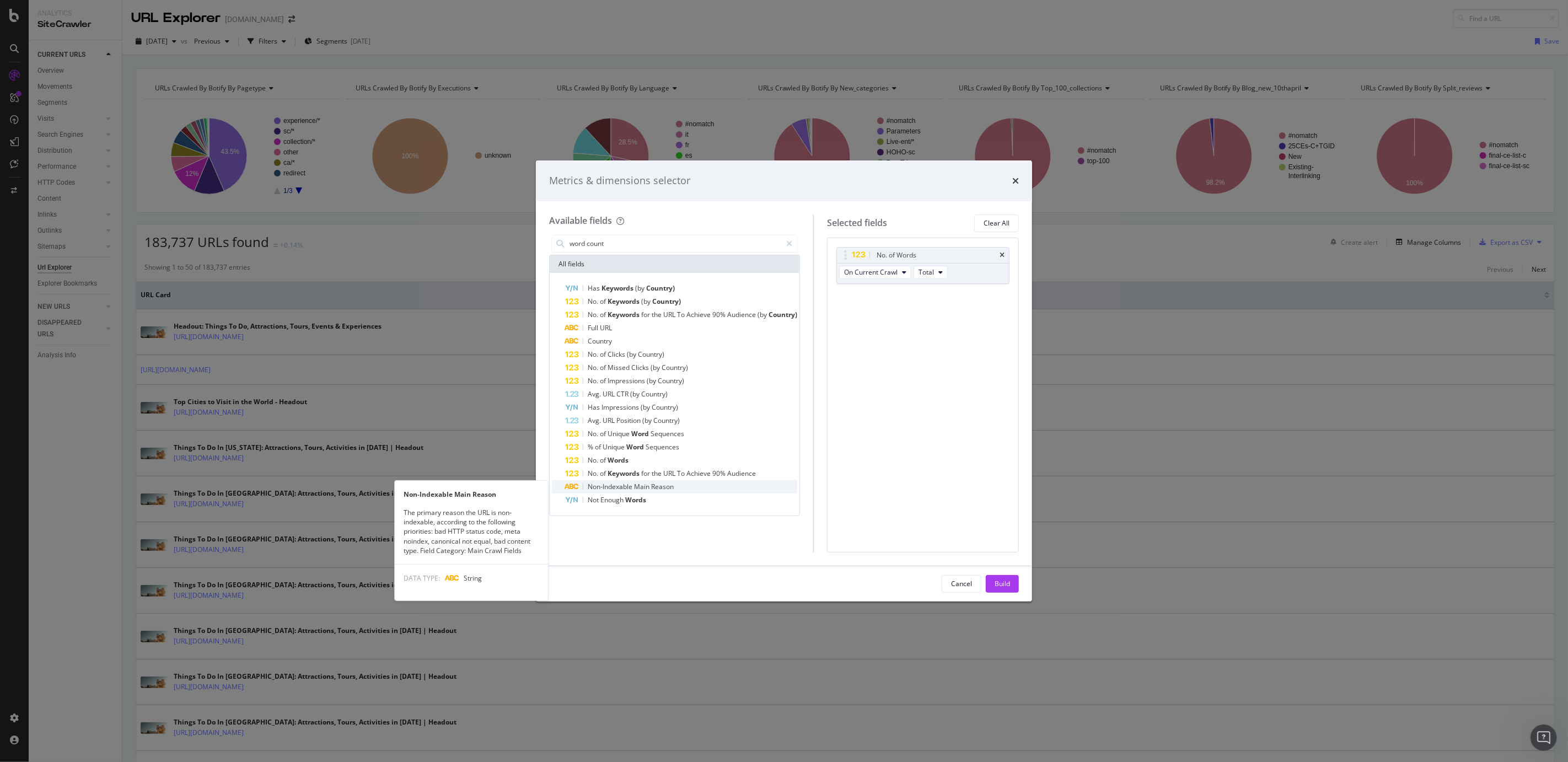
click at [649, 489] on span "Main" at bounding box center [643, 486] width 17 height 9
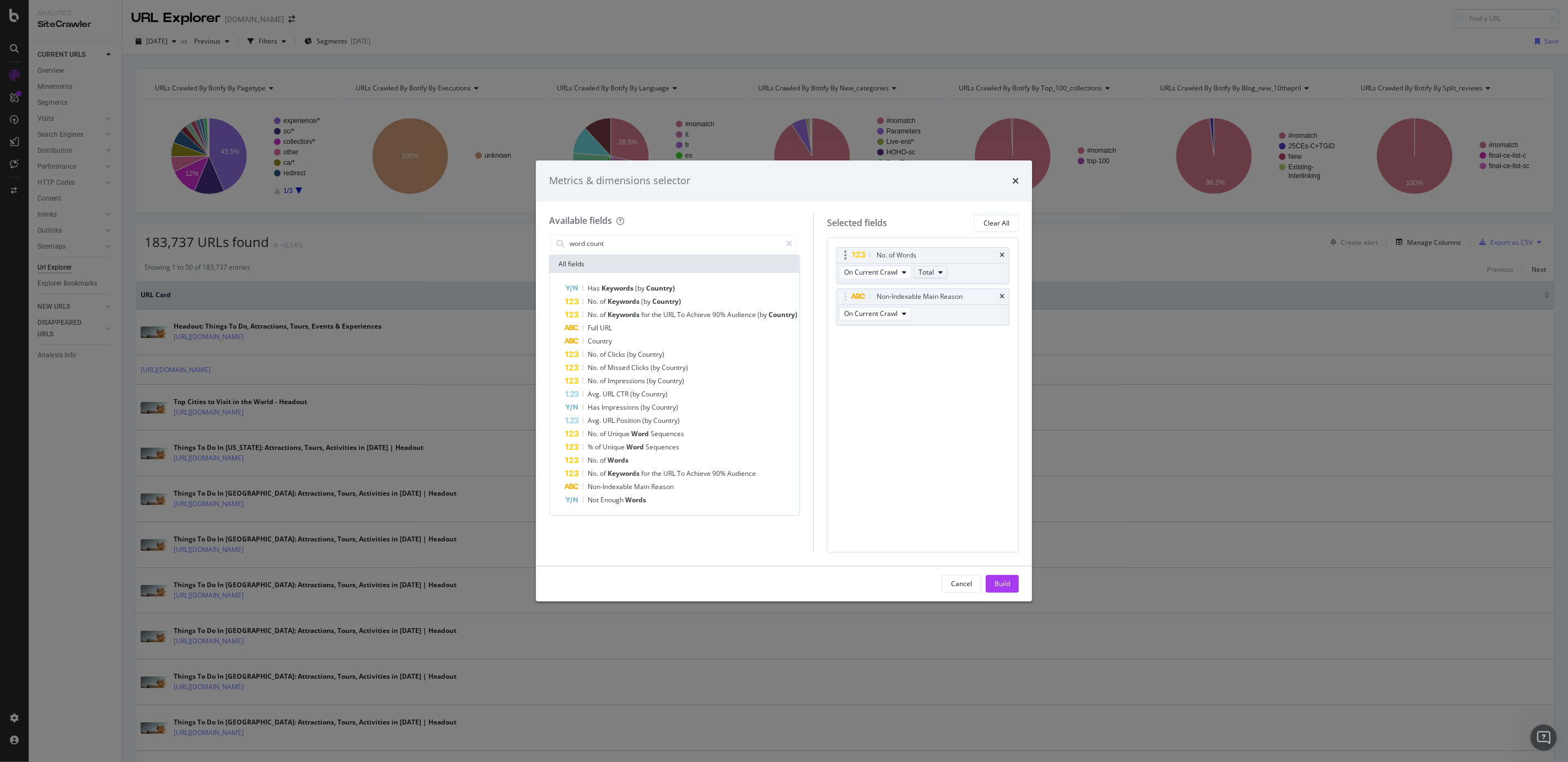
click at [929, 274] on span "Total" at bounding box center [926, 271] width 15 height 9
click at [914, 398] on div "No. of Words On Current Crawl Total Non-Indexable Main Reason On Current Crawl …" at bounding box center [923, 394] width 192 height 315
click at [583, 244] on input "word count" at bounding box center [675, 243] width 213 height 16
click at [582, 244] on input "word count" at bounding box center [675, 243] width 213 height 16
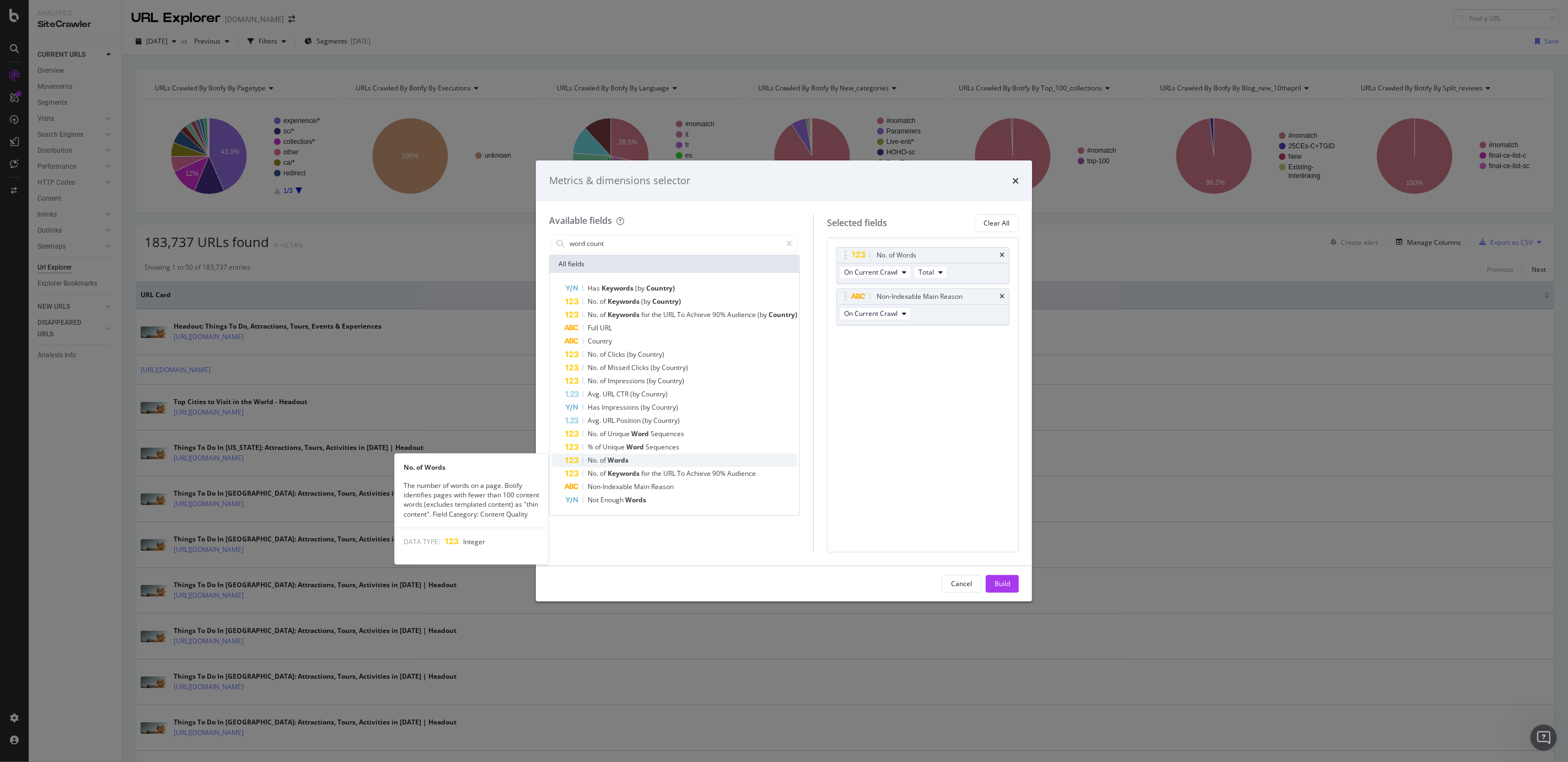
click at [623, 456] on span "Words" at bounding box center [618, 460] width 21 height 9
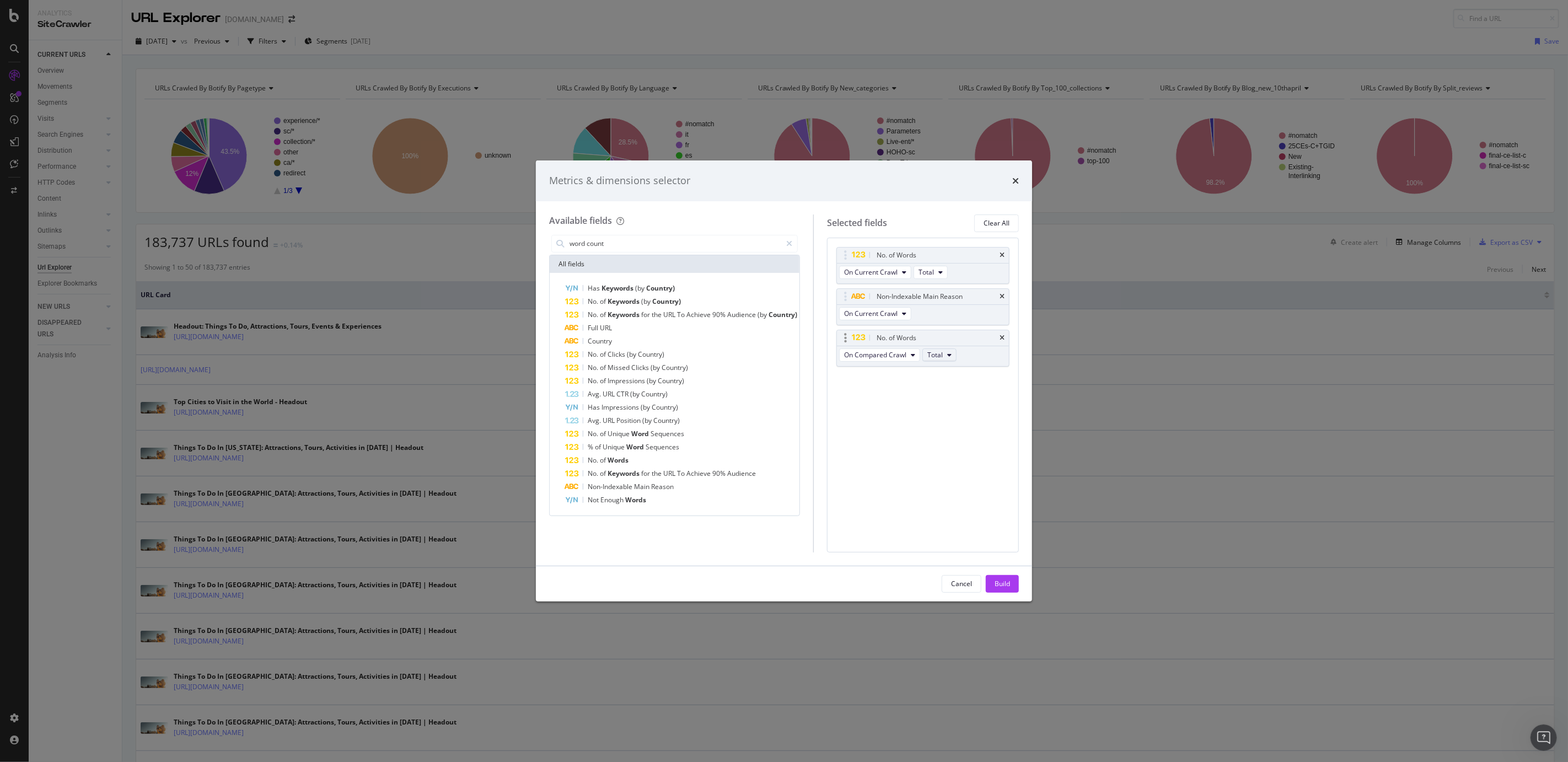
click at [943, 357] on span "Total" at bounding box center [934, 354] width 15 height 9
click at [944, 396] on span "Template" at bounding box center [948, 395] width 29 height 10
click at [883, 399] on div "No. of Words On Current Crawl Total Non-Indexable Main Reason On Current Crawl …" at bounding box center [923, 394] width 192 height 315
click at [863, 352] on span "On Compared Crawl" at bounding box center [875, 354] width 62 height 9
click at [864, 377] on span "On Current Crawl" at bounding box center [881, 375] width 63 height 10
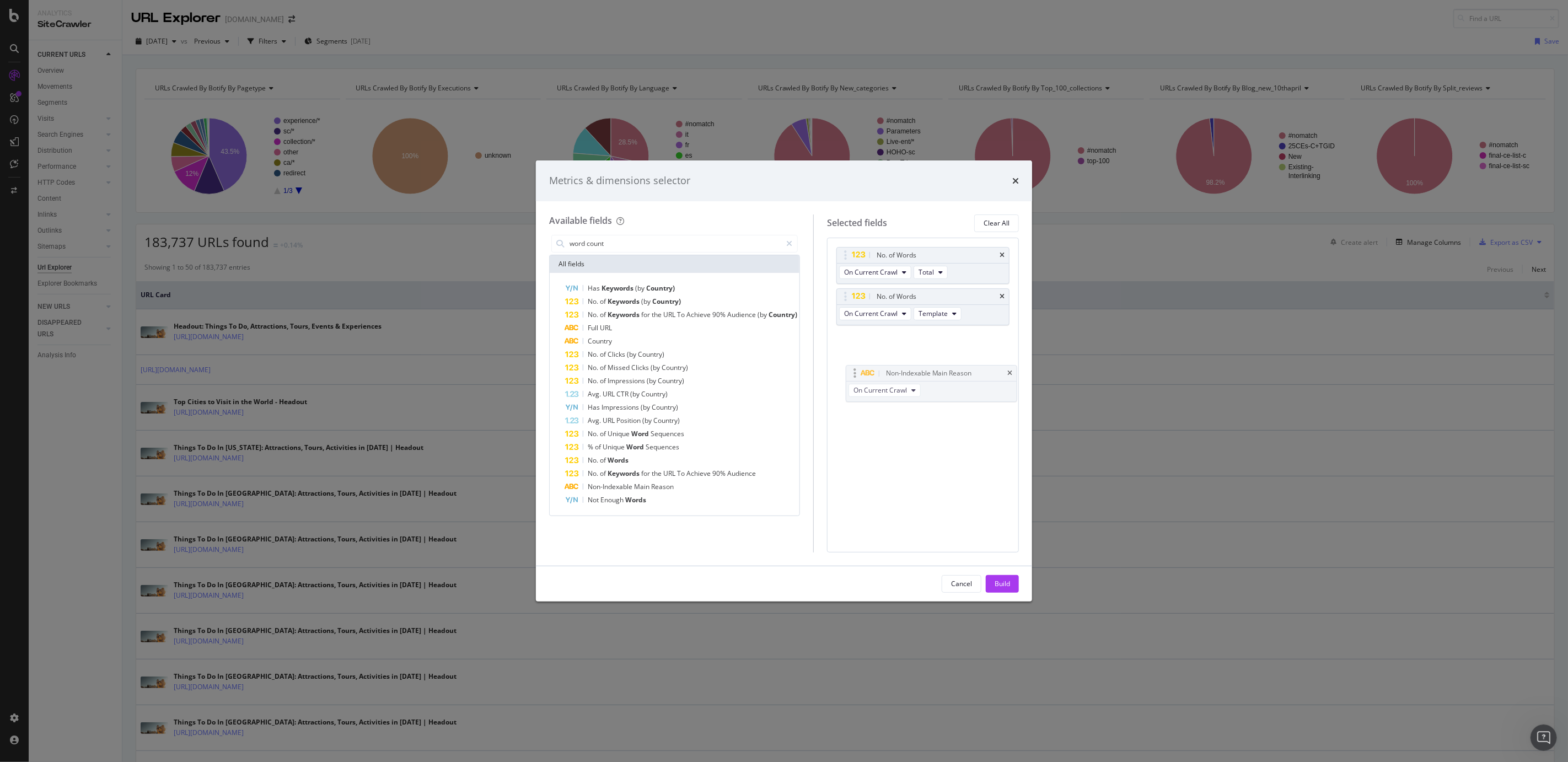
drag, startPoint x: 957, startPoint y: 295, endPoint x: 964, endPoint y: 371, distance: 76.3
click at [787, 242] on div "modal" at bounding box center [789, 243] width 16 height 18
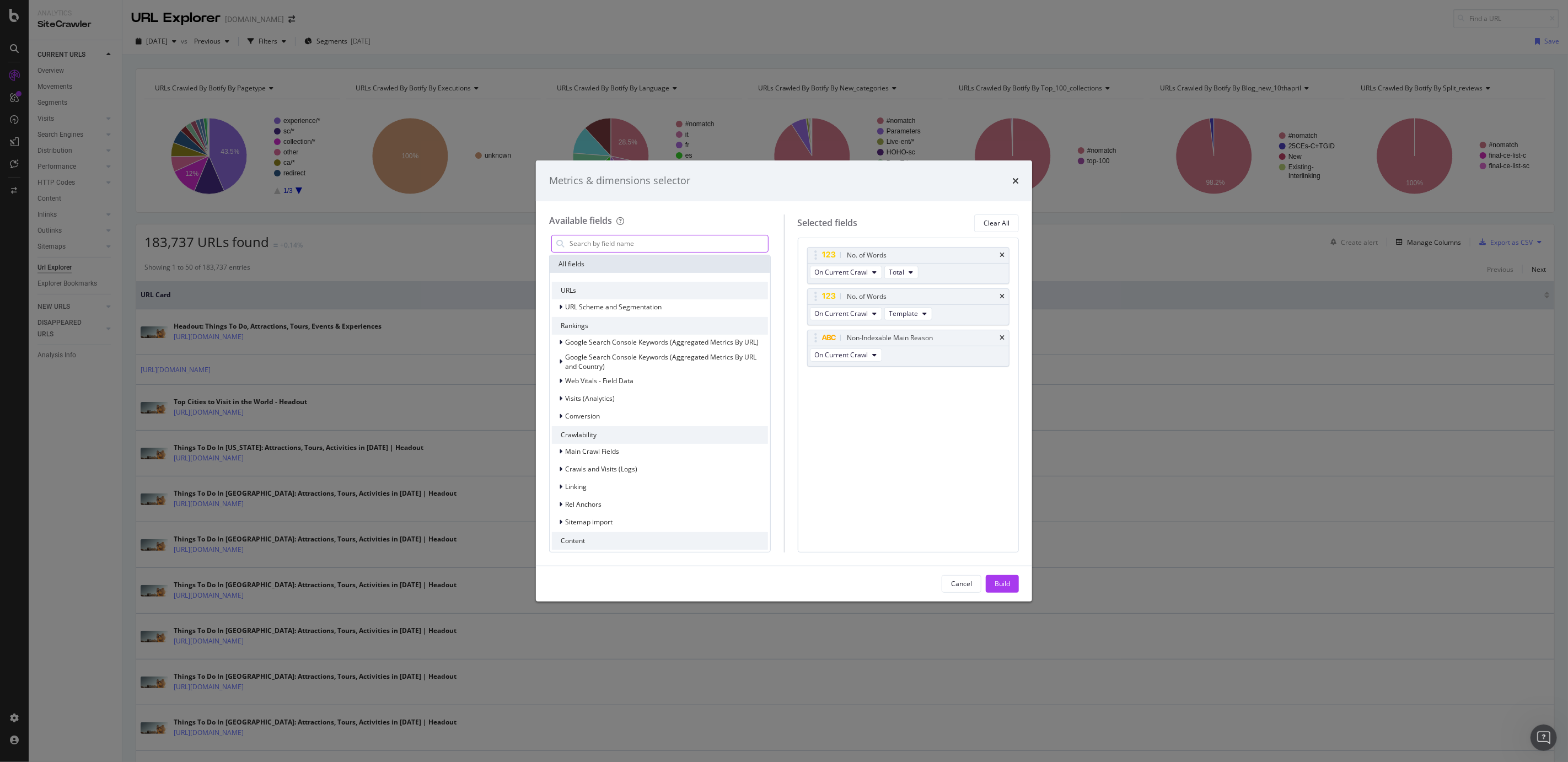
click at [685, 238] on input "modal" at bounding box center [668, 243] width 200 height 16
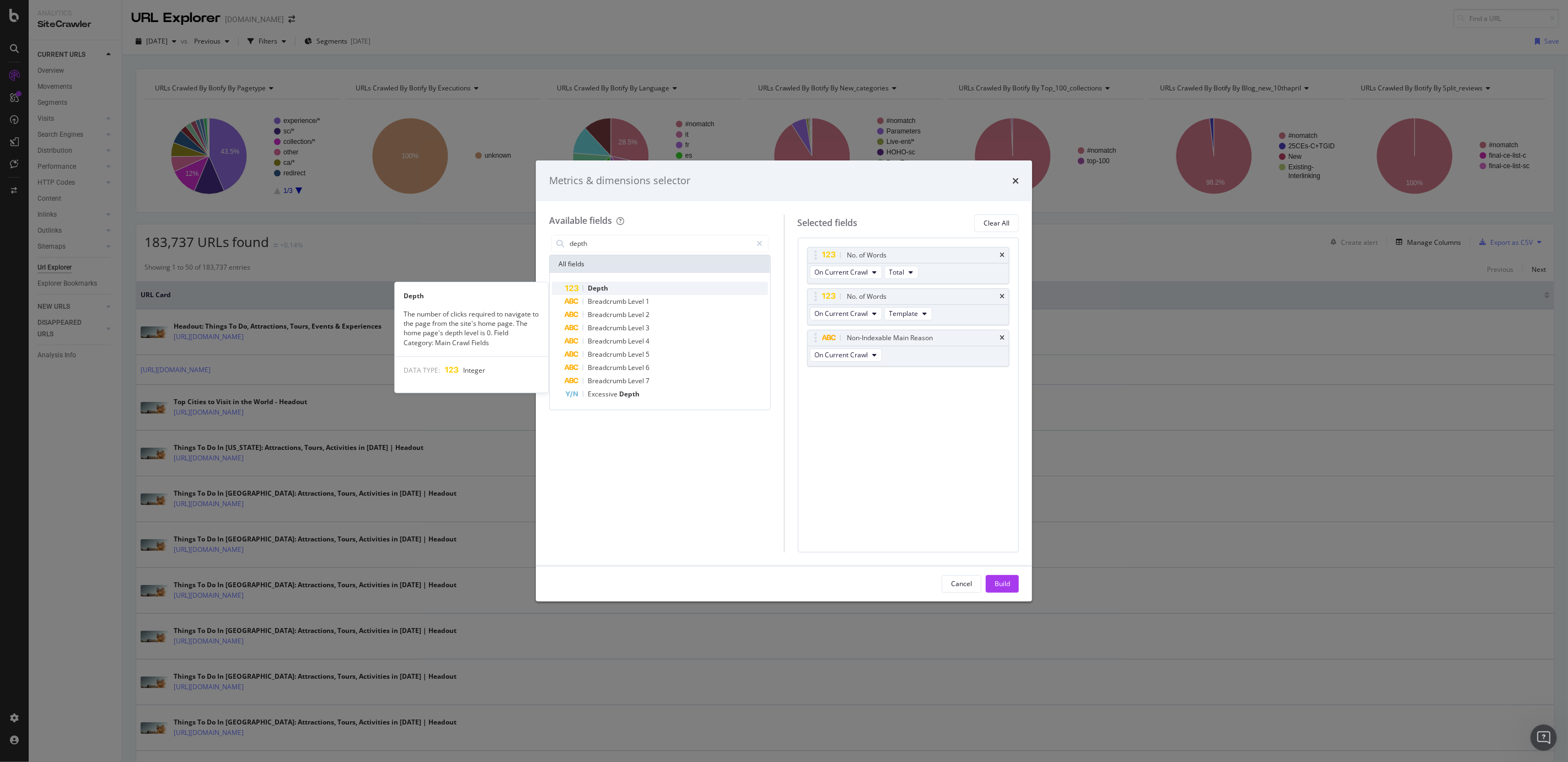
click at [616, 284] on div "Depth" at bounding box center [666, 288] width 203 height 13
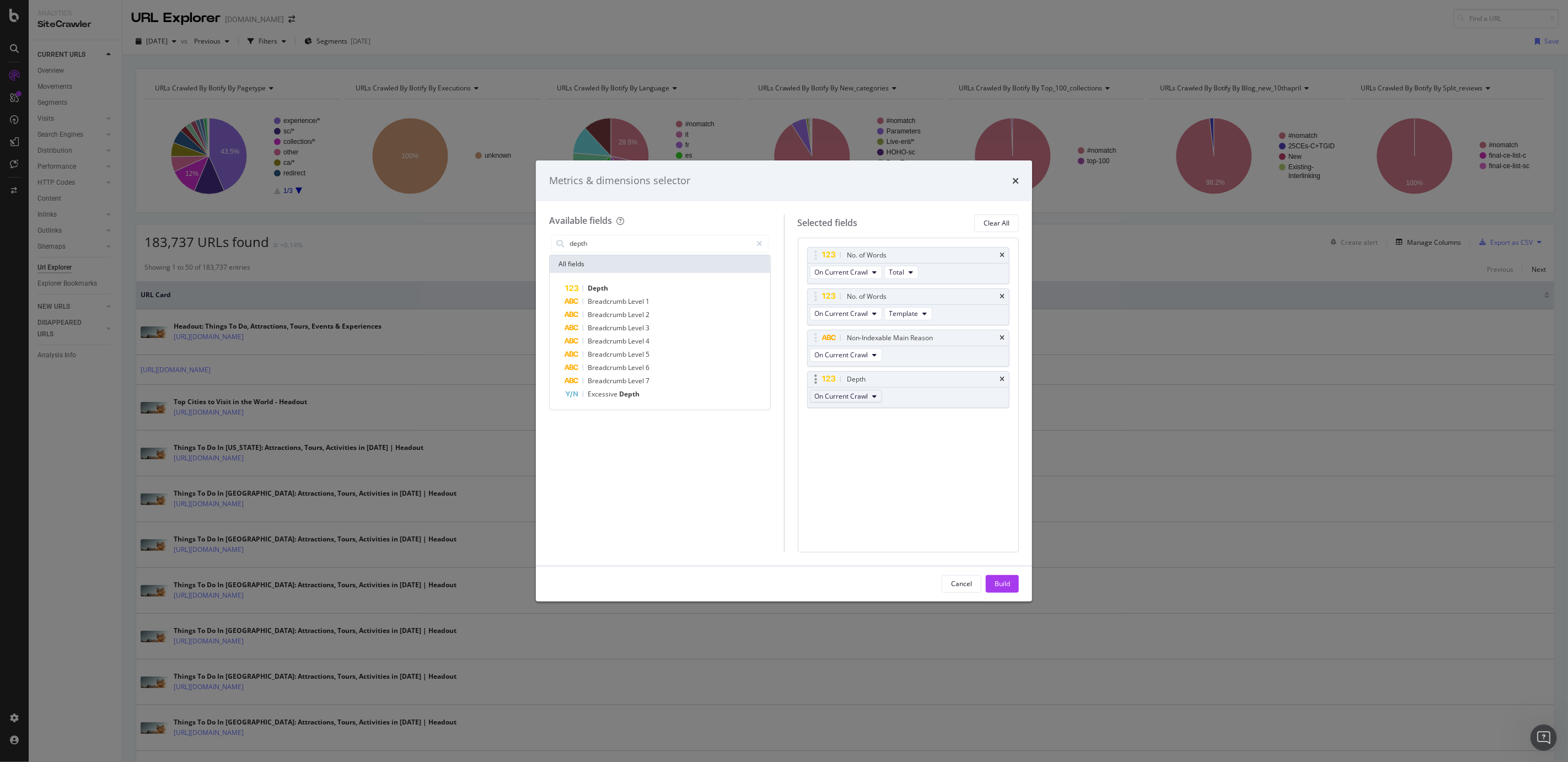
click at [827, 396] on span "On Current Crawl" at bounding box center [842, 396] width 54 height 9
click at [593, 247] on input "depth" at bounding box center [660, 243] width 184 height 16
type input "inter"
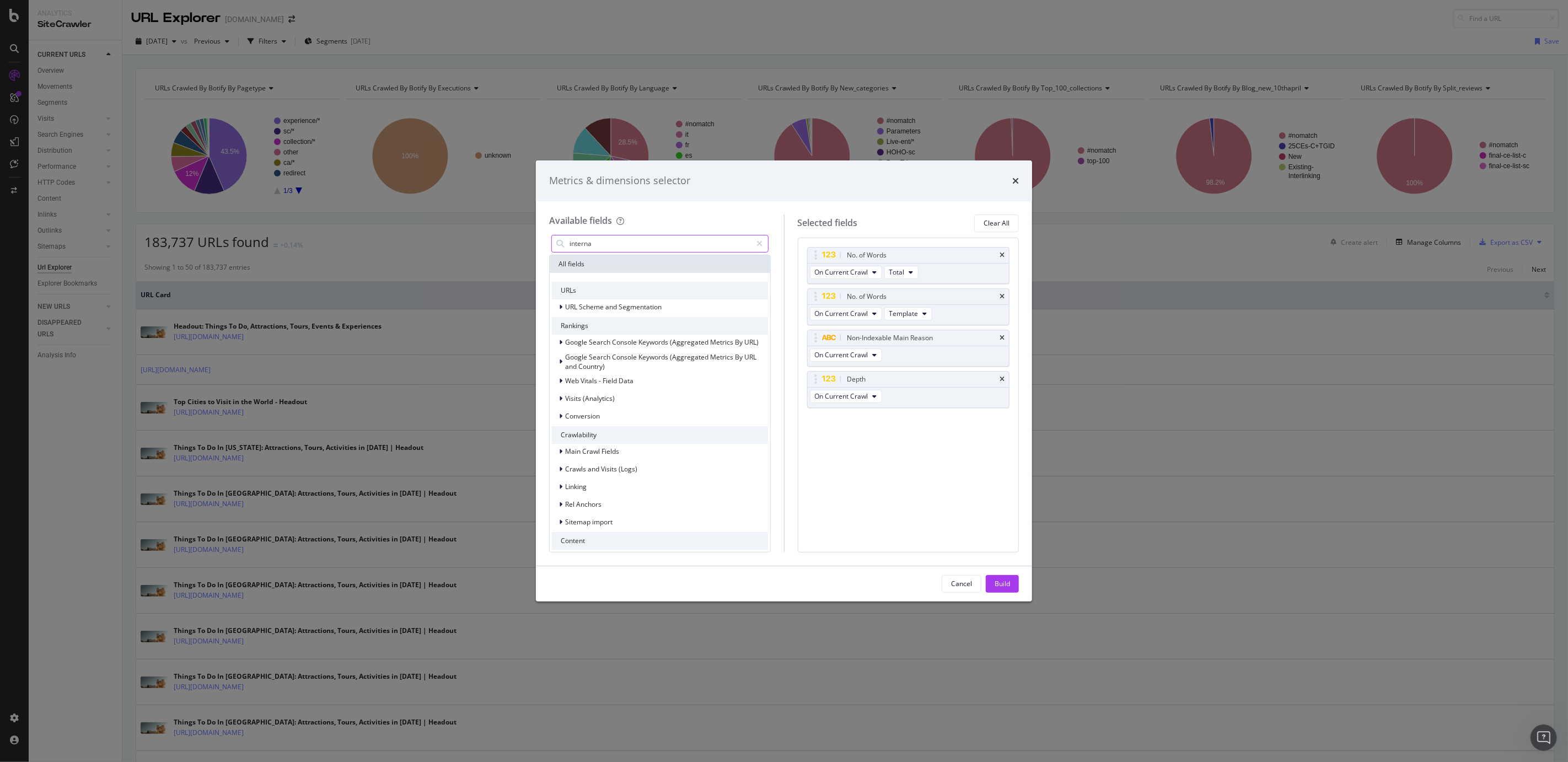
type input "internal"
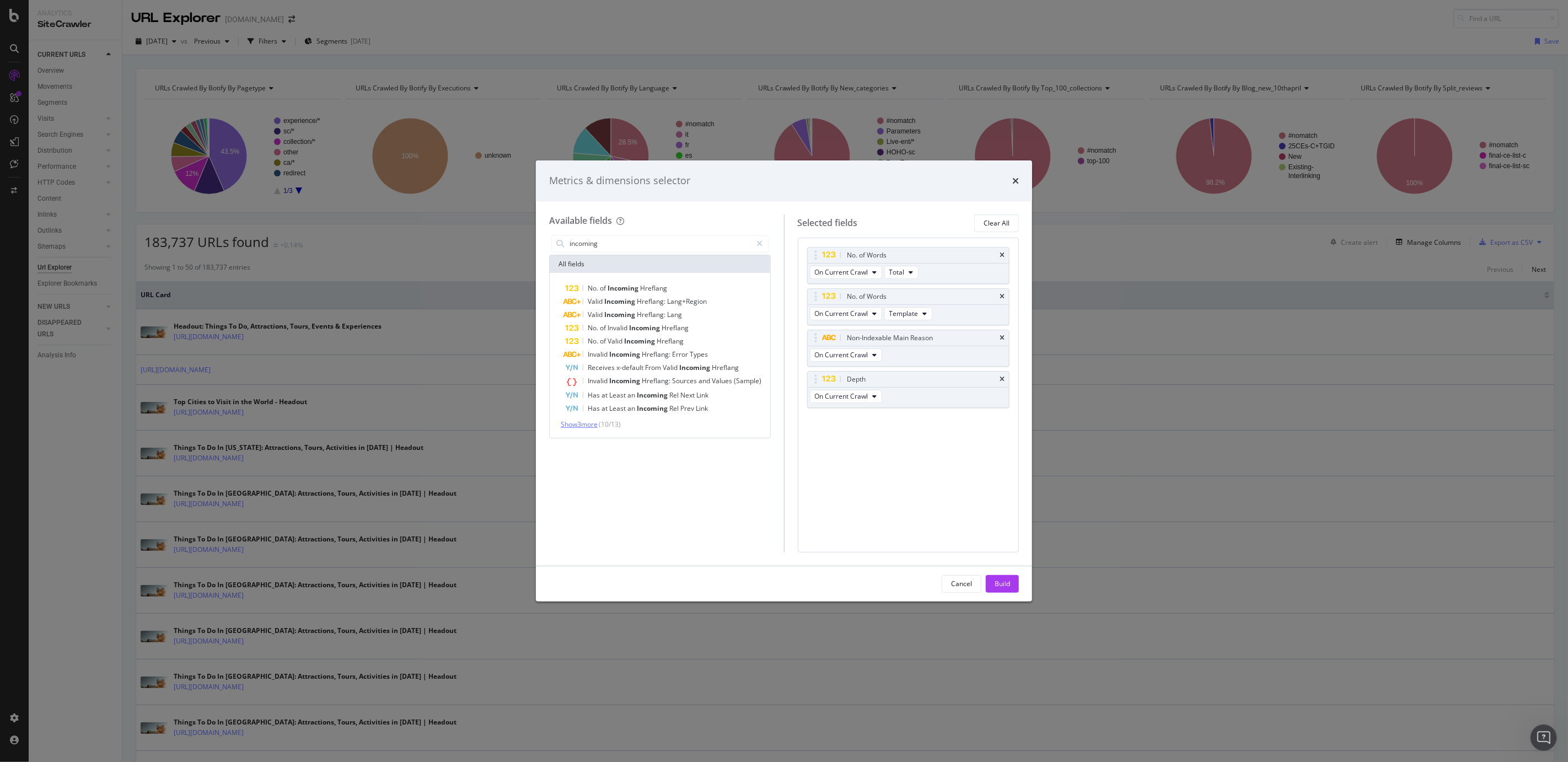
click at [589, 428] on span "Show 3 more" at bounding box center [579, 424] width 37 height 9
click at [583, 243] on input "incoming" at bounding box center [660, 243] width 184 height 16
type input "intern"
click at [597, 417] on div "Sample of Internal Outlinks Internal Pagerank Internal Outlinks - Has rel="nofo…" at bounding box center [660, 355] width 216 height 147
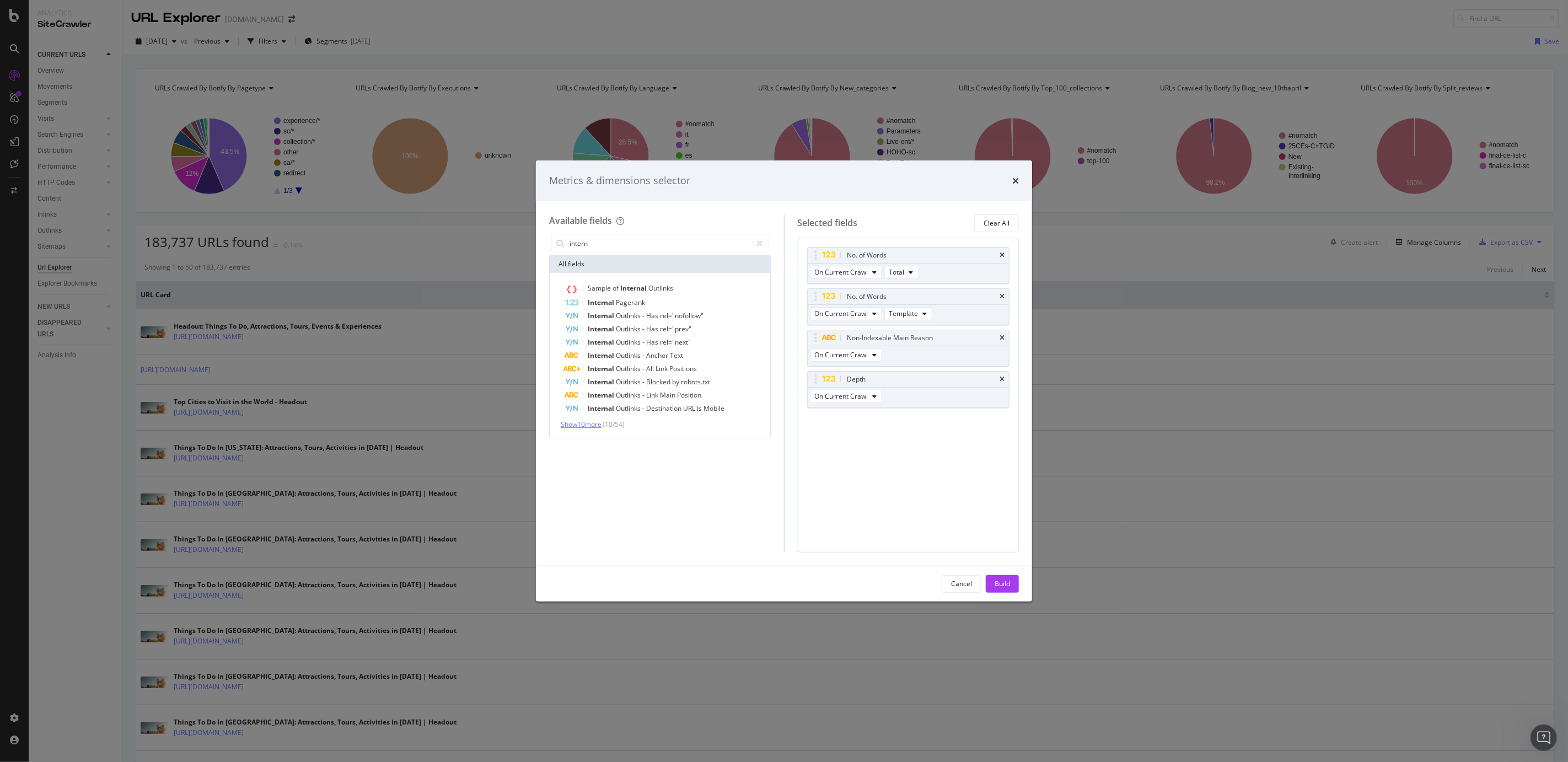
click at [588, 427] on span "Show 10 more" at bounding box center [581, 424] width 41 height 9
click at [590, 248] on input "intern" at bounding box center [660, 243] width 184 height 16
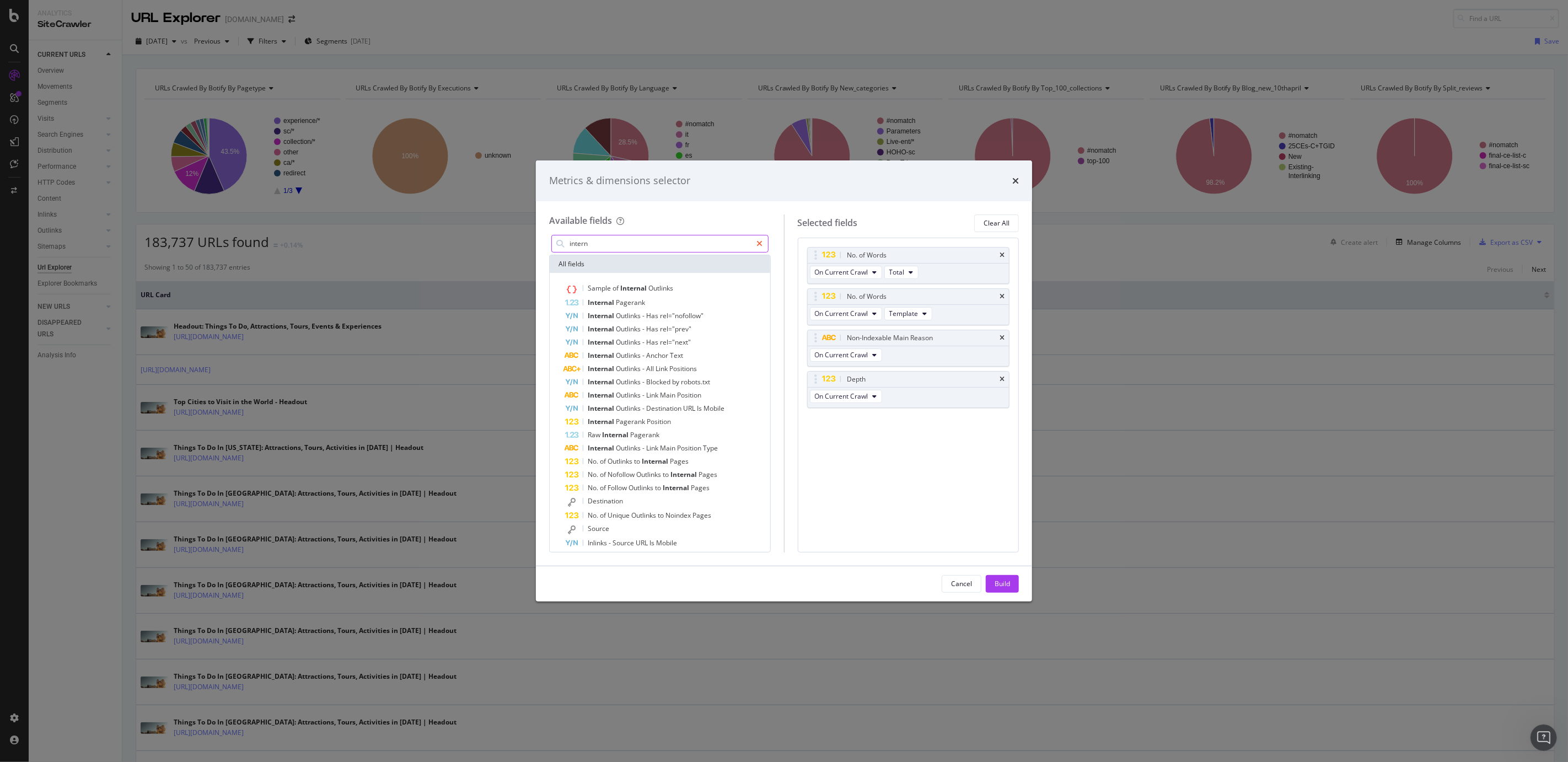
click at [757, 243] on icon "modal" at bounding box center [760, 243] width 6 height 8
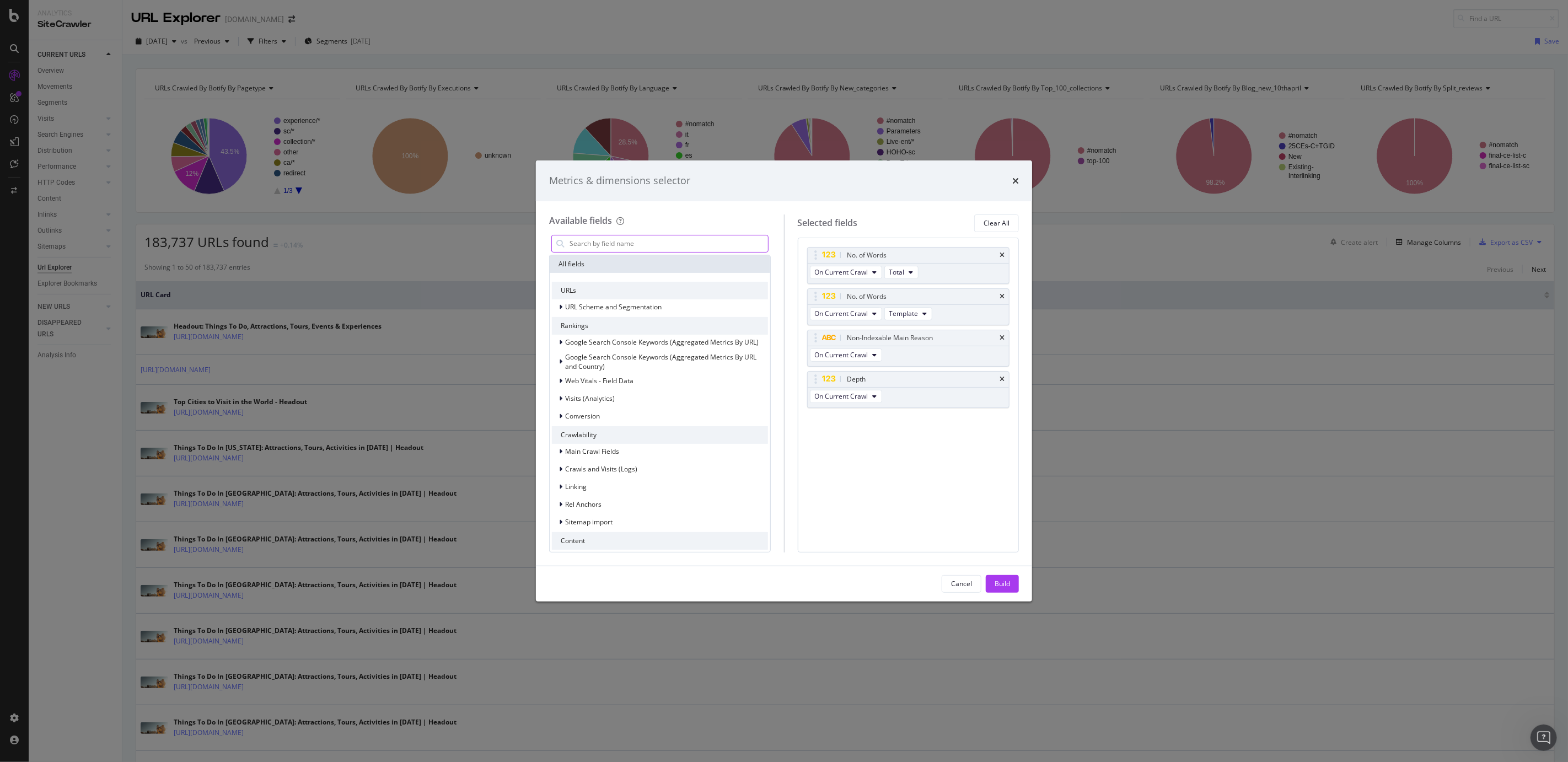
click at [693, 243] on input "modal" at bounding box center [668, 243] width 200 height 16
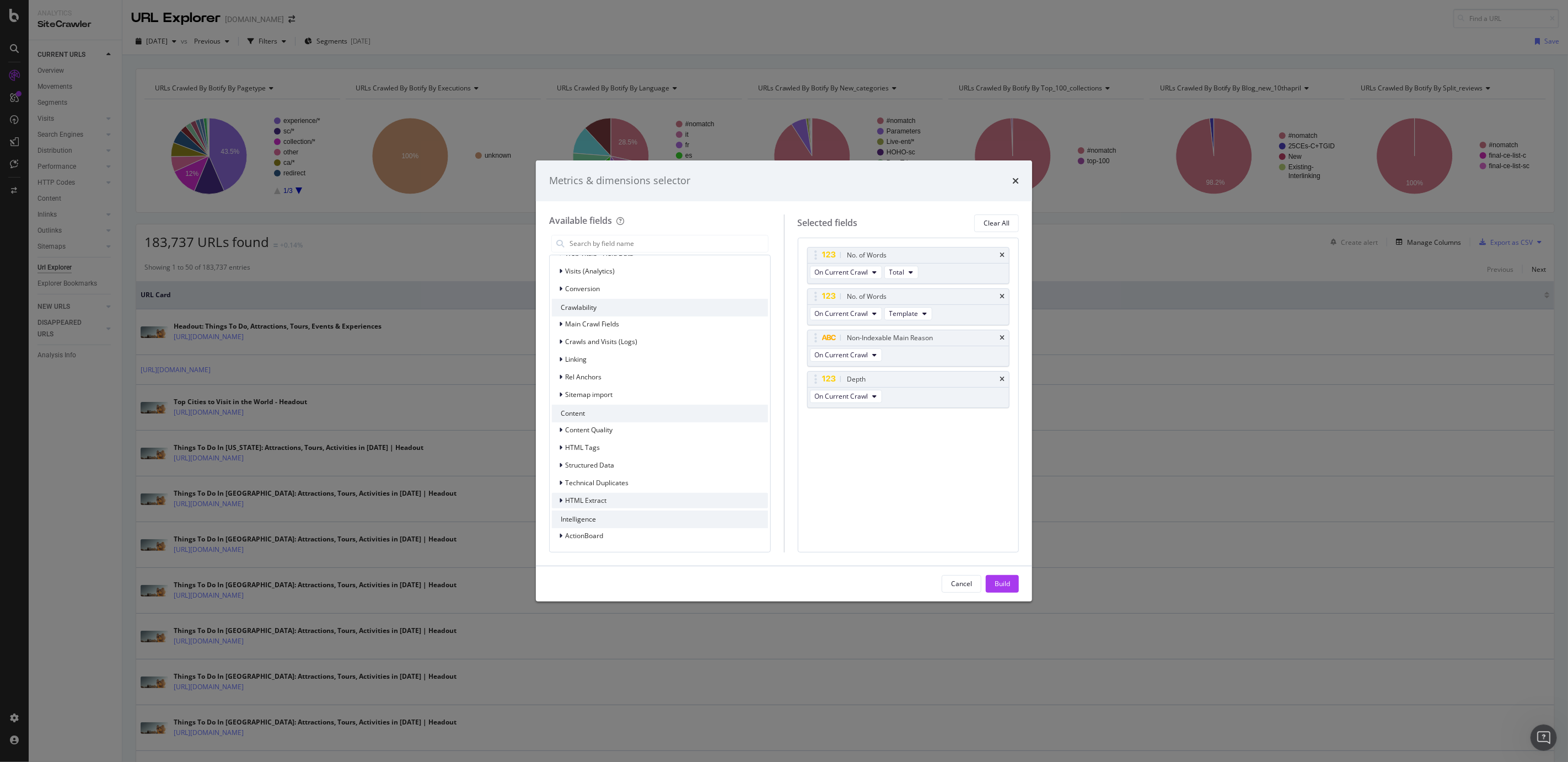
click at [598, 500] on span "HTML Extract" at bounding box center [586, 500] width 41 height 9
click at [598, 479] on span "Technical Duplicates" at bounding box center [597, 482] width 63 height 9
click at [593, 470] on div "Structured Data" at bounding box center [583, 465] width 62 height 11
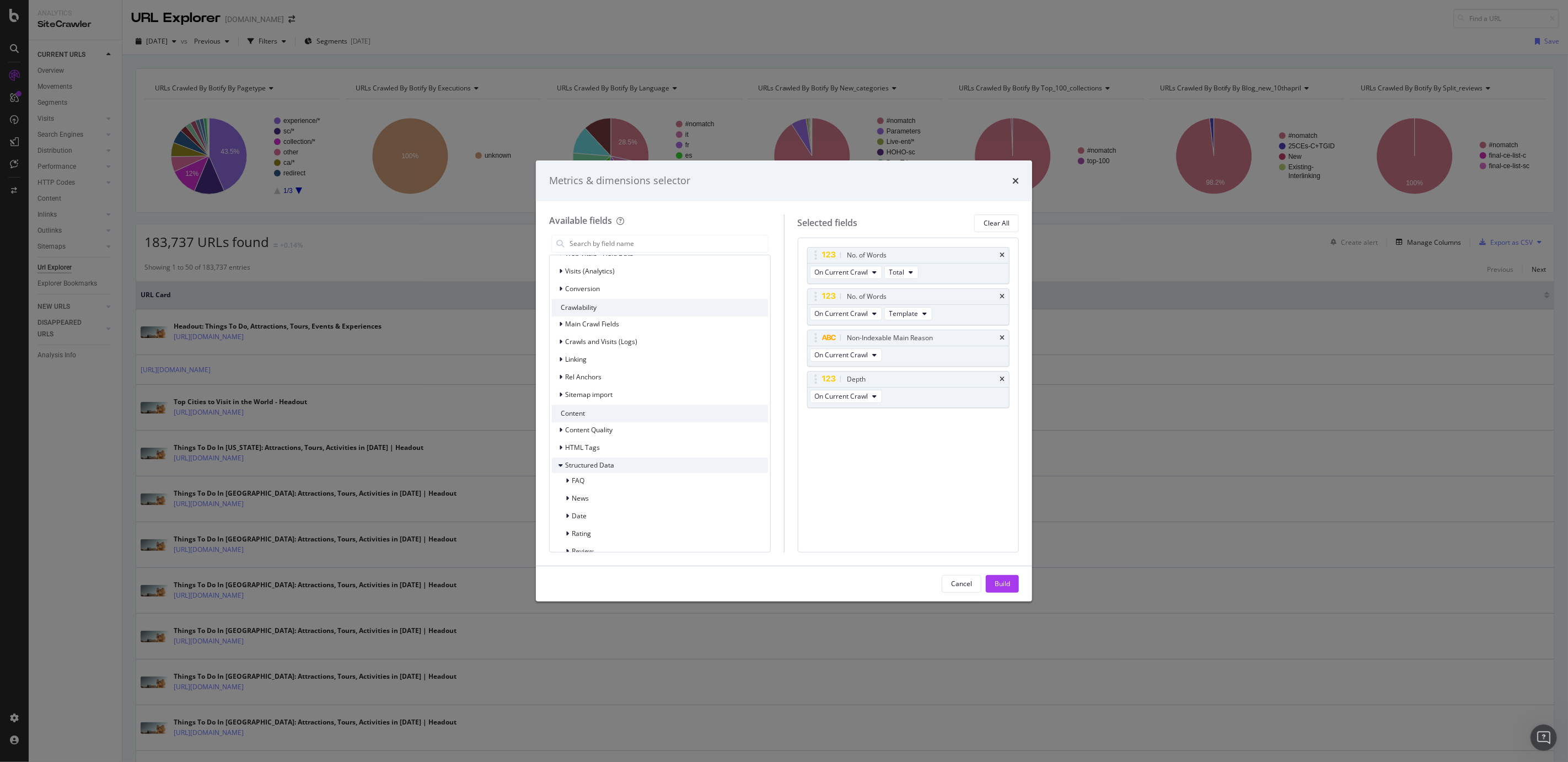
click at [593, 470] on div "Structured Data" at bounding box center [583, 465] width 62 height 11
click at [590, 451] on span "HTML Tags" at bounding box center [582, 447] width 35 height 9
click at [592, 434] on span "Content Quality" at bounding box center [589, 429] width 47 height 9
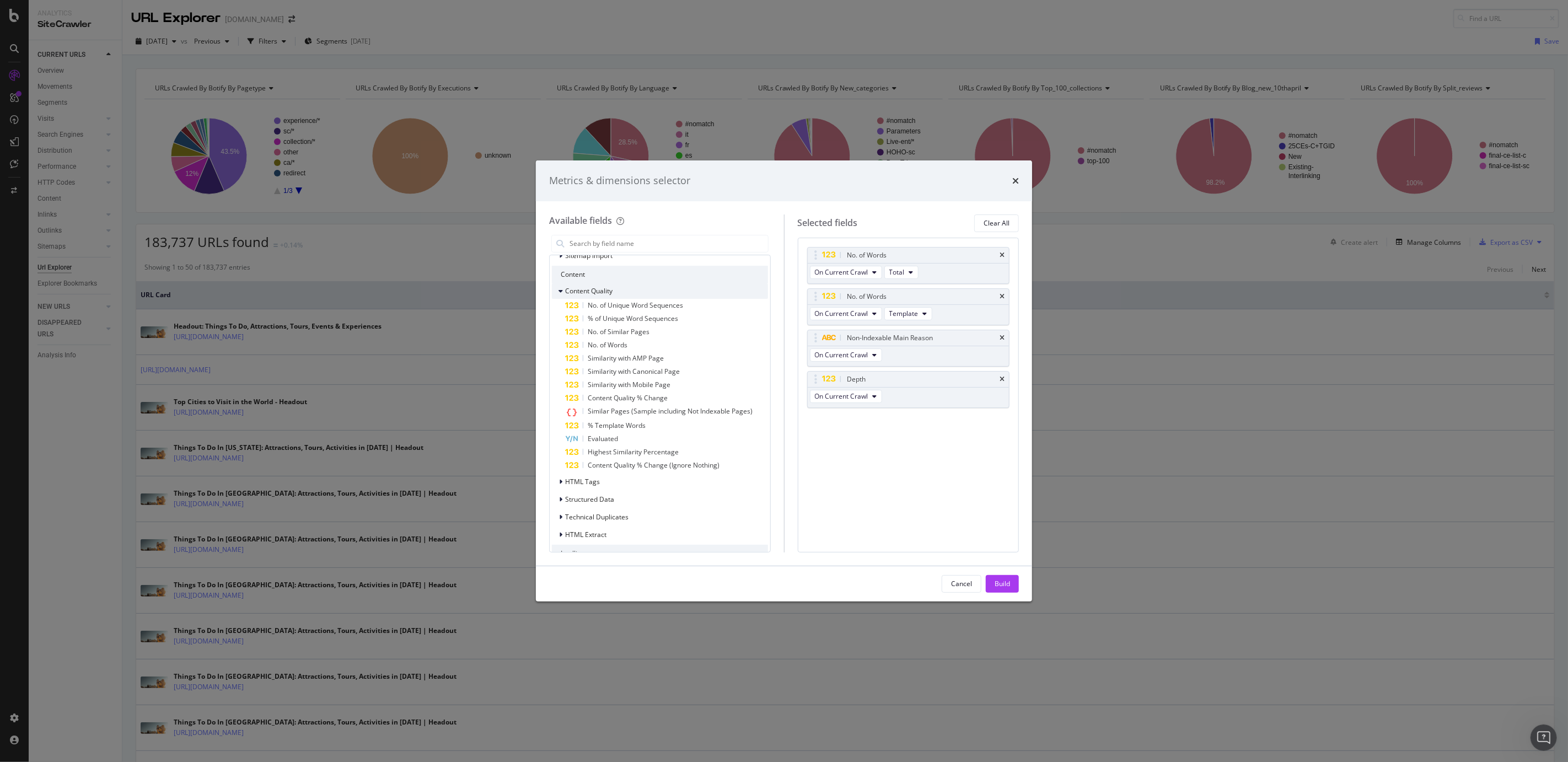
scroll to position [267, 0]
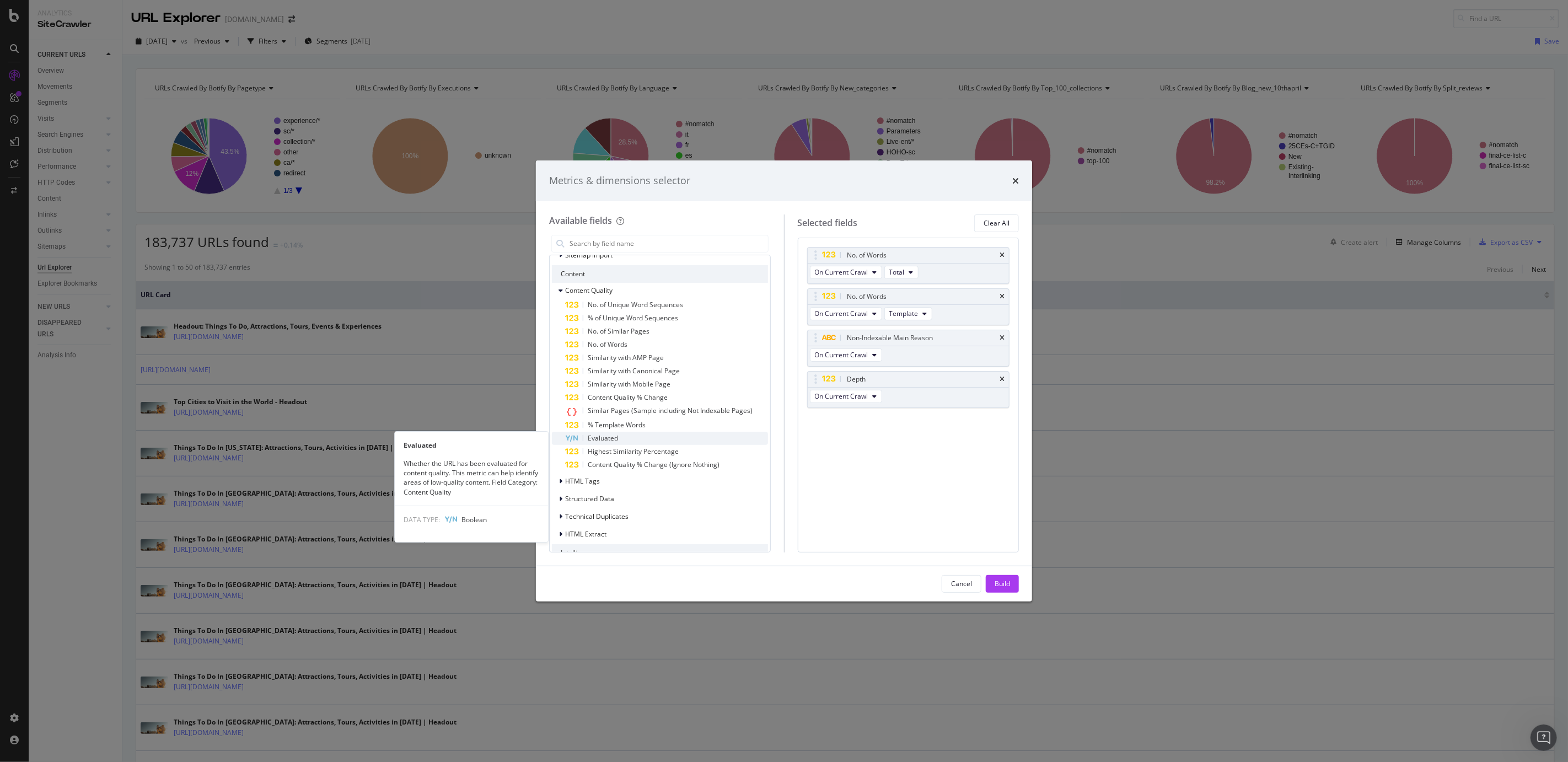
click at [611, 441] on span "Evaluated" at bounding box center [603, 438] width 30 height 9
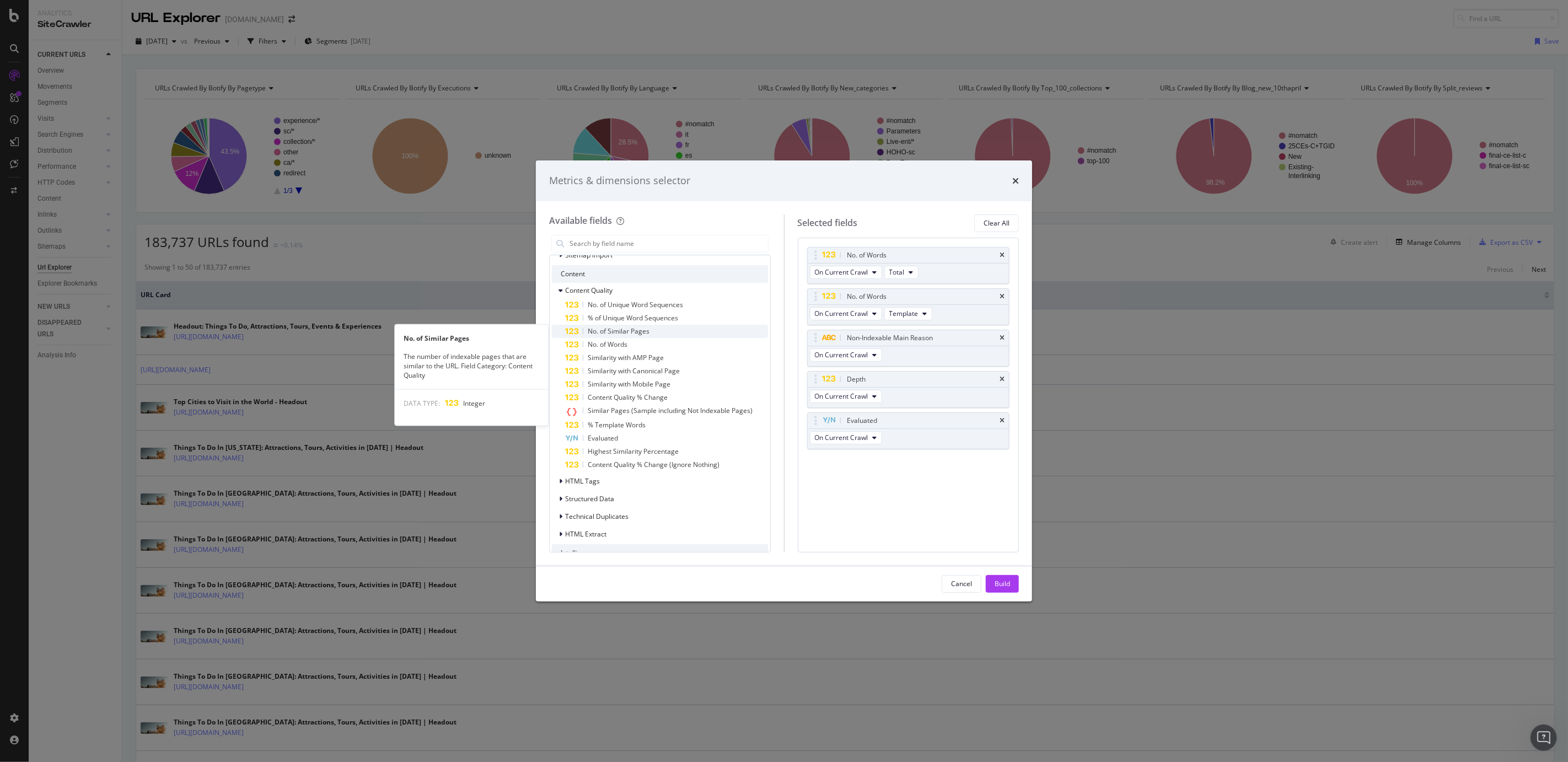
click at [611, 329] on span "No. of Similar Pages" at bounding box center [618, 330] width 61 height 9
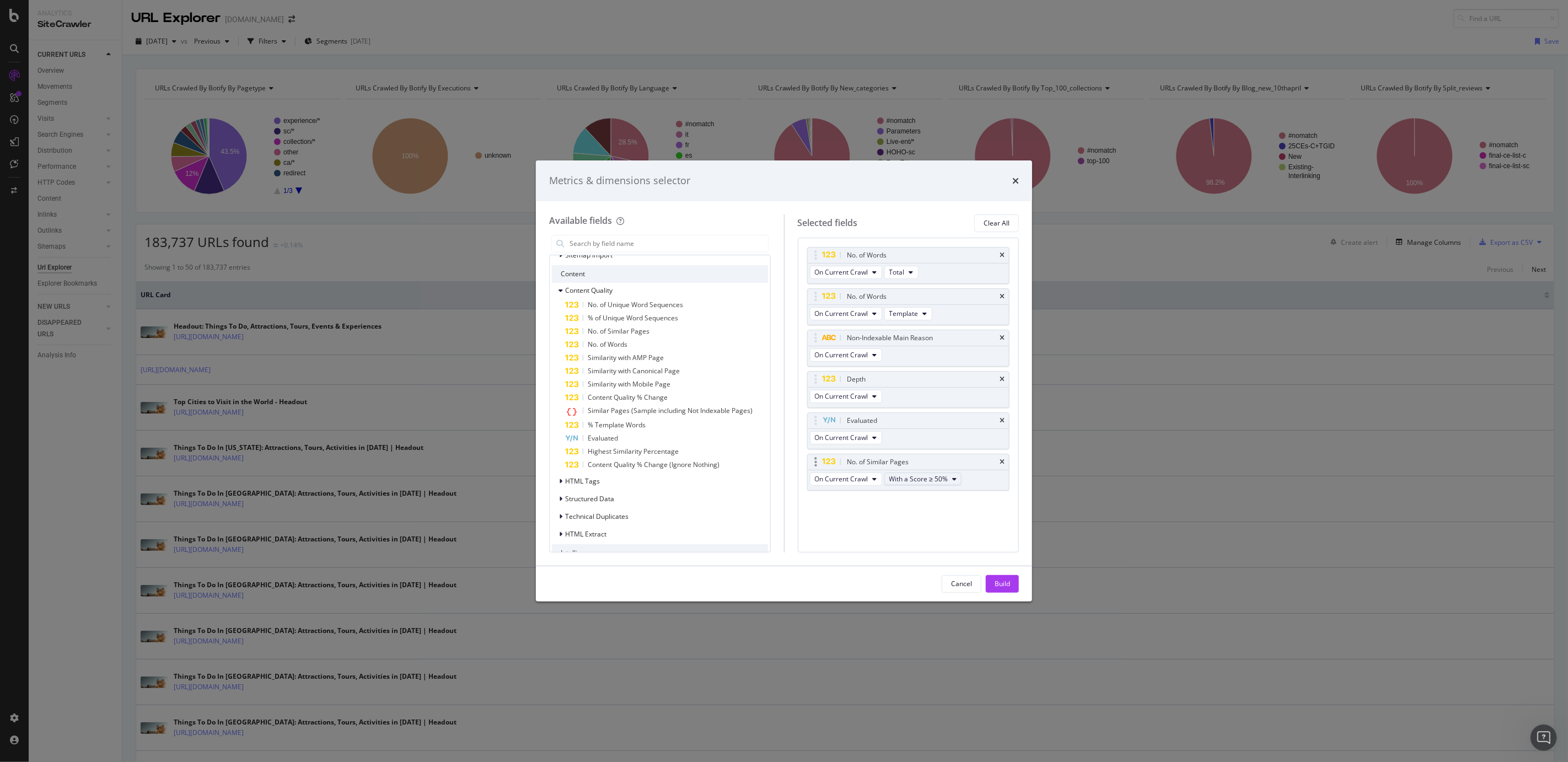
click at [931, 481] on span "With a Score ≥ 50%" at bounding box center [919, 478] width 59 height 9
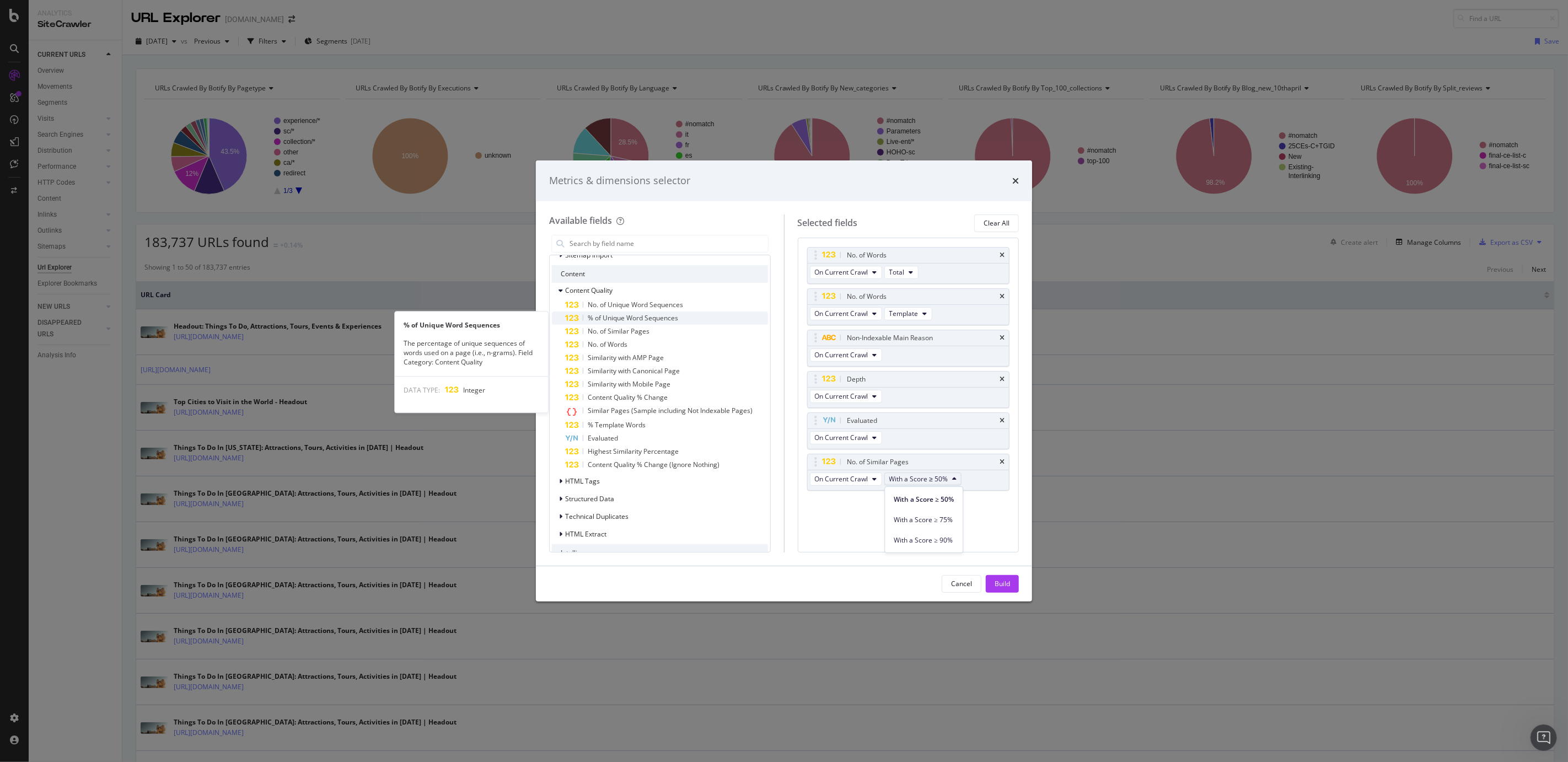
click at [677, 319] on span "% of Unique Word Sequences" at bounding box center [633, 317] width 91 height 9
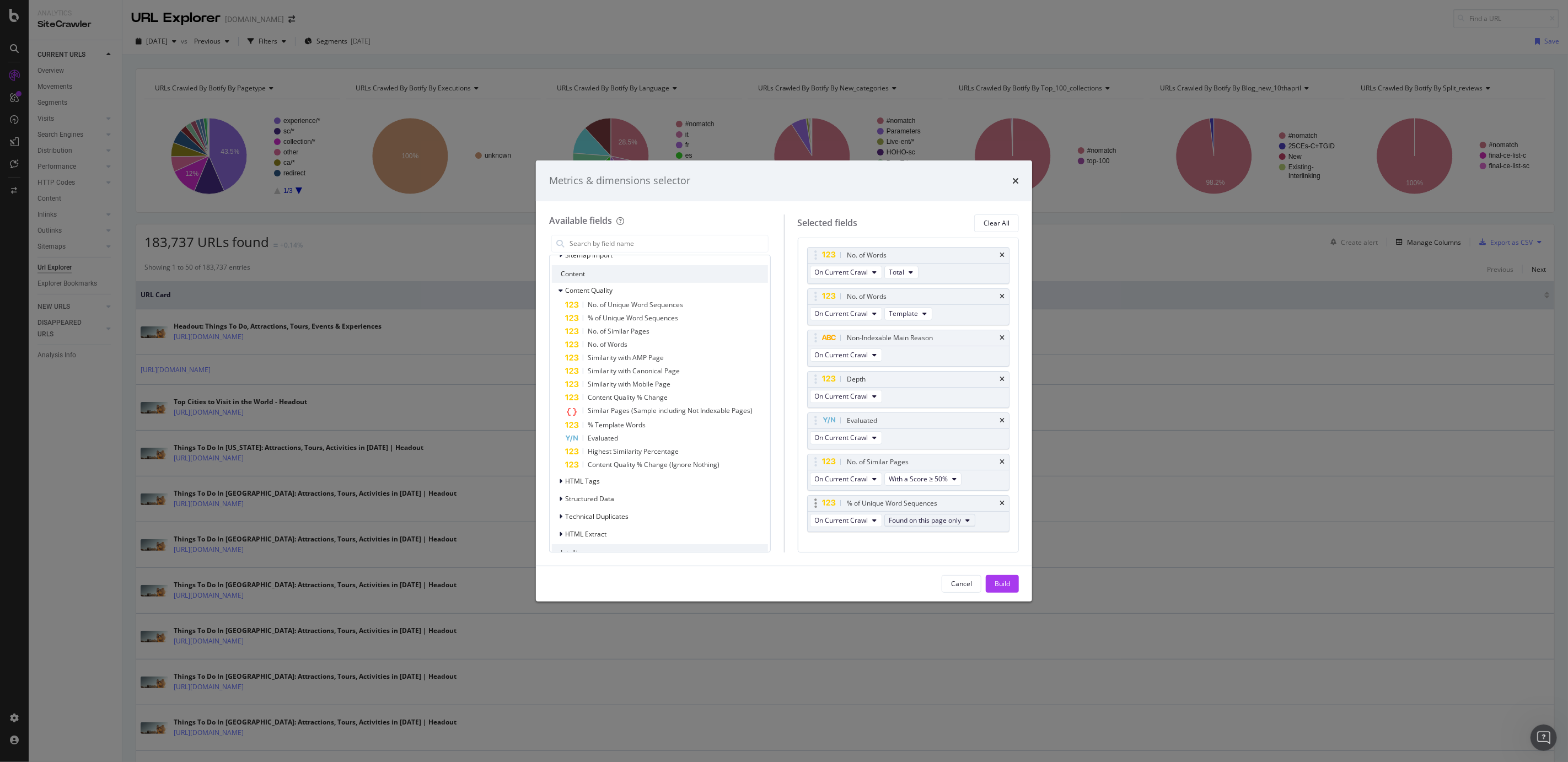
click at [922, 523] on span "Found on this page only" at bounding box center [925, 520] width 72 height 9
click at [847, 537] on div "No. of Words On Current Crawl Total No. of Words On Current Crawl Template Non-…" at bounding box center [908, 401] width 203 height 309
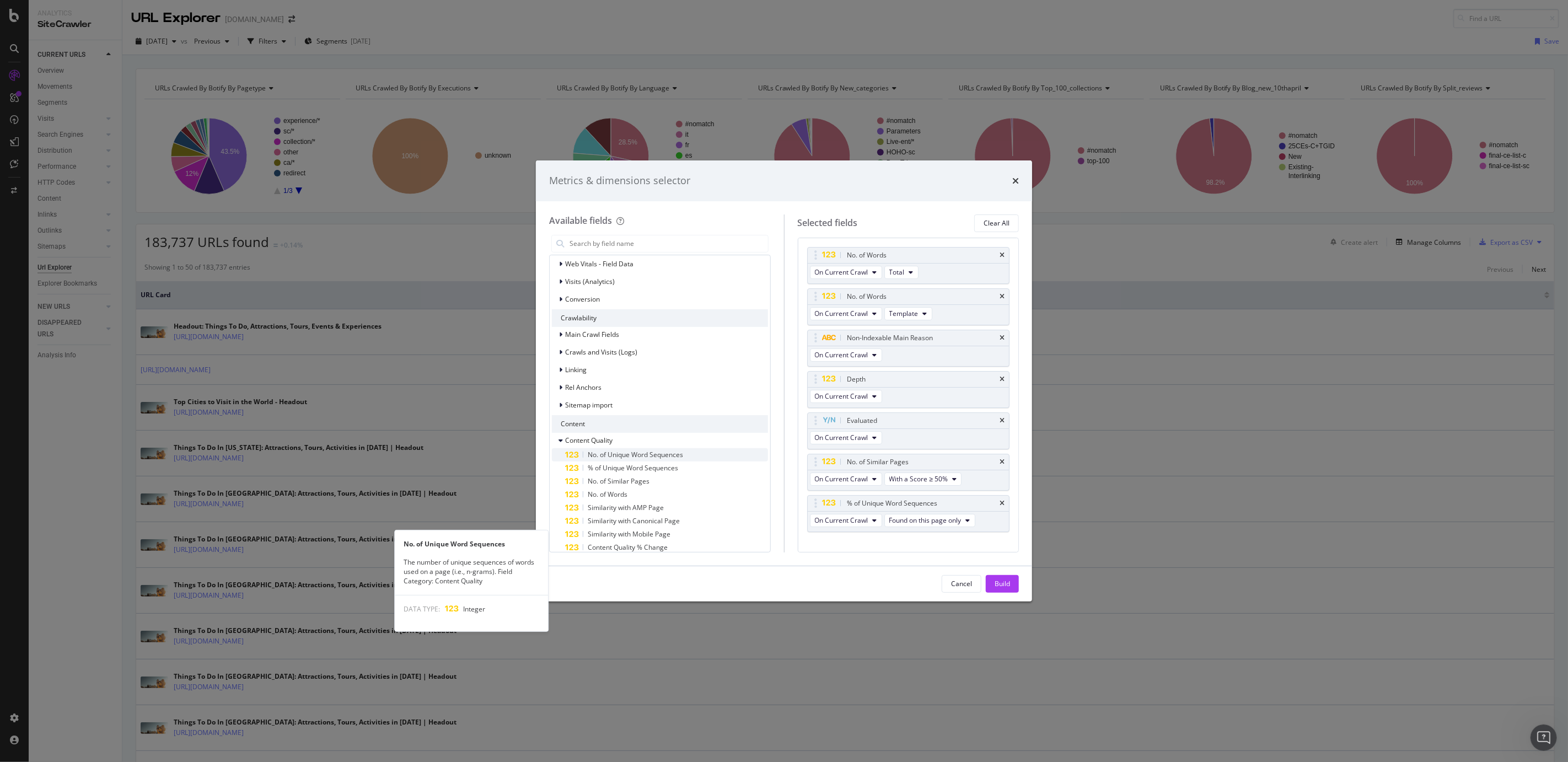
scroll to position [0, 0]
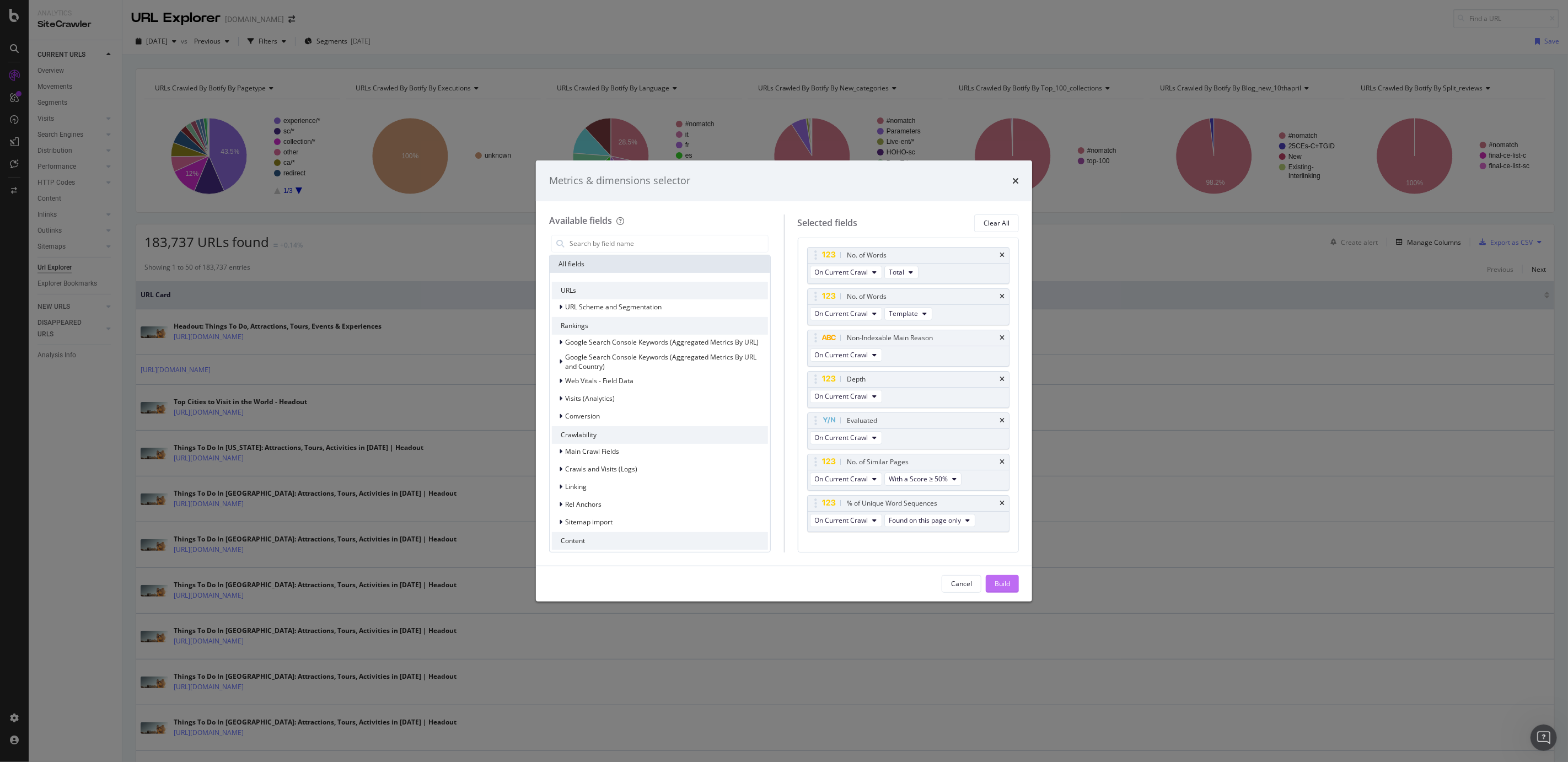
click at [1013, 584] on button "Build" at bounding box center [1003, 584] width 33 height 18
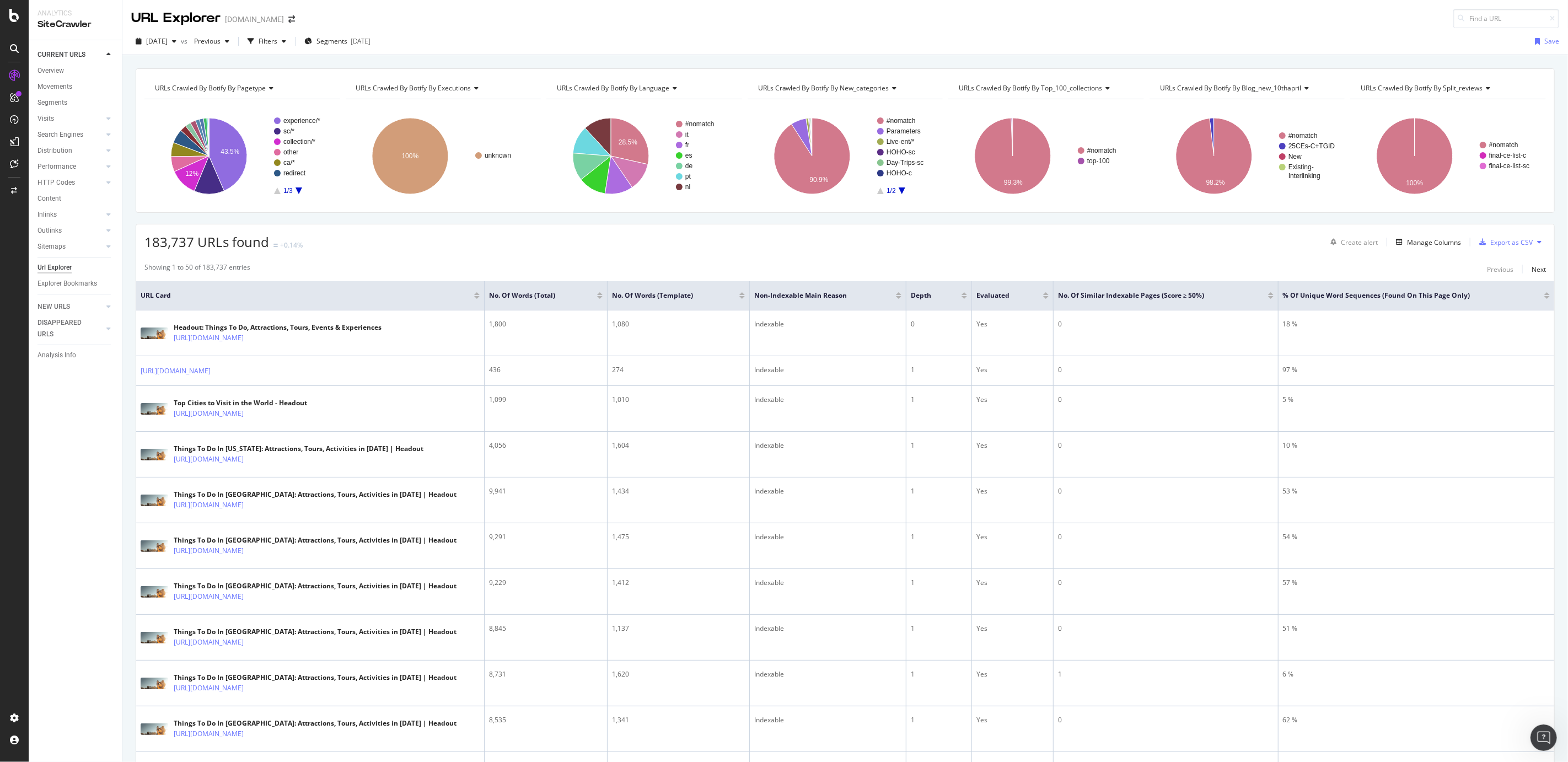
click at [1541, 240] on icon at bounding box center [1539, 242] width 4 height 7
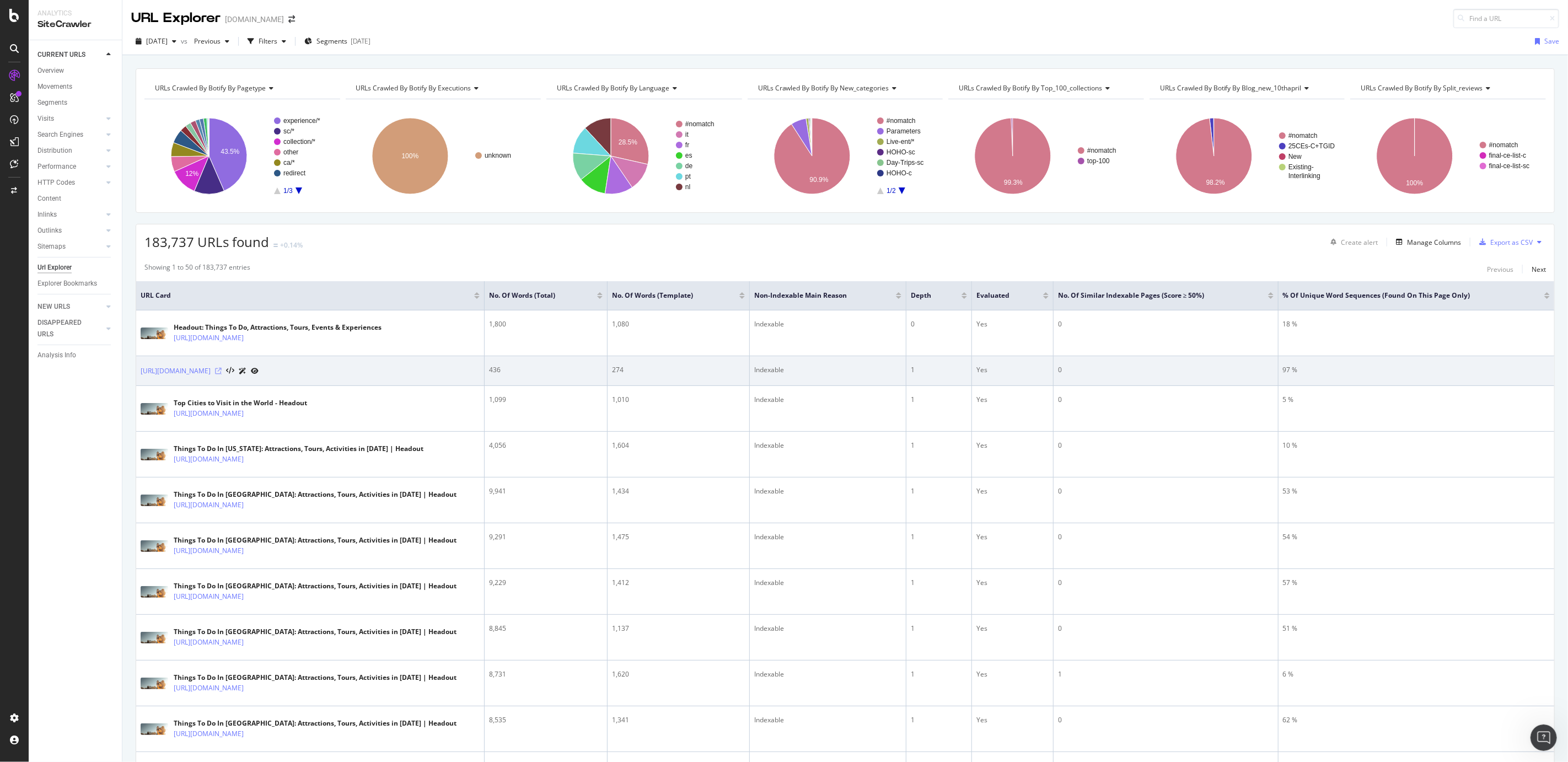
click at [222, 372] on icon at bounding box center [218, 371] width 7 height 7
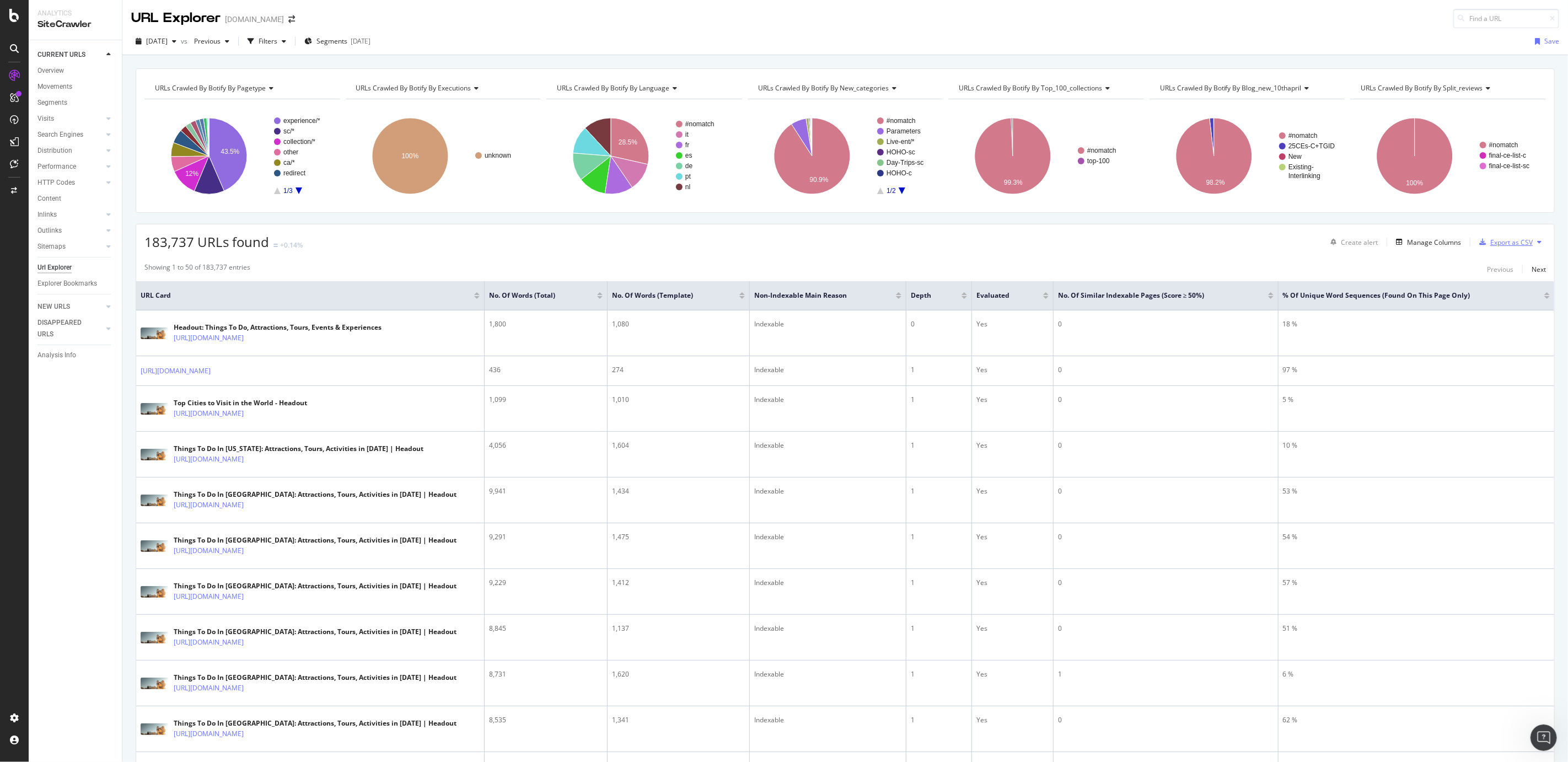
click at [1513, 239] on div "Export as CSV" at bounding box center [1511, 242] width 43 height 9
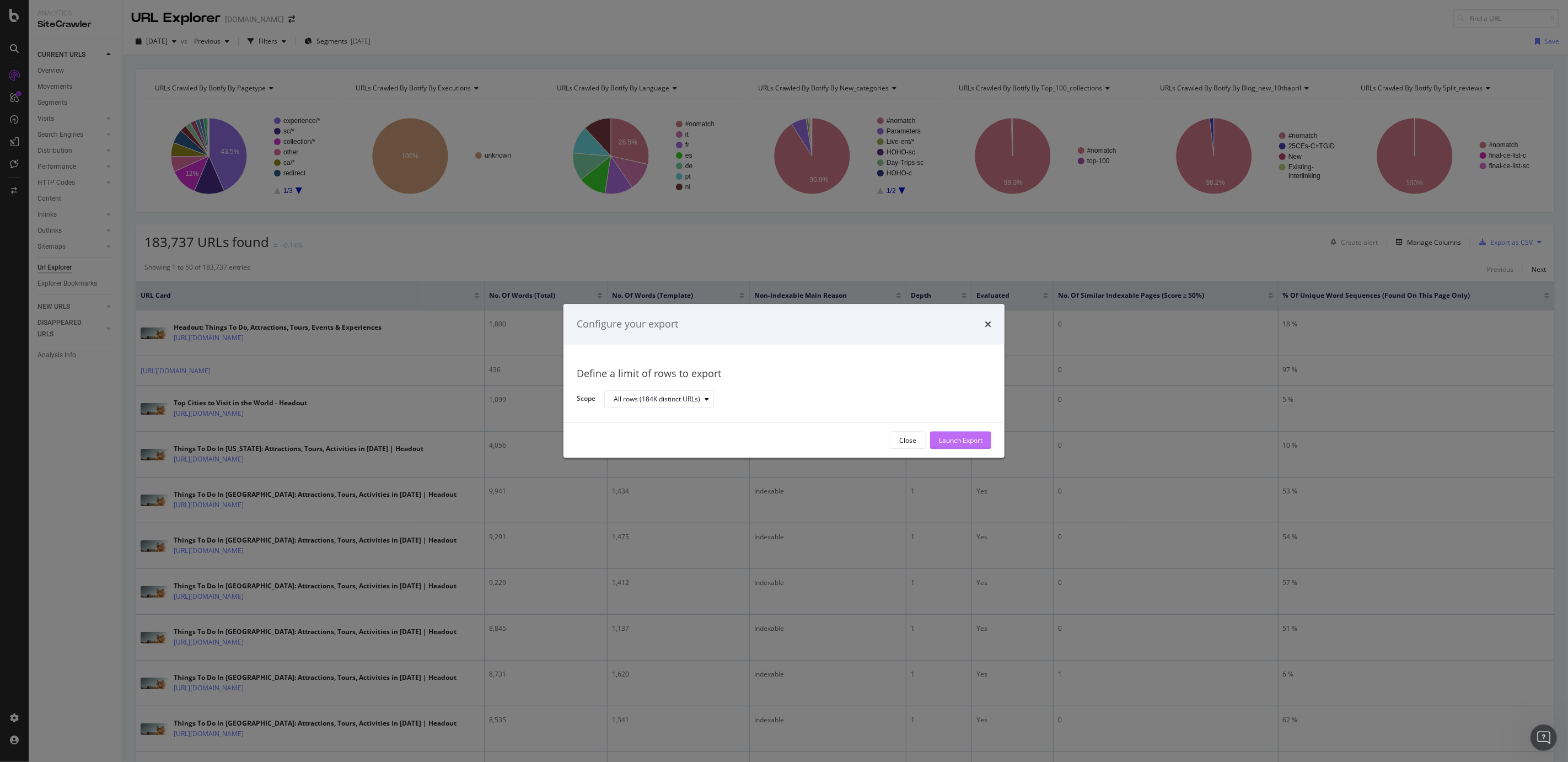
click at [974, 444] on div "Launch Export" at bounding box center [961, 440] width 44 height 9
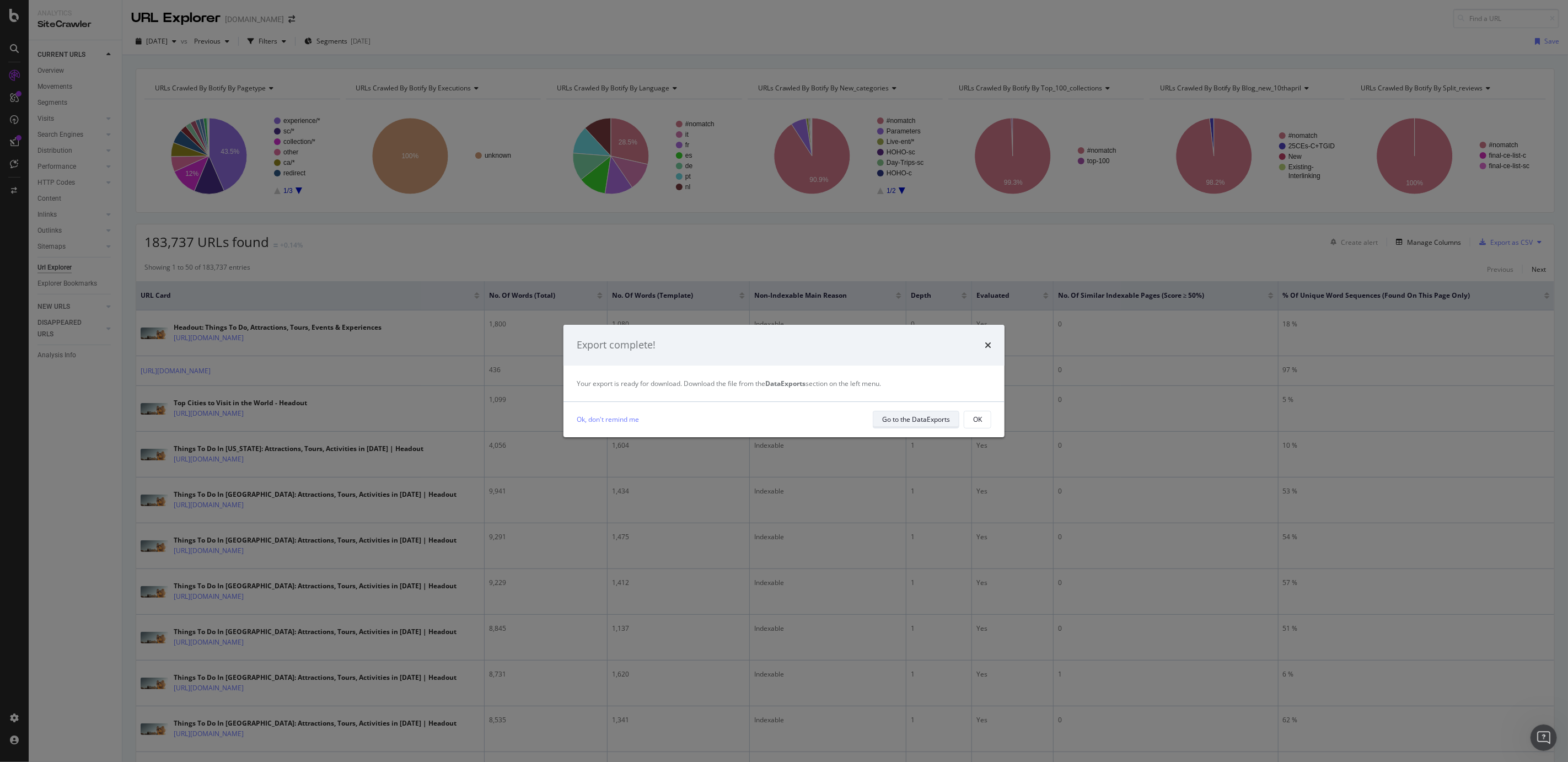
click at [911, 422] on div "Go to the DataExports" at bounding box center [915, 419] width 68 height 9
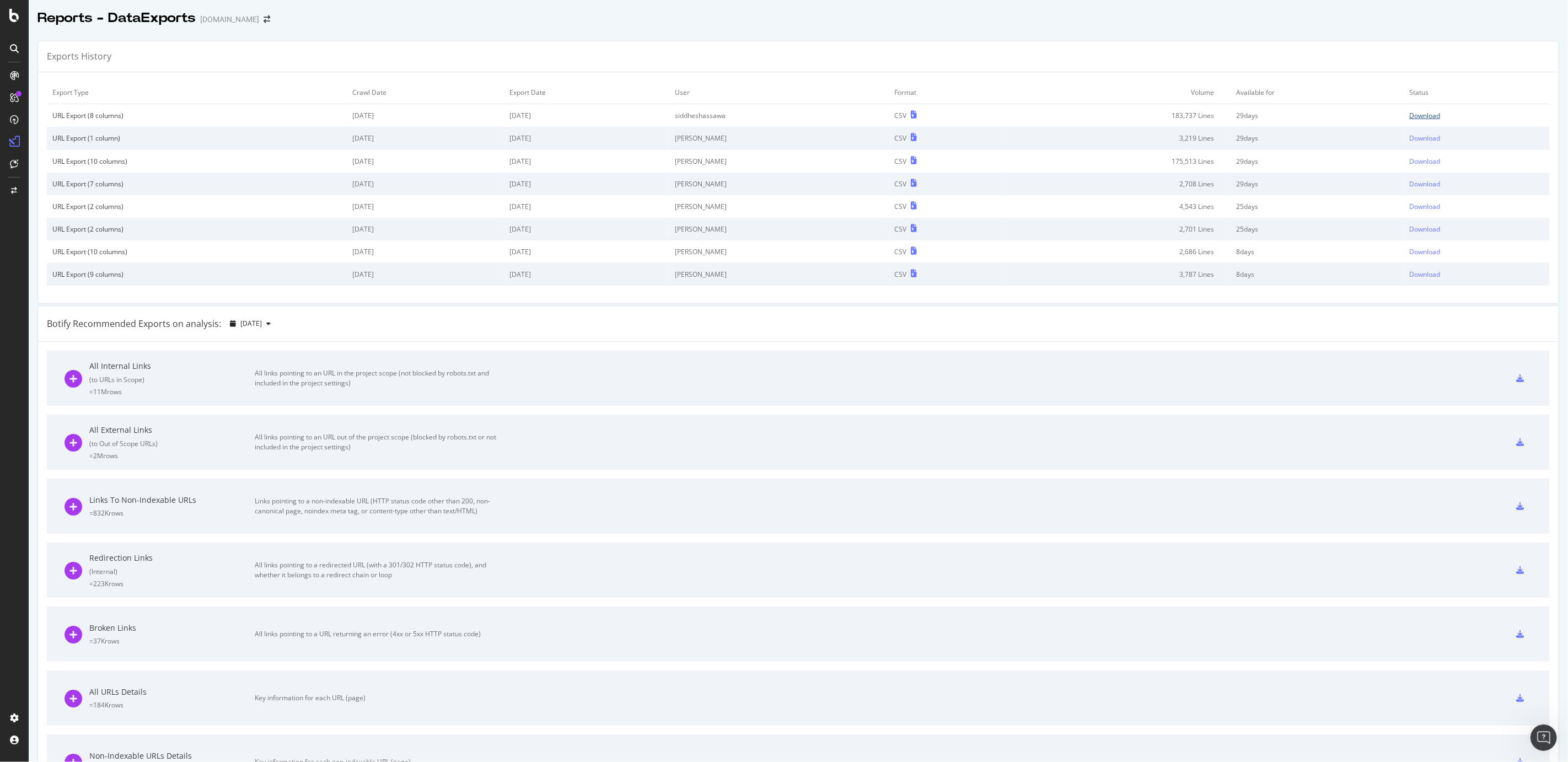
click at [1433, 114] on div "Download" at bounding box center [1424, 115] width 31 height 9
